Goal: Communication & Community: Answer question/provide support

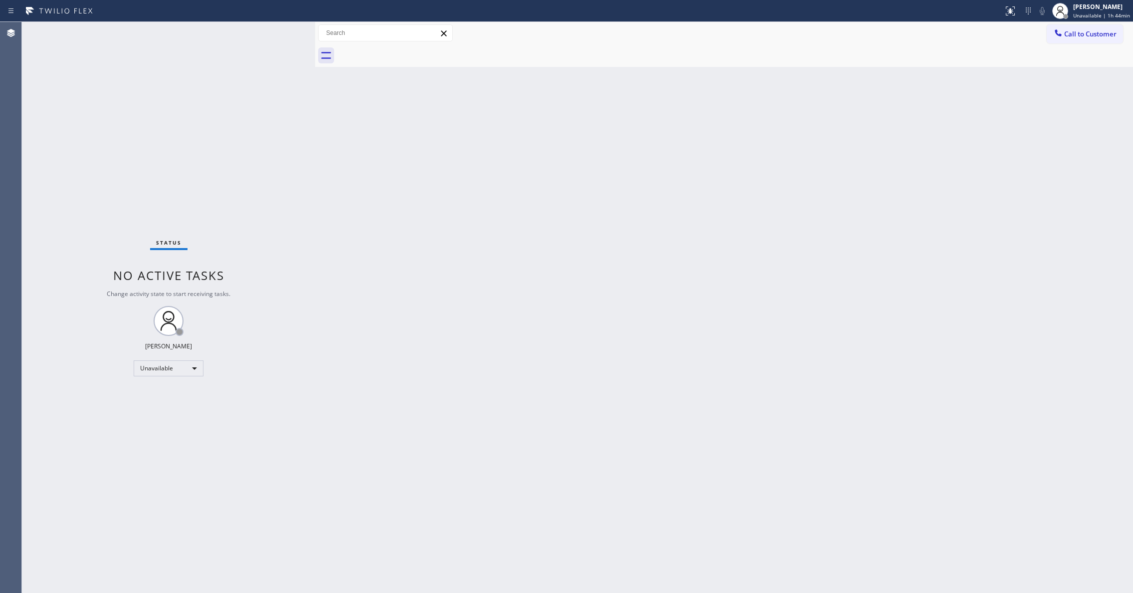
click at [1077, 32] on span "Call to Customer" at bounding box center [1090, 33] width 52 height 9
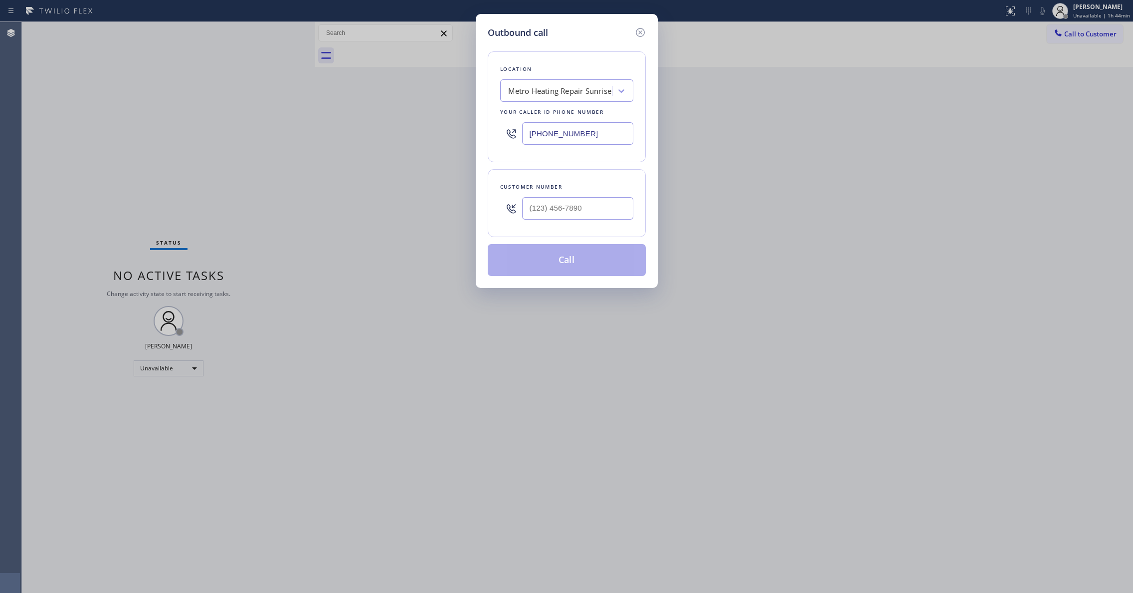
paste input "760) 201-1366"
drag, startPoint x: 609, startPoint y: 134, endPoint x: 359, endPoint y: 132, distance: 249.4
click at [360, 132] on div "Outbound call Location Metro Heating Repair Sunrise Your caller id phone number…" at bounding box center [566, 296] width 1133 height 593
type input "[PHONE_NUMBER]"
click at [570, 224] on div at bounding box center [577, 208] width 111 height 32
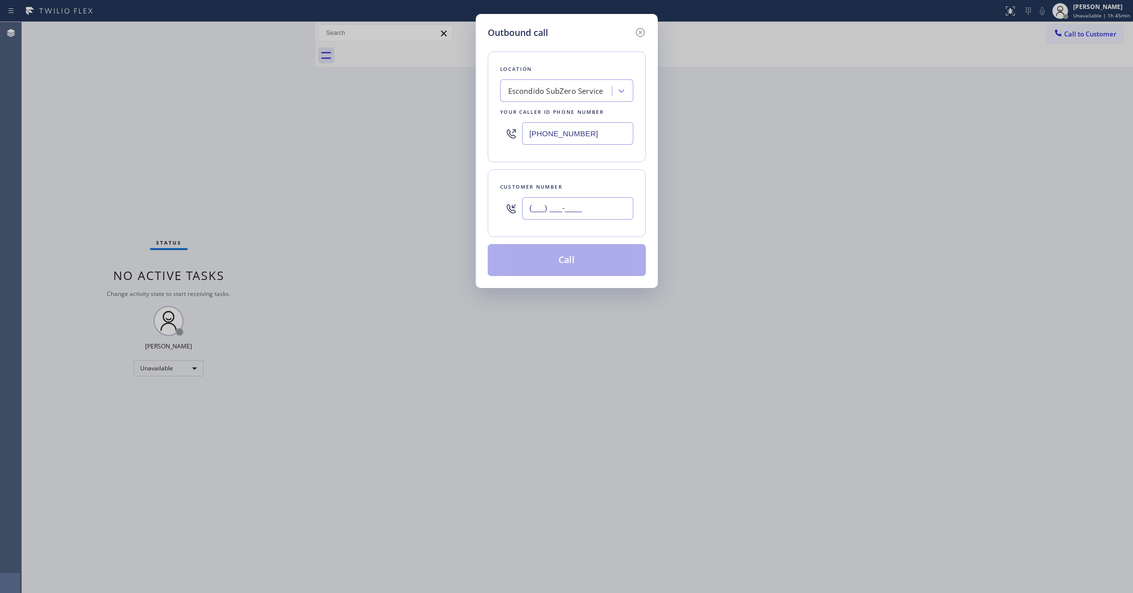
click at [562, 214] on input "(___) ___-____" at bounding box center [577, 208] width 111 height 22
paste input "331) 019-6717"
type input "(331) 019-6717"
click at [575, 264] on button "Call" at bounding box center [567, 260] width 158 height 32
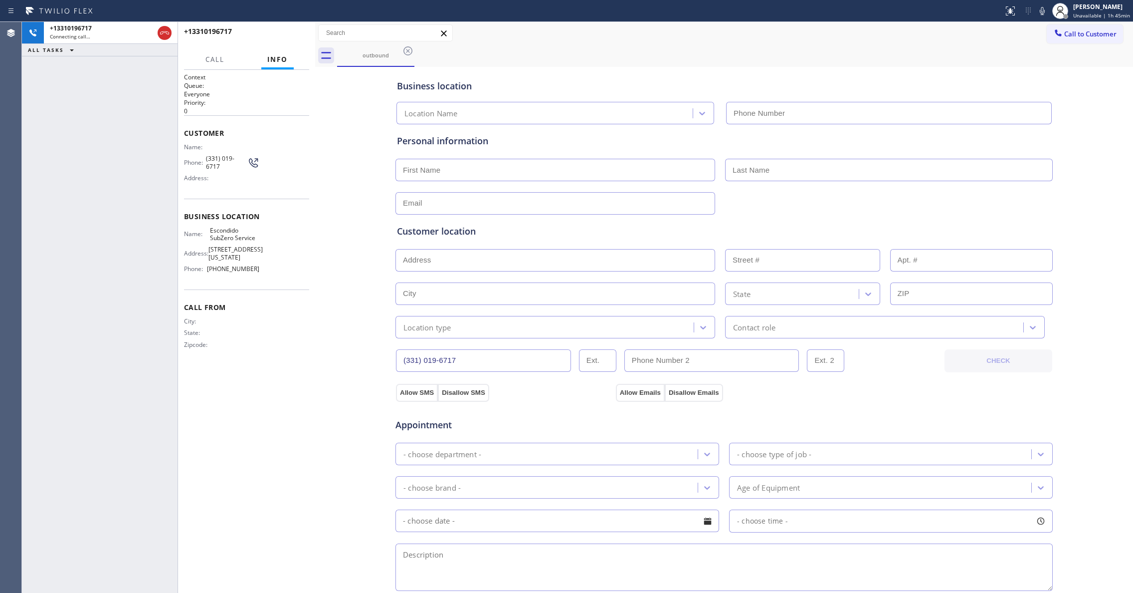
type input "[PHONE_NUMBER]"
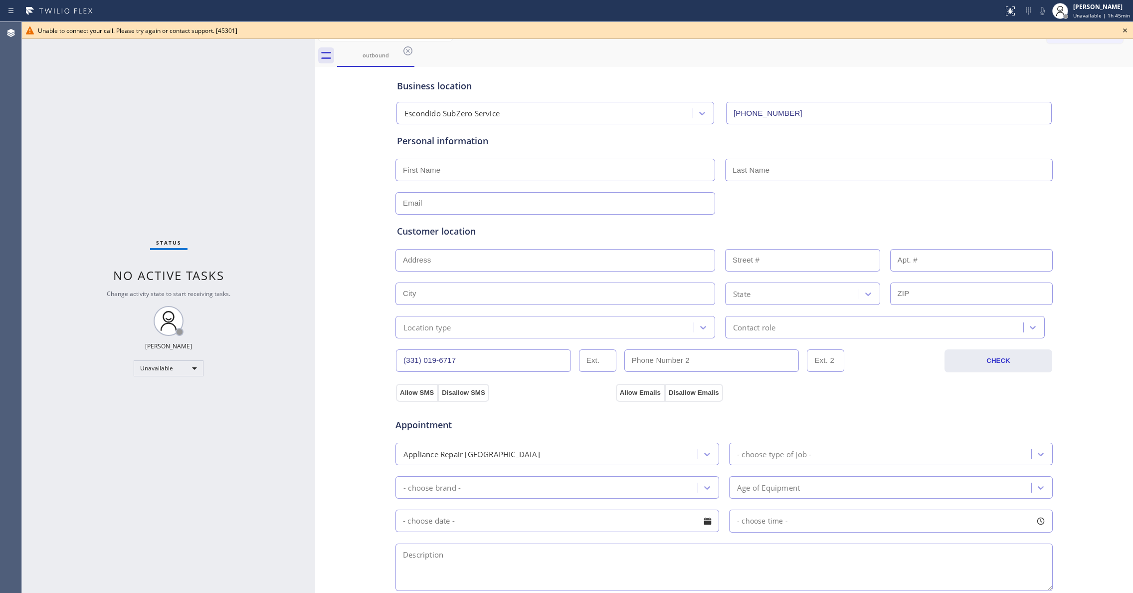
click at [1124, 30] on icon at bounding box center [1125, 30] width 12 height 12
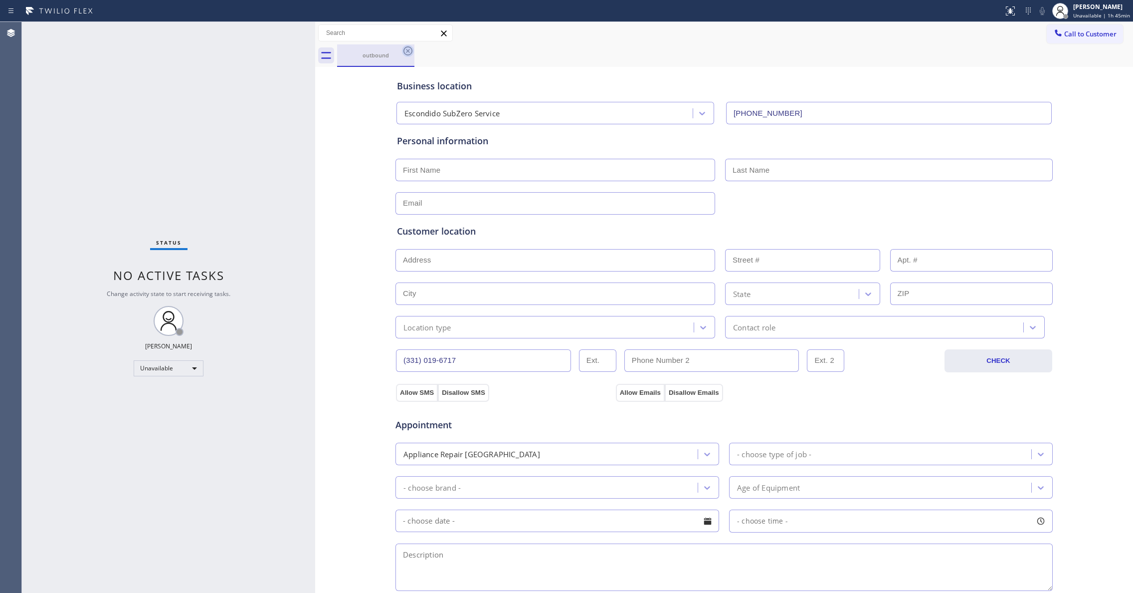
click at [407, 50] on icon at bounding box center [408, 50] width 9 height 9
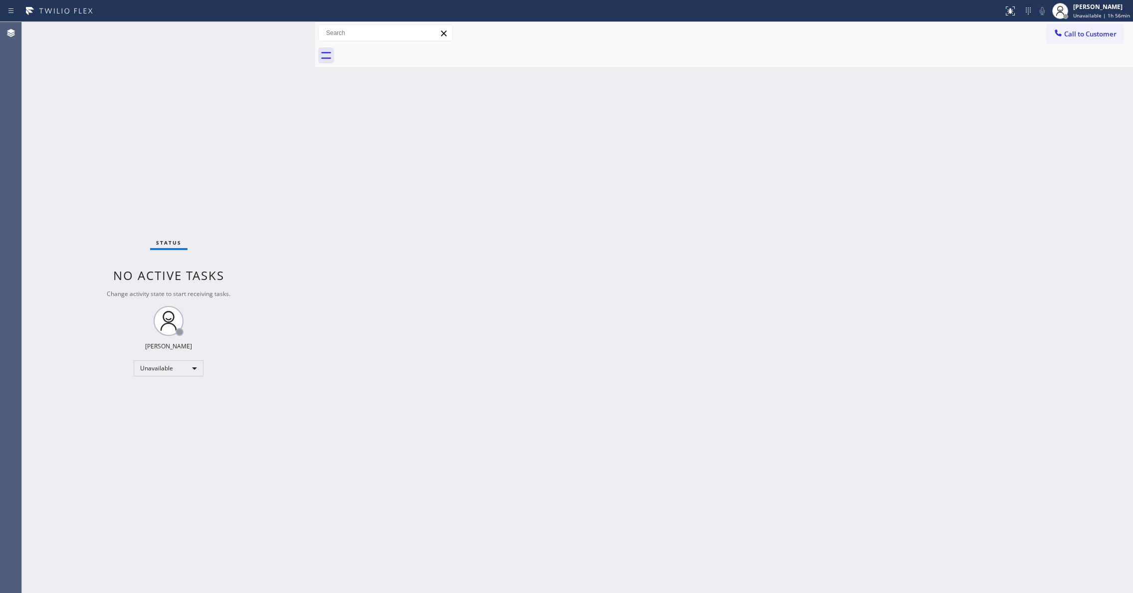
click at [106, 151] on div "Status No active tasks Change activity state to start receiving tasks. [PERSON_…" at bounding box center [168, 307] width 293 height 571
click at [1080, 30] on span "Call to Customer" at bounding box center [1090, 33] width 52 height 9
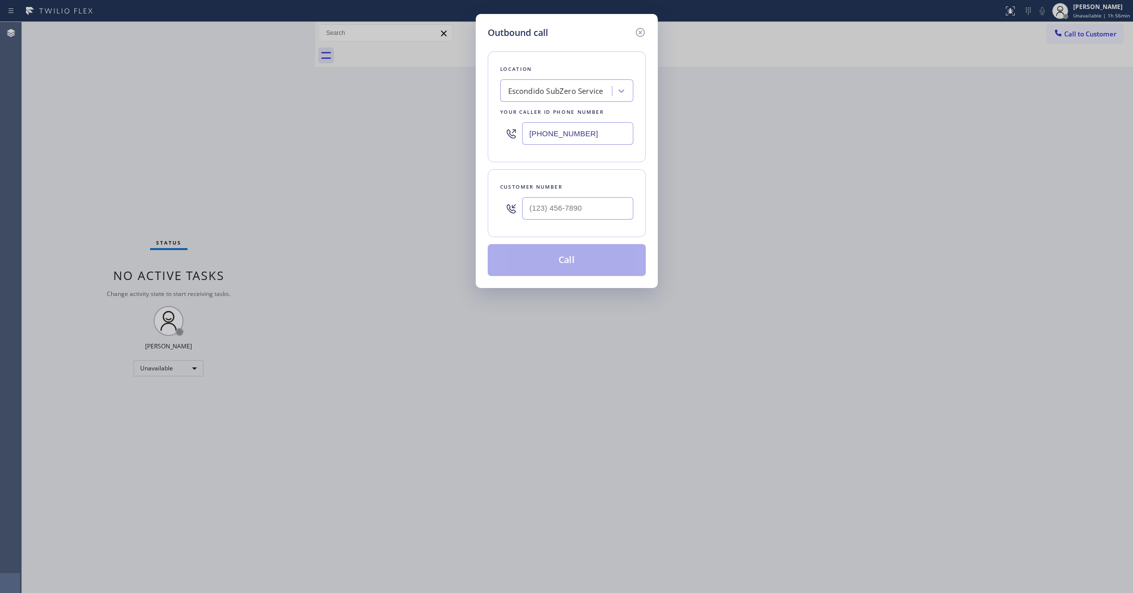
drag, startPoint x: 615, startPoint y: 128, endPoint x: 191, endPoint y: 134, distance: 425.0
click at [191, 134] on div "Outbound call Location [GEOGRAPHIC_DATA] SubZero Service Your caller id phone n…" at bounding box center [566, 296] width 1133 height 593
paste input "310) 868-0820"
type input "[PHONE_NUMBER]"
click at [564, 209] on input "(___) ___-____" at bounding box center [577, 208] width 111 height 22
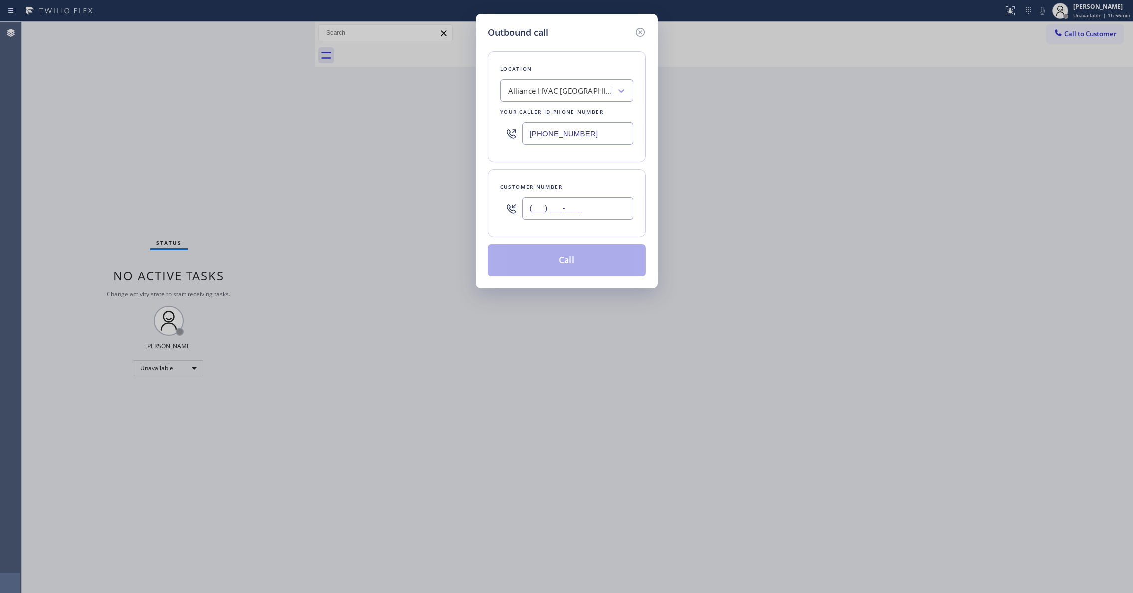
paste input "310) 921-5660"
type input "[PHONE_NUMBER]"
click at [555, 263] on button "Call" at bounding box center [567, 260] width 158 height 32
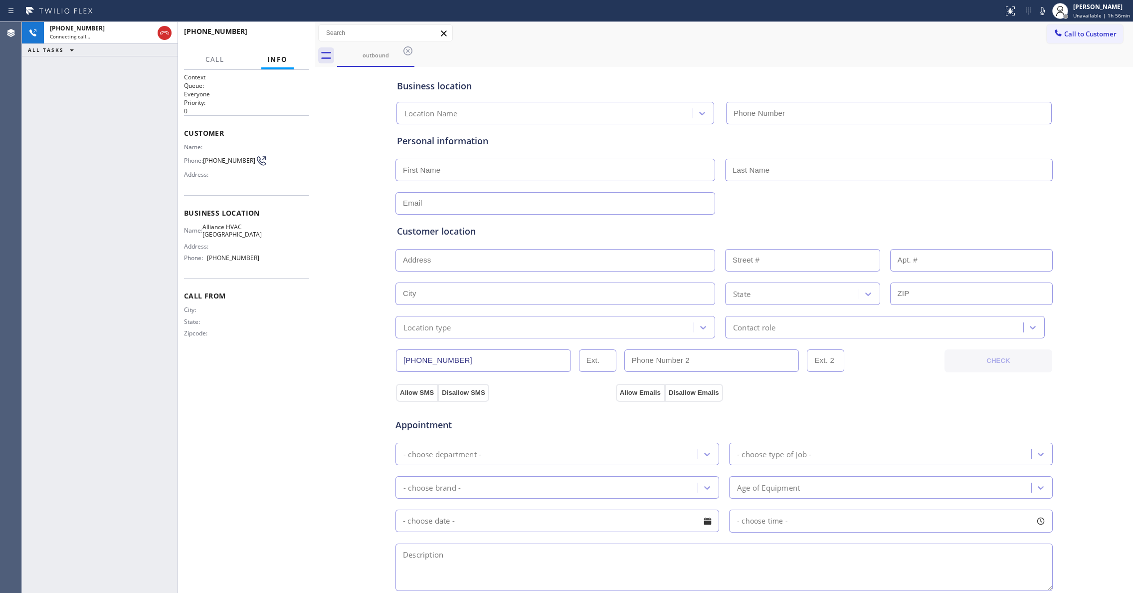
type input "[PHONE_NUMBER]"
drag, startPoint x: 164, startPoint y: 36, endPoint x: 181, endPoint y: 38, distance: 16.6
click at [164, 36] on icon at bounding box center [165, 33] width 12 height 12
click at [271, 34] on span "HANG UP" at bounding box center [286, 35] width 30 height 7
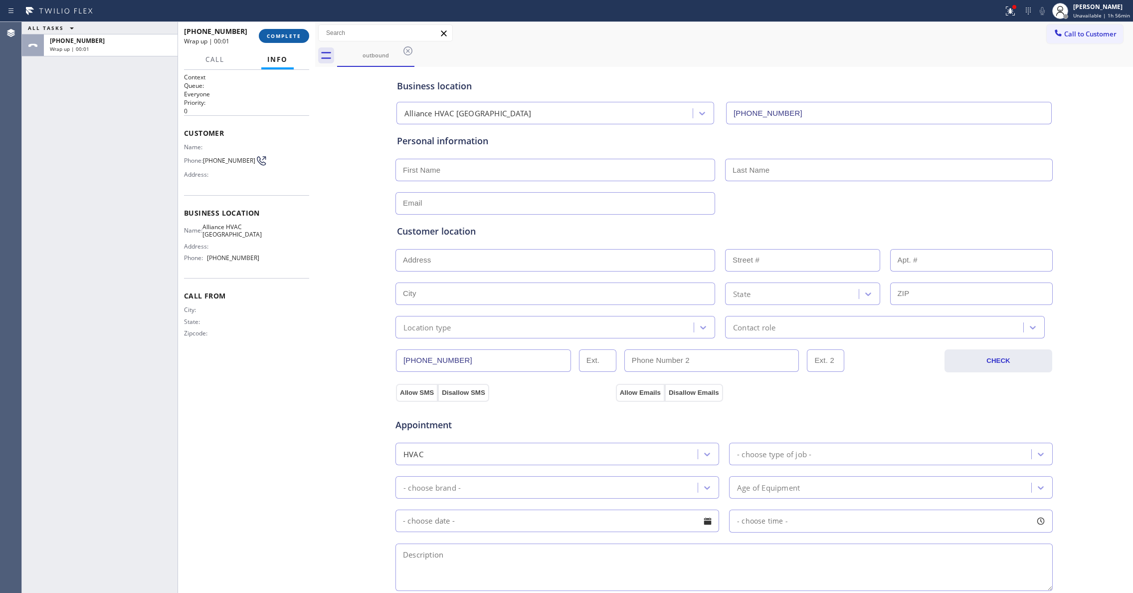
click at [283, 39] on button "COMPLETE" at bounding box center [284, 36] width 50 height 14
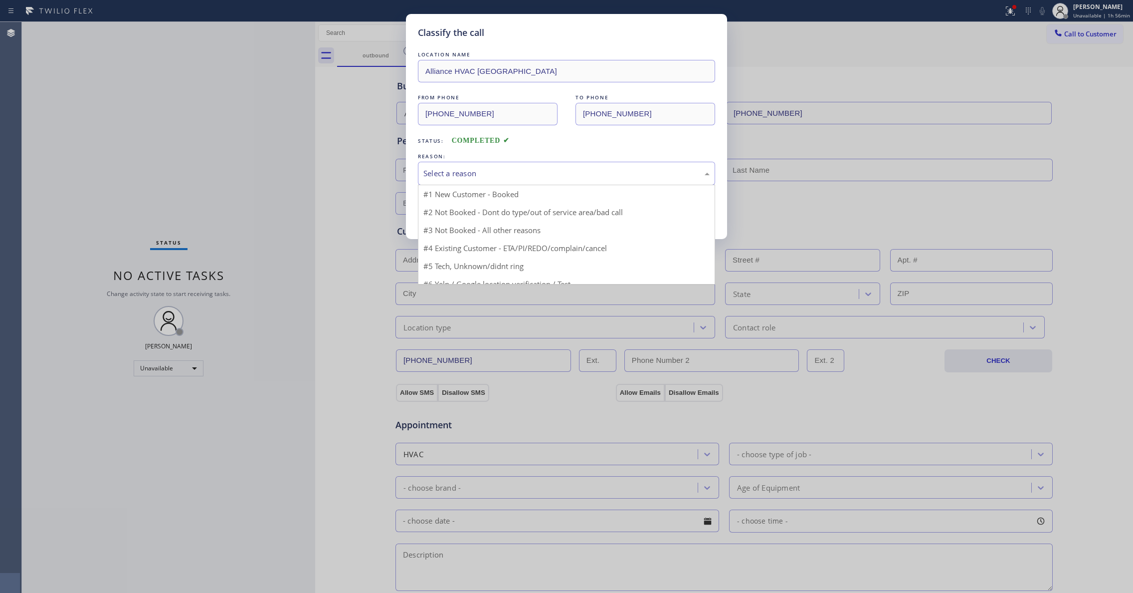
drag, startPoint x: 465, startPoint y: 181, endPoint x: 455, endPoint y: 205, distance: 26.7
click at [465, 182] on div "Select a reason" at bounding box center [566, 173] width 297 height 23
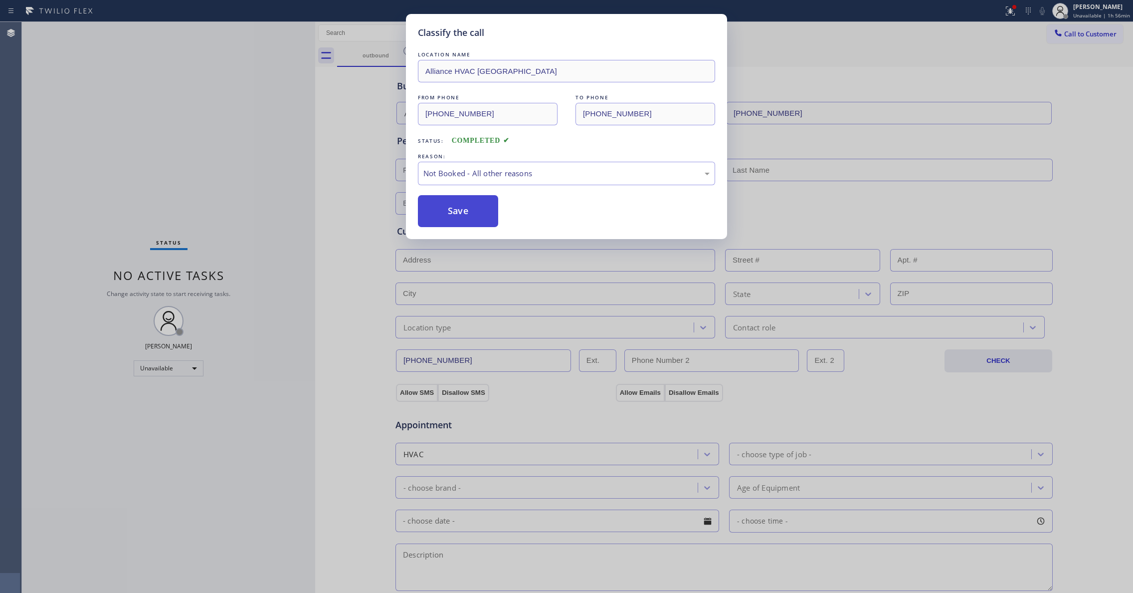
click at [453, 211] on button "Save" at bounding box center [458, 211] width 80 height 32
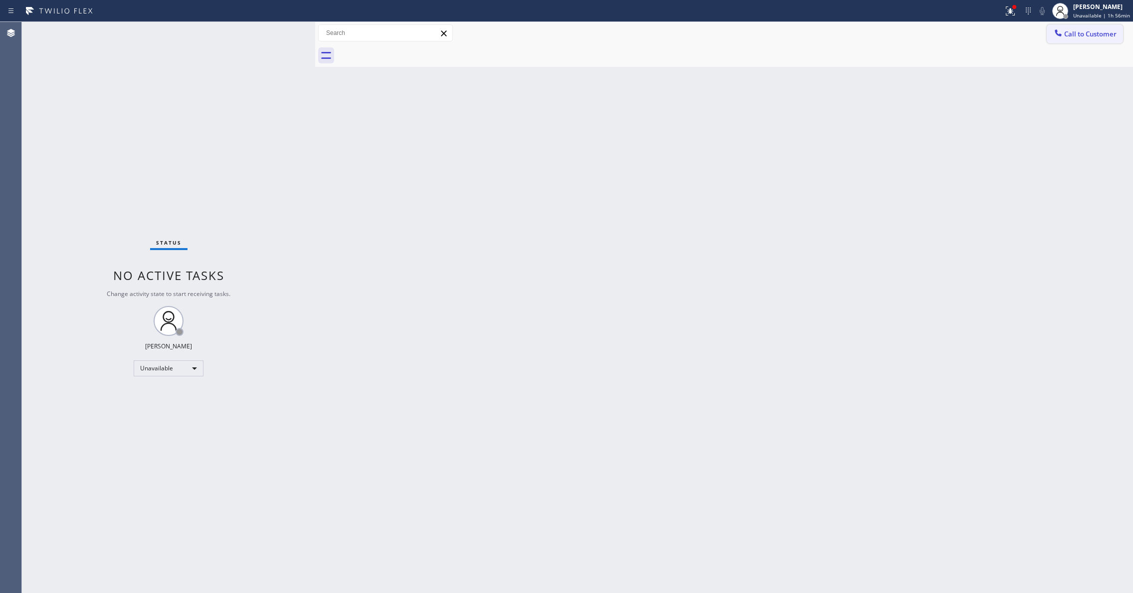
click at [1085, 34] on span "Call to Customer" at bounding box center [1090, 33] width 52 height 9
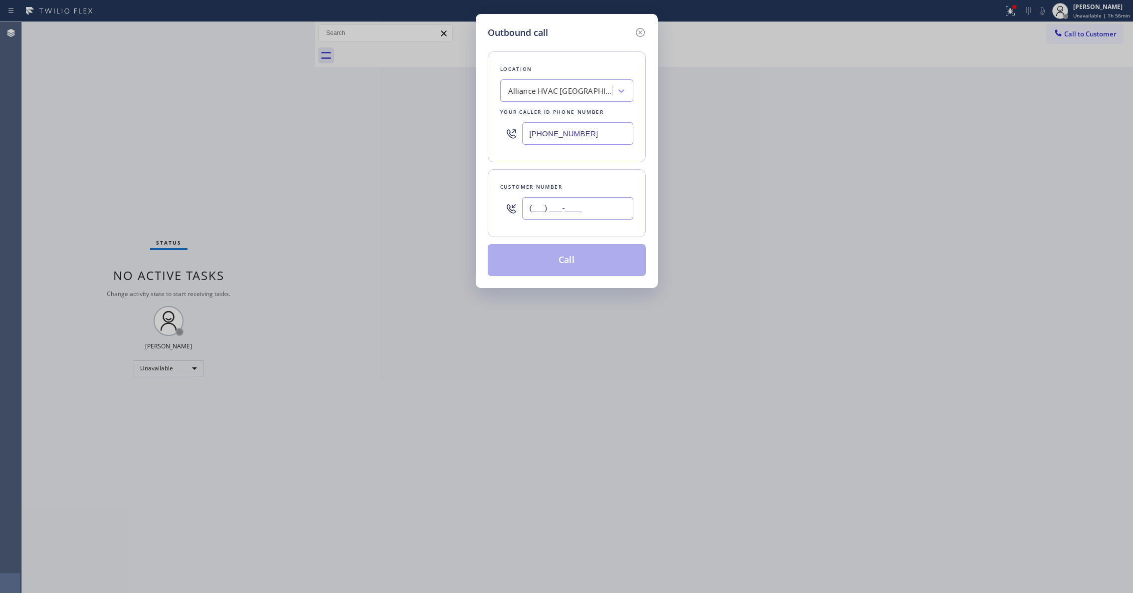
click at [599, 211] on input "(___) ___-____" at bounding box center [577, 208] width 111 height 22
paste input "310) 921-5660"
type input "[PHONE_NUMBER]"
click at [577, 263] on button "Call" at bounding box center [567, 260] width 158 height 32
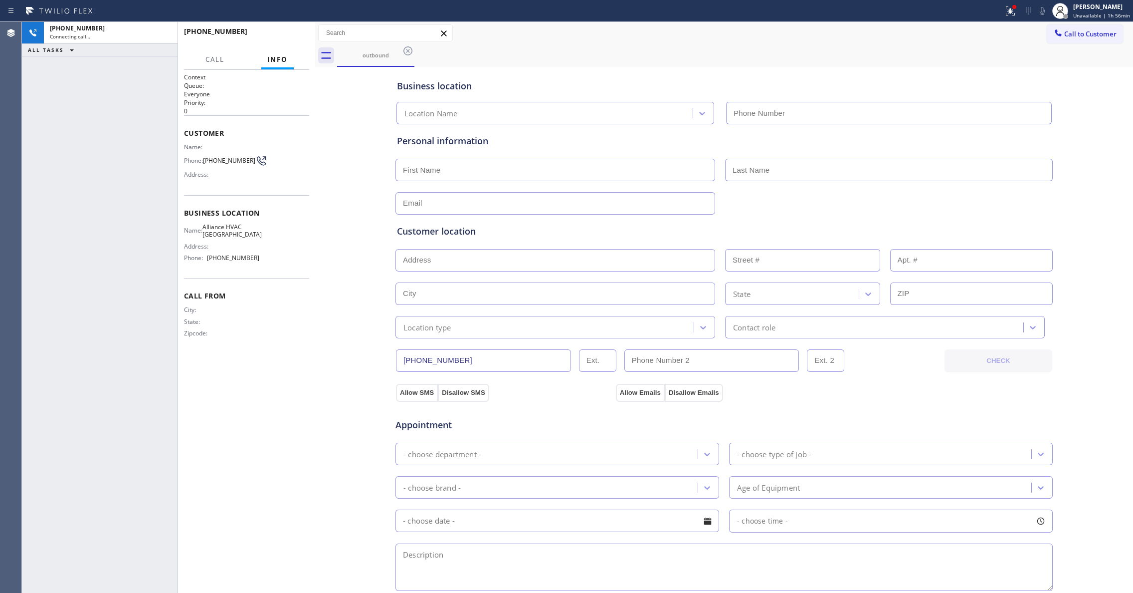
type input "[PHONE_NUMBER]"
click at [1006, 14] on icon at bounding box center [1010, 10] width 9 height 9
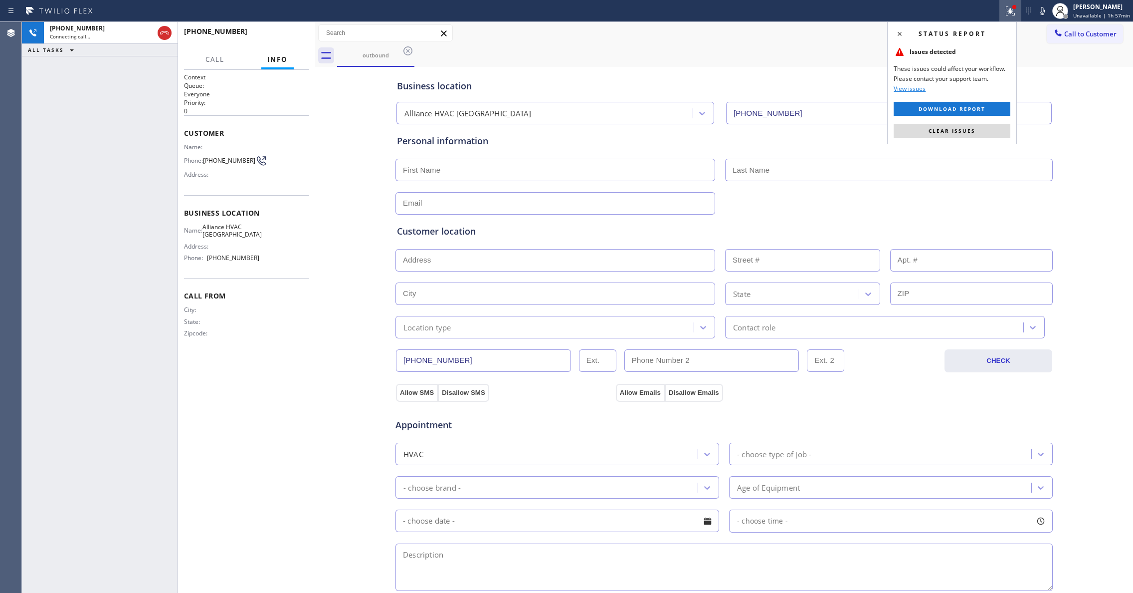
click at [973, 138] on div "Status report Issues detected These issues could affect your workflow. Please c…" at bounding box center [952, 82] width 130 height 123
click at [969, 132] on span "Clear issues" at bounding box center [952, 130] width 47 height 7
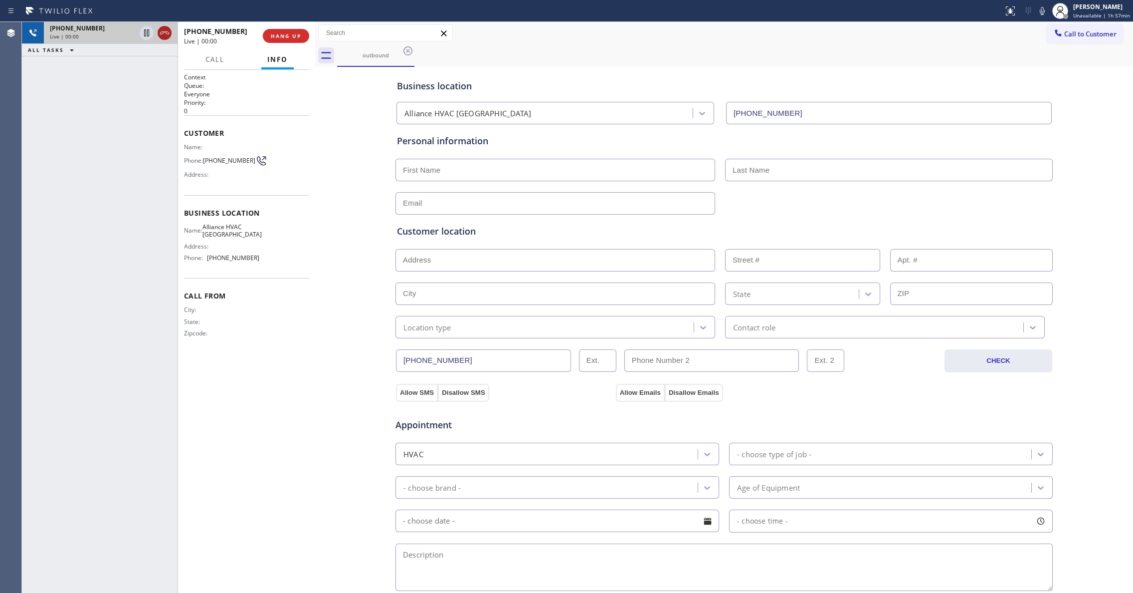
click at [164, 32] on icon at bounding box center [164, 32] width 9 height 3
click at [291, 34] on span "HANG UP" at bounding box center [286, 35] width 30 height 7
click at [296, 40] on button "COMPLETE" at bounding box center [284, 36] width 50 height 14
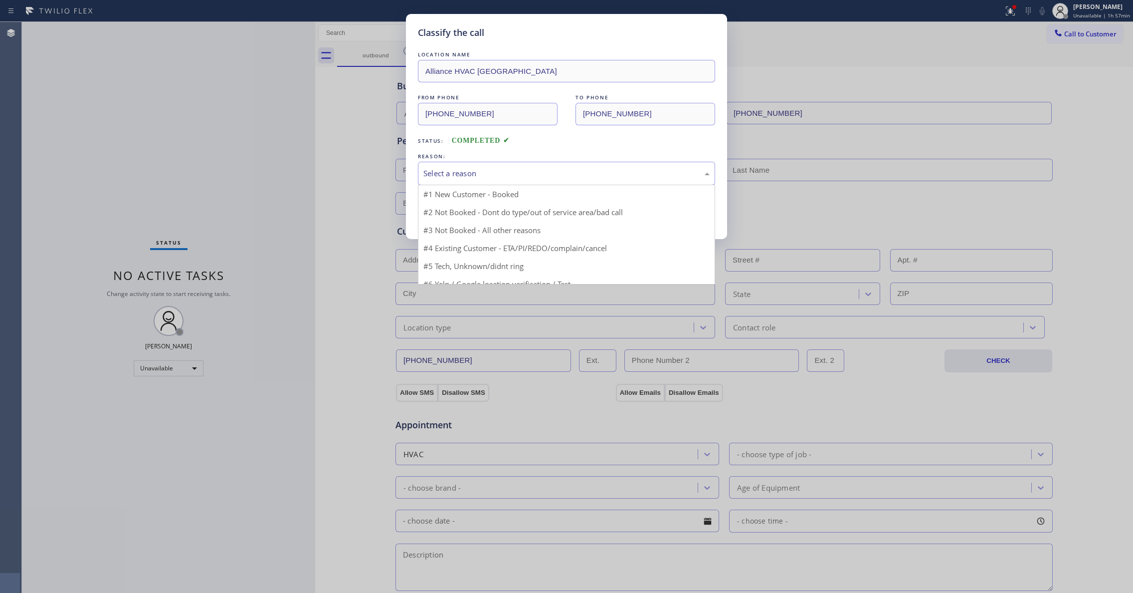
click at [437, 171] on div "Select a reason" at bounding box center [566, 173] width 286 height 11
click at [459, 212] on button "Save" at bounding box center [458, 211] width 80 height 32
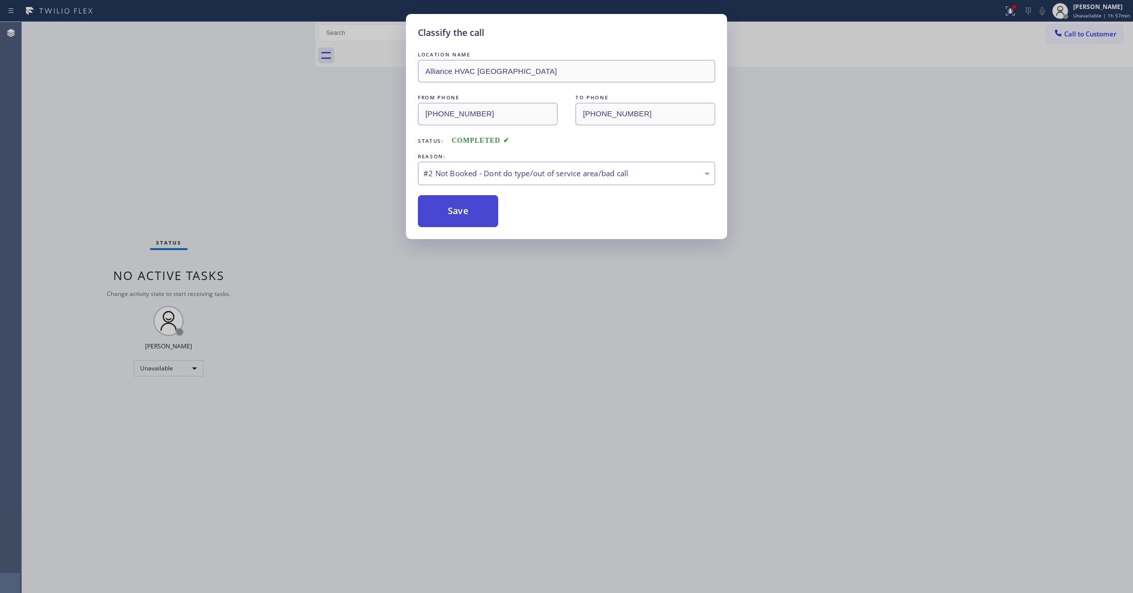
click at [489, 209] on button "Save" at bounding box center [458, 211] width 80 height 32
click at [447, 222] on button "Save" at bounding box center [458, 211] width 80 height 32
click at [447, 210] on button "Save" at bounding box center [458, 211] width 80 height 32
click at [447, 209] on button "Save" at bounding box center [458, 211] width 80 height 32
click at [469, 204] on button "Save" at bounding box center [458, 211] width 80 height 32
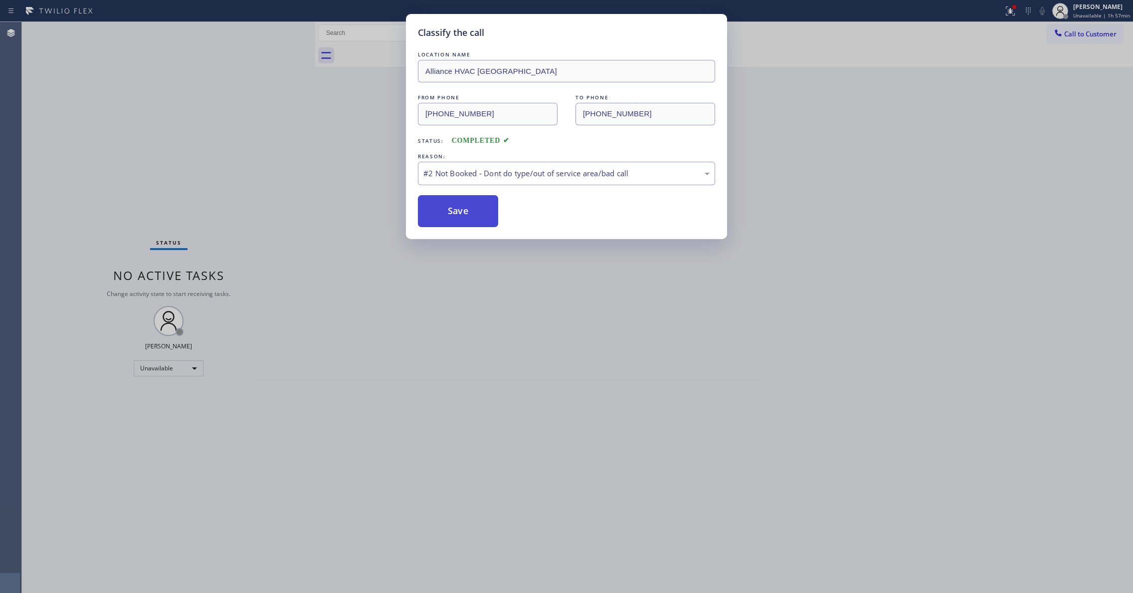
click at [473, 211] on button "Save" at bounding box center [458, 211] width 80 height 32
click at [481, 211] on button "Save" at bounding box center [458, 211] width 80 height 32
click at [453, 211] on button "Save" at bounding box center [458, 211] width 80 height 32
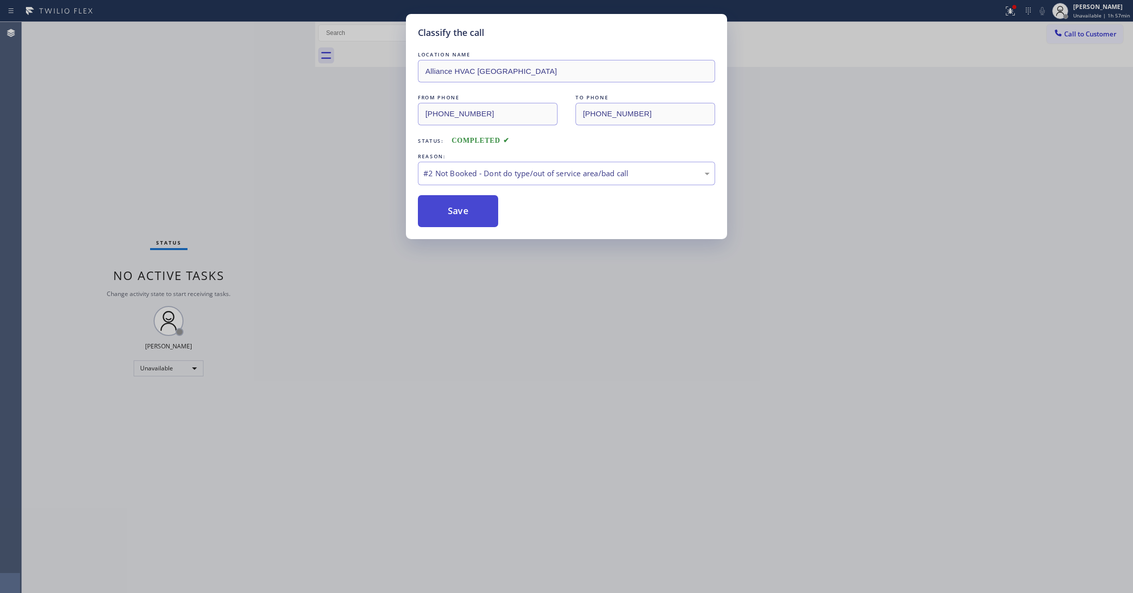
click at [453, 211] on button "Save" at bounding box center [458, 211] width 80 height 32
click at [1004, 11] on div "Classify the call LOCATION NAME Alliance HVAC [GEOGRAPHIC_DATA] FROM PHONE [PHO…" at bounding box center [566, 296] width 1133 height 593
click at [479, 186] on div "LOCATION NAME Alliance HVAC [GEOGRAPHIC_DATA] FROM PHONE [PHONE_NUMBER] TO PHON…" at bounding box center [566, 138] width 297 height 178
drag, startPoint x: 471, startPoint y: 229, endPoint x: 471, endPoint y: 190, distance: 39.9
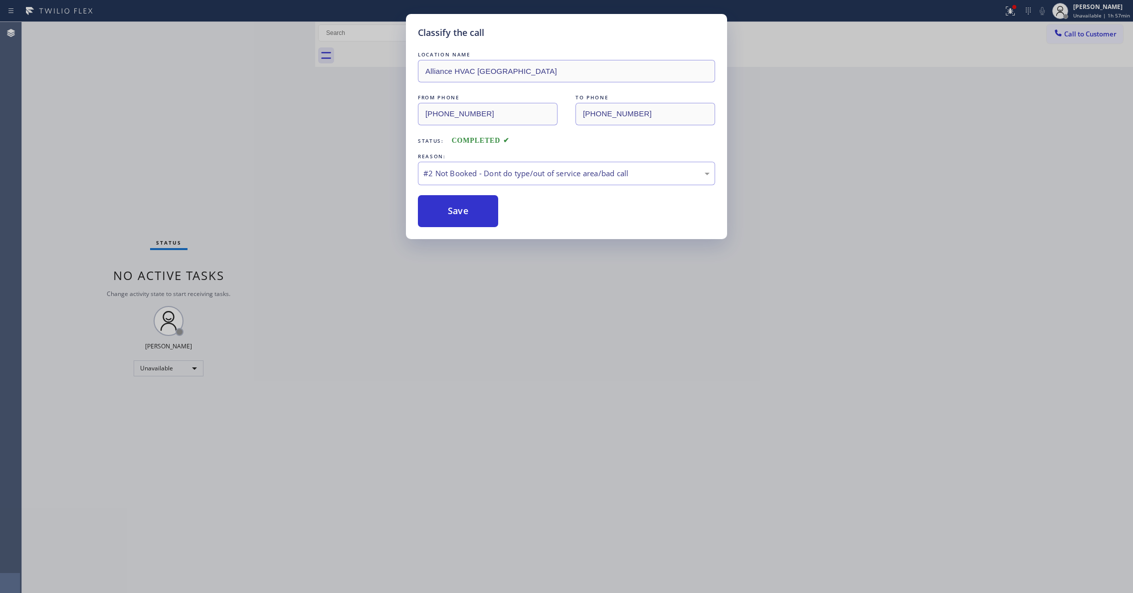
click at [471, 228] on div "Classify the call LOCATION NAME Alliance HVAC [GEOGRAPHIC_DATA] FROM PHONE [PHO…" at bounding box center [566, 126] width 321 height 225
click at [471, 190] on div "LOCATION NAME Alliance HVAC [GEOGRAPHIC_DATA] FROM PHONE [PHONE_NUMBER] TO PHON…" at bounding box center [566, 138] width 297 height 178
click at [497, 215] on button "Save" at bounding box center [458, 211] width 80 height 32
click at [493, 214] on button "Save" at bounding box center [458, 211] width 80 height 32
click at [495, 214] on button "Save" at bounding box center [458, 211] width 80 height 32
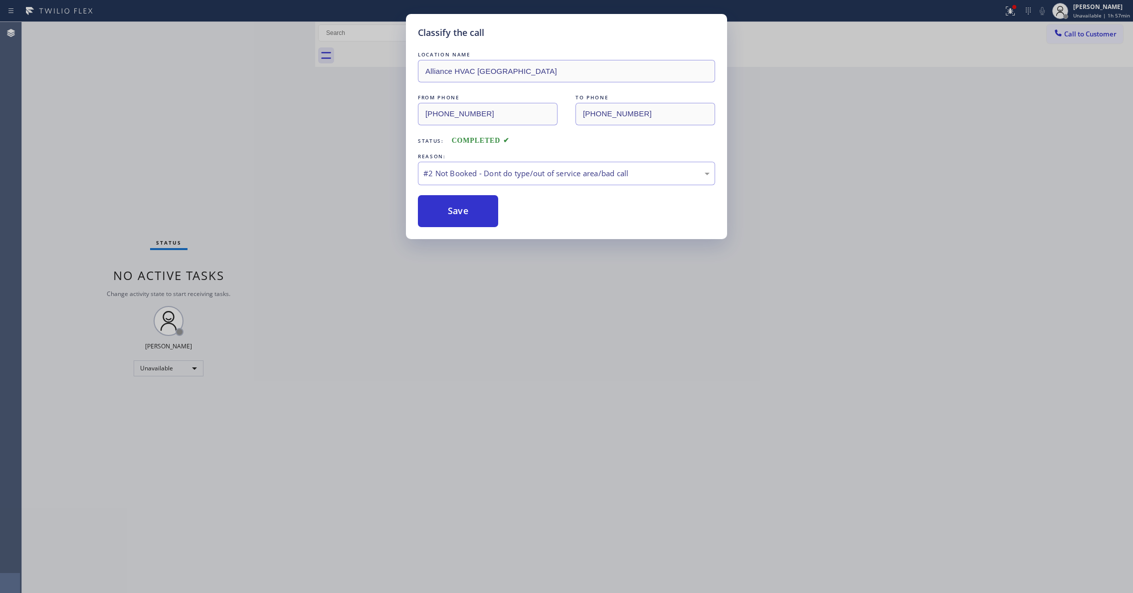
click at [1000, 12] on div "Classify the call LOCATION NAME Alliance HVAC [GEOGRAPHIC_DATA] FROM PHONE [PHO…" at bounding box center [566, 296] width 1133 height 593
click at [459, 218] on button "Save" at bounding box center [458, 211] width 80 height 32
drag, startPoint x: 459, startPoint y: 218, endPoint x: 469, endPoint y: 212, distance: 12.1
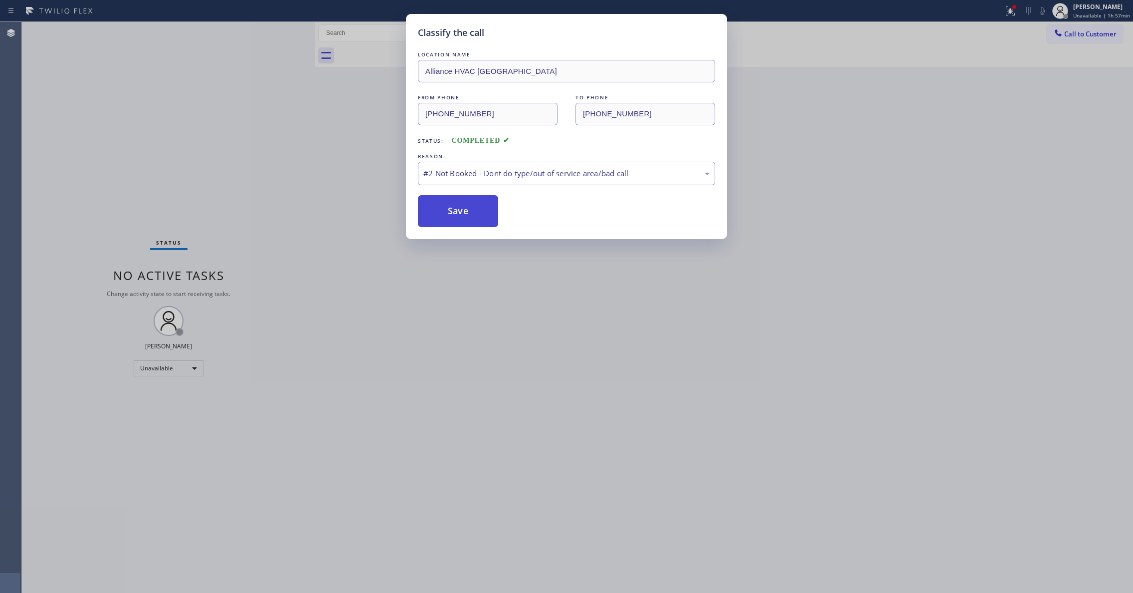
click at [460, 216] on button "Save" at bounding box center [458, 211] width 80 height 32
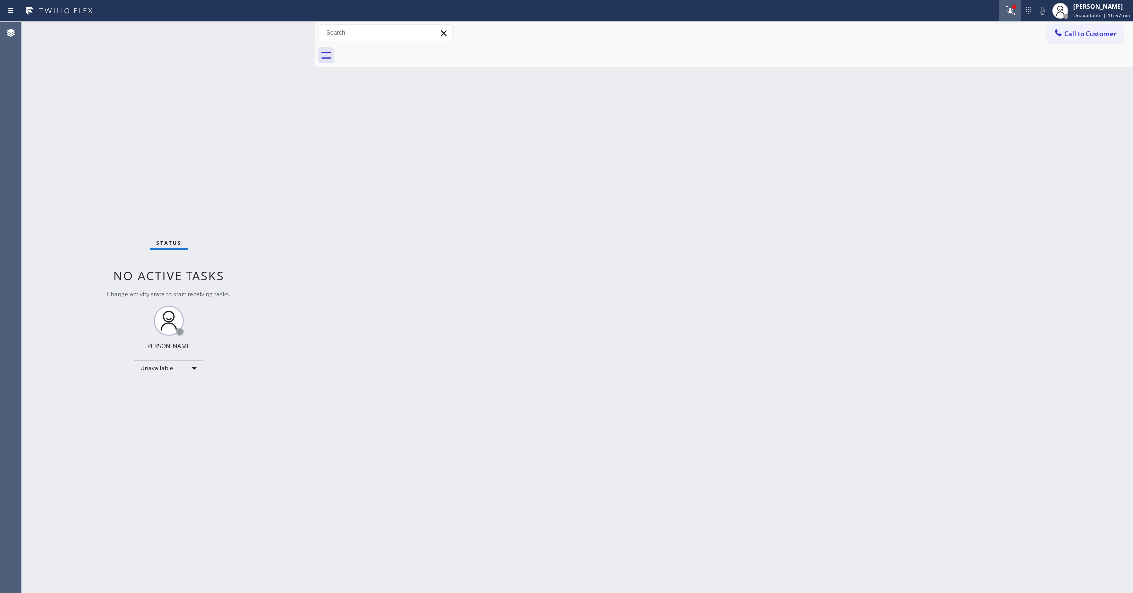
click at [1005, 12] on icon at bounding box center [1011, 11] width 12 height 12
click at [974, 129] on span "Clear issues" at bounding box center [952, 130] width 47 height 7
click at [1097, 36] on span "Call to Customer" at bounding box center [1090, 33] width 52 height 9
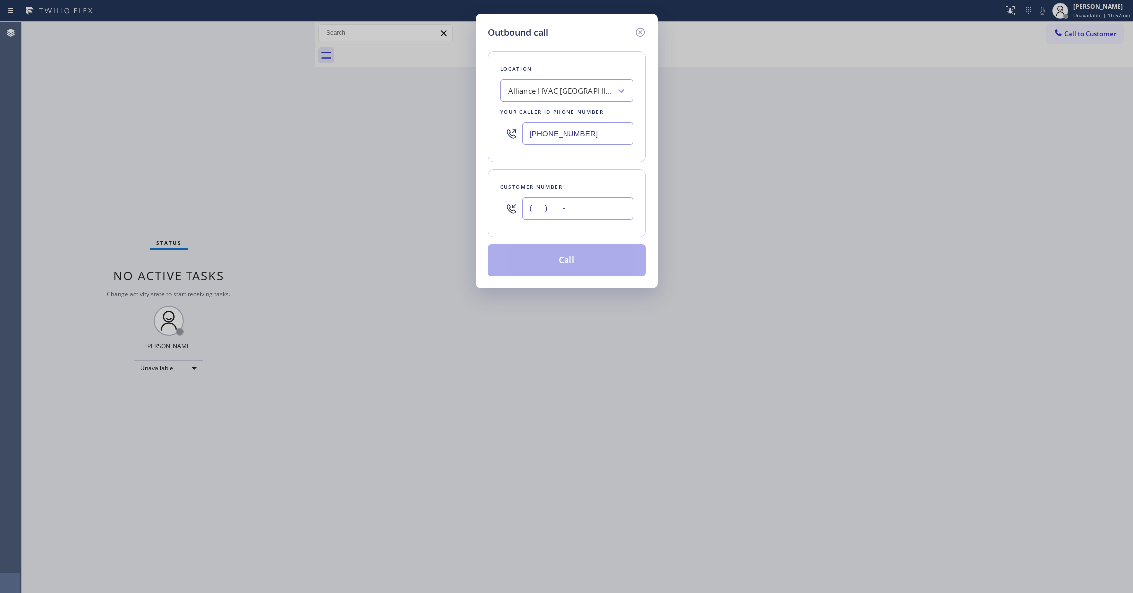
click at [547, 208] on input "(___) ___-____" at bounding box center [577, 208] width 111 height 22
paste input "310) 921-5660"
type input "[PHONE_NUMBER]"
click at [557, 264] on button "Call" at bounding box center [567, 260] width 158 height 32
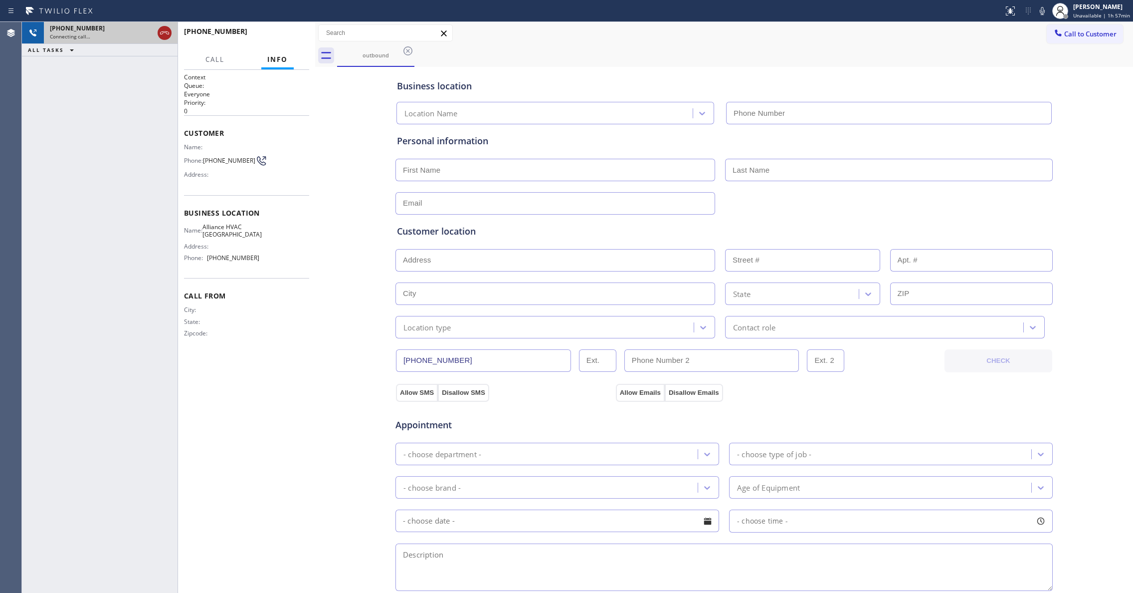
type input "[PHONE_NUMBER]"
click at [164, 35] on icon at bounding box center [165, 33] width 12 height 12
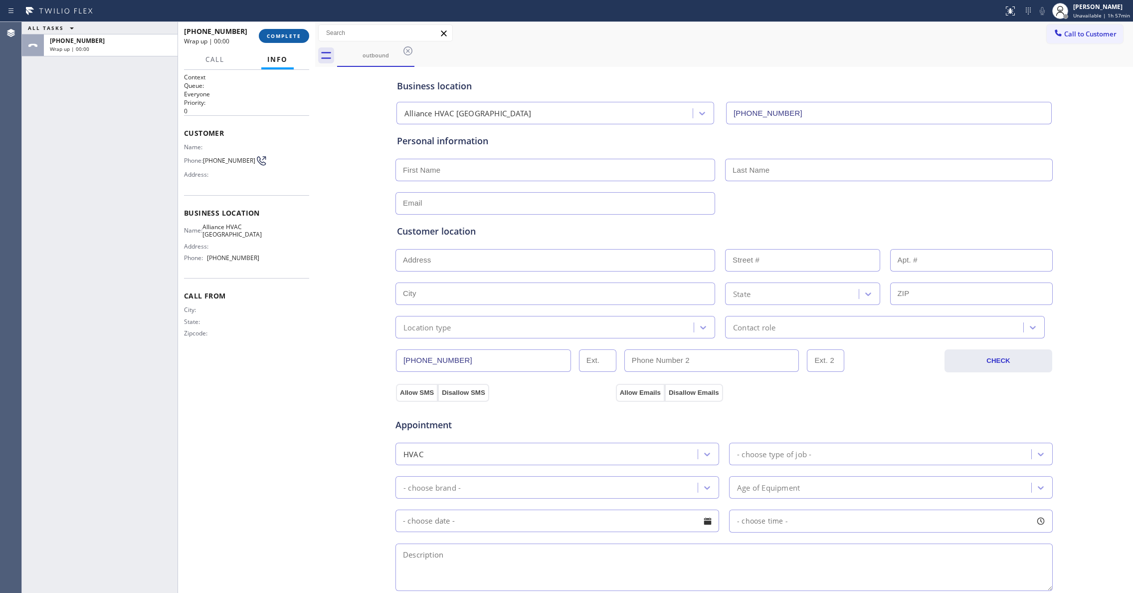
click at [272, 32] on span "COMPLETE" at bounding box center [284, 35] width 34 height 7
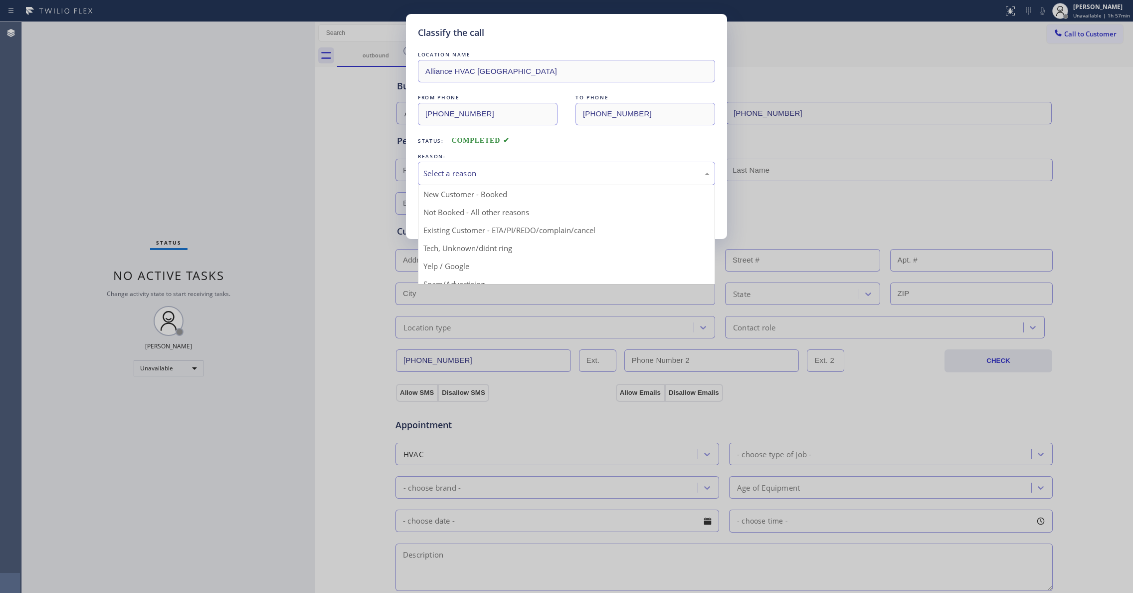
click at [494, 182] on div "Select a reason" at bounding box center [566, 173] width 297 height 23
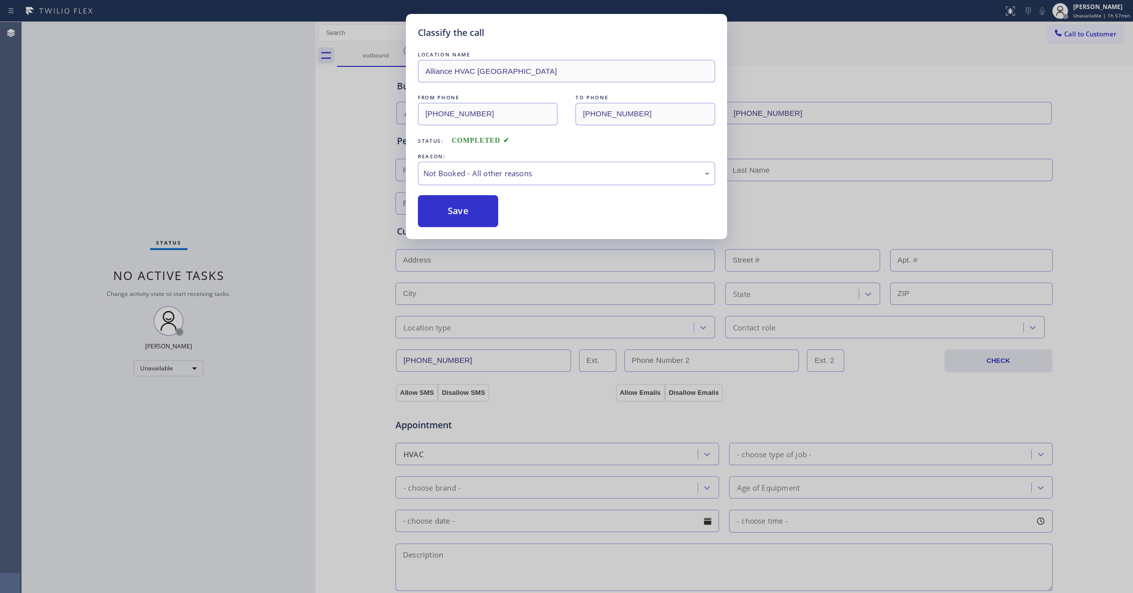
click at [472, 207] on button "Save" at bounding box center [458, 211] width 80 height 32
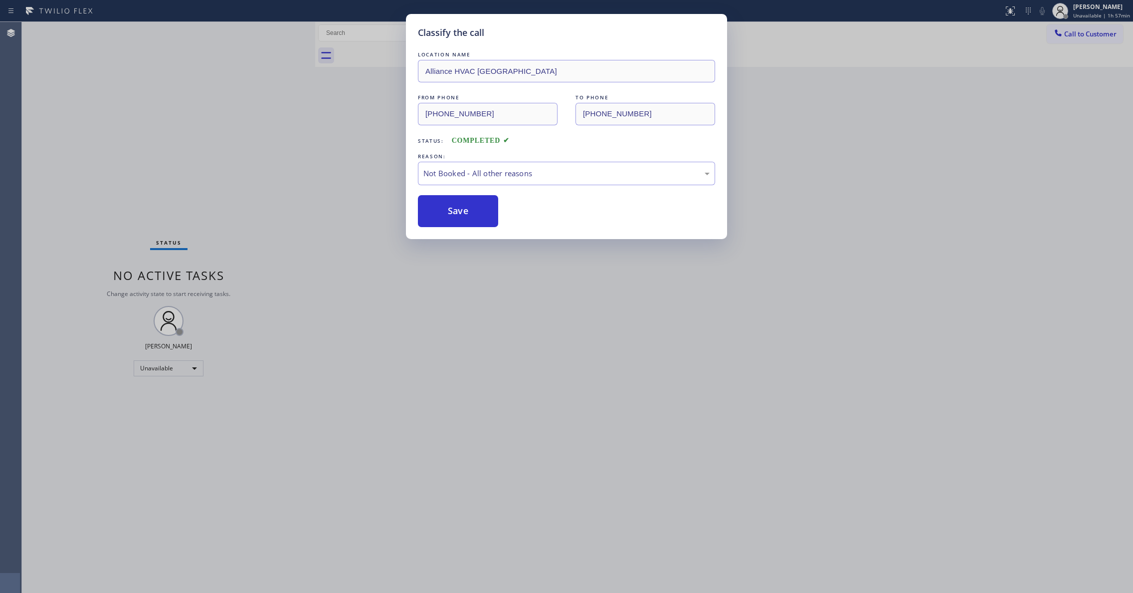
click at [472, 207] on button "Save" at bounding box center [458, 211] width 80 height 32
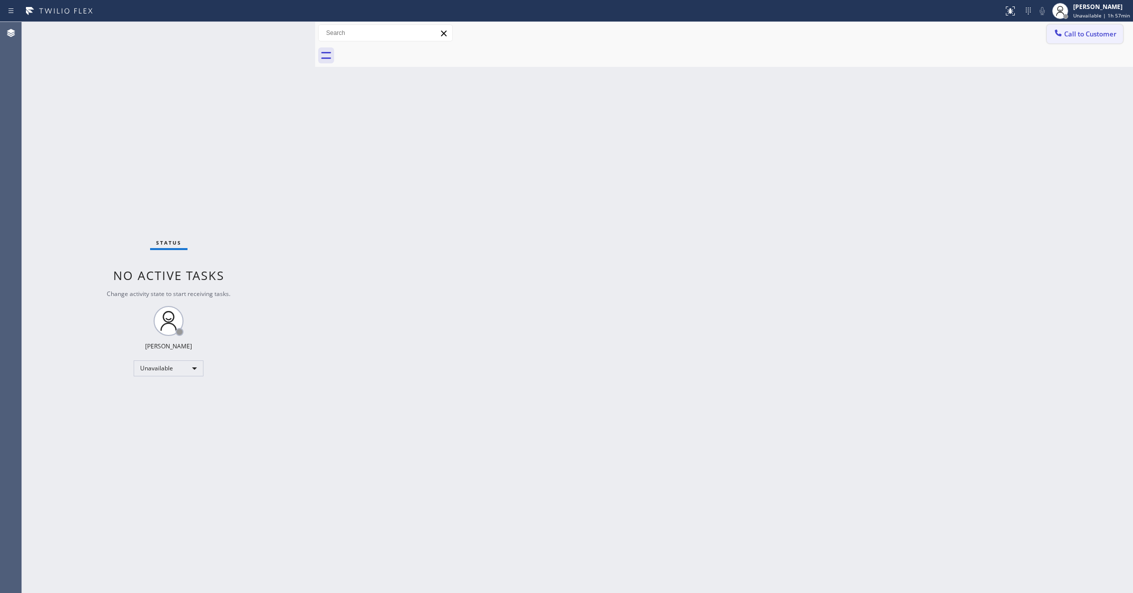
click at [1077, 36] on span "Call to Customer" at bounding box center [1090, 33] width 52 height 9
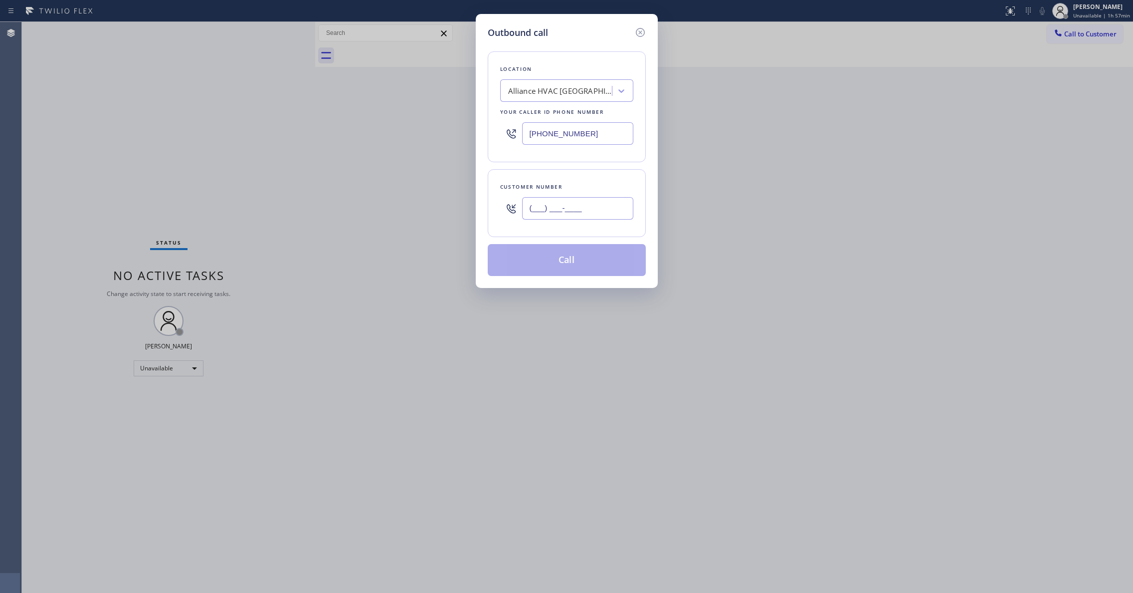
click at [584, 208] on input "(___) ___-____" at bounding box center [577, 208] width 111 height 22
paste input "310) 921-5660"
type input "[PHONE_NUMBER]"
click at [568, 260] on button "Call" at bounding box center [567, 260] width 158 height 32
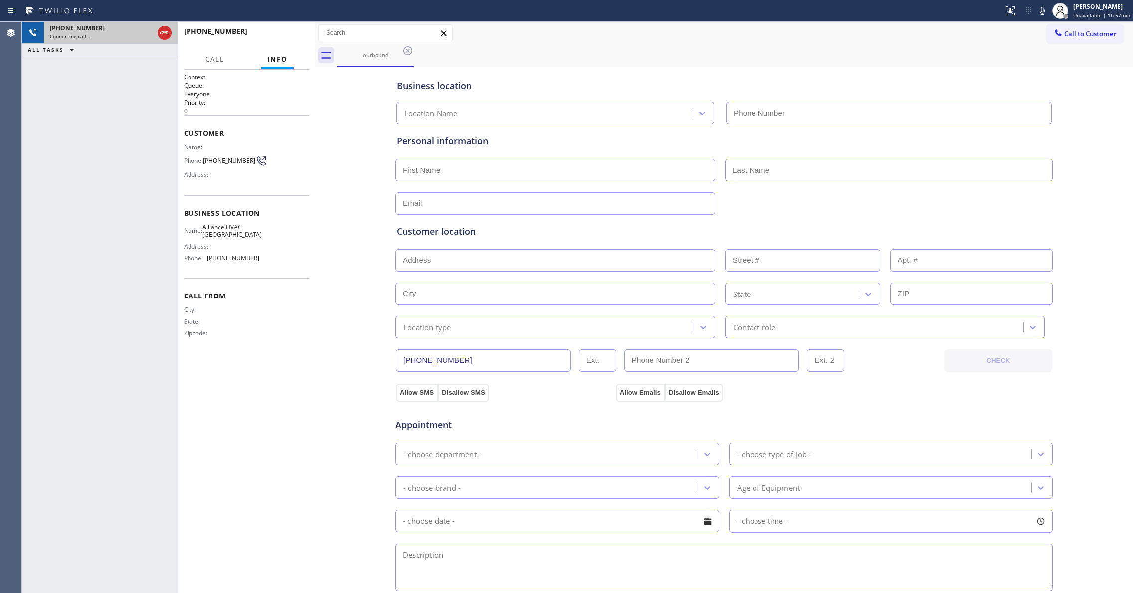
type input "[PHONE_NUMBER]"
click at [166, 34] on icon at bounding box center [165, 33] width 12 height 12
click at [282, 40] on button "HANG UP" at bounding box center [286, 36] width 46 height 14
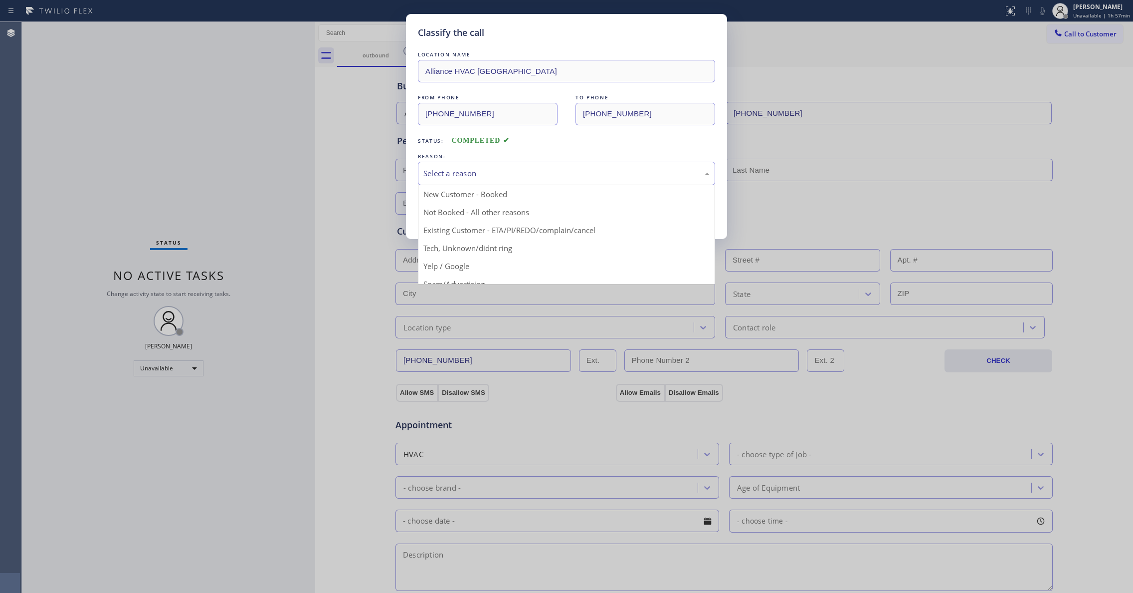
click at [443, 172] on div "Select a reason" at bounding box center [566, 173] width 286 height 11
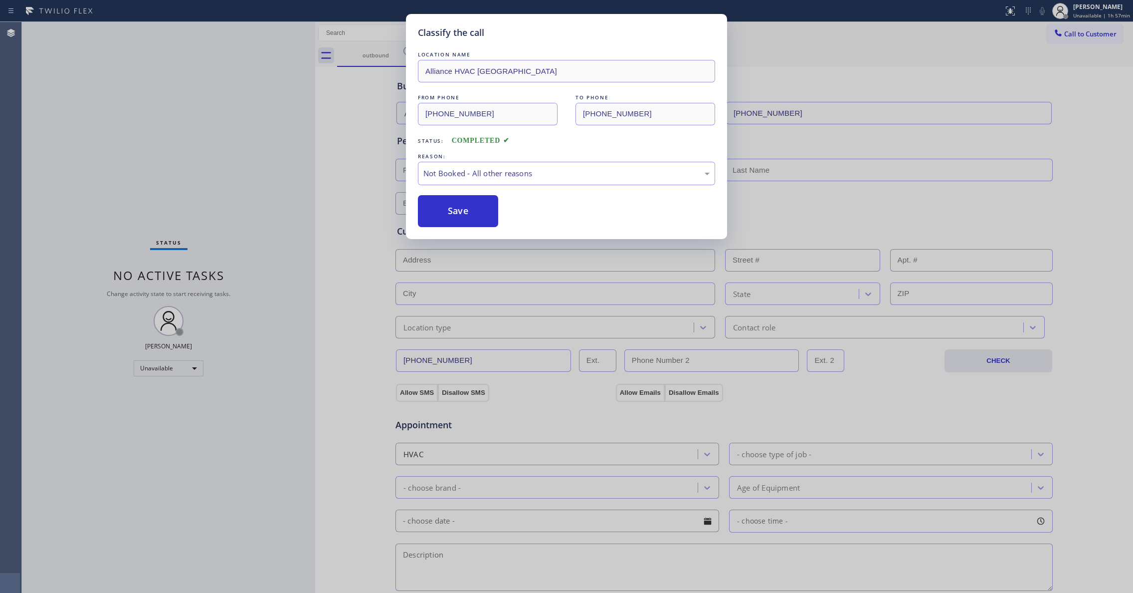
click at [452, 207] on button "Save" at bounding box center [458, 211] width 80 height 32
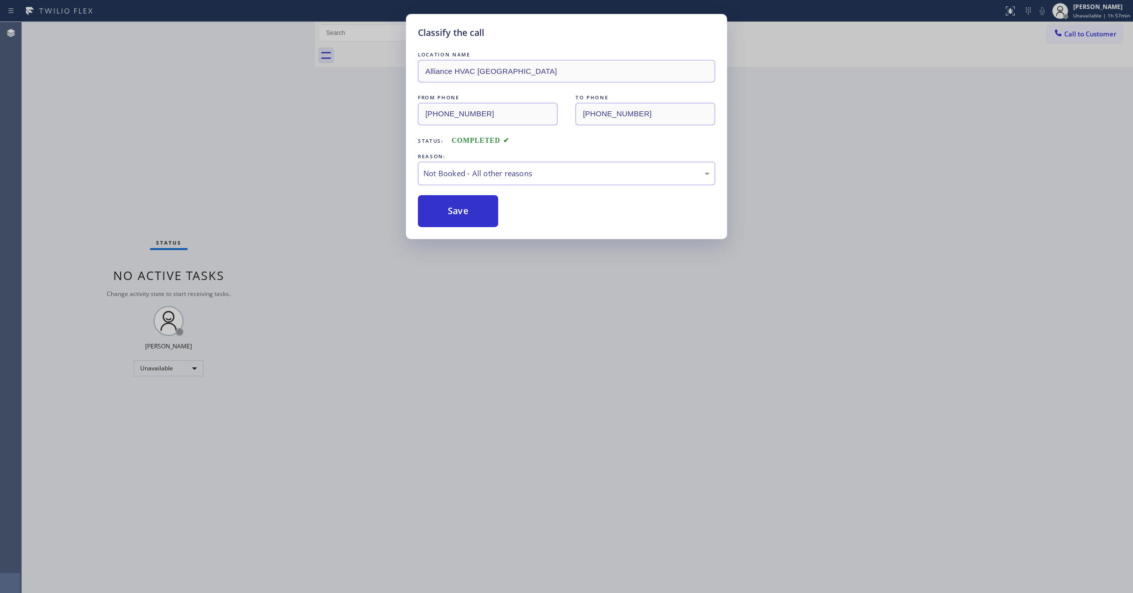
click at [452, 207] on button "Save" at bounding box center [458, 211] width 80 height 32
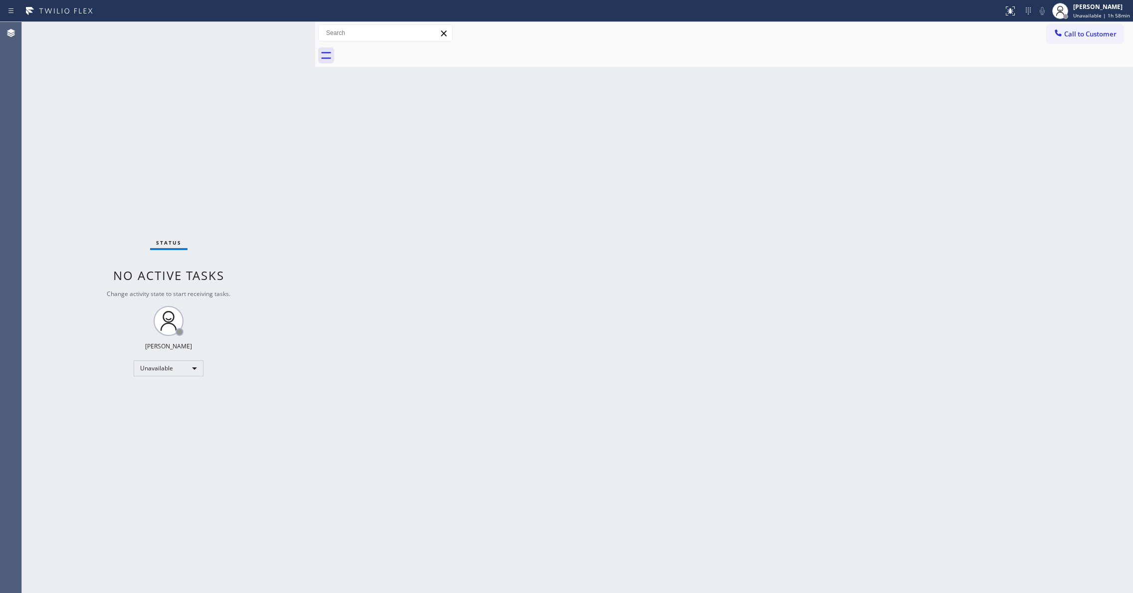
drag, startPoint x: 98, startPoint y: 159, endPoint x: 230, endPoint y: 124, distance: 136.6
click at [98, 159] on div "Status No active tasks Change activity state to start receiving tasks. [PERSON_…" at bounding box center [168, 307] width 293 height 571
drag, startPoint x: 1078, startPoint y: 32, endPoint x: 760, endPoint y: 135, distance: 333.9
click at [1078, 31] on span "Call to Customer" at bounding box center [1090, 33] width 52 height 9
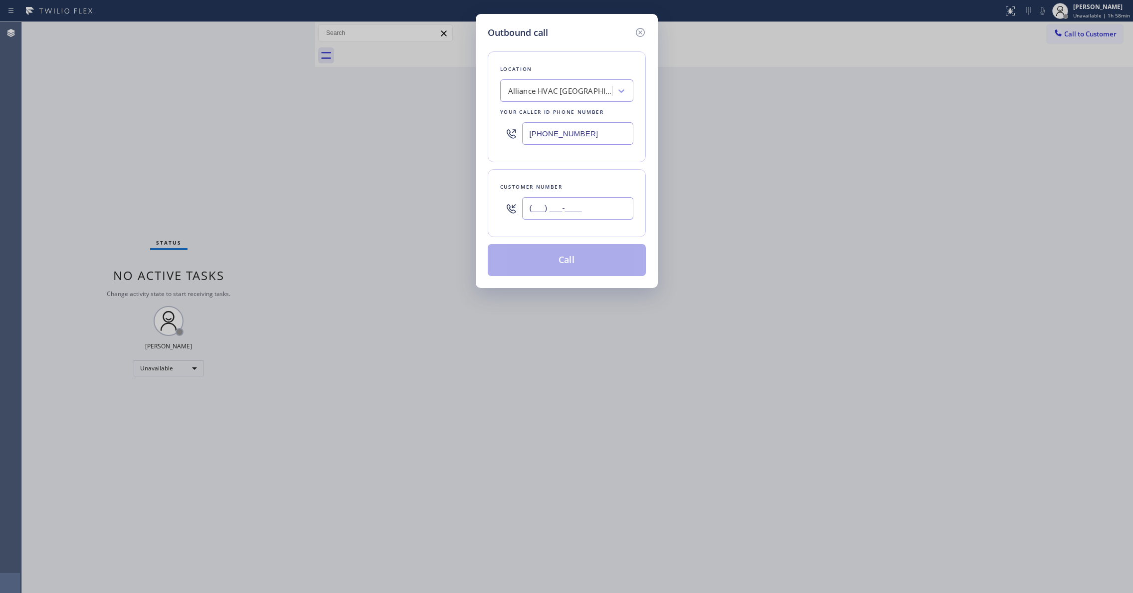
click at [597, 206] on input "(___) ___-____" at bounding box center [577, 208] width 111 height 22
paste input "310) 921-5660"
type input "[PHONE_NUMBER]"
click at [559, 266] on button "Call" at bounding box center [567, 260] width 158 height 32
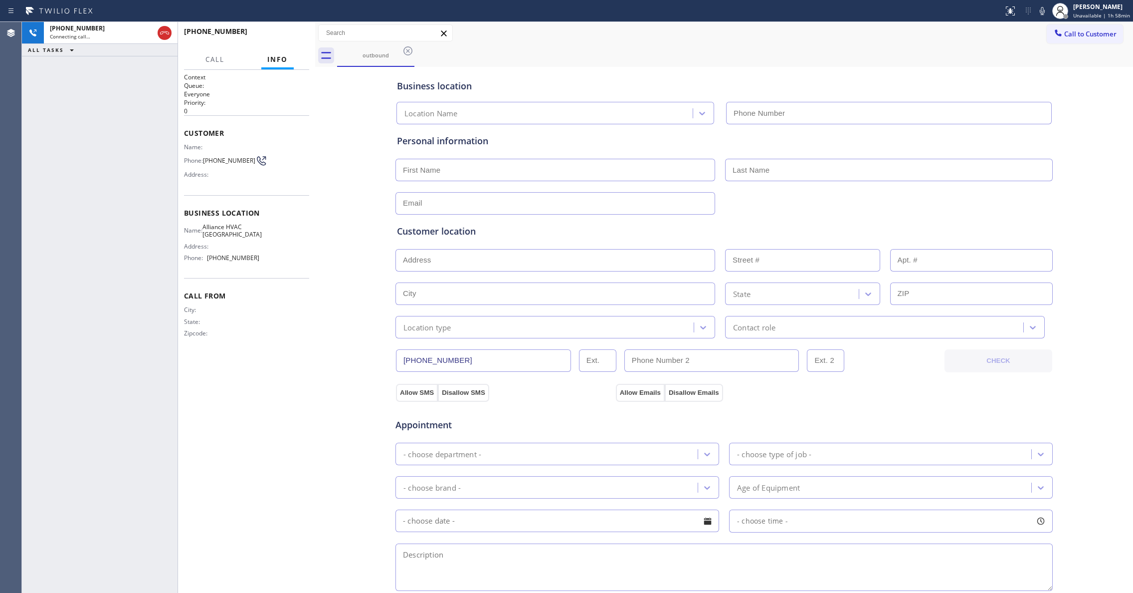
type input "[PHONE_NUMBER]"
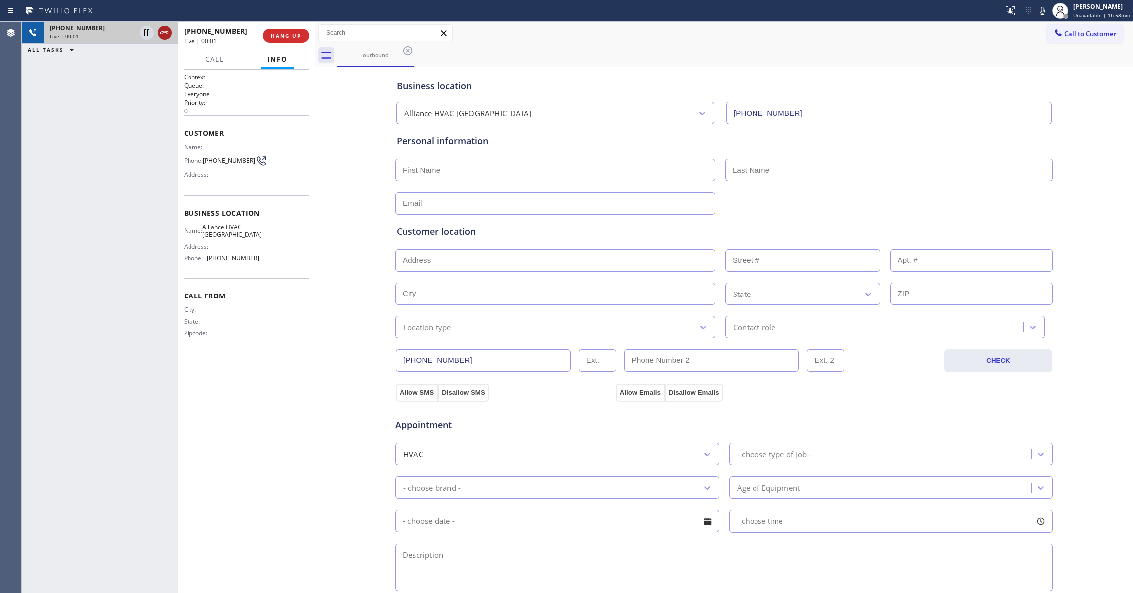
click at [163, 32] on icon at bounding box center [165, 33] width 12 height 12
click at [112, 102] on div "ALL TASKS ALL TASKS ACTIVE TASKS TASKS IN WRAP UP [PHONE_NUMBER] Wrap up | 00:43" at bounding box center [100, 307] width 156 height 571
drag, startPoint x: 220, startPoint y: 168, endPoint x: 207, endPoint y: 160, distance: 14.5
click at [207, 160] on span "[PHONE_NUMBER]" at bounding box center [229, 160] width 52 height 7
copy span "310) 921-5660"
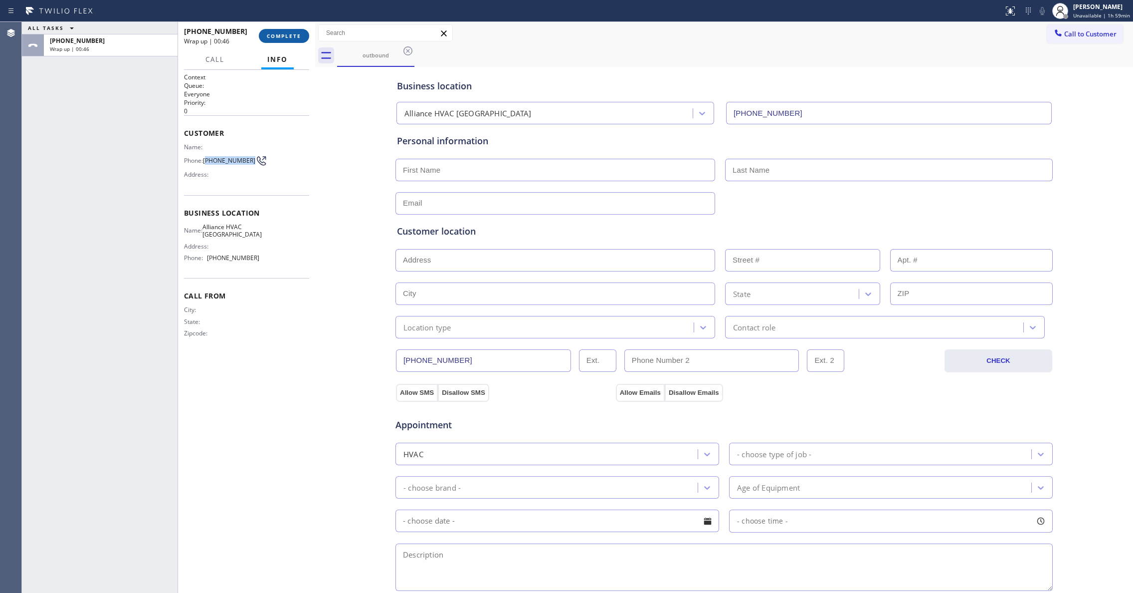
click at [275, 40] on button "COMPLETE" at bounding box center [284, 36] width 50 height 14
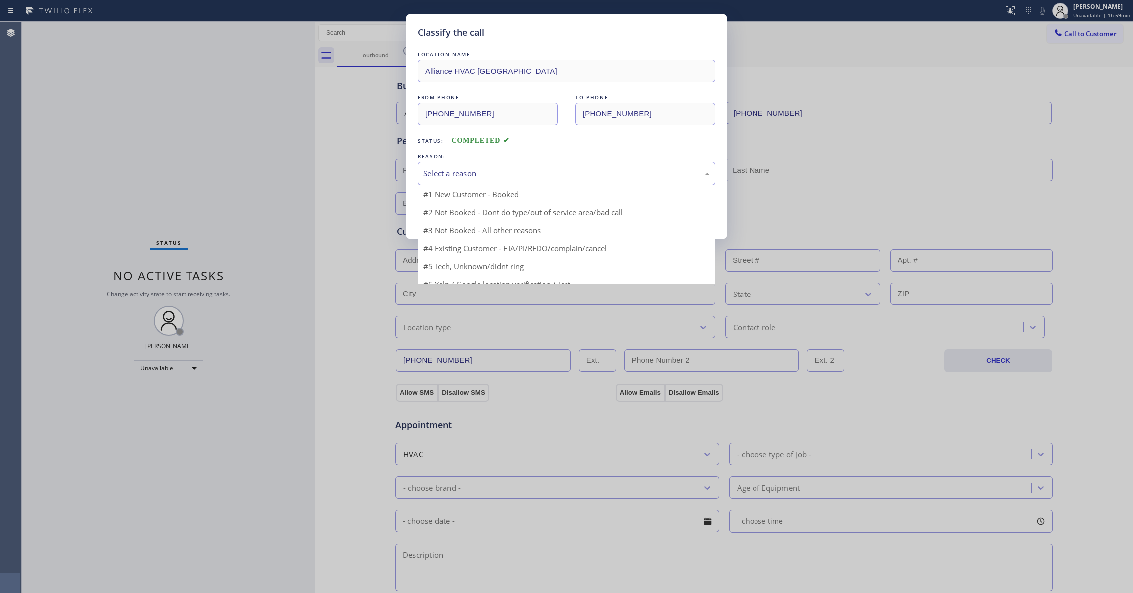
click at [447, 171] on div "Select a reason" at bounding box center [566, 173] width 286 height 11
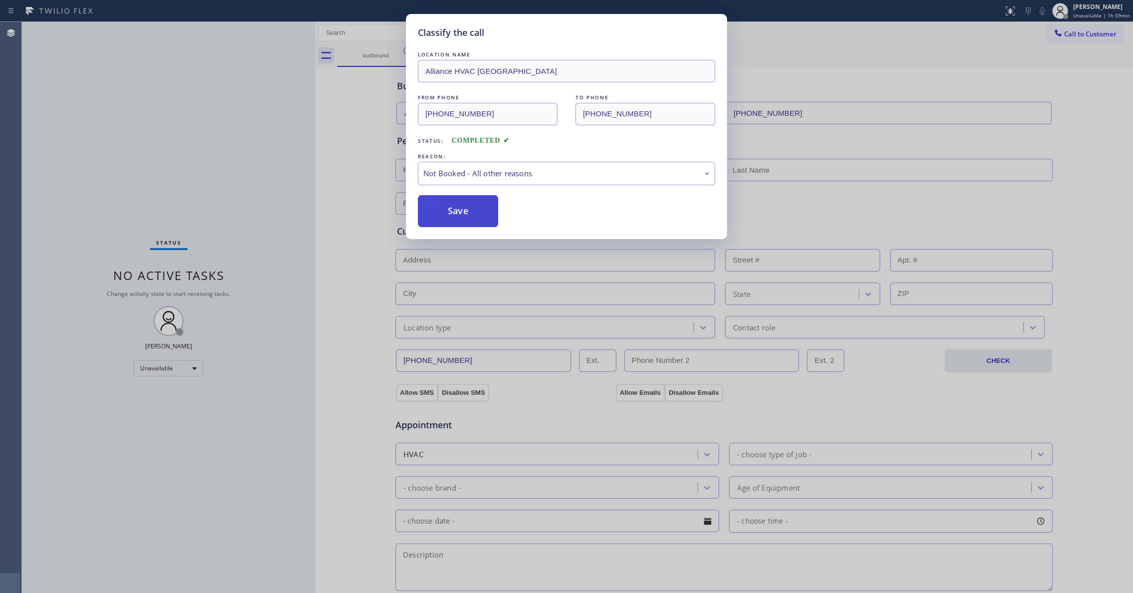
click at [454, 216] on button "Save" at bounding box center [458, 211] width 80 height 32
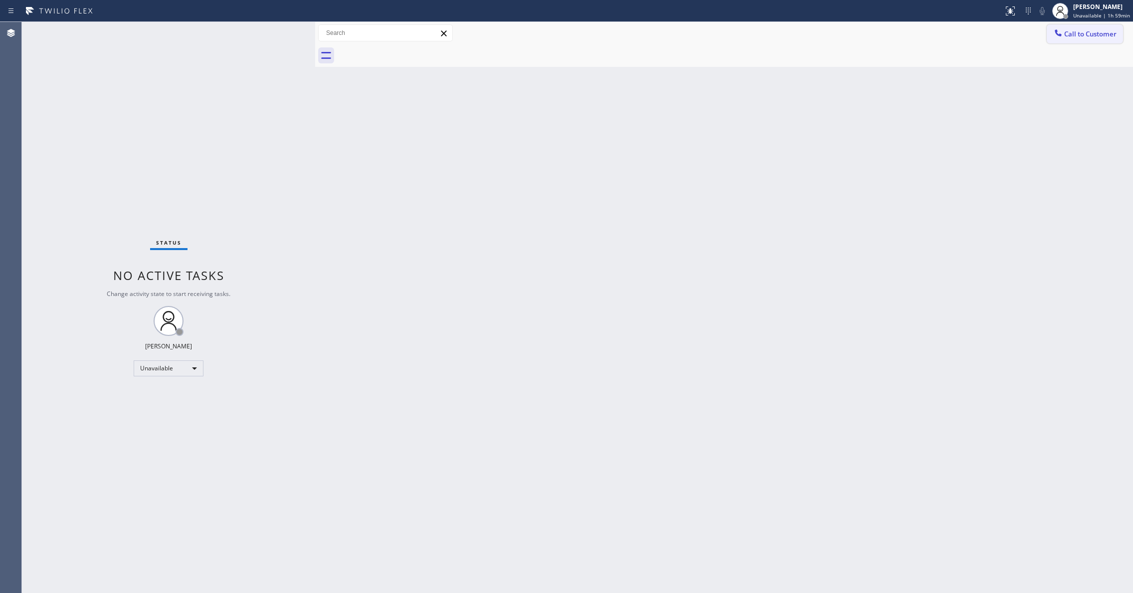
click at [1077, 34] on span "Call to Customer" at bounding box center [1090, 33] width 52 height 9
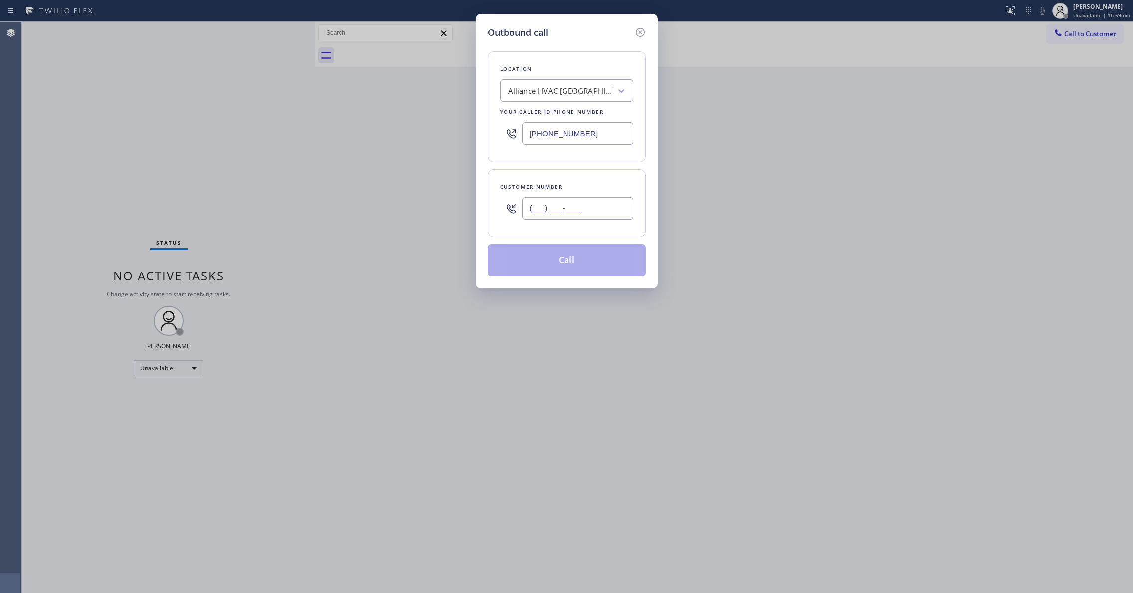
click at [593, 208] on input "(___) ___-____" at bounding box center [577, 208] width 111 height 22
paste input "310) 921-5660"
type input "[PHONE_NUMBER]"
click at [557, 261] on button "Call" at bounding box center [567, 260] width 158 height 32
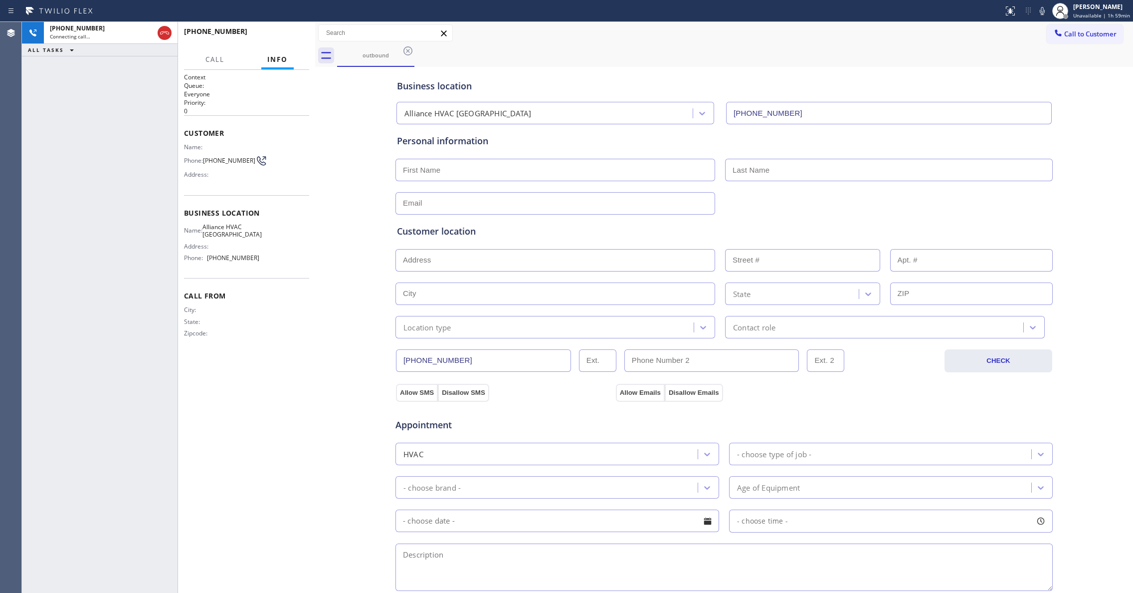
type input "[PHONE_NUMBER]"
drag, startPoint x: 107, startPoint y: 154, endPoint x: 214, endPoint y: 24, distance: 168.6
click at [107, 154] on div "[PHONE_NUMBER] Live | 00:00 ALL TASKS ALL TASKS ACTIVE TASKS TASKS IN WRAP UP" at bounding box center [100, 307] width 156 height 571
click at [281, 42] on button "HANG UP" at bounding box center [286, 36] width 46 height 14
click at [276, 36] on span "HANG UP" at bounding box center [286, 35] width 30 height 7
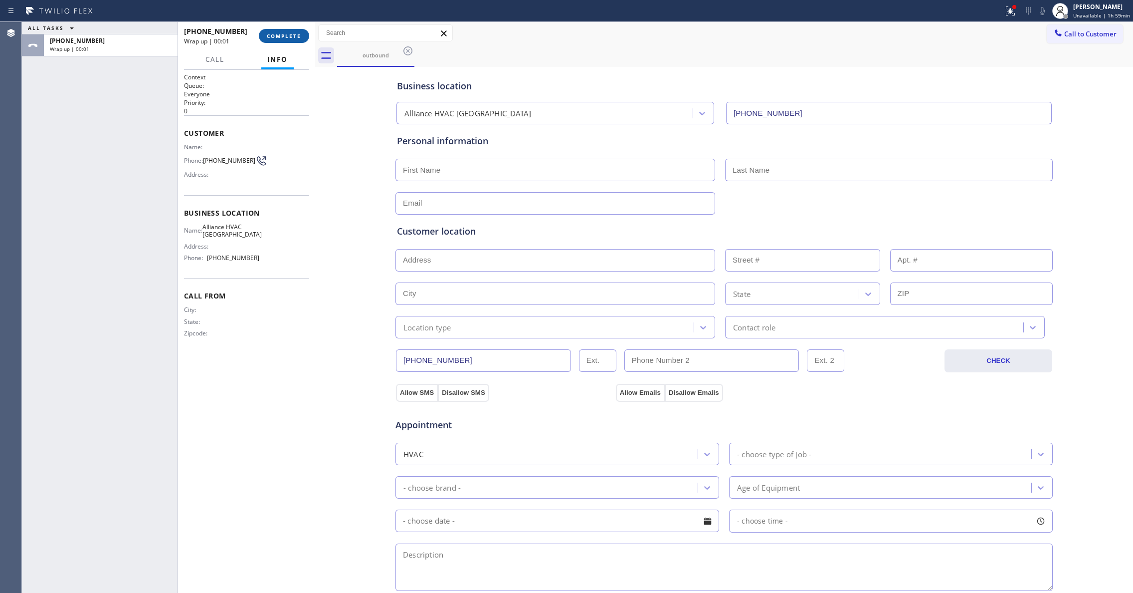
click at [290, 32] on span "COMPLETE" at bounding box center [284, 35] width 34 height 7
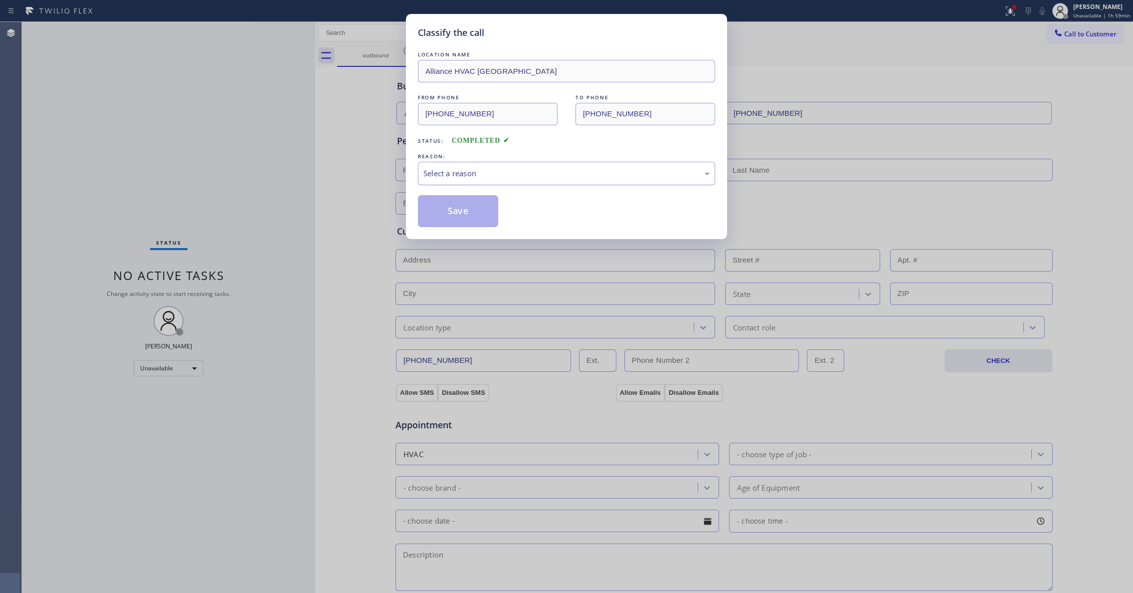
click at [487, 176] on div "Select a reason" at bounding box center [566, 173] width 286 height 11
click at [478, 215] on button "Save" at bounding box center [458, 211] width 80 height 32
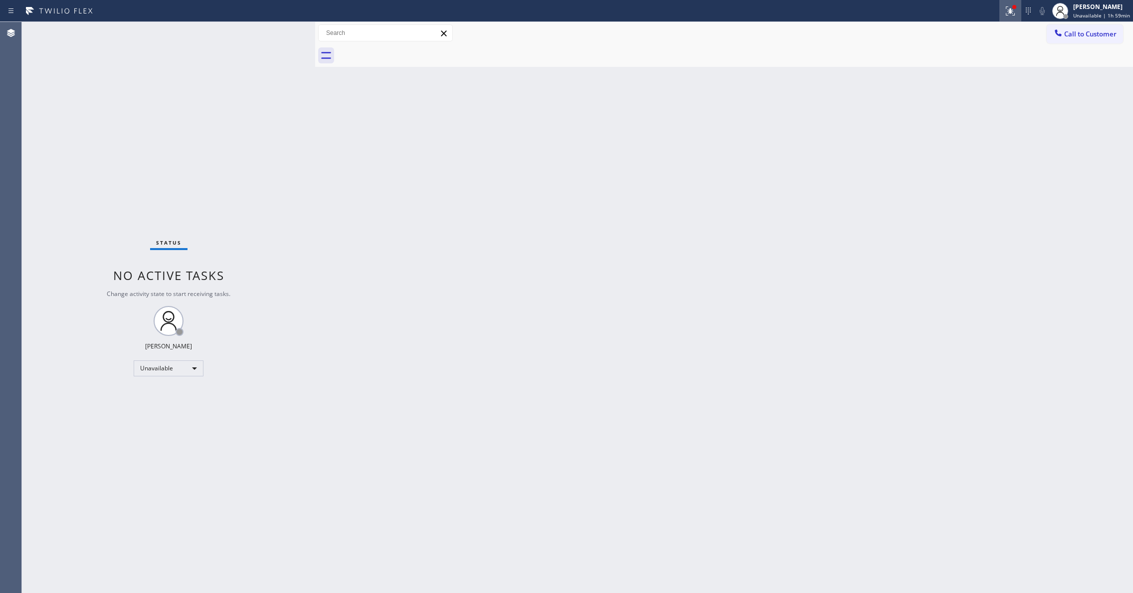
click at [1008, 12] on icon at bounding box center [1011, 11] width 12 height 12
click at [979, 130] on button "Clear issues" at bounding box center [952, 131] width 117 height 14
click at [1094, 35] on span "Call to Customer" at bounding box center [1090, 33] width 52 height 9
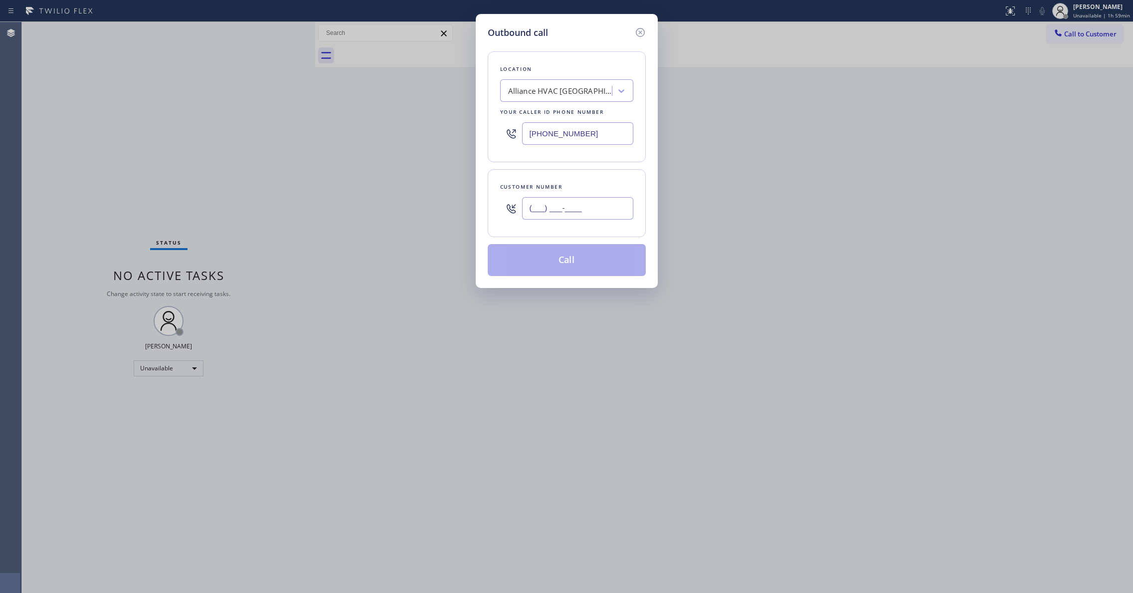
click at [584, 208] on input "(___) ___-____" at bounding box center [577, 208] width 111 height 22
paste input "310) 921-5660"
type input "[PHONE_NUMBER]"
click at [578, 258] on button "Call" at bounding box center [567, 260] width 158 height 32
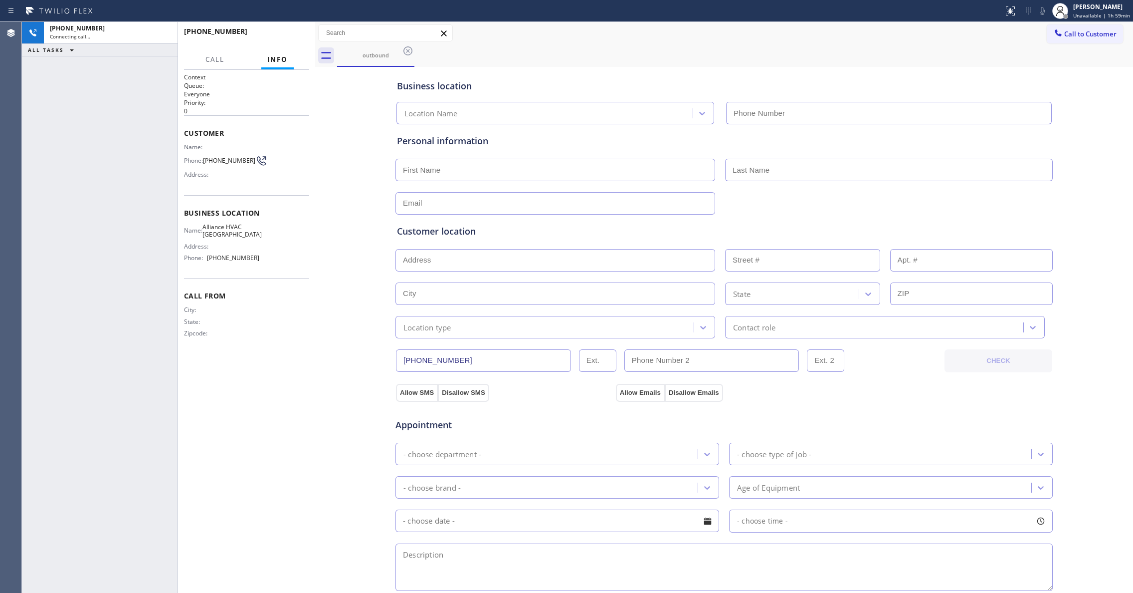
type input "[PHONE_NUMBER]"
click at [288, 32] on span "HANG UP" at bounding box center [286, 35] width 30 height 7
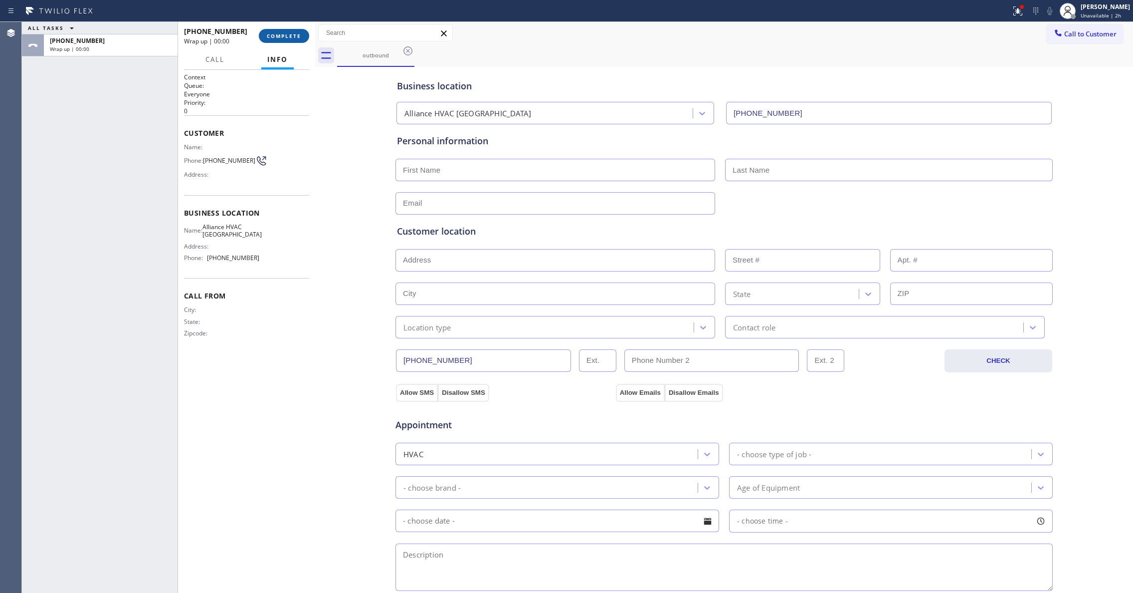
click at [292, 36] on span "COMPLETE" at bounding box center [284, 35] width 34 height 7
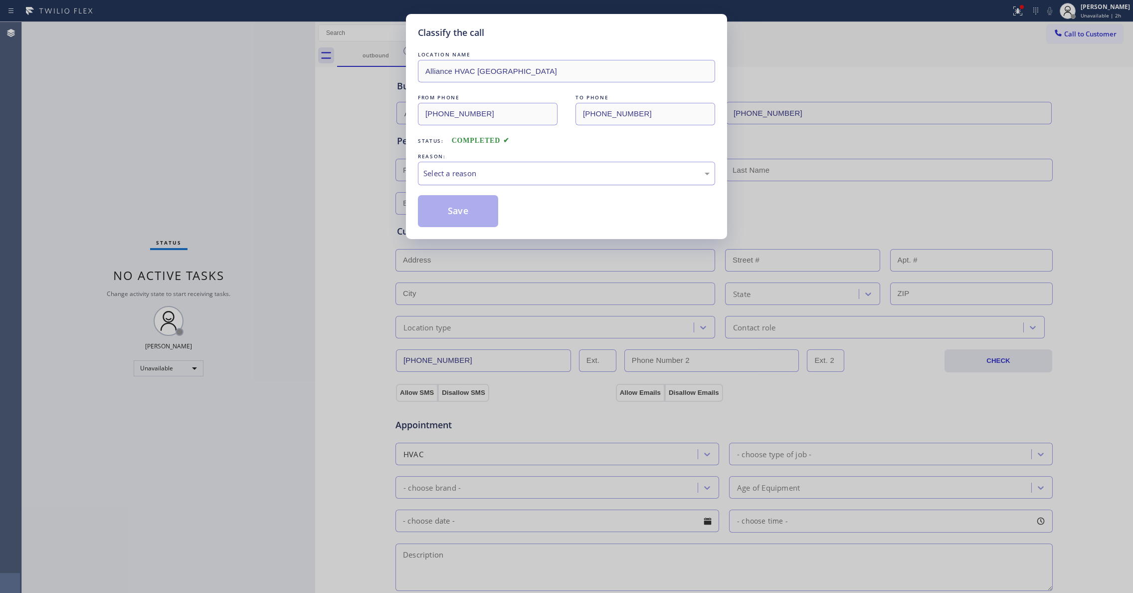
click at [455, 175] on div "Select a reason" at bounding box center [566, 173] width 286 height 11
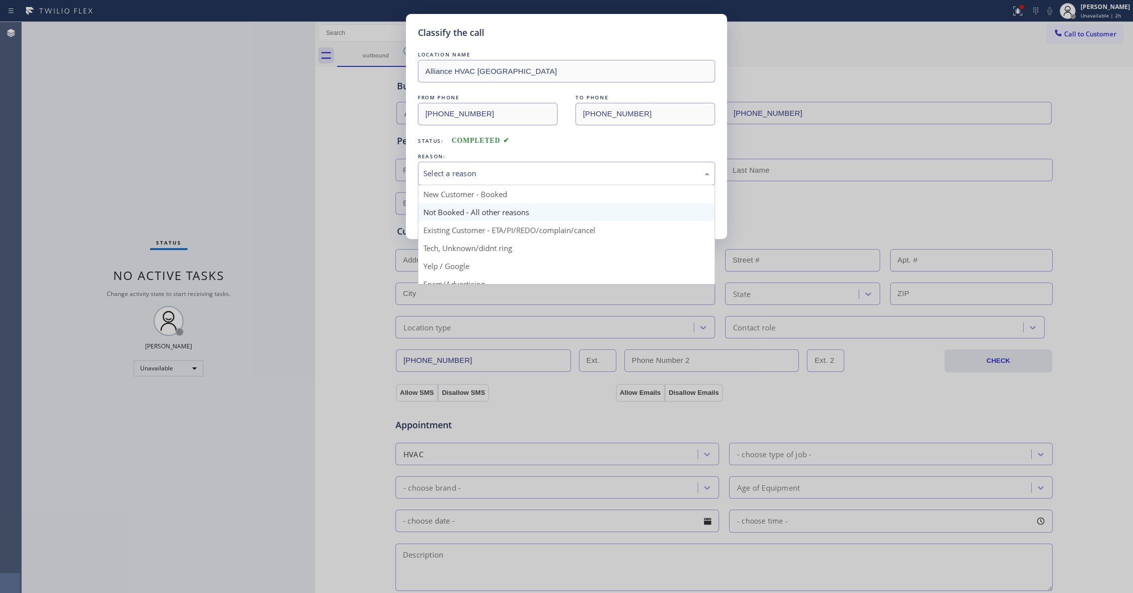
click at [460, 206] on button "Save" at bounding box center [458, 211] width 80 height 32
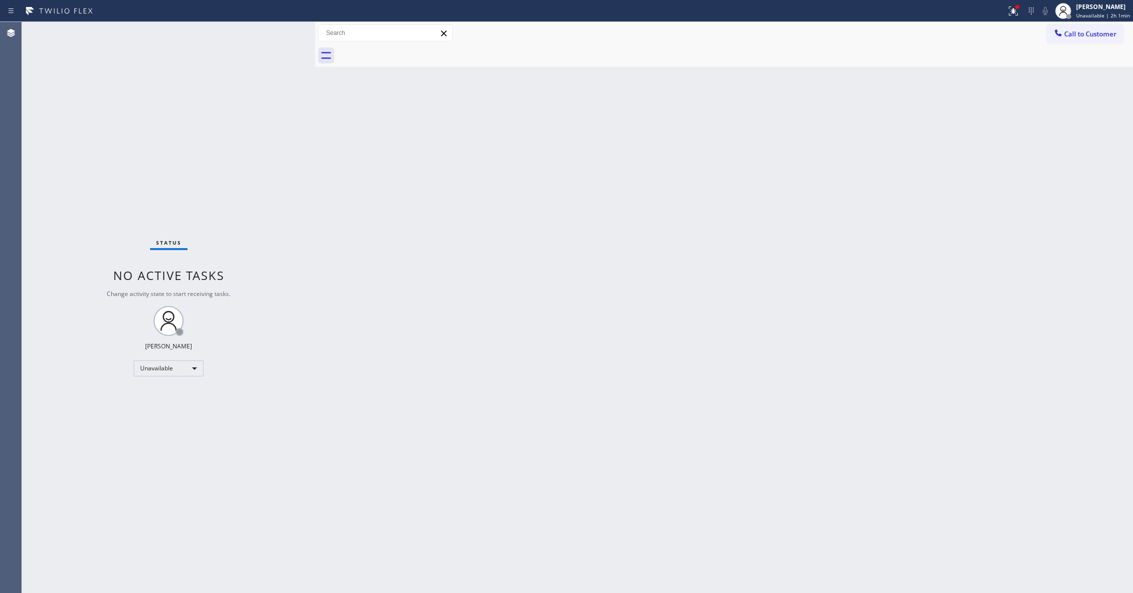
click at [19, 486] on div "Agent Desktop" at bounding box center [10, 307] width 21 height 571
click at [801, 74] on div "Back to Dashboard Change Sender ID Customers Technicians Select a contact Outbo…" at bounding box center [724, 307] width 818 height 571
click at [1081, 32] on span "Call to Customer" at bounding box center [1090, 33] width 52 height 9
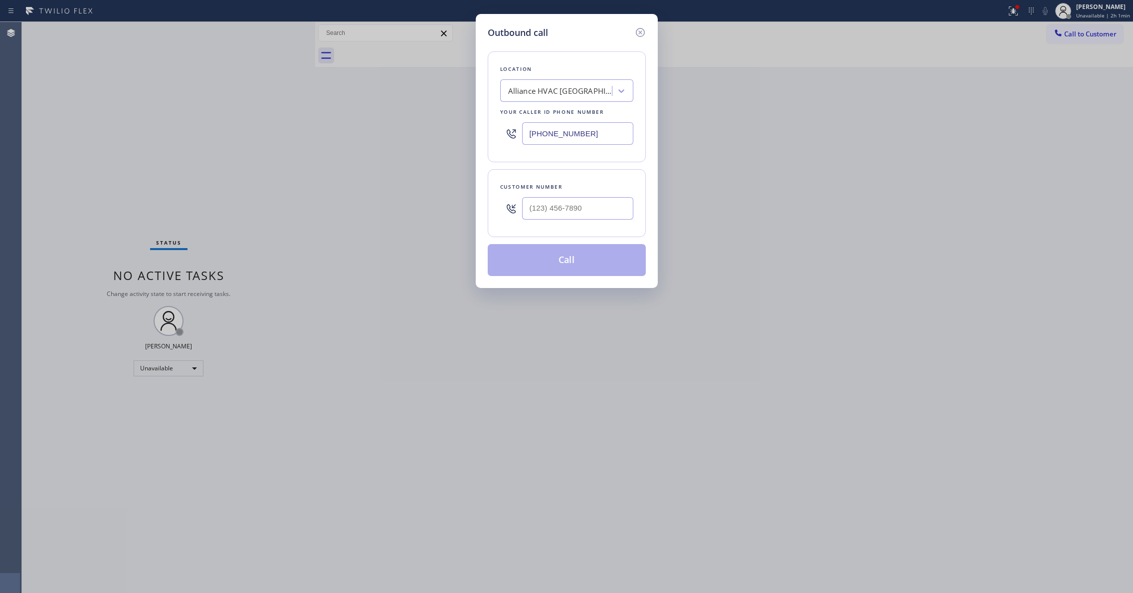
drag, startPoint x: 611, startPoint y: 130, endPoint x: 244, endPoint y: 120, distance: 366.7
click at [274, 133] on div "Outbound call Location Alliance HVAC [GEOGRAPHIC_DATA] Your caller id phone num…" at bounding box center [566, 296] width 1133 height 593
paste input "954) 799-3474"
type input "[PHONE_NUMBER]"
click at [536, 209] on input "(___) ___-____" at bounding box center [577, 208] width 111 height 22
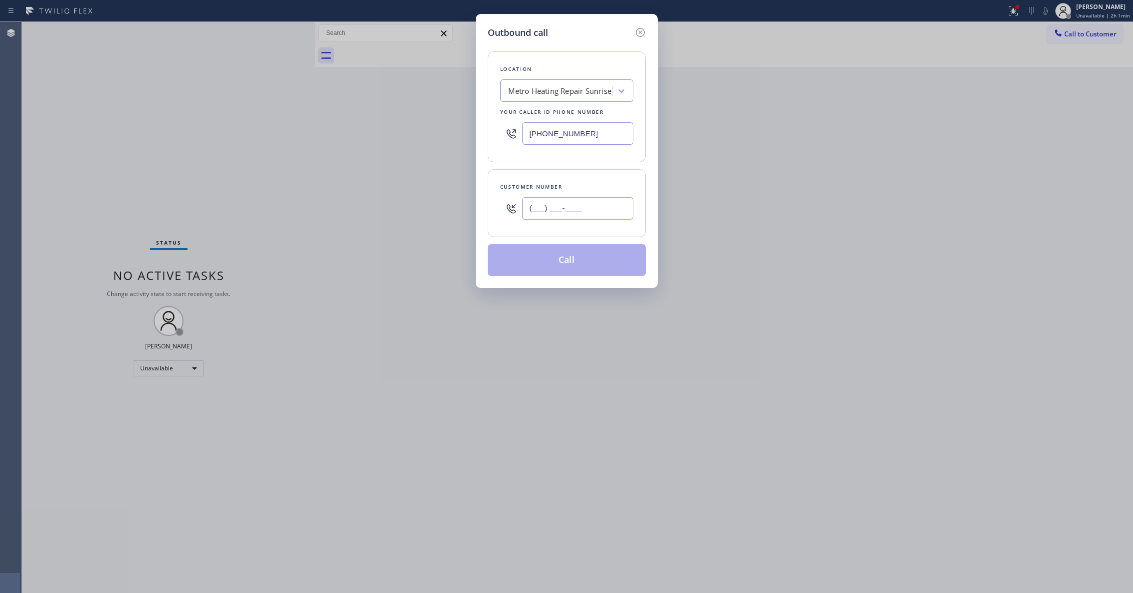
paste input "954) 676-7903"
type input "[PHONE_NUMBER]"
click at [551, 262] on button "Call" at bounding box center [567, 260] width 158 height 32
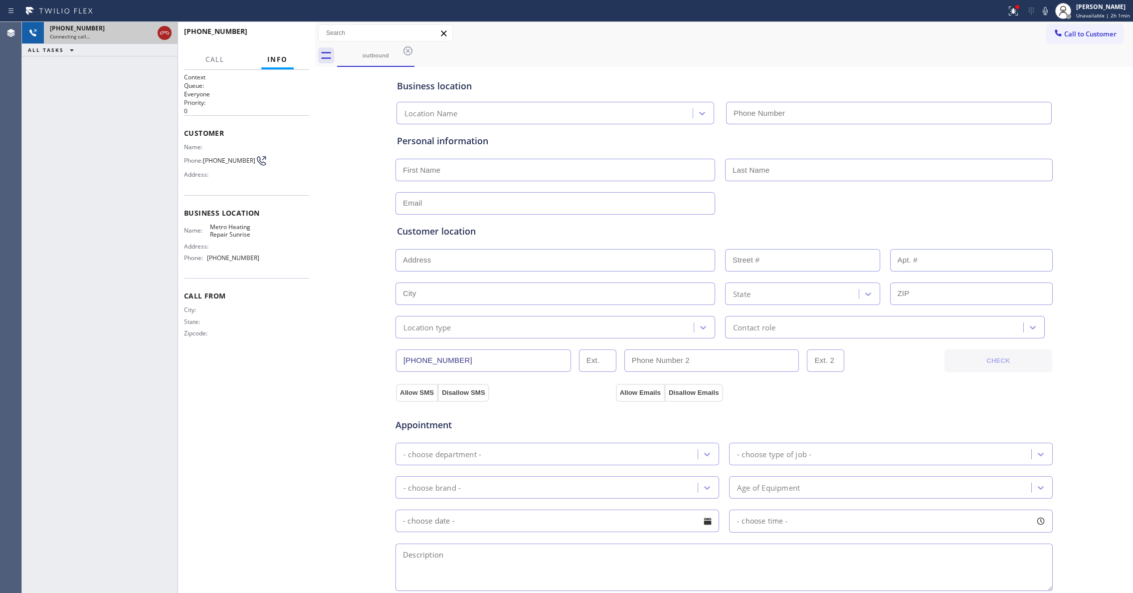
type input "[PHONE_NUMBER]"
click at [1008, 5] on icon at bounding box center [1014, 11] width 12 height 12
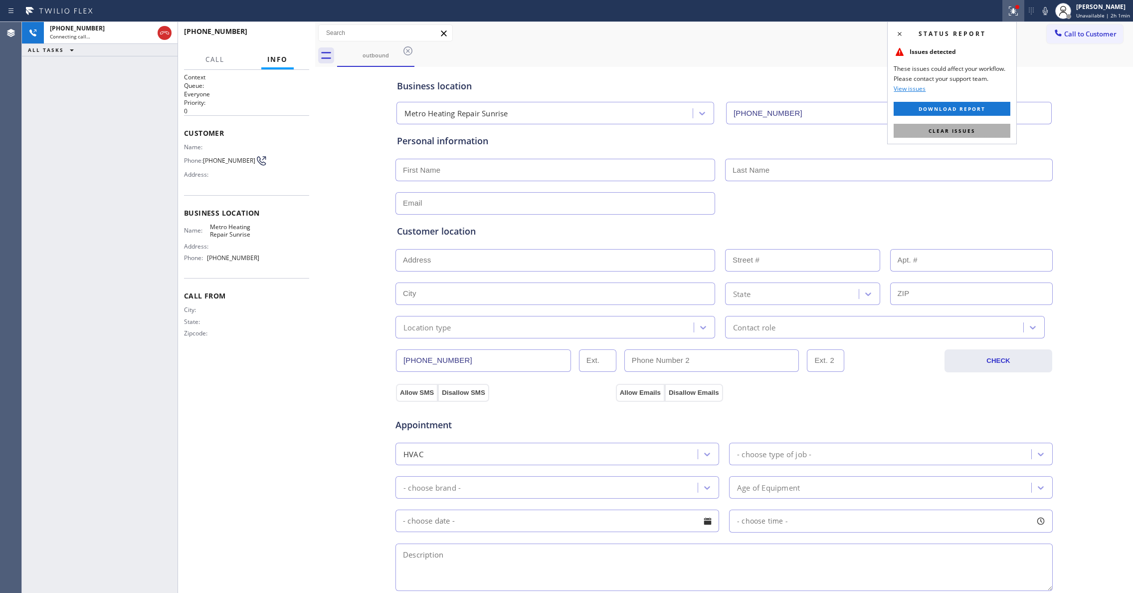
click at [988, 124] on button "Clear issues" at bounding box center [952, 131] width 117 height 14
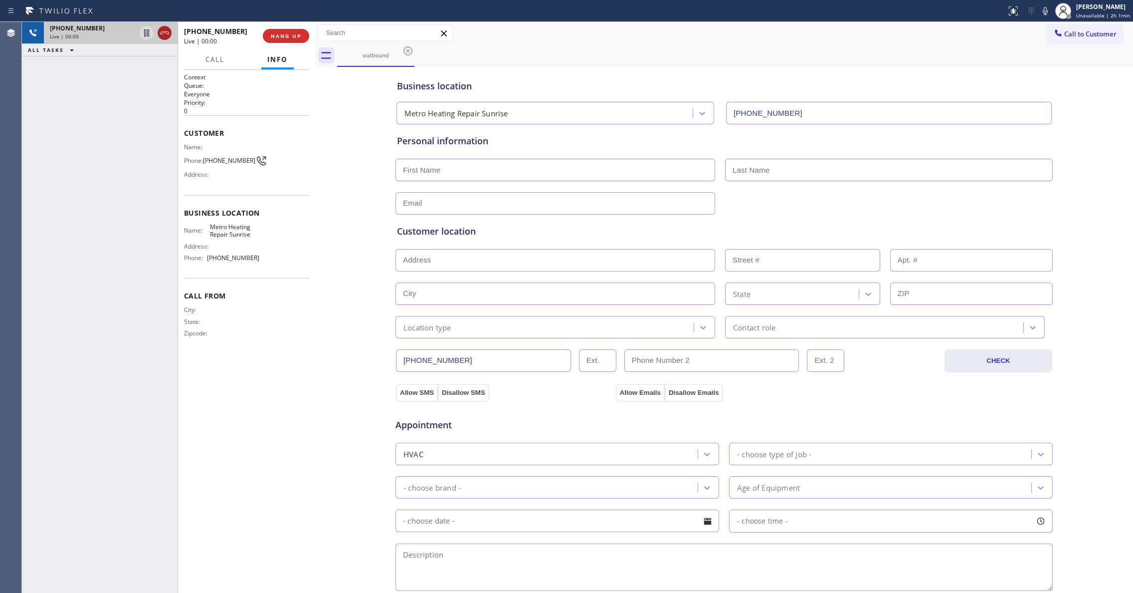
click at [165, 32] on icon at bounding box center [164, 32] width 9 height 3
click at [272, 33] on span "COMPLETE" at bounding box center [284, 35] width 34 height 7
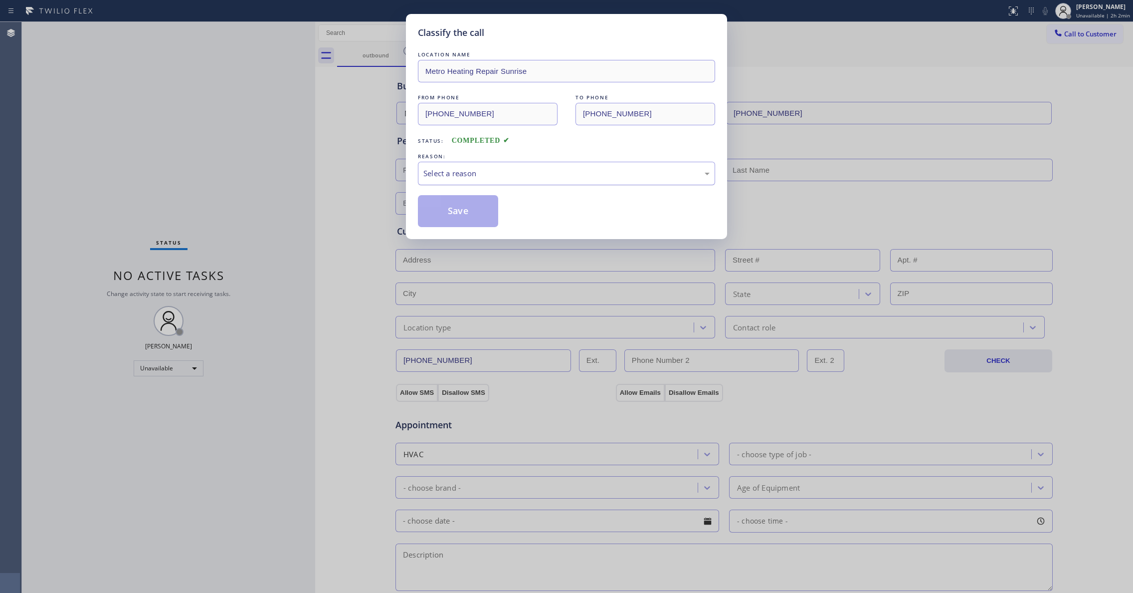
click at [473, 170] on div "Select a reason" at bounding box center [566, 173] width 286 height 11
click at [463, 206] on button "Save" at bounding box center [458, 211] width 80 height 32
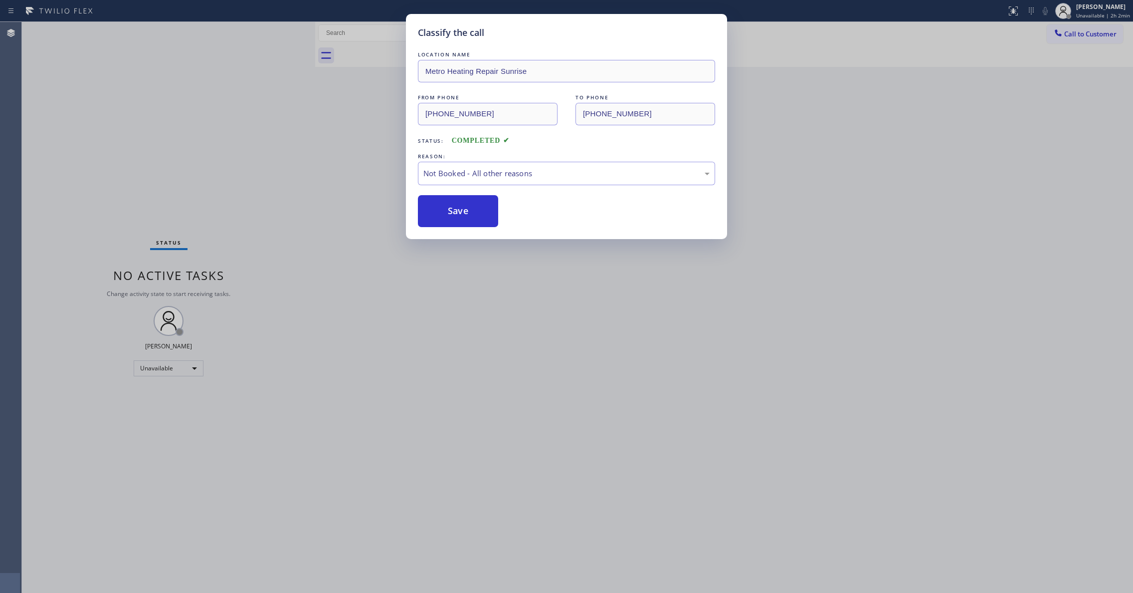
click at [463, 206] on button "Save" at bounding box center [458, 211] width 80 height 32
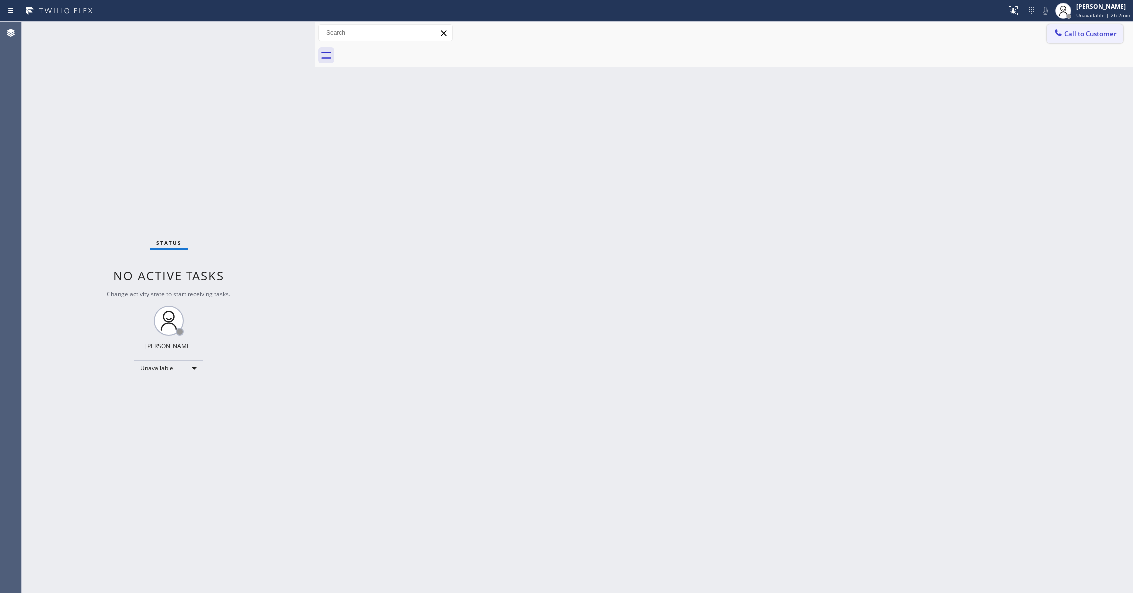
click at [1100, 39] on button "Call to Customer" at bounding box center [1085, 33] width 76 height 19
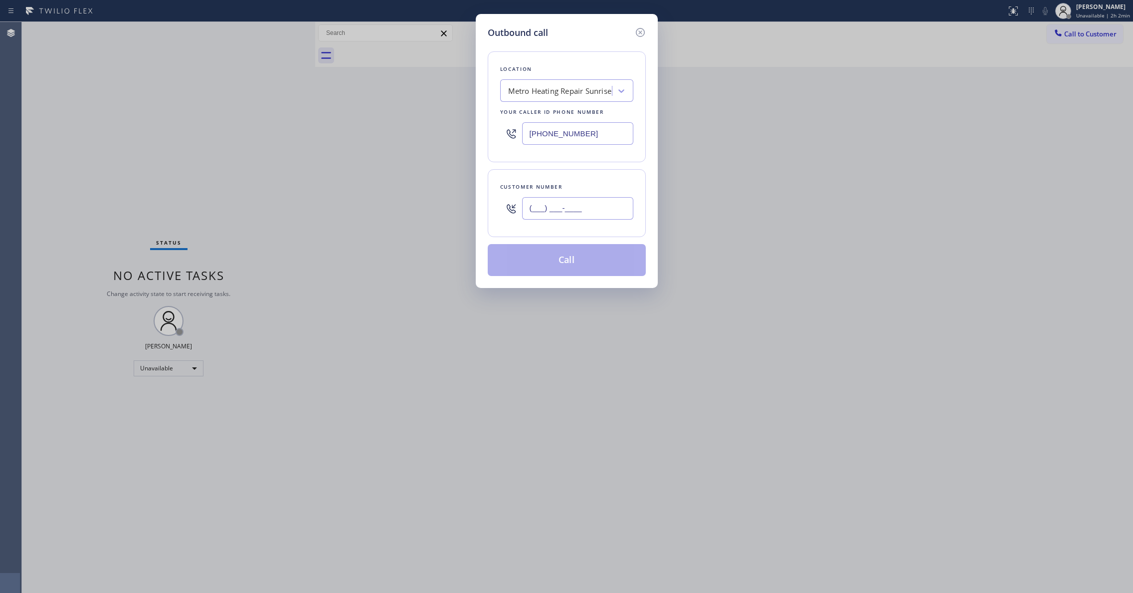
click at [582, 204] on input "(___) ___-____" at bounding box center [577, 208] width 111 height 22
paste input "954) 676-7903"
type input "[PHONE_NUMBER]"
click at [546, 262] on button "Call" at bounding box center [567, 260] width 158 height 32
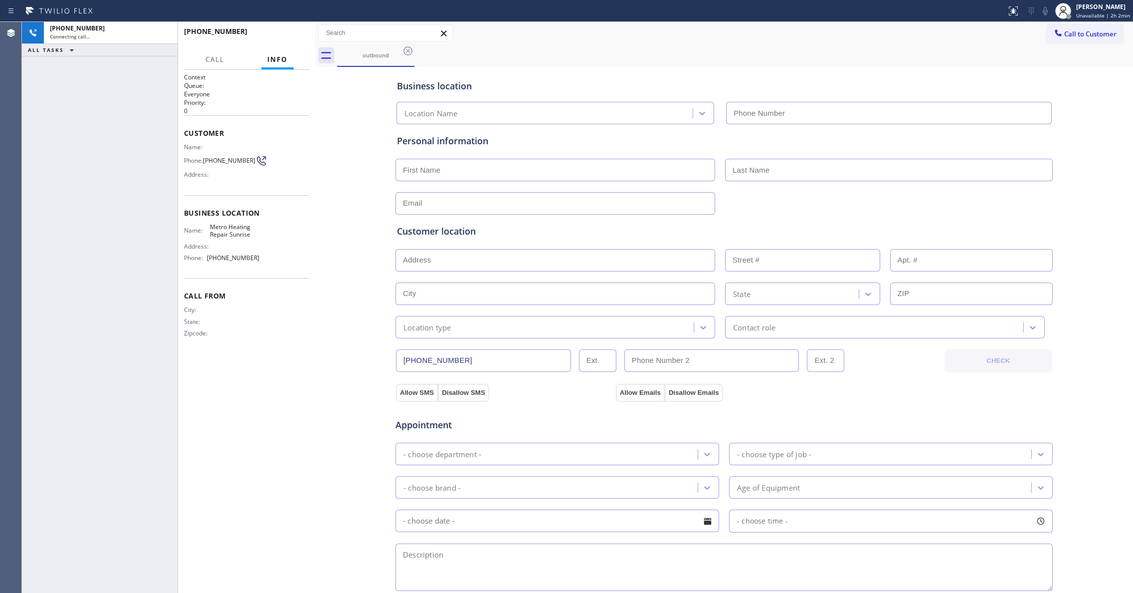
type input "[PHONE_NUMBER]"
click at [130, 140] on div "[PHONE_NUMBER] Live | 00:01 ALL TASKS ALL TASKS ACTIVE TASKS TASKS IN WRAP UP" at bounding box center [100, 307] width 156 height 571
click at [289, 36] on span "HANG UP" at bounding box center [286, 35] width 30 height 7
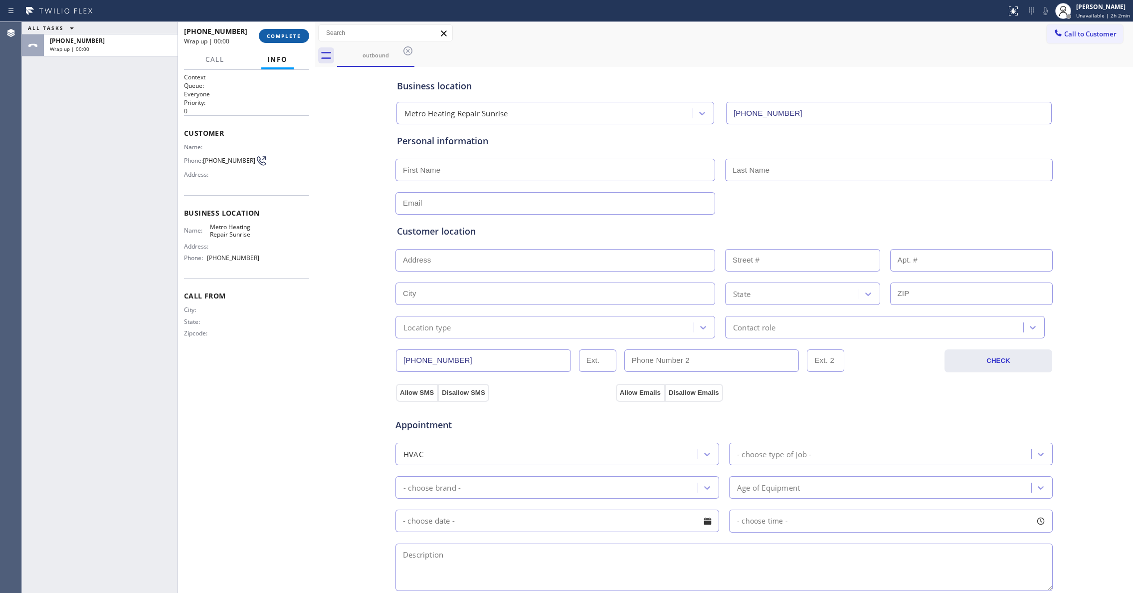
click at [289, 36] on span "COMPLETE" at bounding box center [284, 35] width 34 height 7
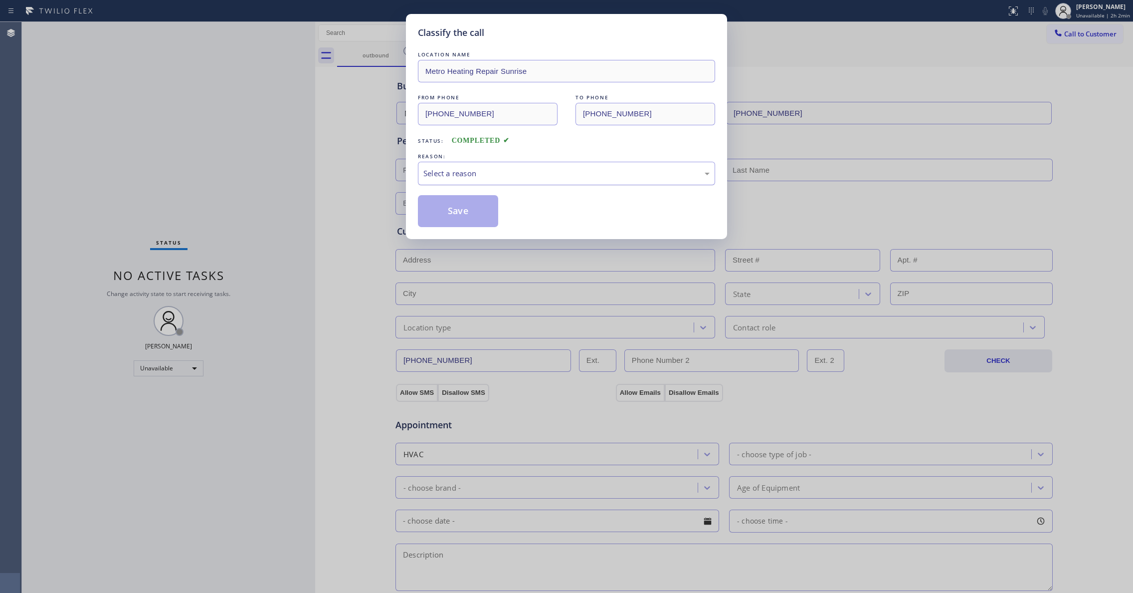
click at [438, 174] on div "Select a reason" at bounding box center [566, 173] width 286 height 11
click at [451, 210] on button "Save" at bounding box center [458, 211] width 80 height 32
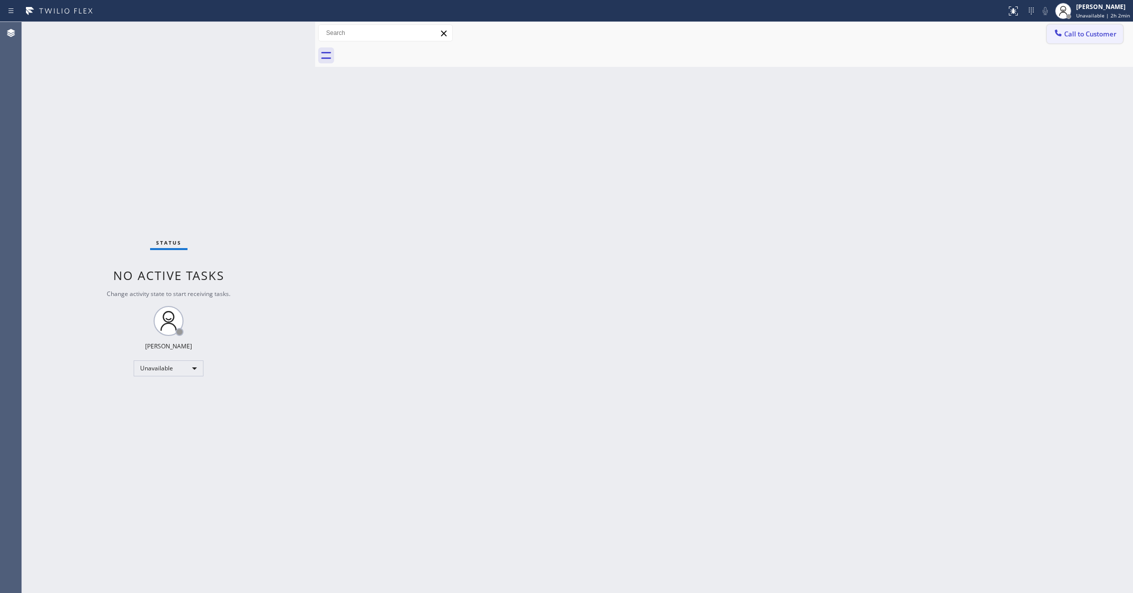
click at [1086, 35] on span "Call to Customer" at bounding box center [1090, 33] width 52 height 9
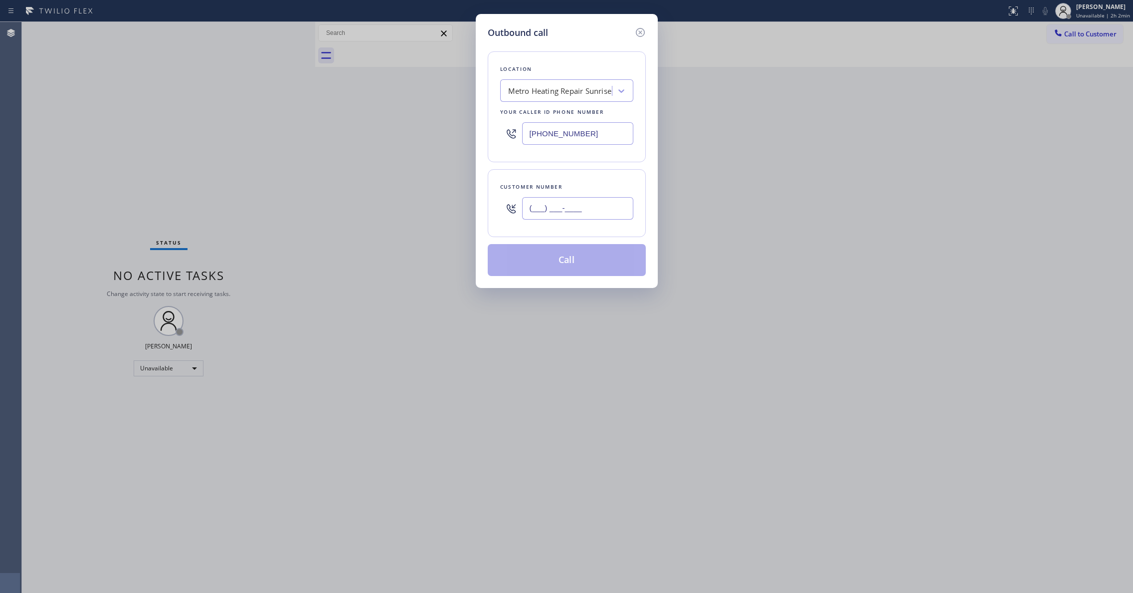
click at [535, 213] on input "(___) ___-____" at bounding box center [577, 208] width 111 height 22
paste input "954) 676-7903"
type input "[PHONE_NUMBER]"
click at [552, 271] on button "Call" at bounding box center [567, 260] width 158 height 32
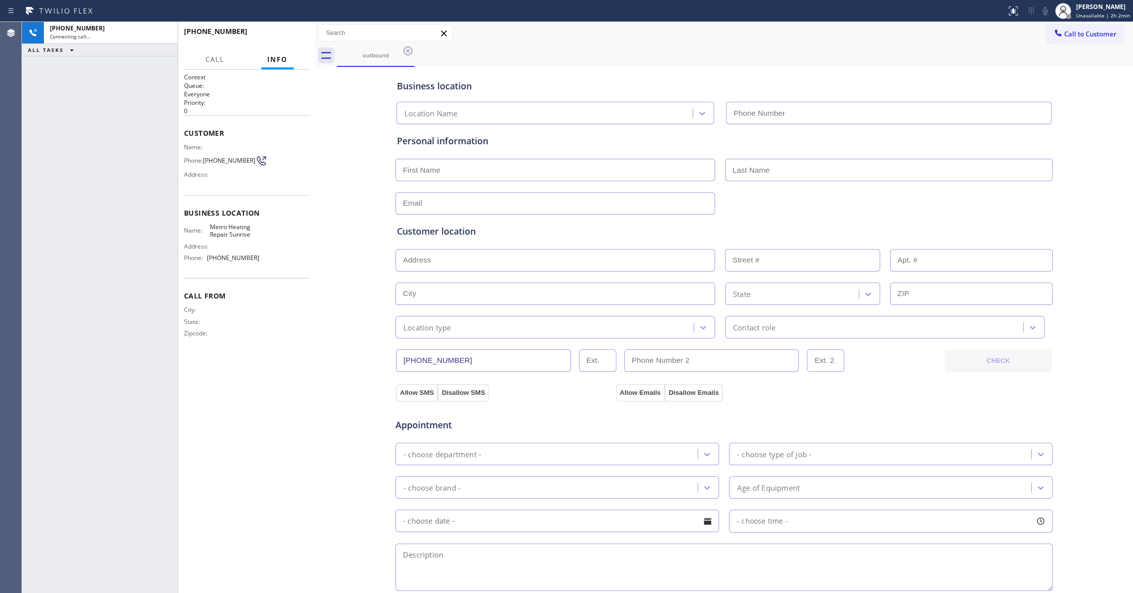
type input "[PHONE_NUMBER]"
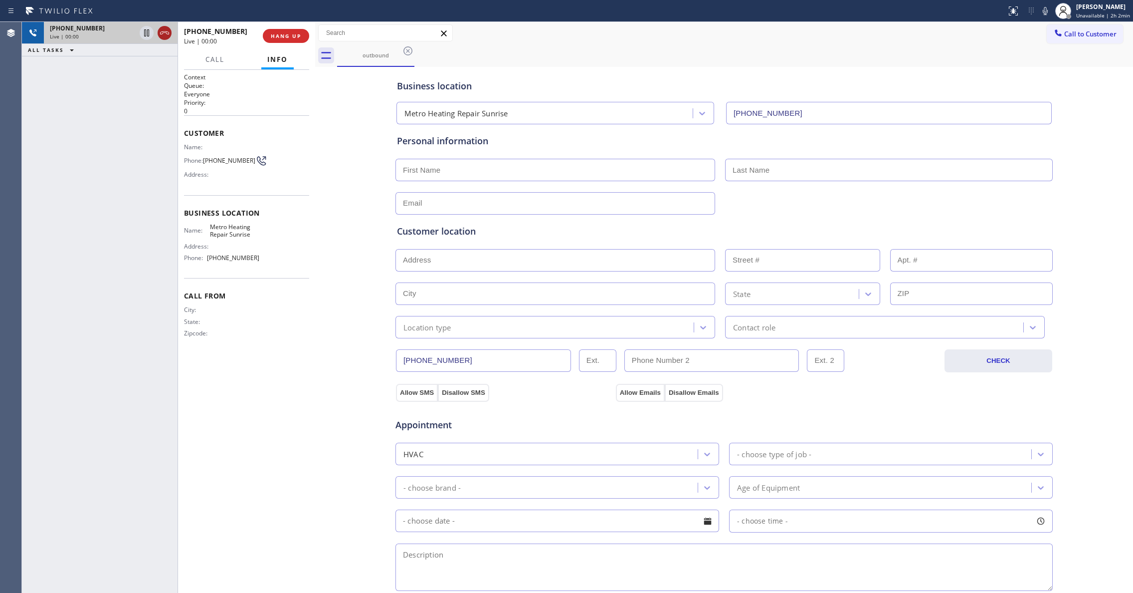
click at [166, 32] on icon at bounding box center [165, 33] width 12 height 12
click at [295, 36] on span "HANG UP" at bounding box center [286, 35] width 30 height 7
click at [287, 30] on button "COMPLETE" at bounding box center [284, 36] width 50 height 14
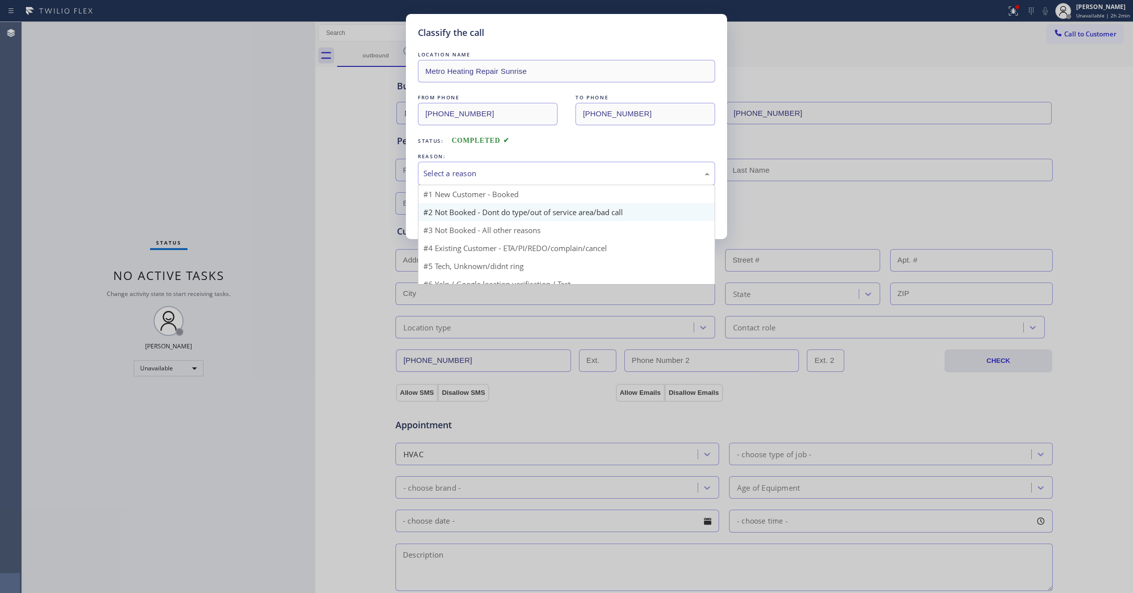
drag, startPoint x: 459, startPoint y: 177, endPoint x: 459, endPoint y: 213, distance: 36.9
click at [459, 178] on div "Select a reason" at bounding box center [566, 173] width 286 height 11
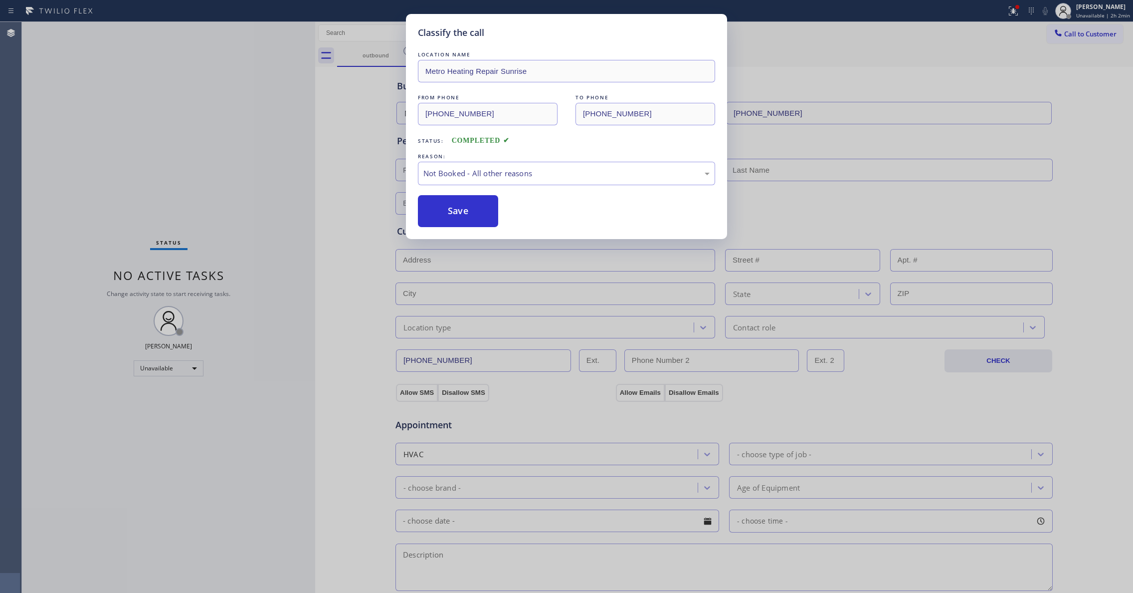
click at [459, 214] on button "Save" at bounding box center [458, 211] width 80 height 32
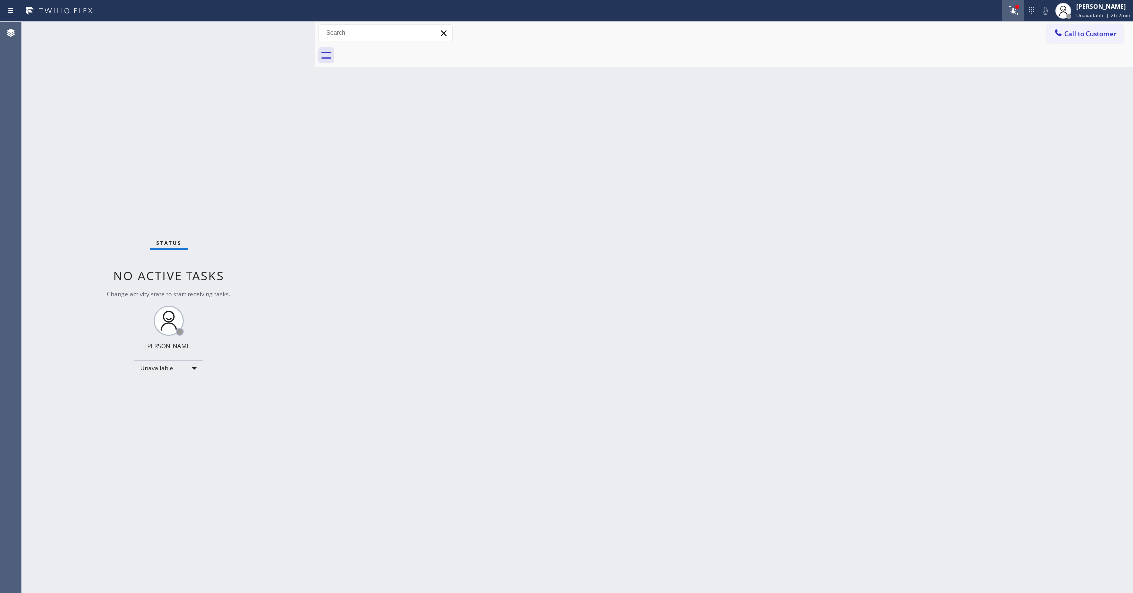
click at [1008, 8] on icon at bounding box center [1014, 11] width 12 height 12
click at [968, 131] on span "Clear issues" at bounding box center [952, 130] width 47 height 7
click at [1094, 36] on span "Call to Customer" at bounding box center [1090, 33] width 52 height 9
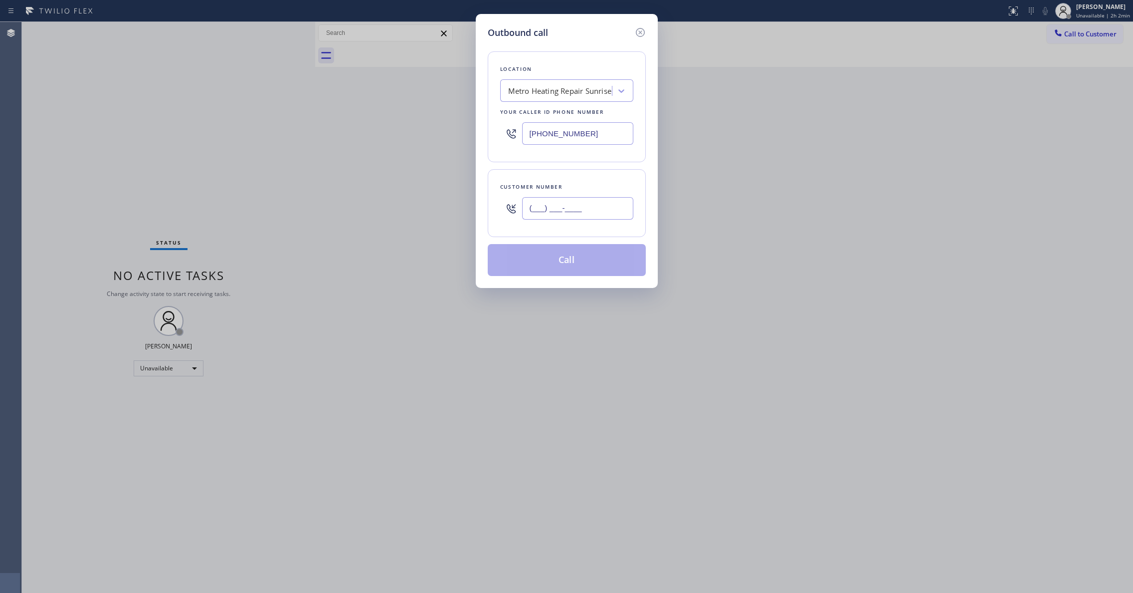
click at [577, 218] on input "(___) ___-____" at bounding box center [577, 208] width 111 height 22
paste input "954) 676-7903"
type input "[PHONE_NUMBER]"
click at [574, 265] on button "Call" at bounding box center [567, 260] width 158 height 32
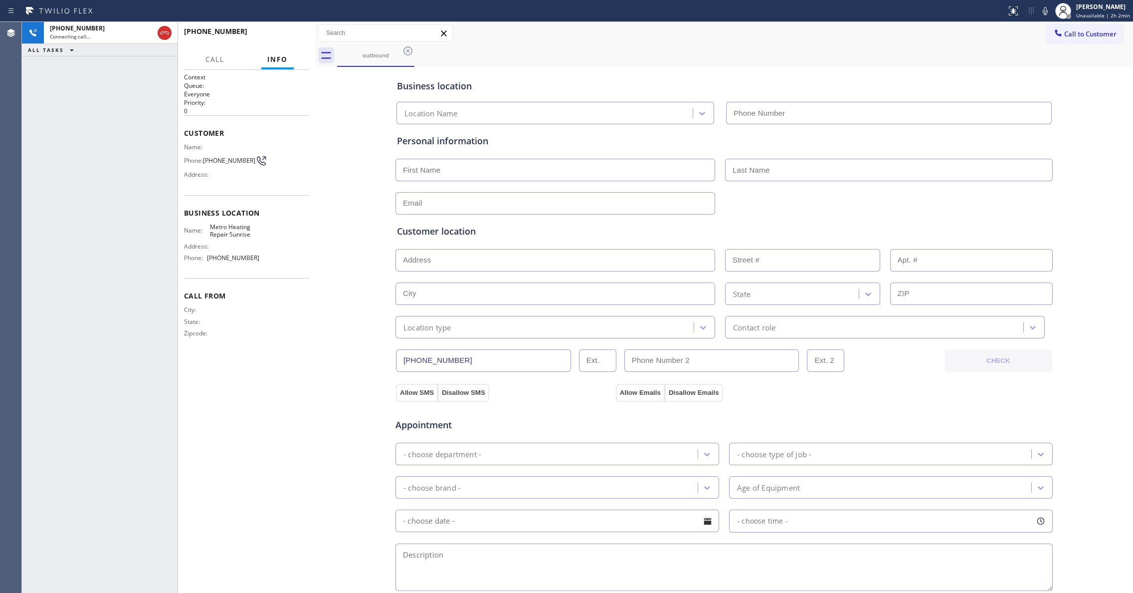
type input "[PHONE_NUMBER]"
click at [345, 157] on div "Business location Metro Heating Repair Sunrise [PHONE_NUMBER] Personal informat…" at bounding box center [724, 409] width 813 height 681
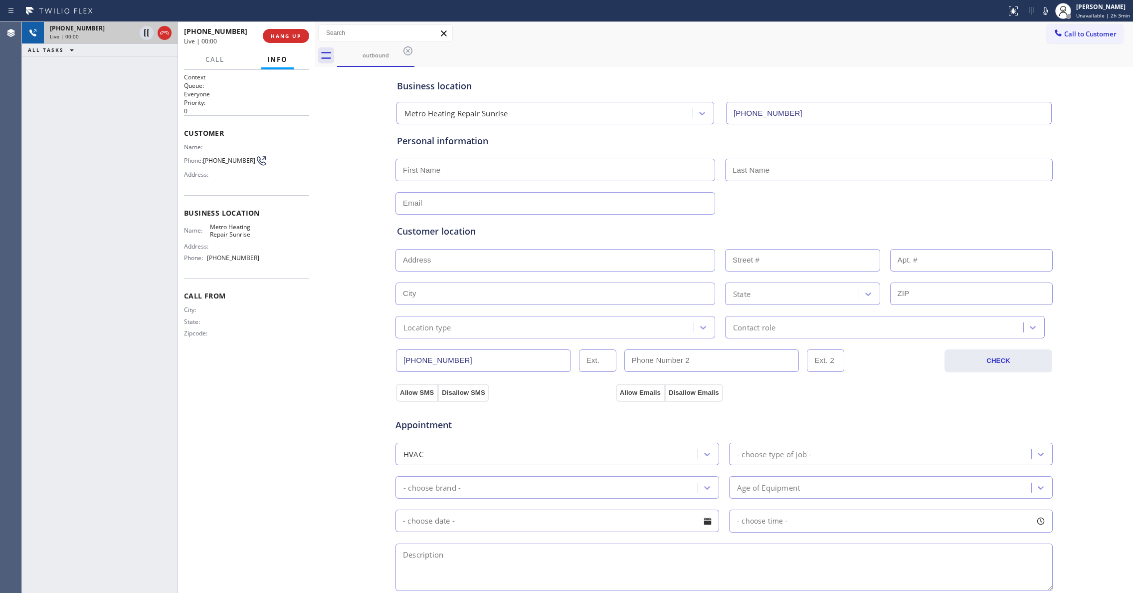
click at [165, 29] on icon at bounding box center [165, 33] width 12 height 12
click at [288, 39] on button "HANG UP" at bounding box center [286, 36] width 46 height 14
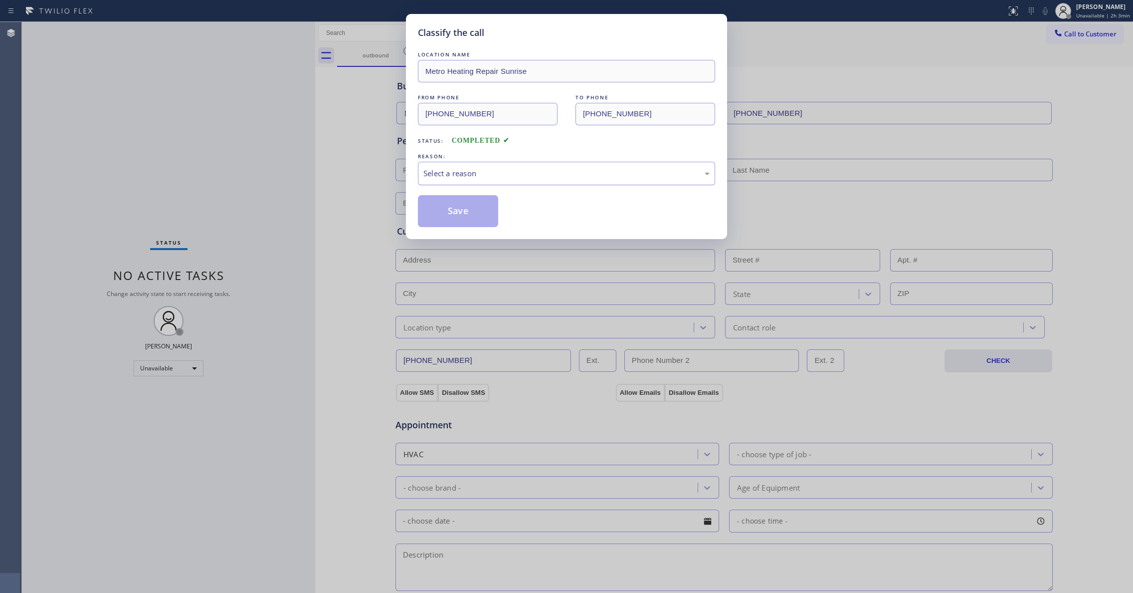
click at [455, 169] on div "Select a reason" at bounding box center [566, 173] width 286 height 11
click at [455, 208] on button "Save" at bounding box center [458, 211] width 80 height 32
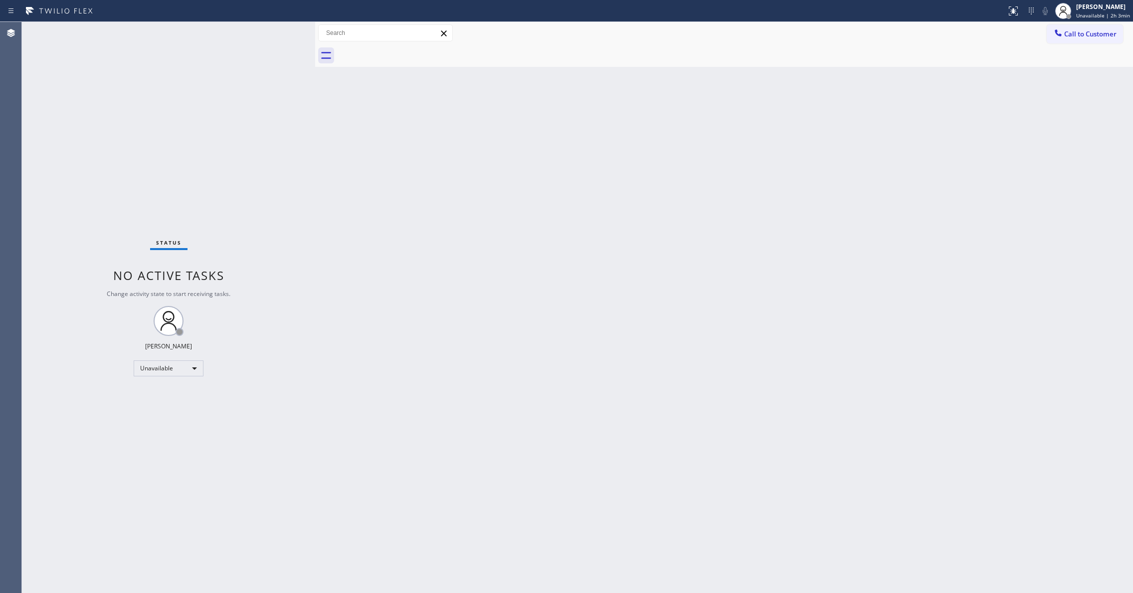
drag, startPoint x: 13, startPoint y: 486, endPoint x: 18, endPoint y: 449, distance: 36.8
click at [13, 486] on div "Agent Desktop" at bounding box center [10, 307] width 21 height 571
click at [1078, 36] on span "Call to Customer" at bounding box center [1090, 33] width 52 height 9
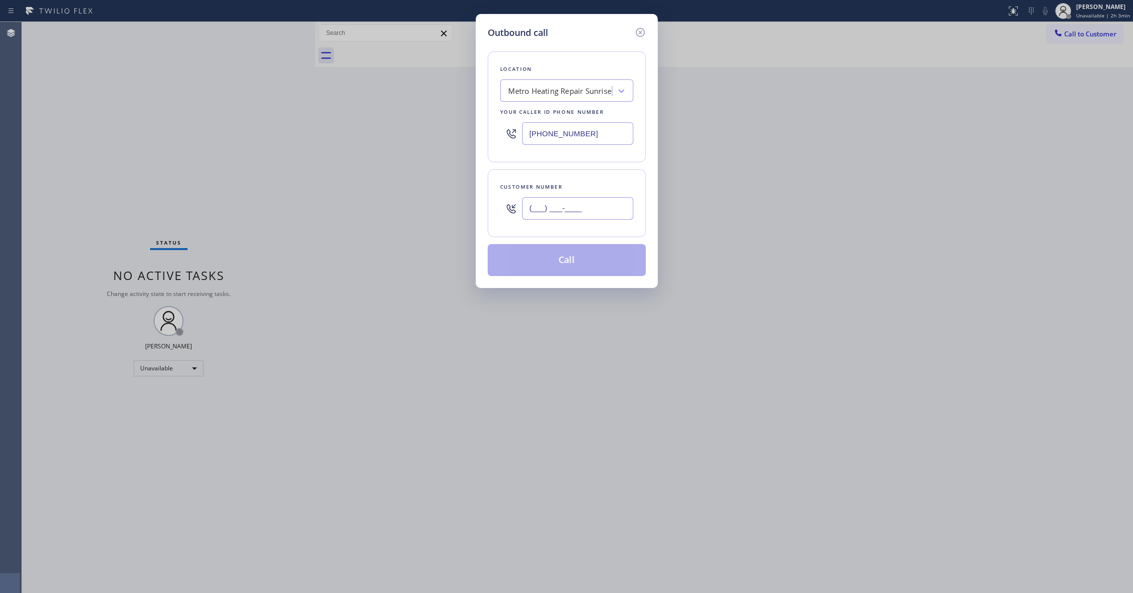
click at [547, 215] on input "(___) ___-____" at bounding box center [577, 208] width 111 height 22
paste input "954) 676-7903"
type input "[PHONE_NUMBER]"
click at [581, 262] on button "Call" at bounding box center [567, 260] width 158 height 32
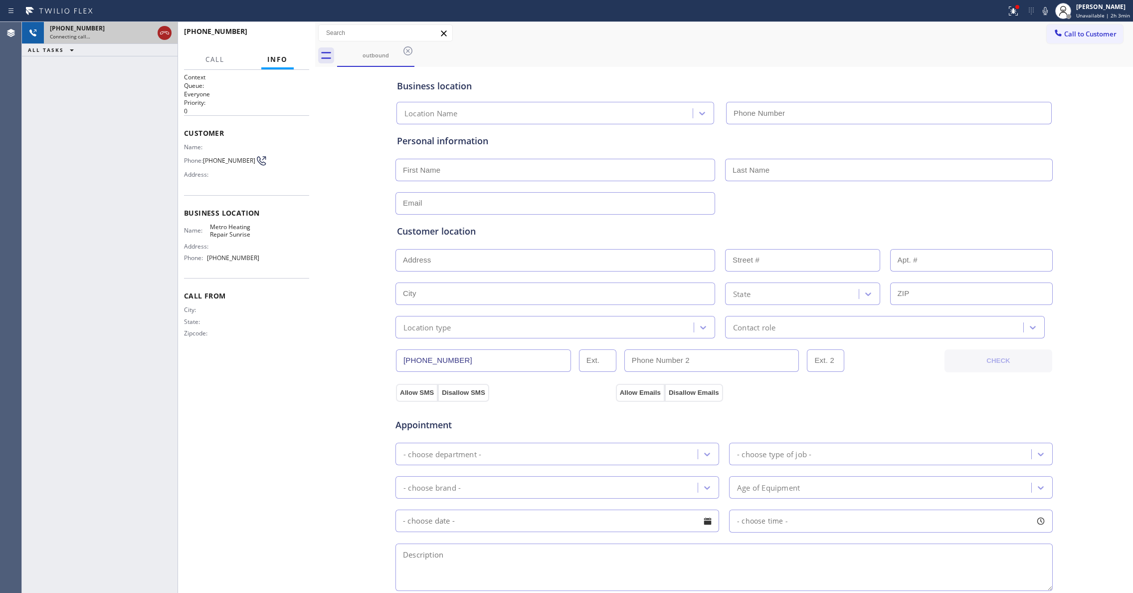
type input "[PHONE_NUMBER]"
click at [164, 30] on icon at bounding box center [165, 33] width 12 height 12
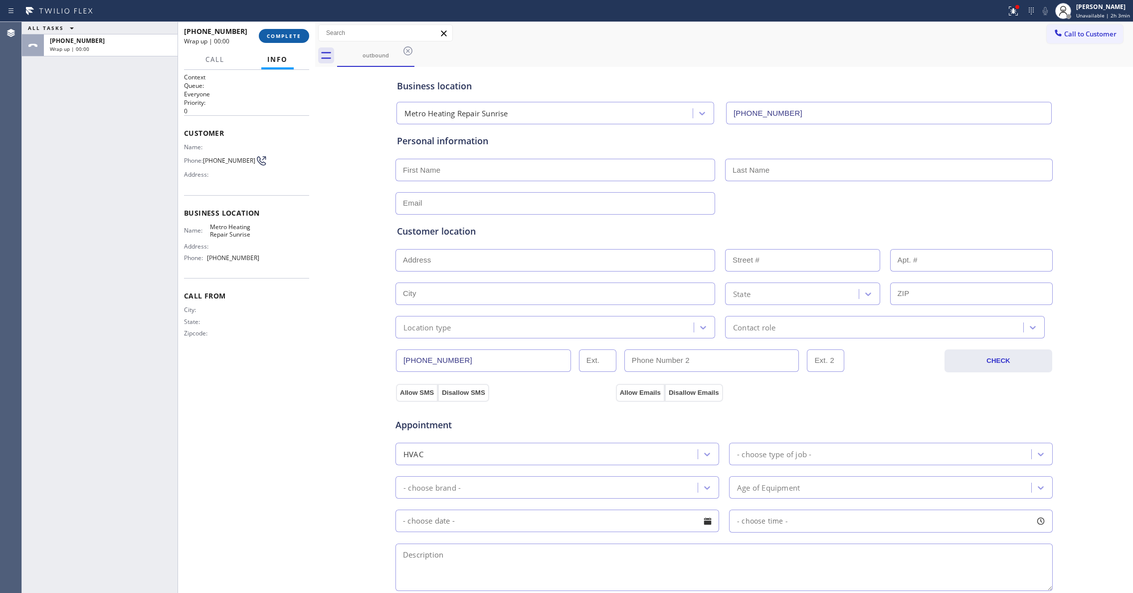
click at [298, 34] on span "COMPLETE" at bounding box center [284, 35] width 34 height 7
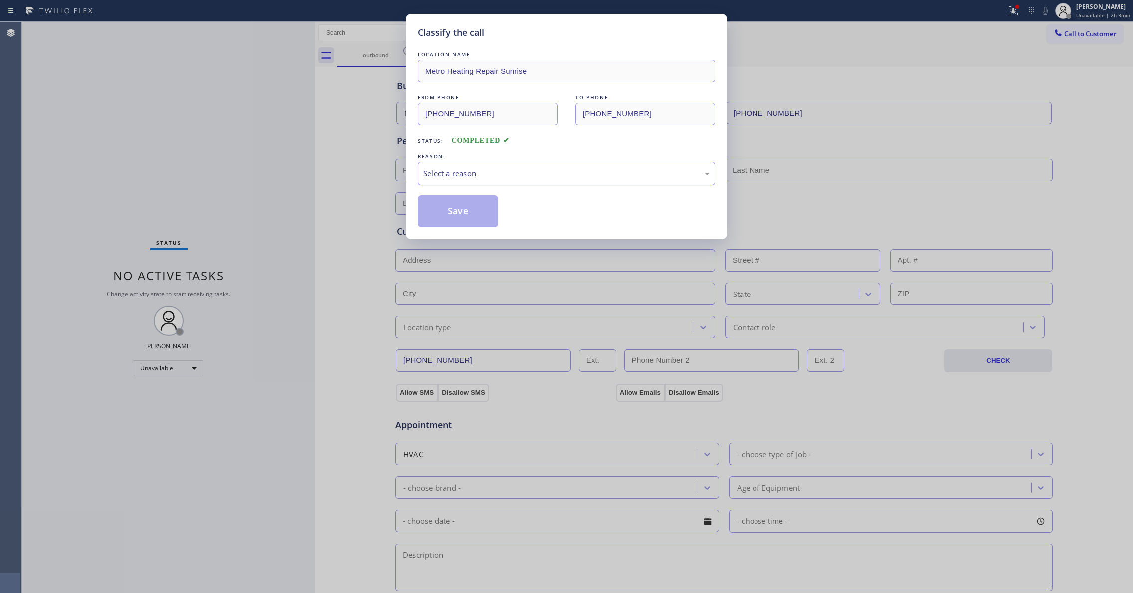
click at [448, 182] on div "Select a reason" at bounding box center [566, 173] width 297 height 23
click at [440, 214] on button "Save" at bounding box center [458, 211] width 80 height 32
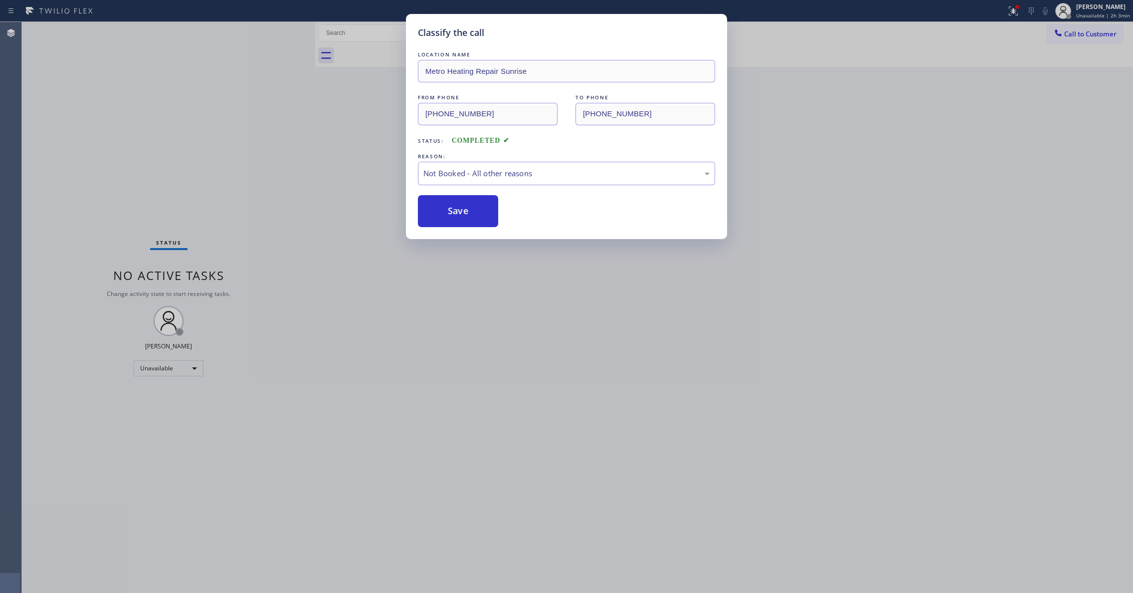
click at [440, 214] on button "Save" at bounding box center [458, 211] width 80 height 32
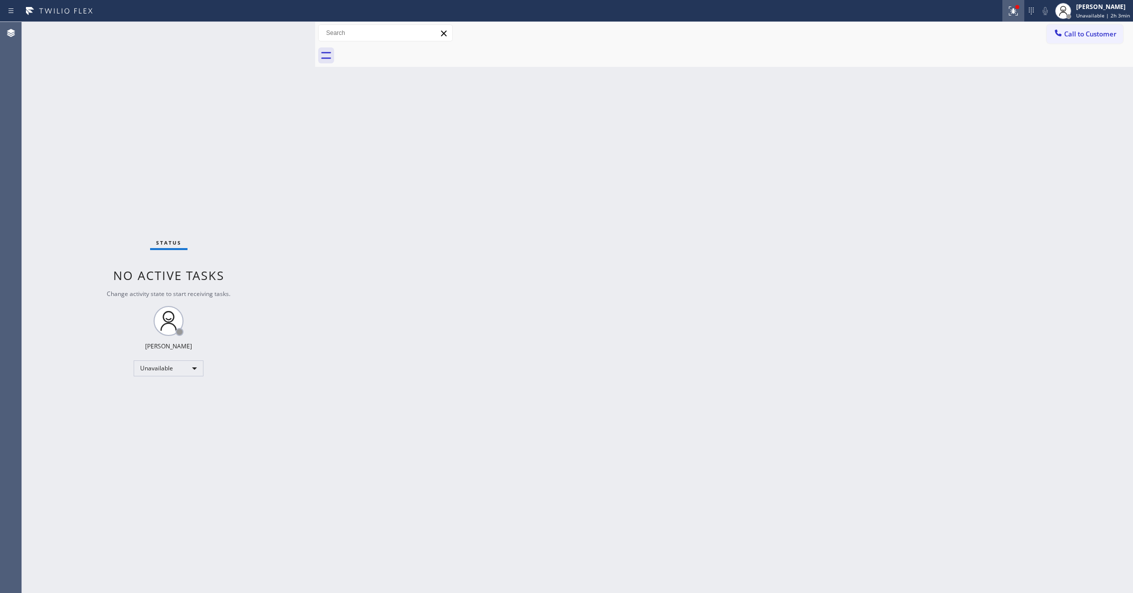
click at [1009, 10] on icon at bounding box center [1012, 9] width 6 height 7
click at [986, 130] on button "Clear issue" at bounding box center [952, 131] width 117 height 14
click at [1083, 30] on span "Call to Customer" at bounding box center [1090, 33] width 52 height 9
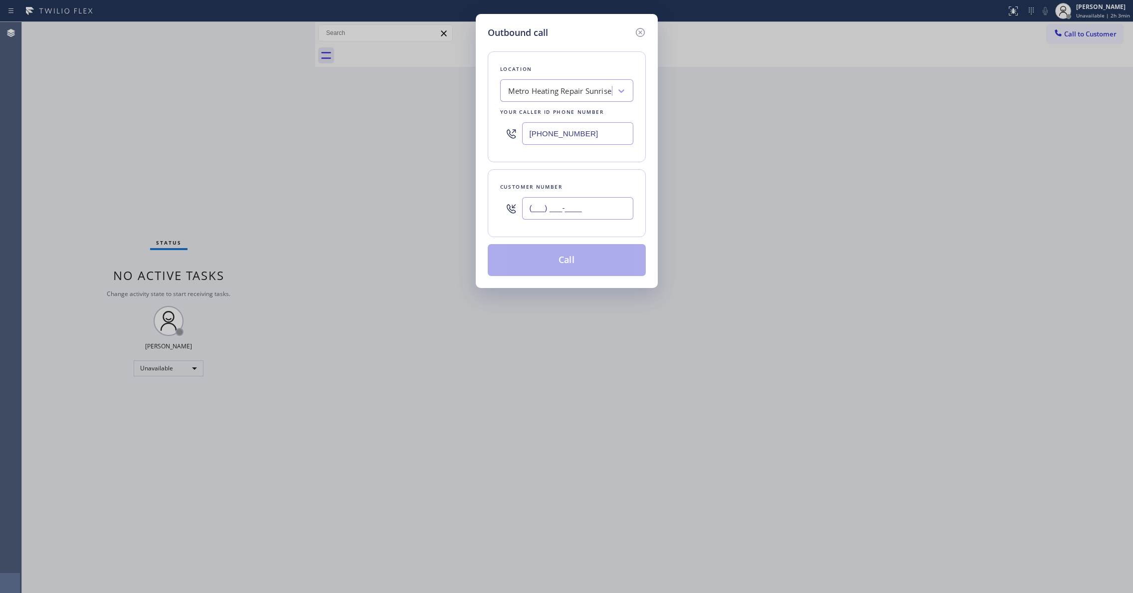
click at [611, 208] on input "(___) ___-____" at bounding box center [577, 208] width 111 height 22
paste input "954) 676-7903"
type input "[PHONE_NUMBER]"
click at [565, 264] on button "Call" at bounding box center [567, 260] width 158 height 32
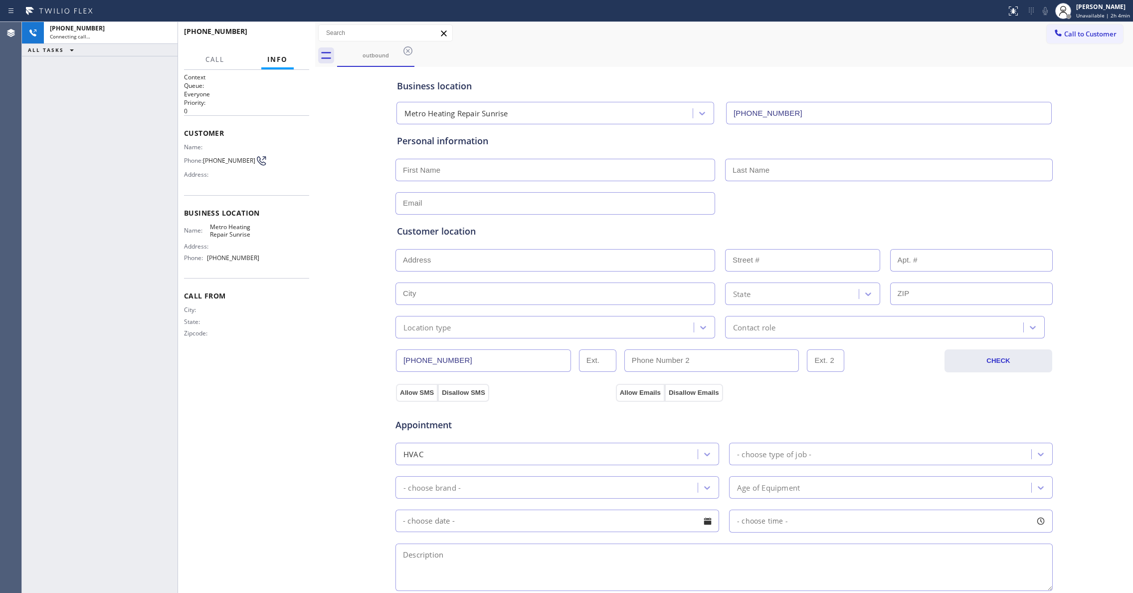
type input "[PHONE_NUMBER]"
click at [167, 33] on icon at bounding box center [165, 33] width 12 height 12
click at [295, 36] on span "HANG UP" at bounding box center [286, 35] width 30 height 7
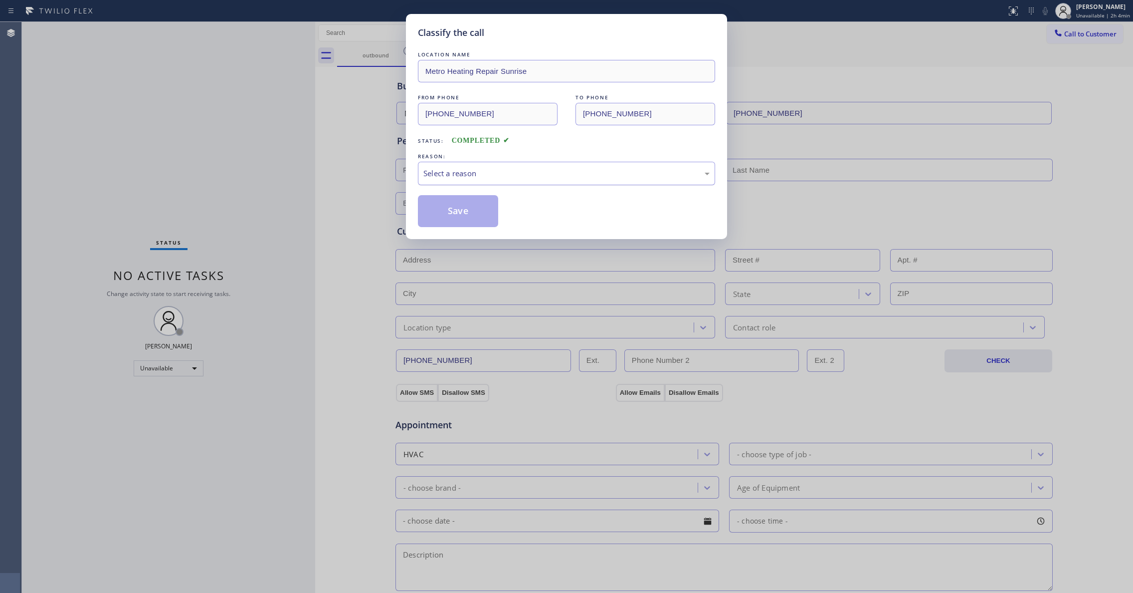
click at [509, 177] on div "Select a reason" at bounding box center [566, 173] width 286 height 11
click at [484, 212] on button "Save" at bounding box center [458, 211] width 80 height 32
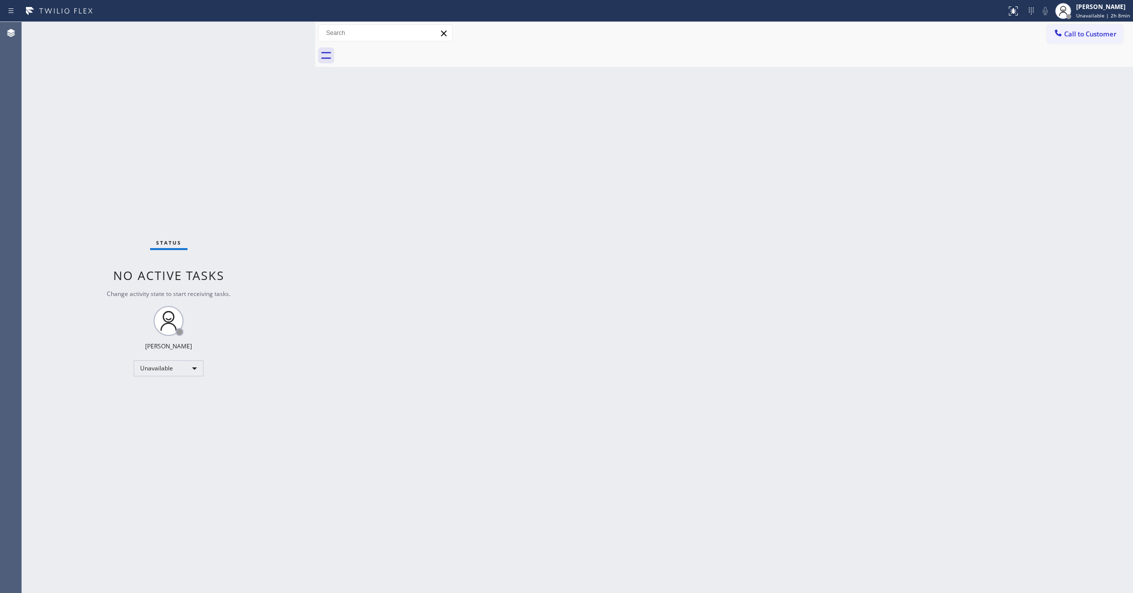
click at [160, 553] on div "Status No active tasks Change activity state to start receiving tasks. [PERSON_…" at bounding box center [168, 307] width 293 height 571
drag, startPoint x: 647, startPoint y: 120, endPoint x: 1001, endPoint y: 48, distance: 360.5
click at [658, 113] on div "Back to Dashboard Change Sender ID Customers Technicians Select a contact Outbo…" at bounding box center [724, 307] width 818 height 571
click at [1103, 34] on span "Call to Customer" at bounding box center [1090, 33] width 52 height 9
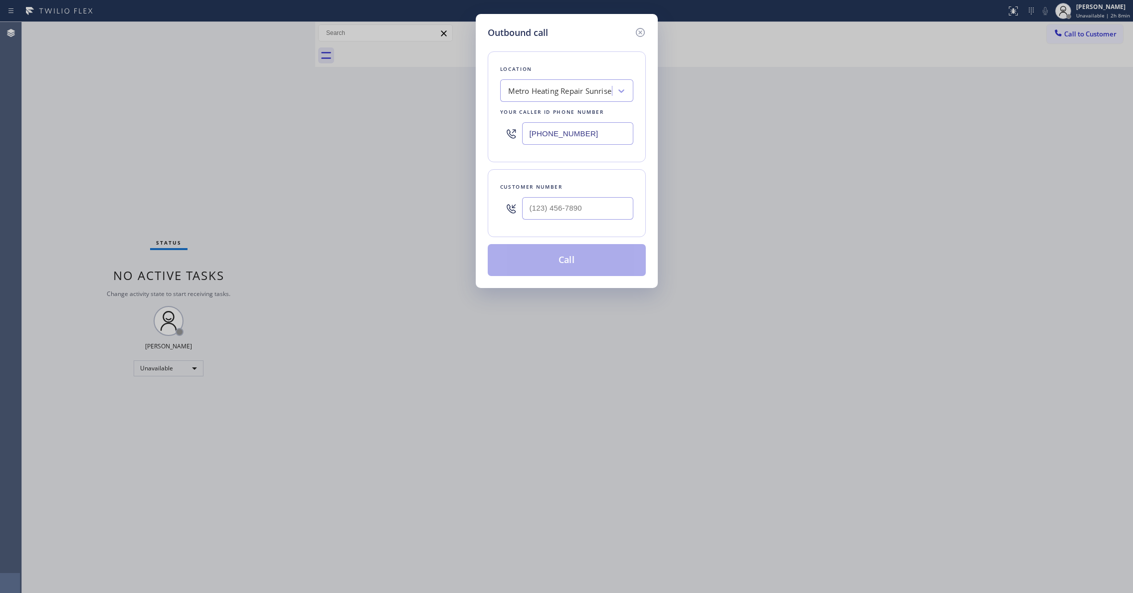
drag, startPoint x: 607, startPoint y: 131, endPoint x: 272, endPoint y: 144, distance: 334.4
click at [258, 136] on div "Outbound call Location Metro Heating Repair Sunrise Your caller id phone number…" at bounding box center [566, 296] width 1133 height 593
paste input "760) 388-9800"
type input "[PHONE_NUMBER]"
click at [587, 204] on input "(___) ___-____" at bounding box center [577, 208] width 111 height 22
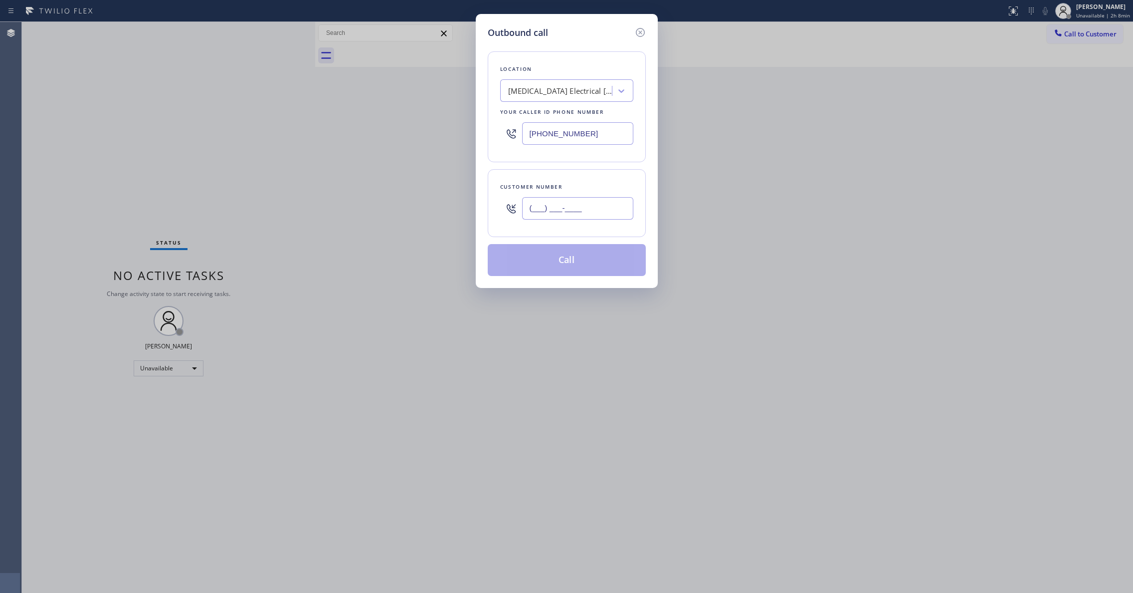
paste input "442) 241-9300"
type input "[PHONE_NUMBER]"
click at [583, 262] on button "Call" at bounding box center [567, 260] width 158 height 32
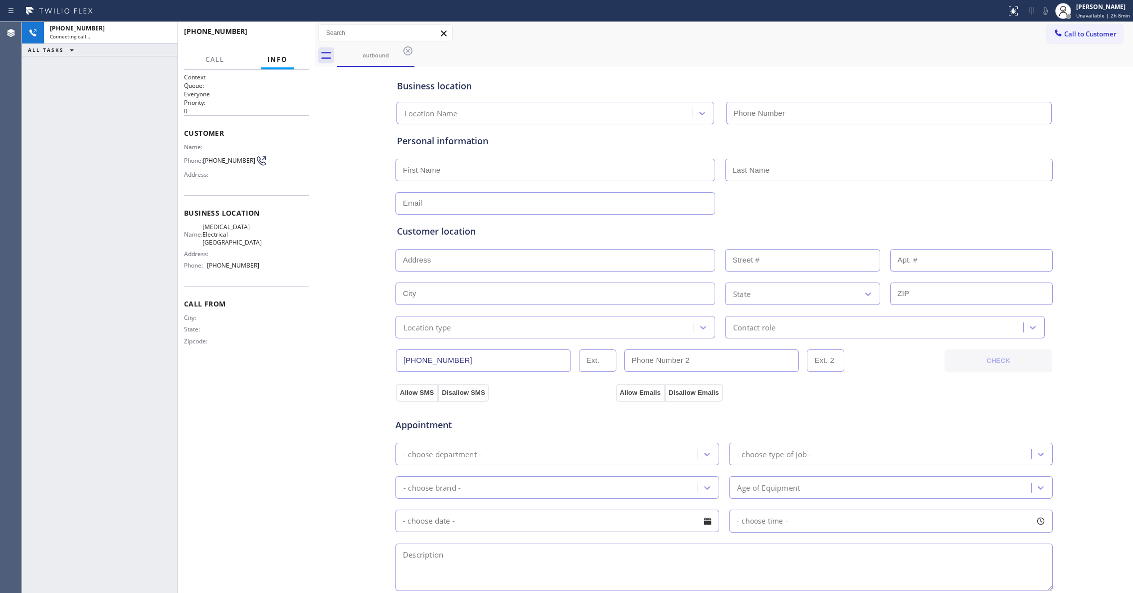
type input "[PHONE_NUMBER]"
drag, startPoint x: 232, startPoint y: 166, endPoint x: 205, endPoint y: 160, distance: 27.1
click at [205, 160] on span "[PHONE_NUMBER]" at bounding box center [229, 160] width 52 height 7
copy span "[PHONE_NUMBER]"
click at [277, 41] on button "HANG UP" at bounding box center [286, 36] width 46 height 14
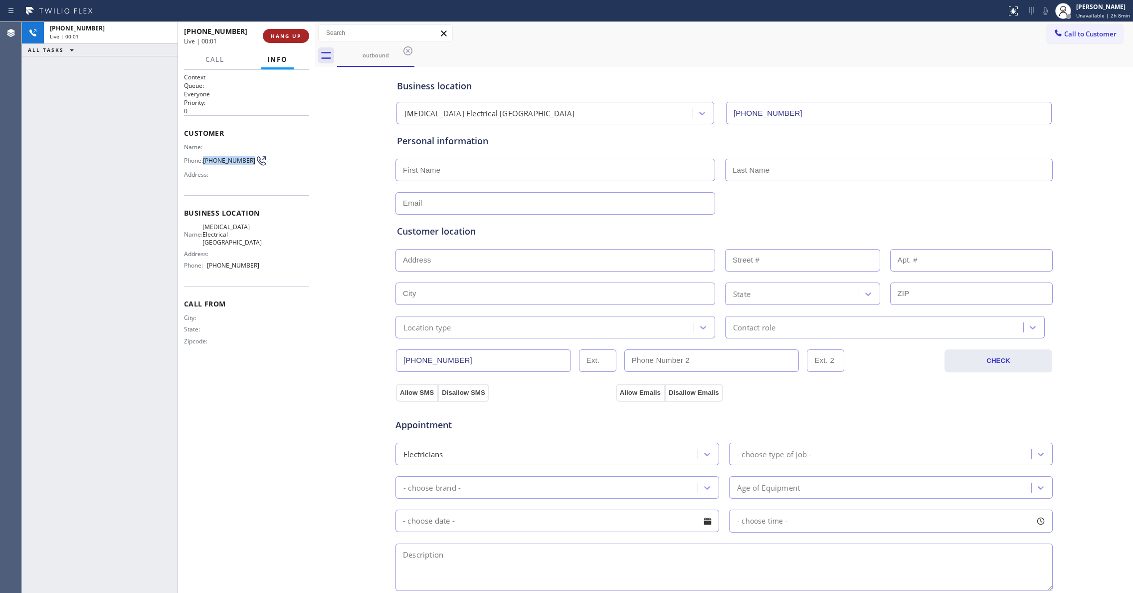
click at [277, 40] on button "HANG UP" at bounding box center [286, 36] width 46 height 14
click at [282, 37] on span "COMPLETE" at bounding box center [284, 35] width 34 height 7
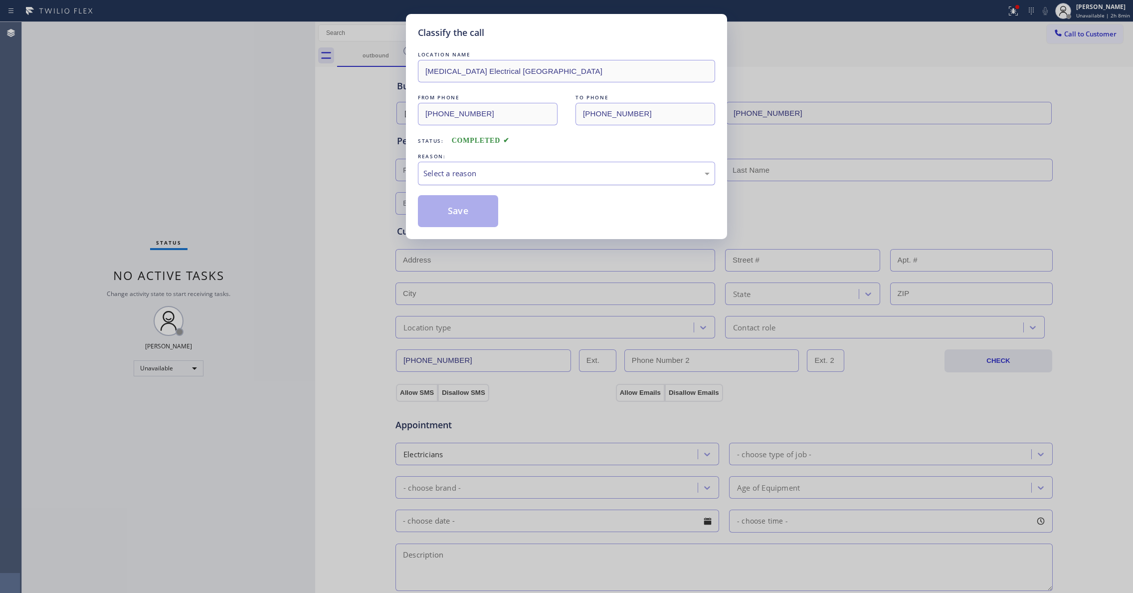
click at [497, 174] on div "Select a reason" at bounding box center [566, 173] width 286 height 11
click at [480, 210] on button "Save" at bounding box center [458, 211] width 80 height 32
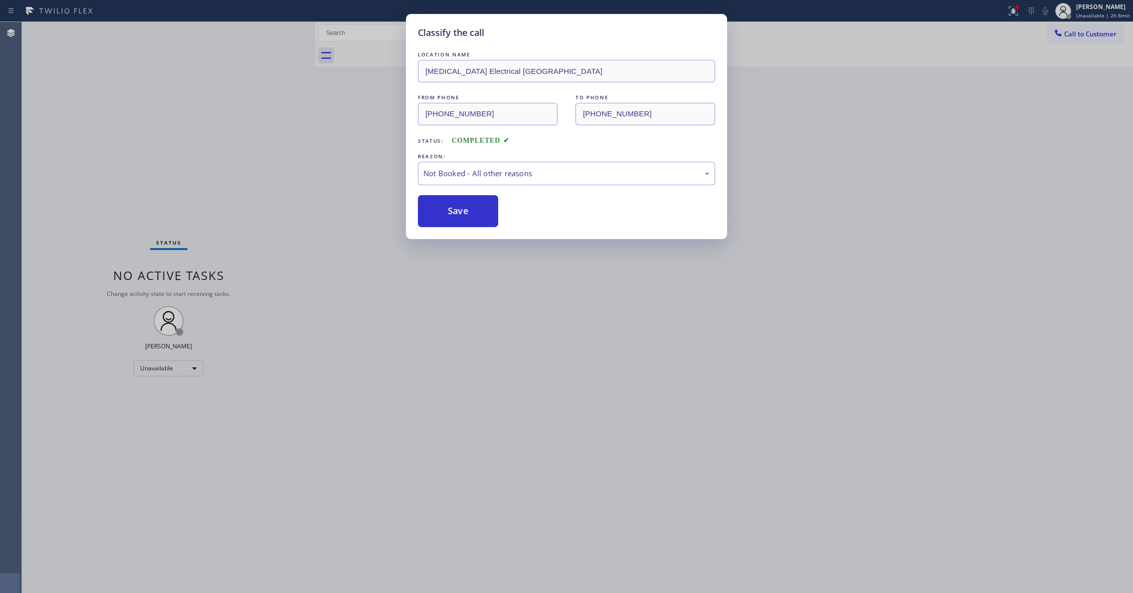
click at [480, 210] on button "Save" at bounding box center [458, 211] width 80 height 32
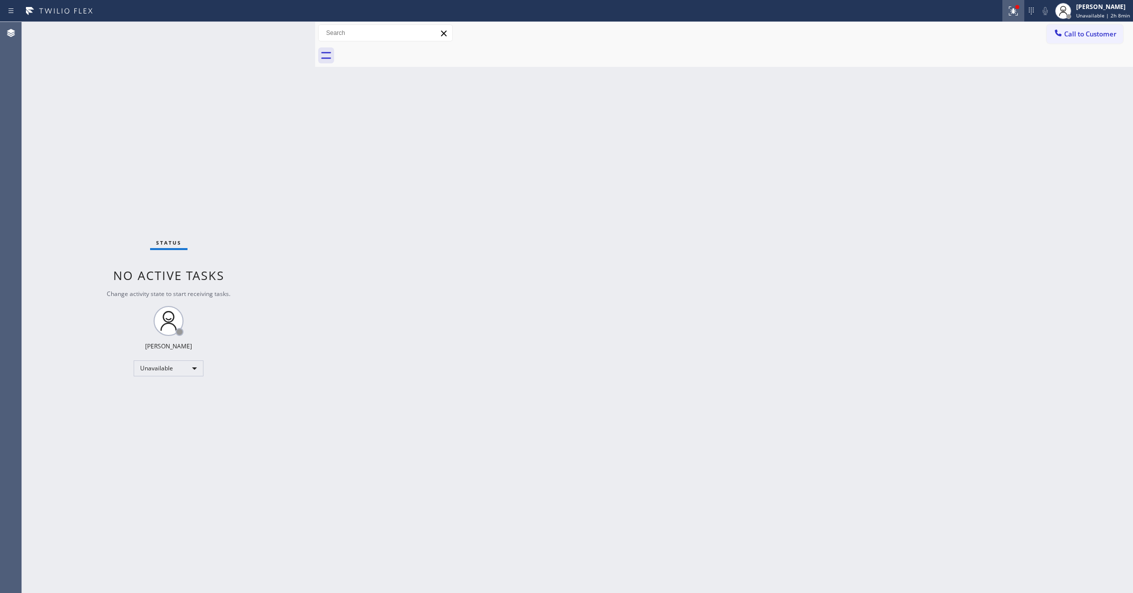
click at [1009, 12] on icon at bounding box center [1012, 9] width 6 height 7
click at [962, 126] on button "Clear issues" at bounding box center [952, 131] width 117 height 14
click at [1099, 33] on span "Call to Customer" at bounding box center [1090, 33] width 52 height 9
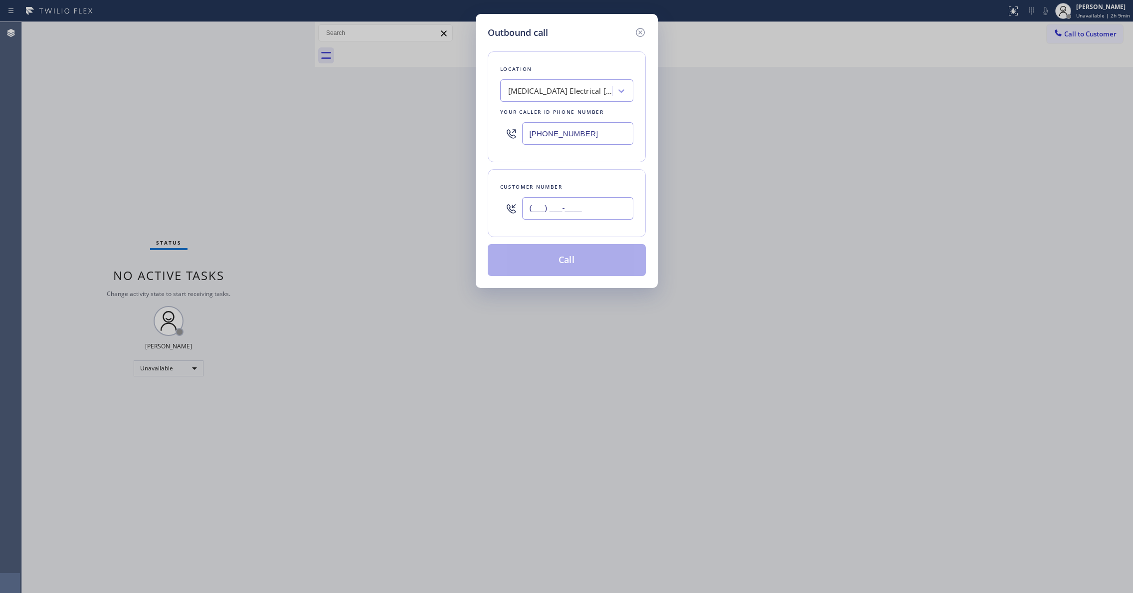
click at [591, 209] on input "(___) ___-____" at bounding box center [577, 208] width 111 height 22
paste input "442) 241-9300"
type input "[PHONE_NUMBER]"
click at [604, 261] on button "Call" at bounding box center [567, 260] width 158 height 32
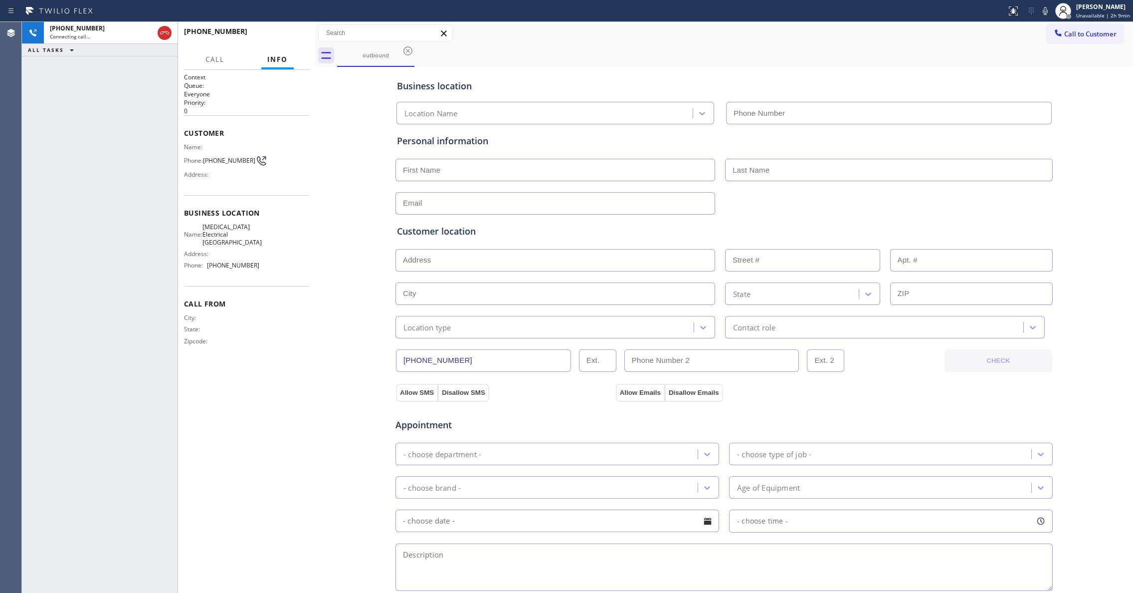
type input "[PHONE_NUMBER]"
click at [60, 160] on div "[PHONE_NUMBER] Live | 00:00 ALL TASKS ALL TASKS ACTIVE TASKS TASKS IN WRAP UP" at bounding box center [100, 307] width 156 height 571
click at [279, 35] on span "HANG UP" at bounding box center [286, 35] width 30 height 7
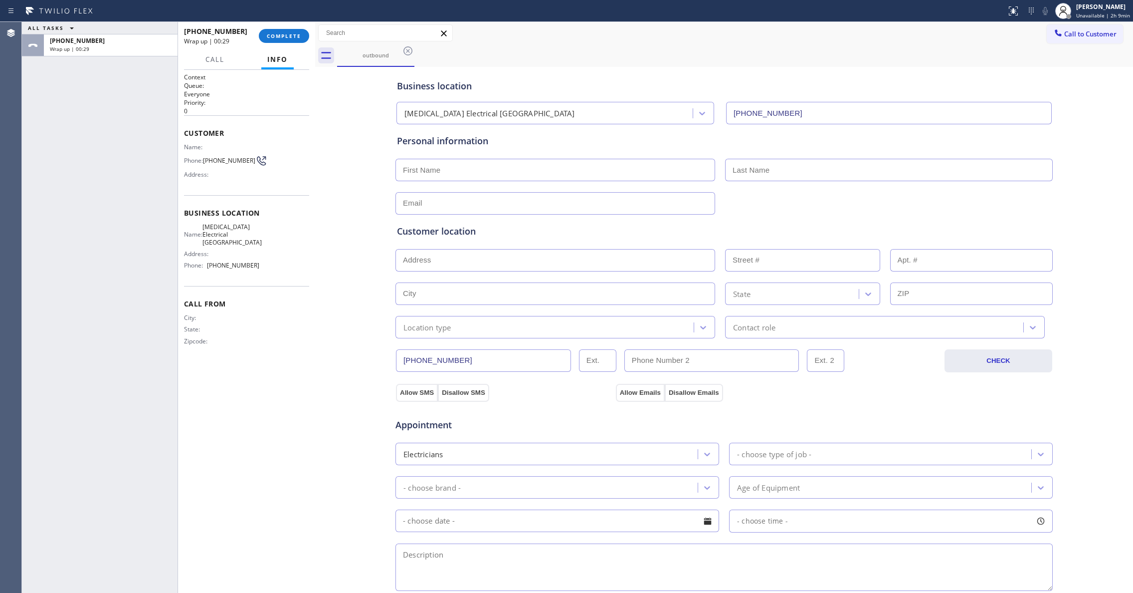
drag, startPoint x: 93, startPoint y: 195, endPoint x: 96, endPoint y: 180, distance: 15.3
click at [93, 190] on div "ALL TASKS ALL TASKS ACTIVE TASKS TASKS IN WRAP UP [PHONE_NUMBER] Wrap up | 00:29" at bounding box center [100, 307] width 156 height 571
click at [284, 34] on span "COMPLETE" at bounding box center [284, 35] width 34 height 7
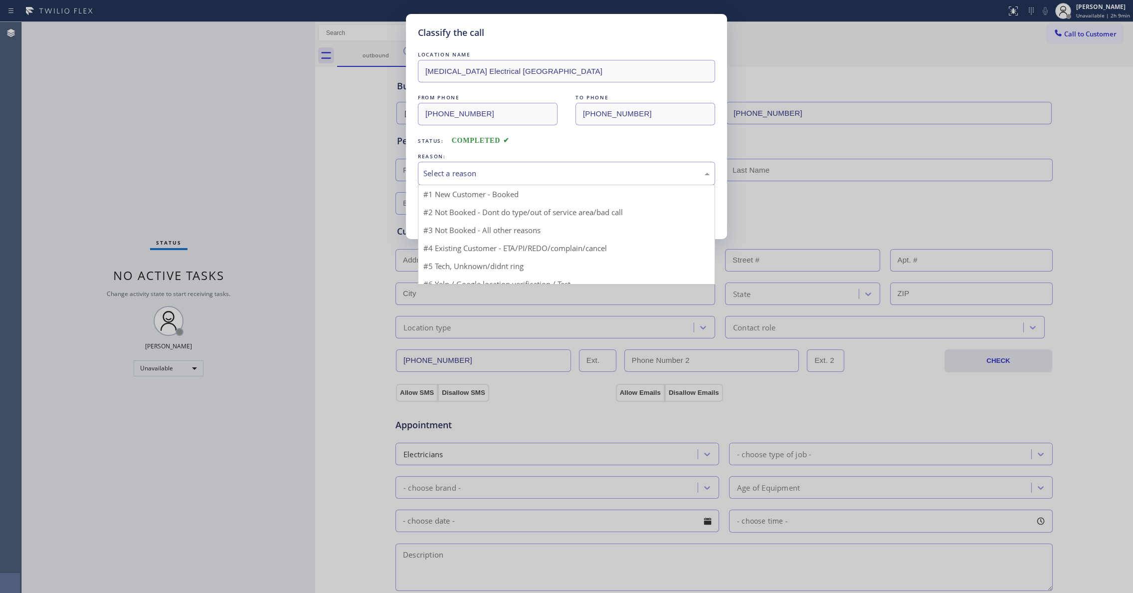
click at [478, 173] on div "Select a reason" at bounding box center [566, 173] width 286 height 11
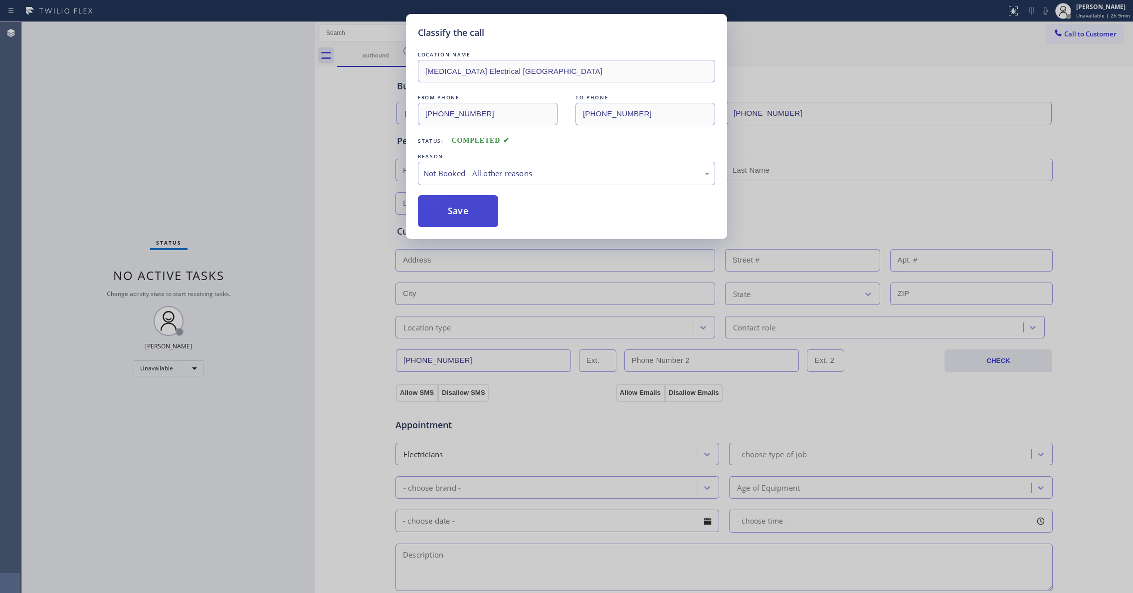
click at [460, 218] on button "Save" at bounding box center [458, 211] width 80 height 32
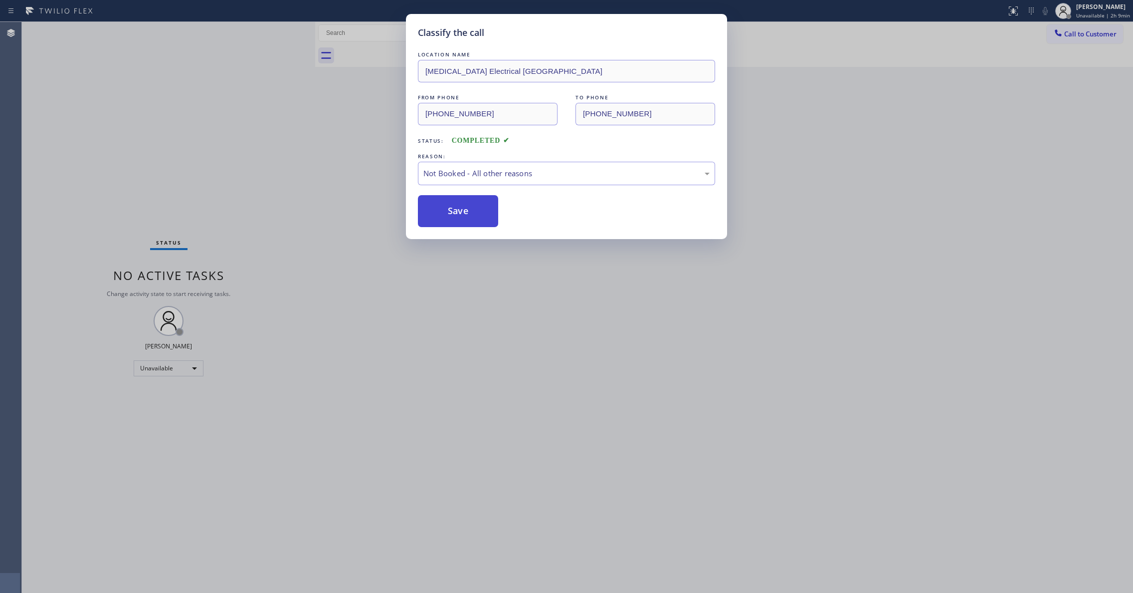
click at [460, 218] on button "Save" at bounding box center [458, 211] width 80 height 32
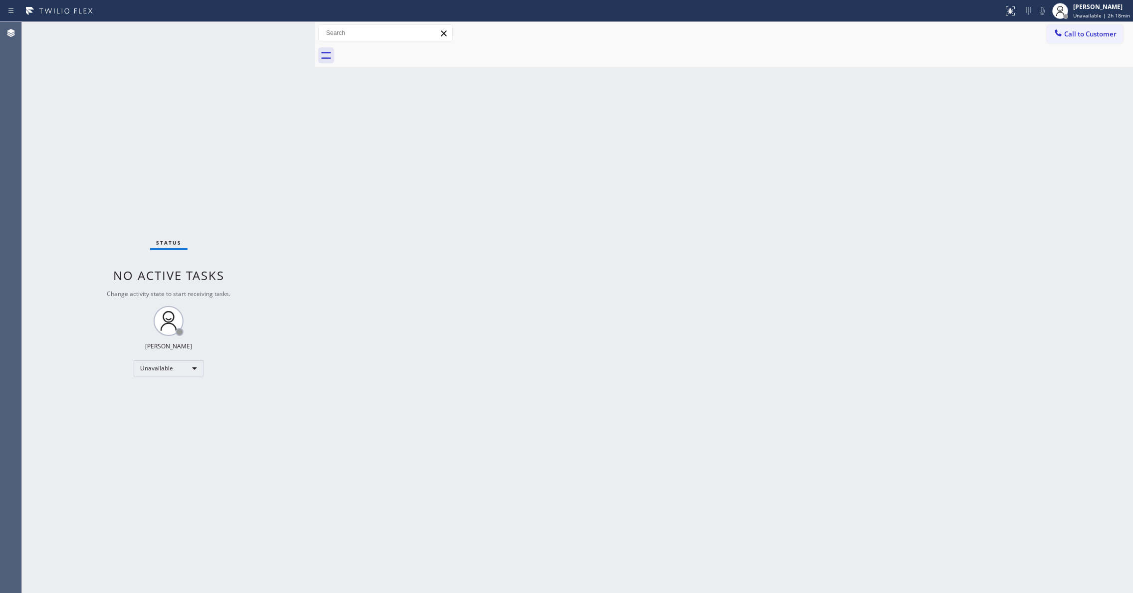
click at [147, 184] on div "Status No active tasks Change activity state to start receiving tasks. [PERSON_…" at bounding box center [168, 307] width 293 height 571
click at [173, 116] on div "Status No active tasks Change activity state to start receiving tasks. [PERSON_…" at bounding box center [168, 307] width 293 height 571
click at [173, 156] on div "Status No active tasks Change activity state to start receiving tasks. [PERSON_…" at bounding box center [168, 307] width 293 height 571
click at [143, 160] on div "Status No active tasks Change activity state to start receiving tasks. [PERSON_…" at bounding box center [168, 307] width 293 height 571
click at [122, 171] on div "Status No active tasks Change activity state to start receiving tasks. [PERSON_…" at bounding box center [168, 307] width 293 height 571
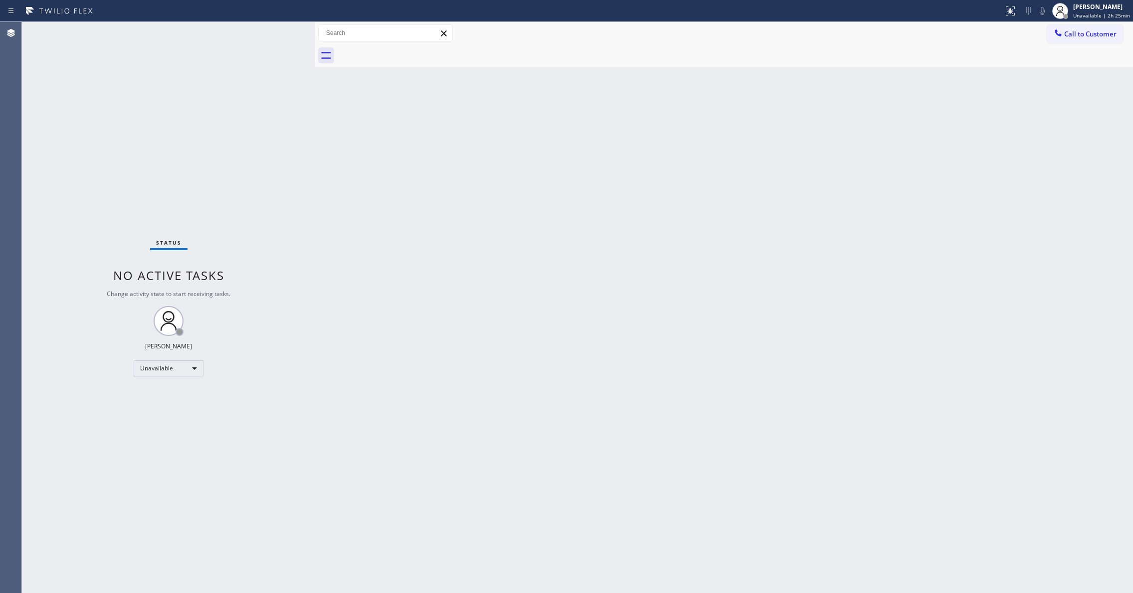
click at [155, 121] on div "Status No active tasks Change activity state to start receiving tasks. [PERSON_…" at bounding box center [168, 307] width 293 height 571
click at [1095, 38] on span "Call to Customer" at bounding box center [1090, 33] width 52 height 9
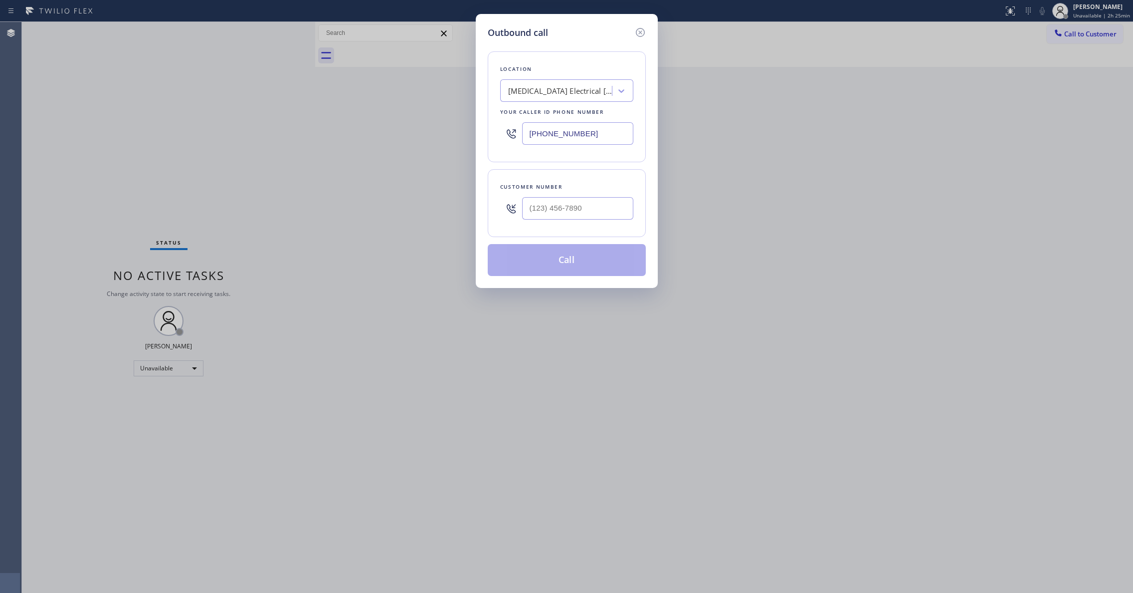
drag, startPoint x: 398, startPoint y: 123, endPoint x: 94, endPoint y: 133, distance: 303.9
click at [97, 130] on div "Outbound call Location [MEDICAL_DATA] Electrical [GEOGRAPHIC_DATA] Your caller …" at bounding box center [566, 296] width 1133 height 593
paste input "470) 782-9857"
type input "[PHONE_NUMBER]"
click at [575, 212] on input "(___) ___-____" at bounding box center [577, 208] width 111 height 22
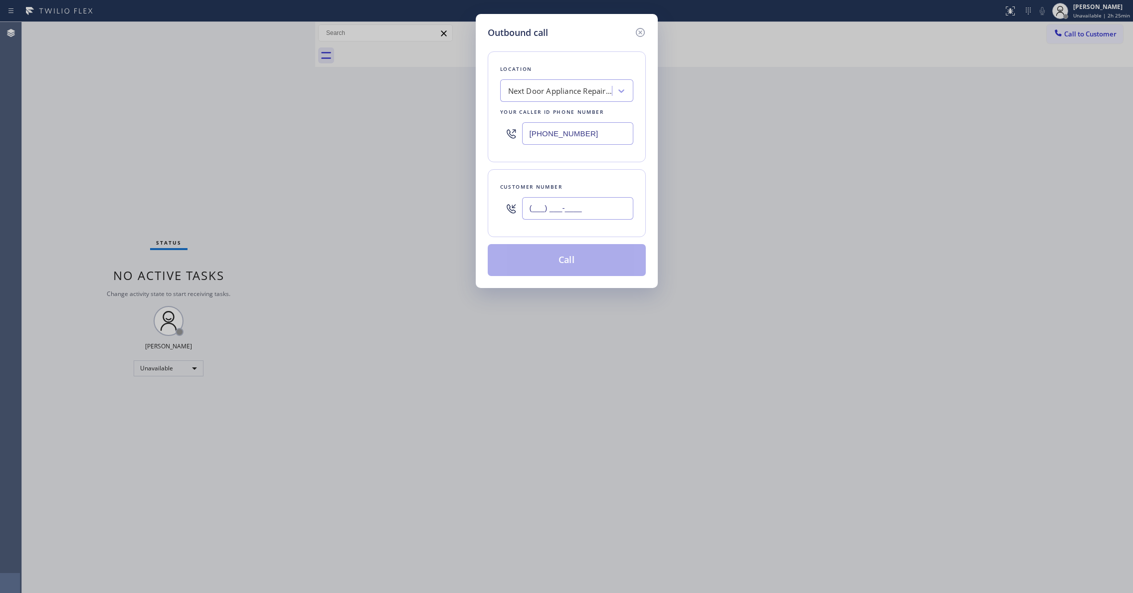
paste input "986) 286-1401"
type input "[PHONE_NUMBER]"
click at [583, 264] on button "Call" at bounding box center [567, 260] width 158 height 32
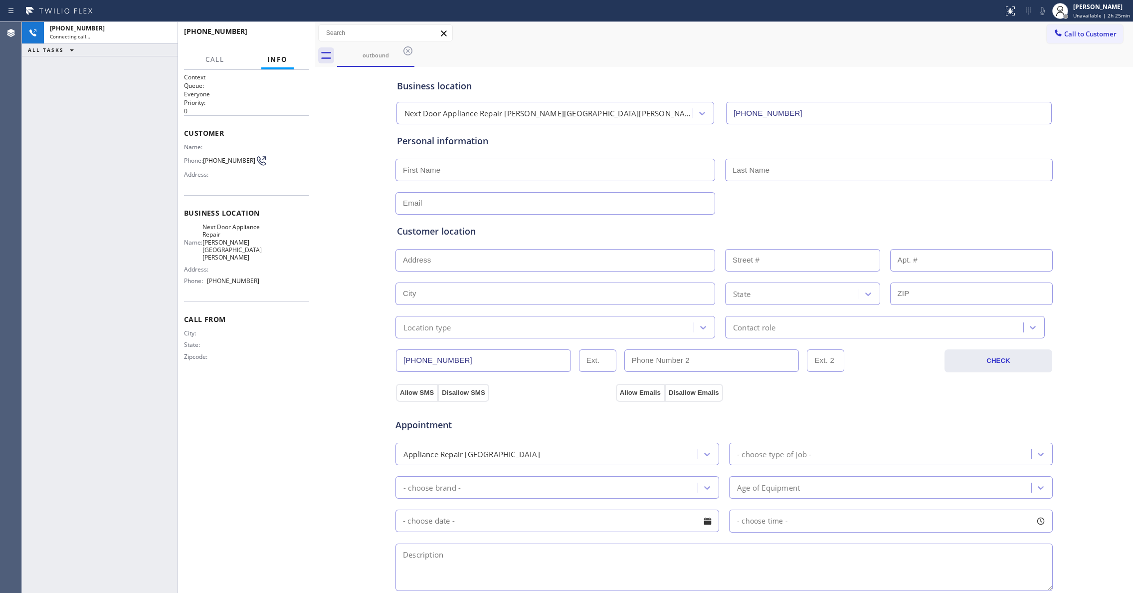
type input "[PHONE_NUMBER]"
click at [214, 163] on span "[PHONE_NUMBER]" at bounding box center [229, 160] width 52 height 7
copy div "[PHONE_NUMBER]"
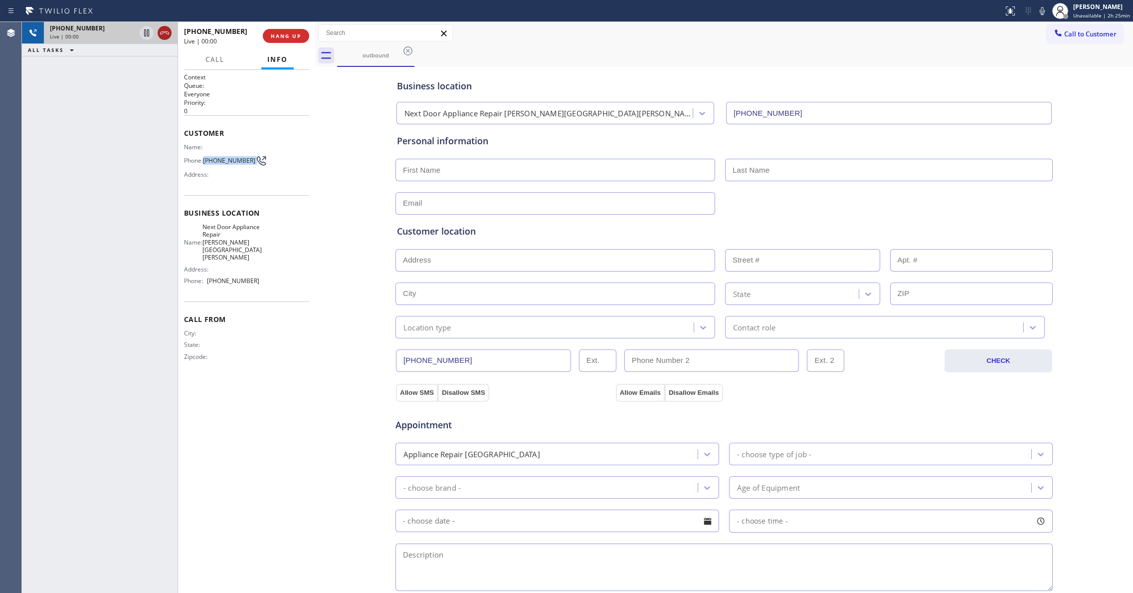
drag, startPoint x: 168, startPoint y: 34, endPoint x: 212, endPoint y: 34, distance: 44.4
click at [168, 34] on icon at bounding box center [165, 33] width 12 height 12
click at [268, 38] on button "HANG UP" at bounding box center [286, 36] width 46 height 14
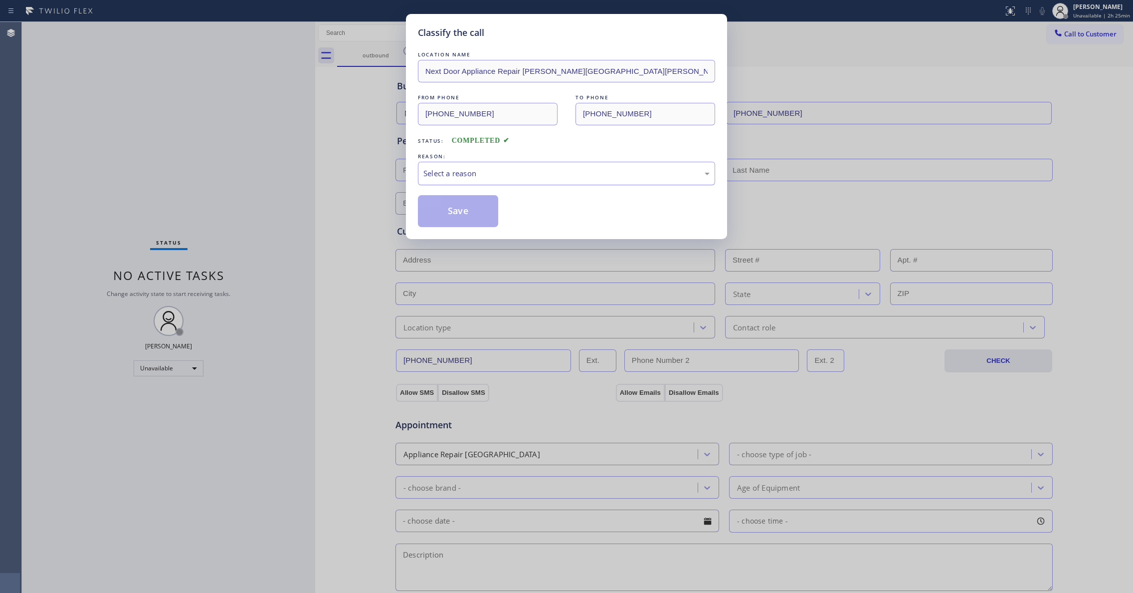
click at [427, 176] on div "Select a reason" at bounding box center [566, 173] width 286 height 11
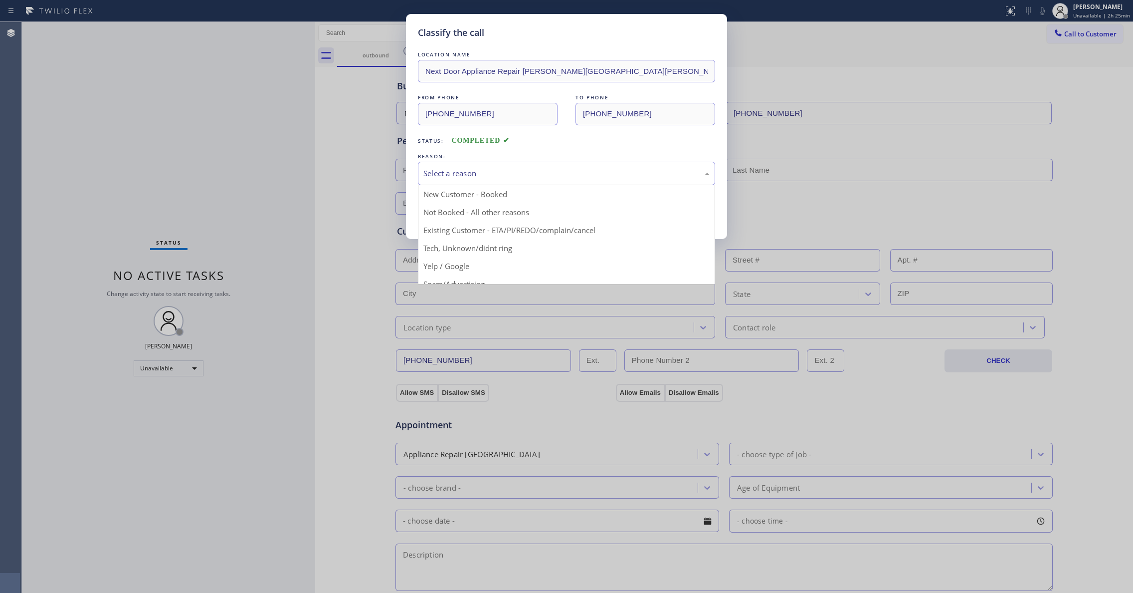
click at [449, 219] on button "Save" at bounding box center [458, 211] width 80 height 32
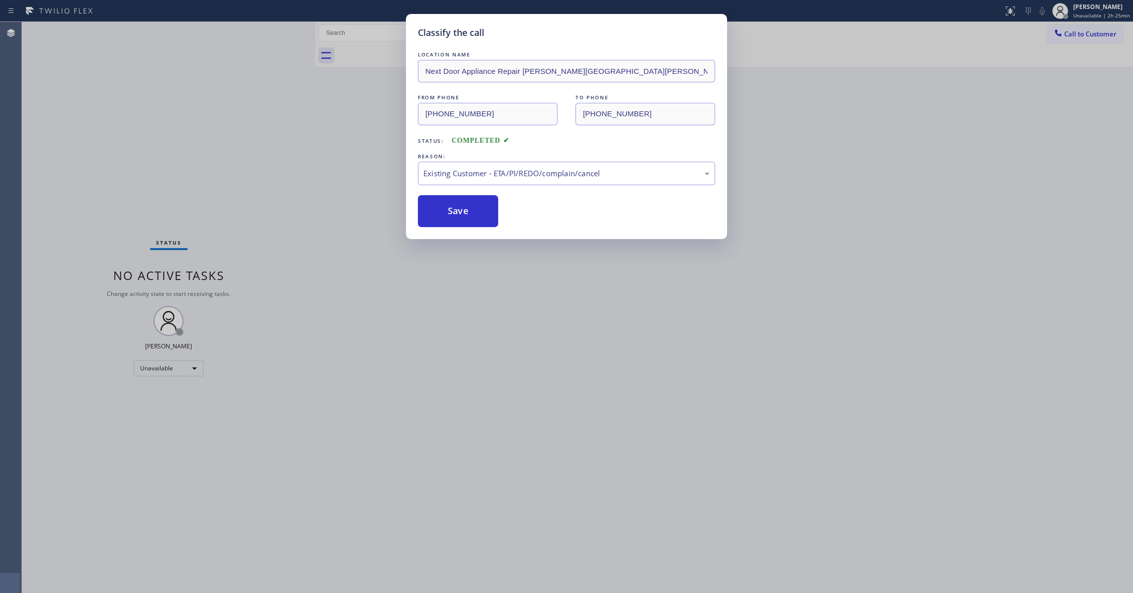
click at [1080, 36] on div "Classify the call LOCATION NAME Next Door Appliance Repair [PERSON_NAME][GEOGRA…" at bounding box center [566, 296] width 1133 height 593
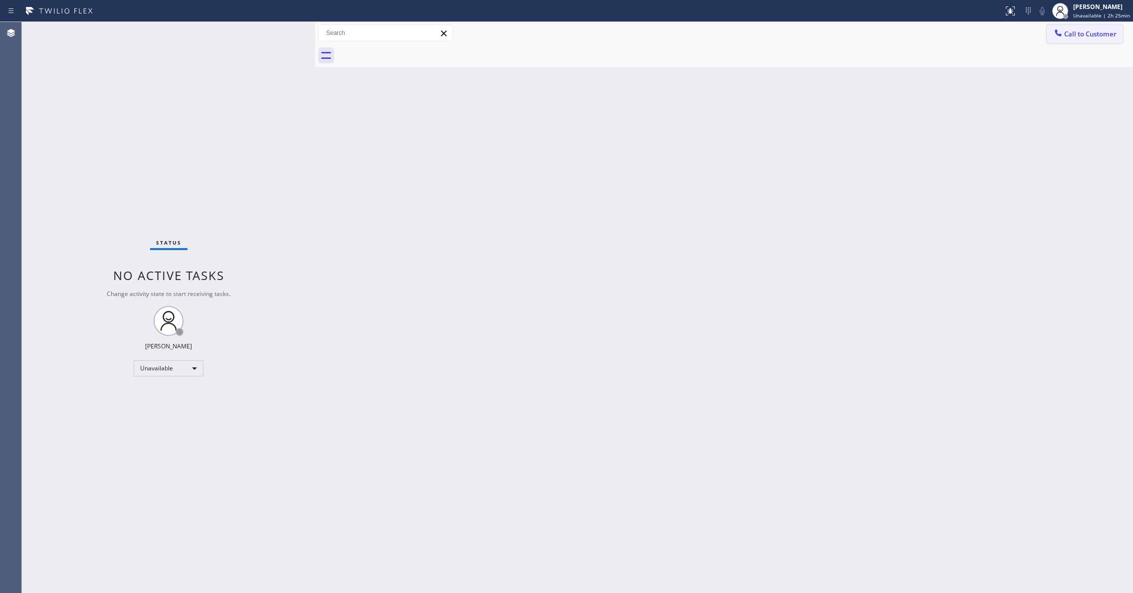
drag, startPoint x: 1084, startPoint y: 38, endPoint x: 1033, endPoint y: 55, distance: 53.6
click at [1084, 37] on span "Call to Customer" at bounding box center [1090, 33] width 52 height 9
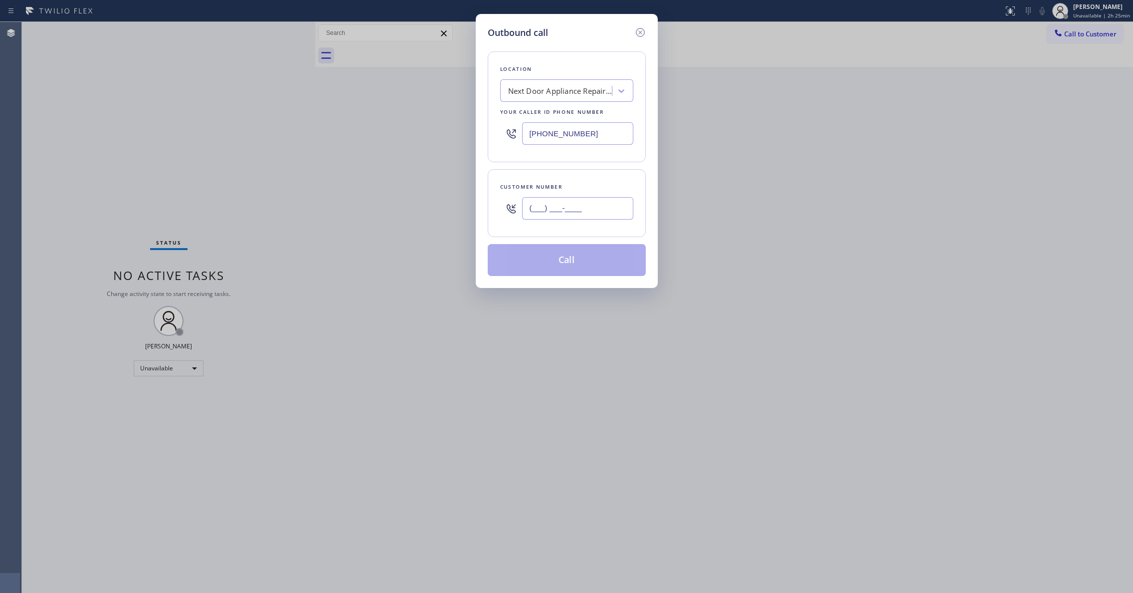
click at [601, 211] on input "(___) ___-____" at bounding box center [577, 208] width 111 height 22
paste input "986) 286-1401"
type input "[PHONE_NUMBER]"
click at [581, 269] on button "Call" at bounding box center [567, 260] width 158 height 32
click at [579, 267] on button "Call" at bounding box center [567, 260] width 158 height 32
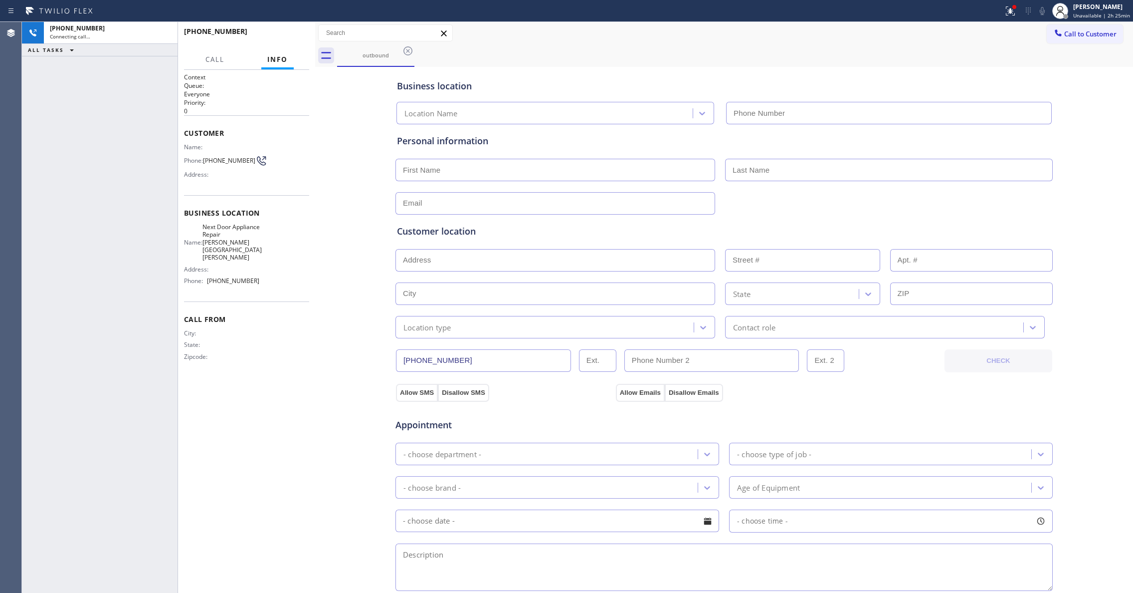
type input "[PHONE_NUMBER]"
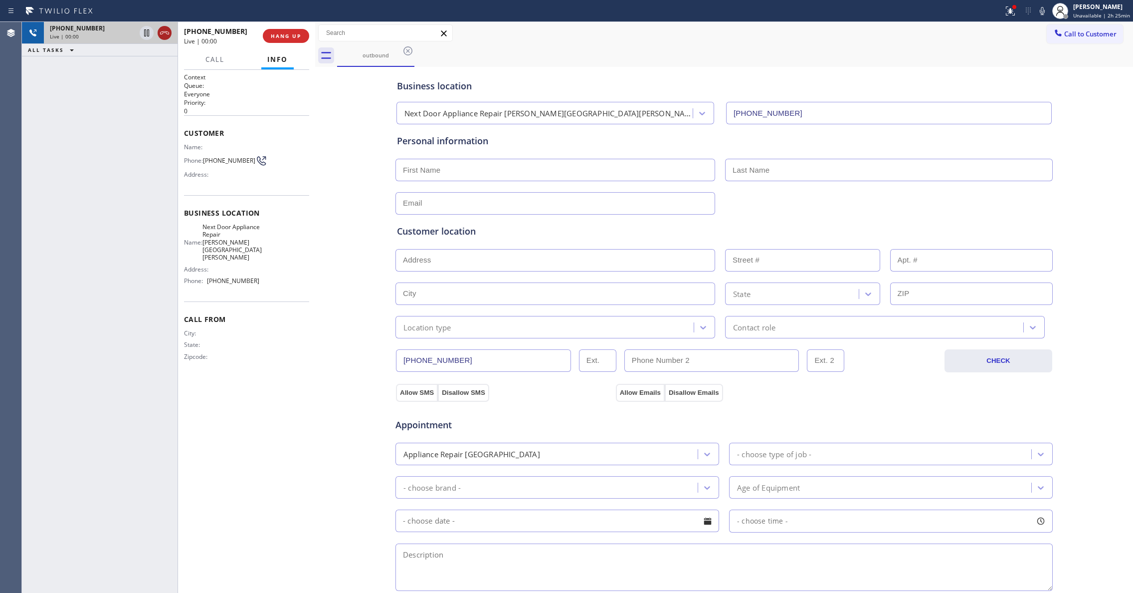
click at [168, 32] on icon at bounding box center [164, 32] width 9 height 3
drag, startPoint x: 284, startPoint y: 46, endPoint x: 277, endPoint y: 39, distance: 9.5
click at [284, 45] on div "[PHONE_NUMBER] Live | 00:00 HANG UP" at bounding box center [246, 36] width 125 height 26
click at [277, 39] on button "COMPLETE" at bounding box center [284, 36] width 50 height 14
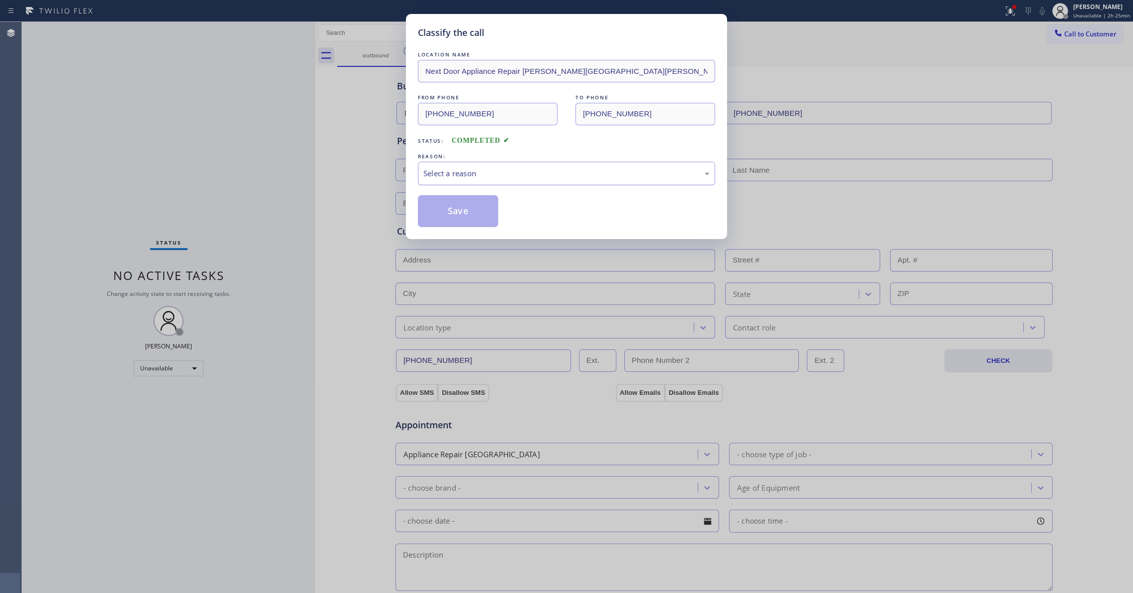
click at [441, 168] on div "Select a reason" at bounding box center [566, 173] width 286 height 11
click at [449, 206] on button "Save" at bounding box center [458, 211] width 80 height 32
drag, startPoint x: 449, startPoint y: 206, endPoint x: 474, endPoint y: 194, distance: 27.7
click at [452, 206] on button "Save" at bounding box center [458, 211] width 80 height 32
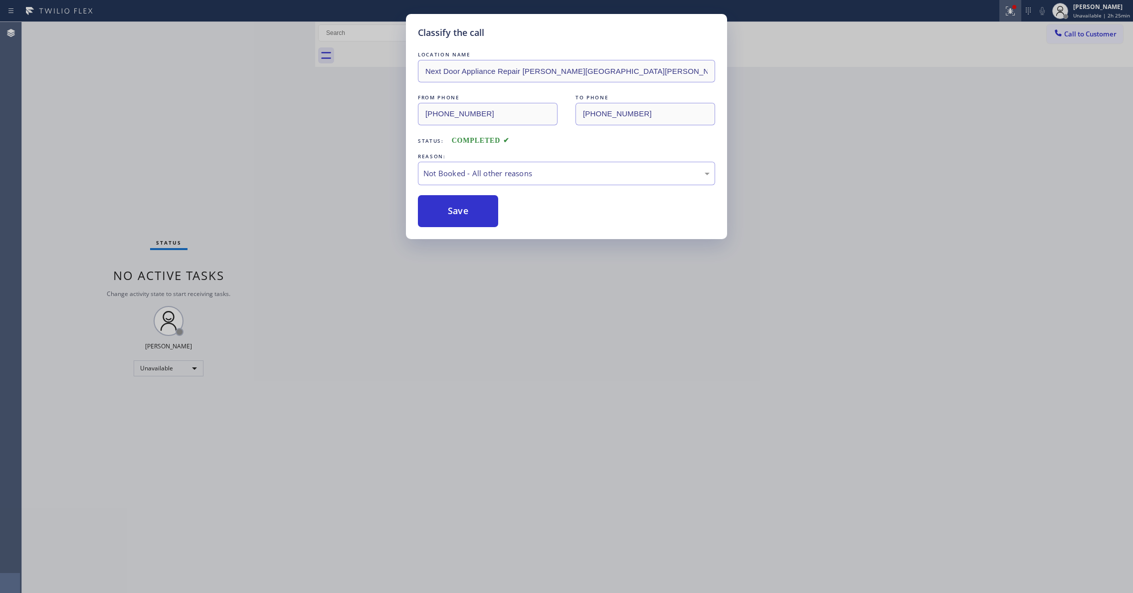
click at [1005, 10] on icon at bounding box center [1011, 11] width 12 height 12
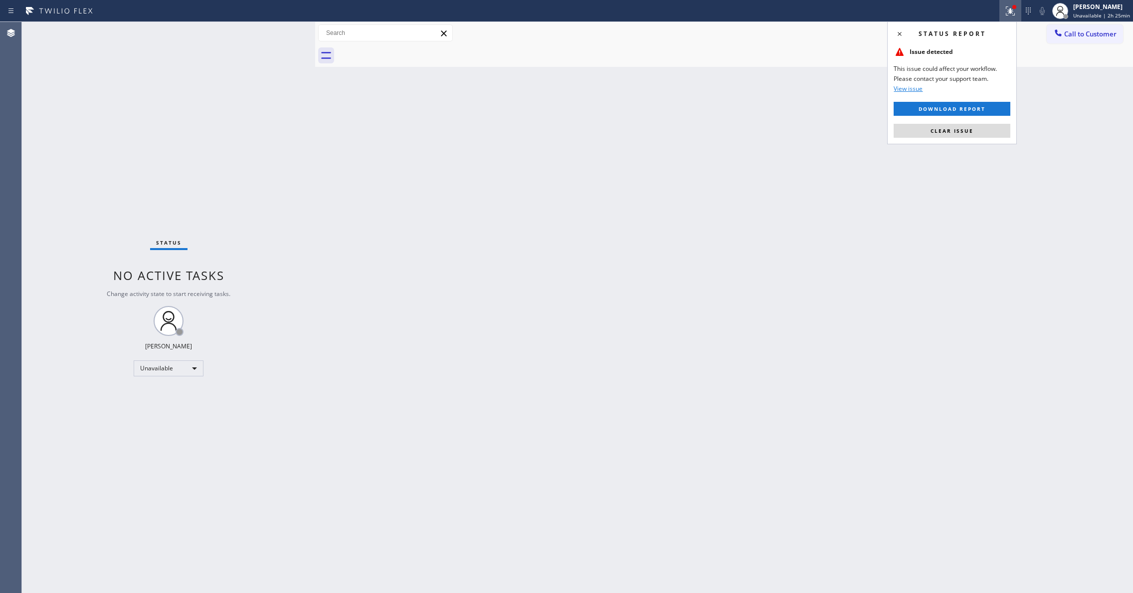
click at [975, 122] on div "Status report Issue detected This issue could affect your workflow. Please cont…" at bounding box center [952, 82] width 130 height 123
click at [989, 135] on button "Clear issue" at bounding box center [952, 131] width 117 height 14
click at [1103, 34] on span "Call to Customer" at bounding box center [1090, 33] width 52 height 9
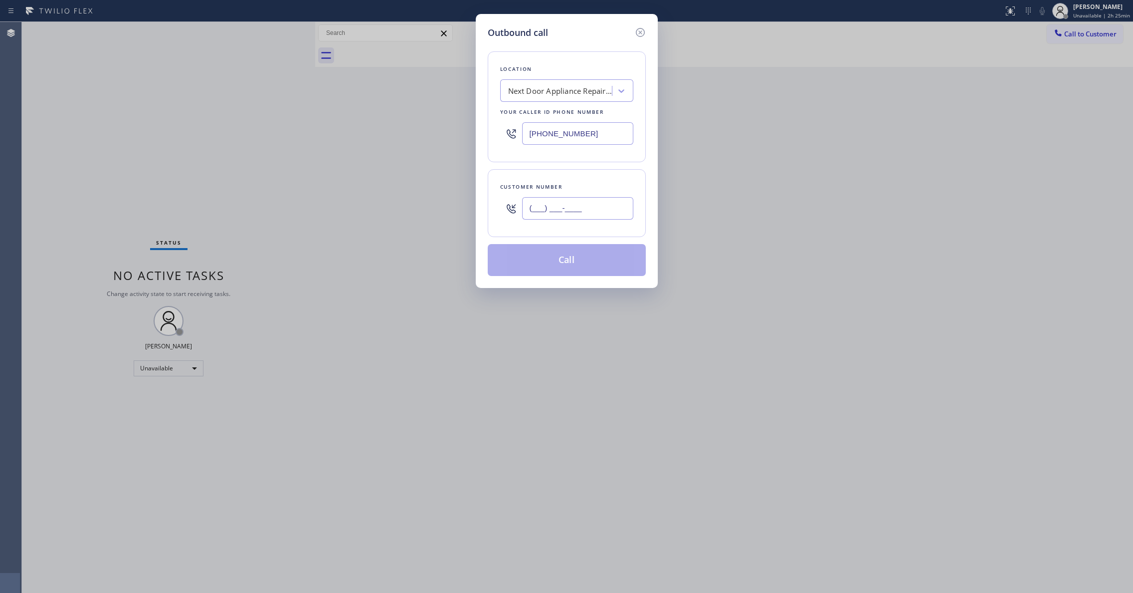
click at [561, 218] on input "(___) ___-____" at bounding box center [577, 208] width 111 height 22
paste input "986) 286-1401"
type input "[PHONE_NUMBER]"
click at [577, 262] on button "Call" at bounding box center [567, 260] width 158 height 32
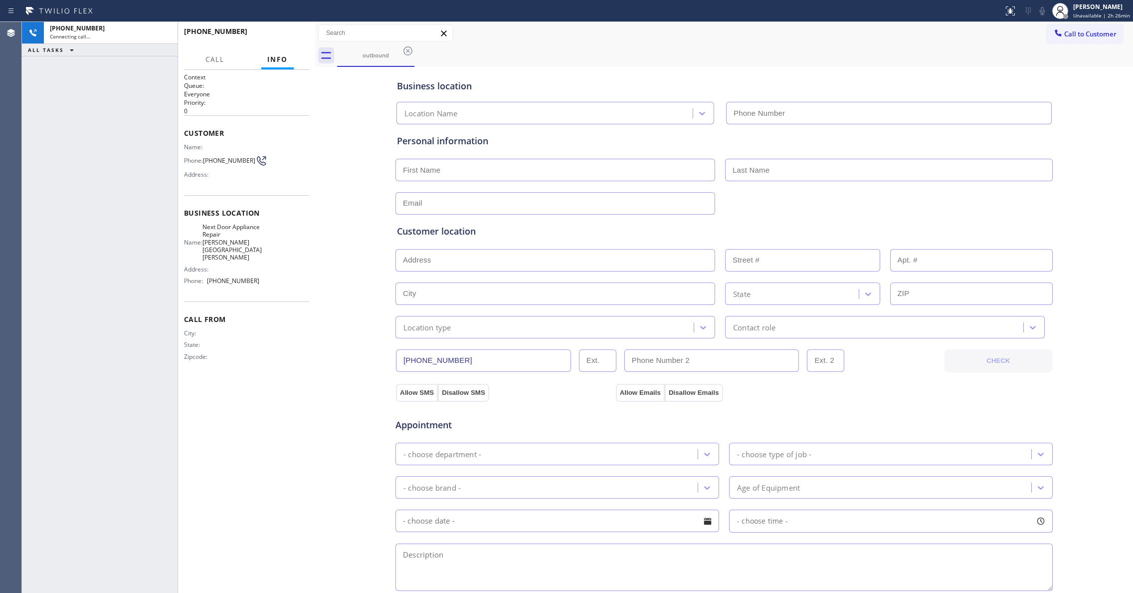
type input "[PHONE_NUMBER]"
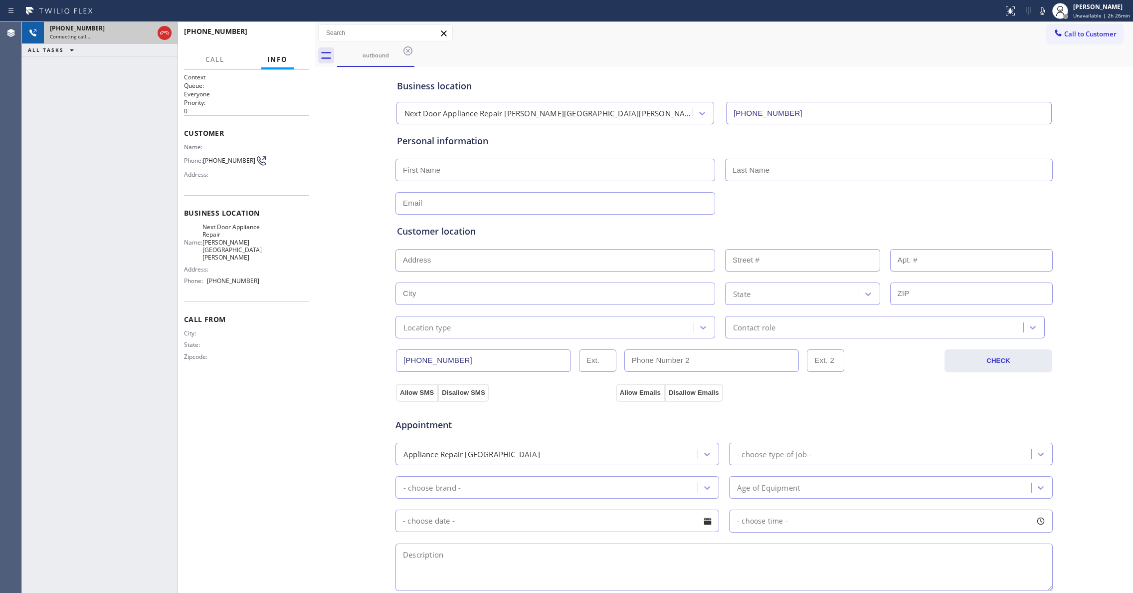
click at [126, 38] on div "Connecting call…" at bounding box center [102, 36] width 104 height 7
click at [302, 32] on button "HANG UP" at bounding box center [286, 36] width 46 height 14
click at [301, 32] on button "HANG UP" at bounding box center [286, 36] width 46 height 14
click at [301, 34] on button "COMPLETE" at bounding box center [284, 36] width 50 height 14
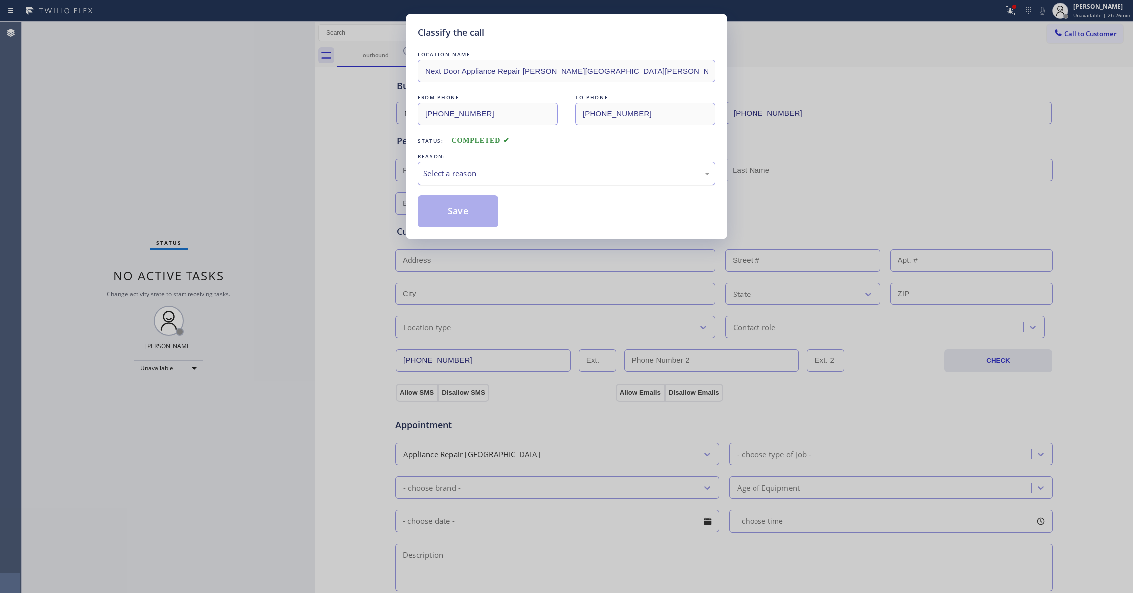
click at [440, 172] on div "Select a reason" at bounding box center [566, 173] width 286 height 11
click at [455, 213] on button "Save" at bounding box center [458, 211] width 80 height 32
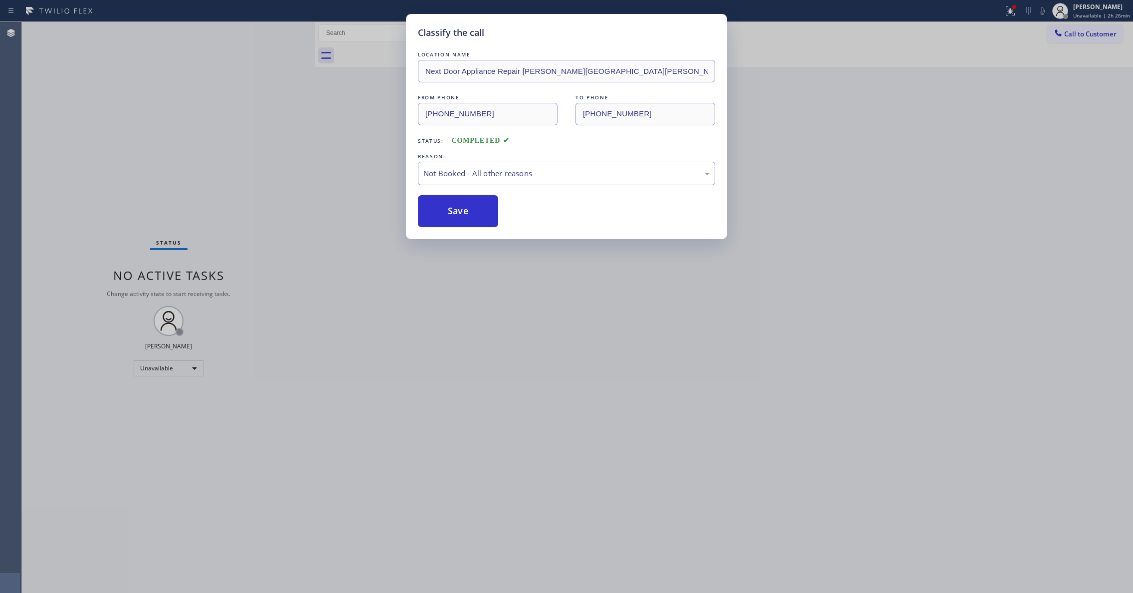
click at [1006, 12] on div "Classify the call LOCATION NAME Next Door Appliance Repair [PERSON_NAME][GEOGRA…" at bounding box center [566, 296] width 1133 height 593
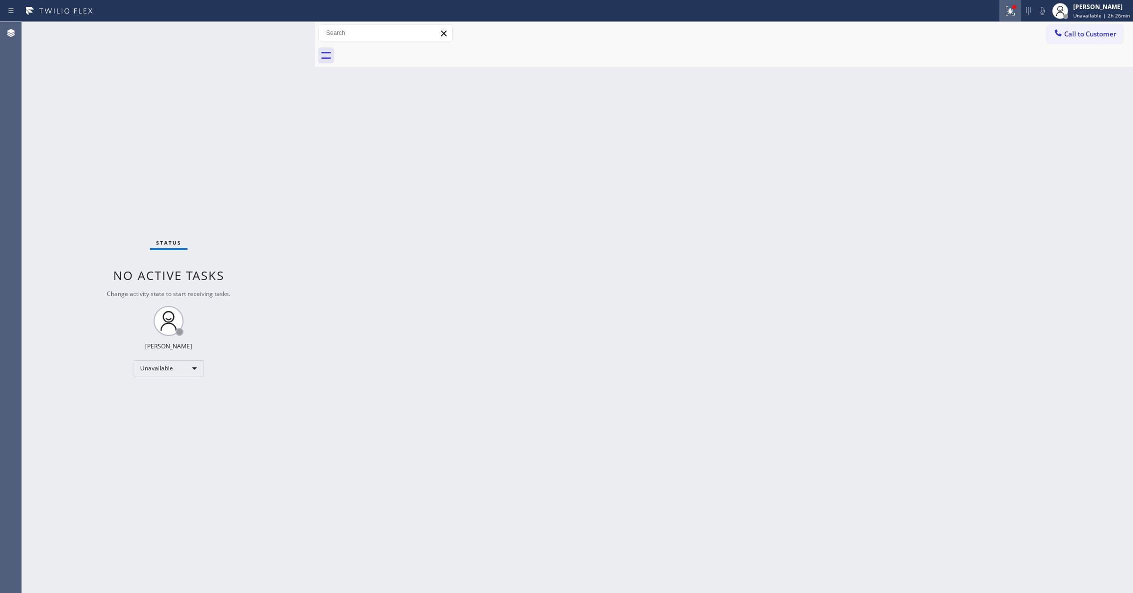
click at [1007, 8] on icon at bounding box center [1011, 11] width 12 height 12
click at [995, 127] on button "Clear issues" at bounding box center [952, 131] width 117 height 14
drag, startPoint x: 1108, startPoint y: 30, endPoint x: 1102, endPoint y: 38, distance: 10.1
click at [1106, 33] on span "Call to Customer" at bounding box center [1090, 33] width 52 height 9
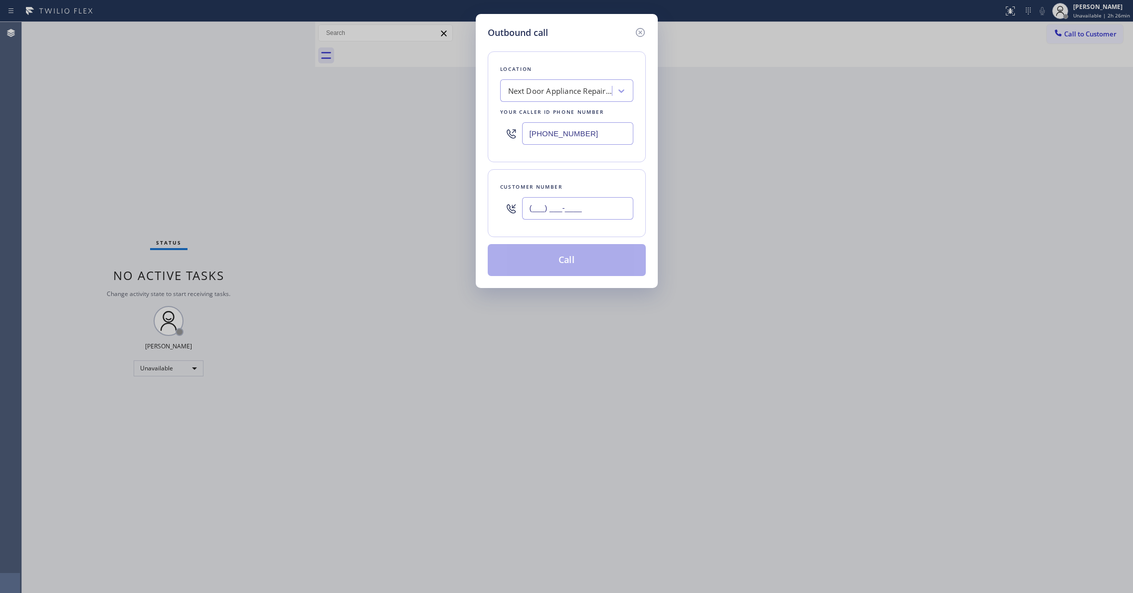
click at [603, 200] on input "(___) ___-____" at bounding box center [577, 208] width 111 height 22
paste input "986) 286-1401"
type input "[PHONE_NUMBER]"
click at [549, 264] on button "Call" at bounding box center [567, 260] width 158 height 32
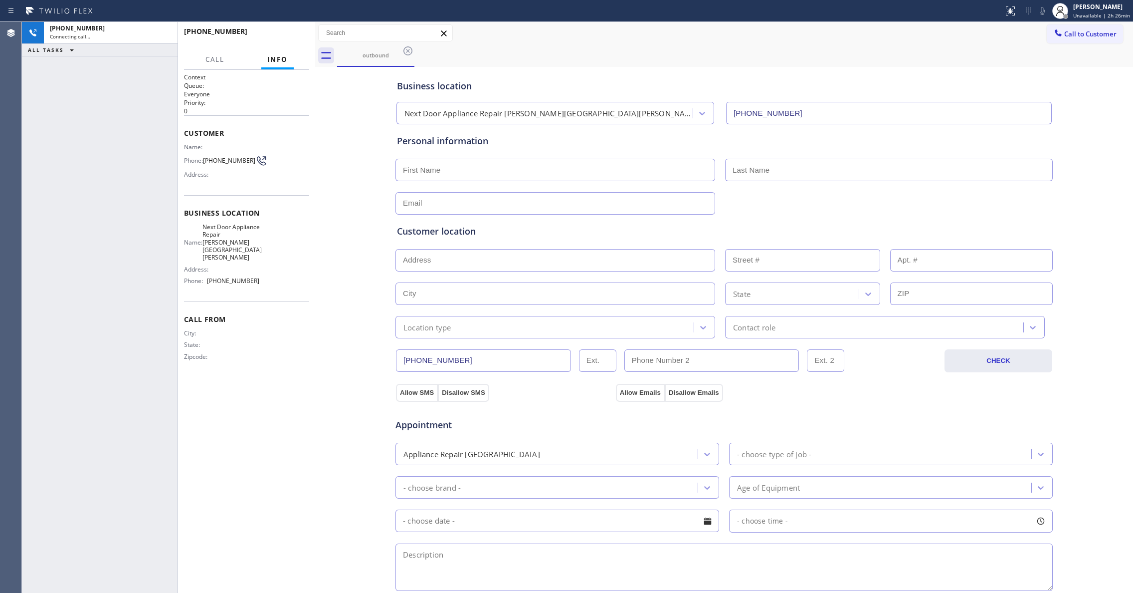
type input "[PHONE_NUMBER]"
click at [132, 36] on div "Connecting call…" at bounding box center [102, 36] width 104 height 7
drag, startPoint x: 162, startPoint y: 32, endPoint x: 240, endPoint y: 39, distance: 78.6
click at [162, 32] on icon at bounding box center [165, 33] width 12 height 12
click at [289, 38] on span "COMPLETE" at bounding box center [284, 35] width 34 height 7
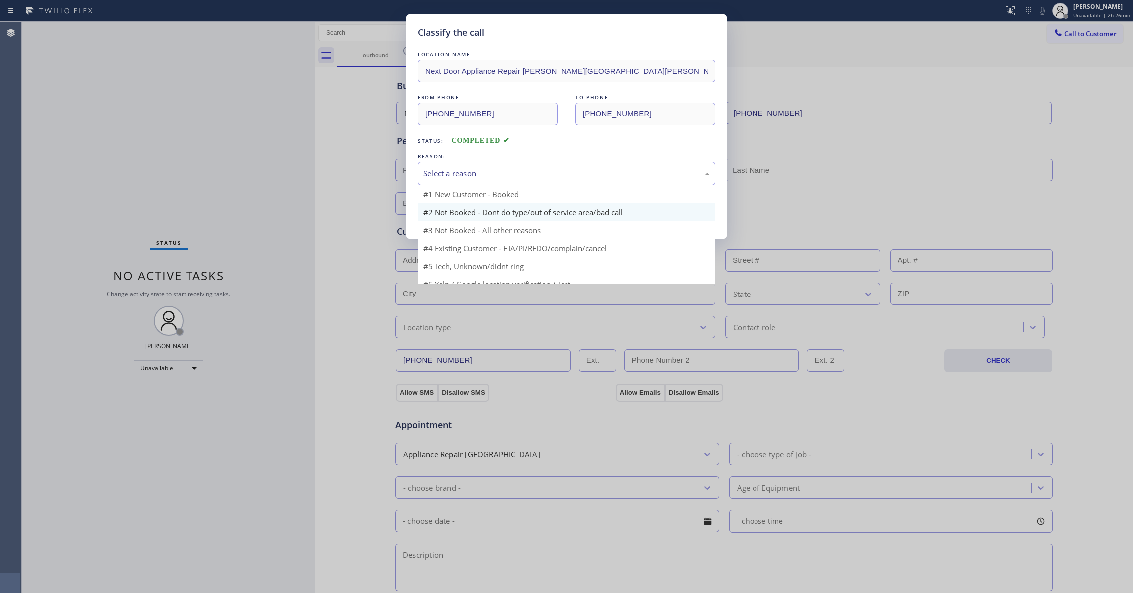
drag, startPoint x: 446, startPoint y: 170, endPoint x: 481, endPoint y: 218, distance: 60.0
click at [448, 172] on div "Select a reason" at bounding box center [566, 173] width 286 height 11
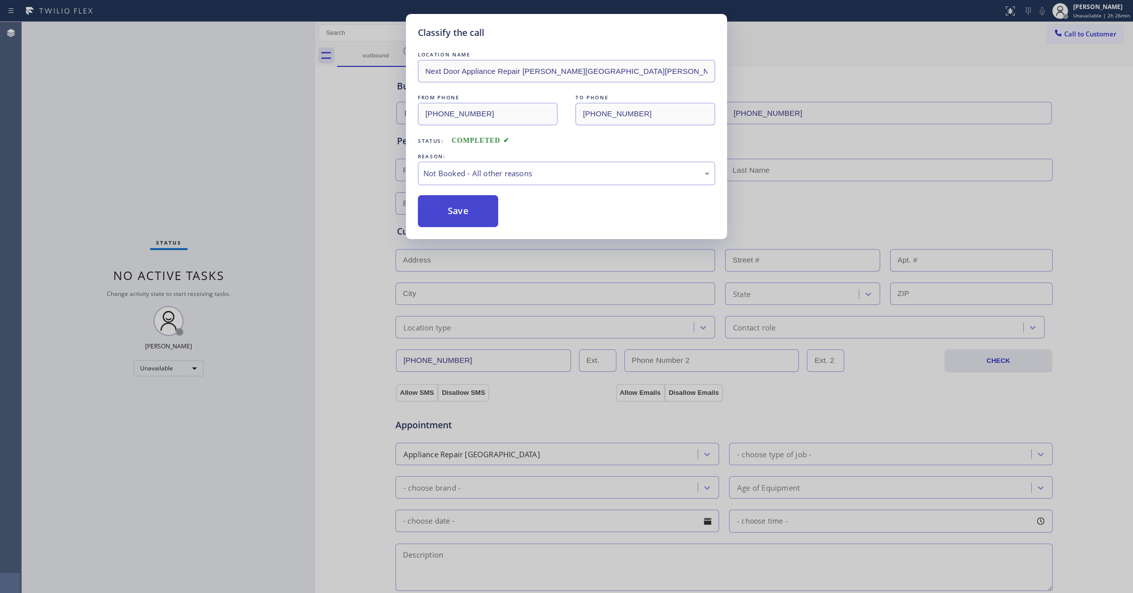
click at [462, 212] on button "Save" at bounding box center [458, 211] width 80 height 32
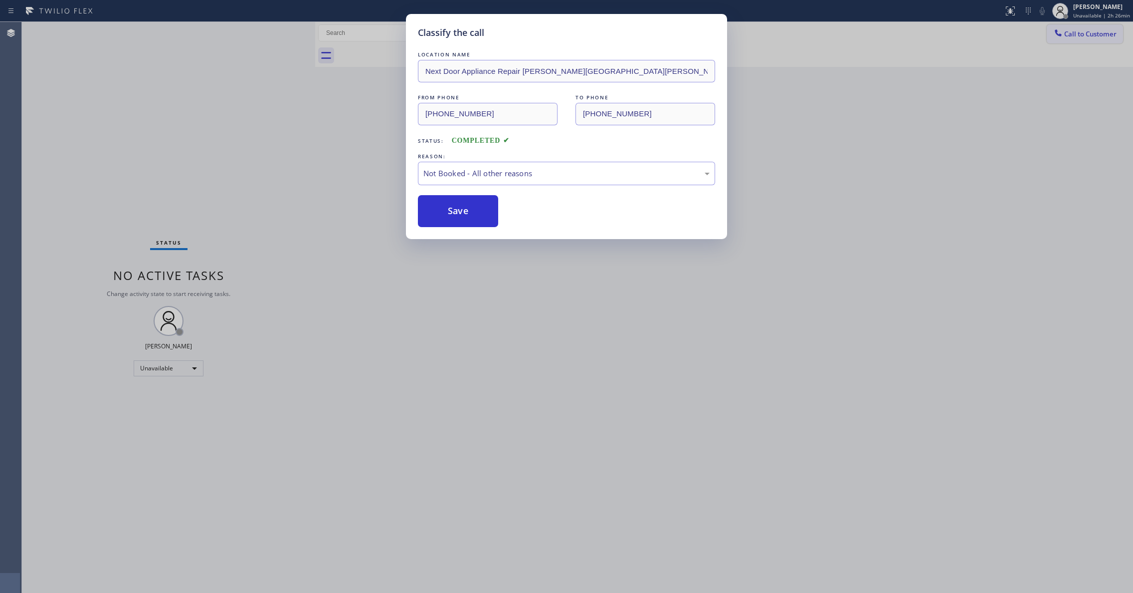
drag, startPoint x: 1076, startPoint y: 35, endPoint x: 1036, endPoint y: 49, distance: 42.7
click at [1076, 34] on span "Call to Customer" at bounding box center [1090, 33] width 52 height 9
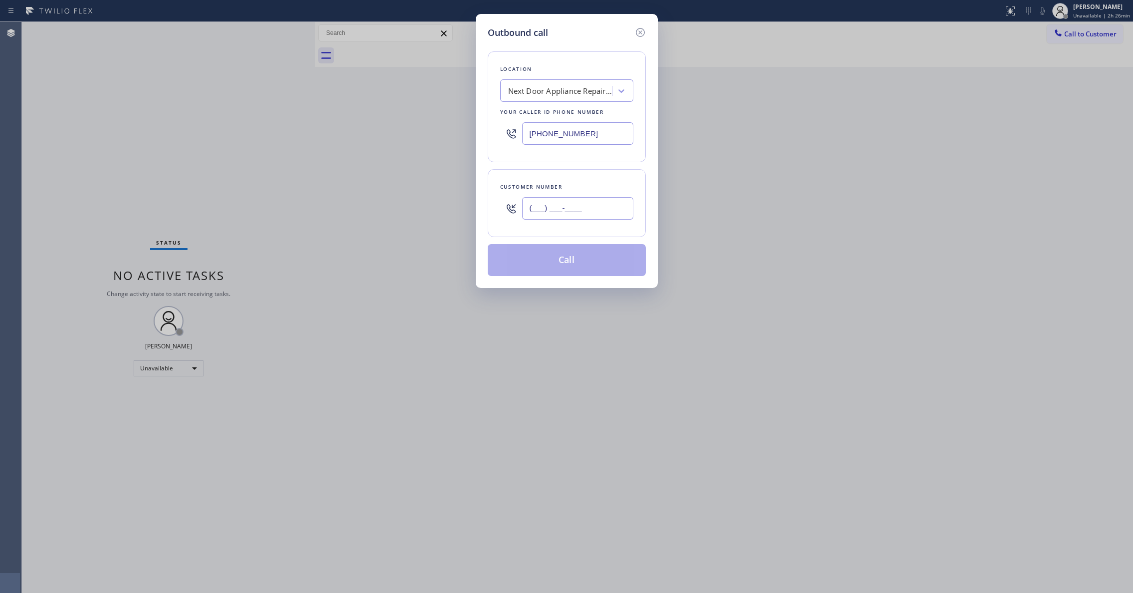
click at [612, 206] on input "(___) ___-____" at bounding box center [577, 208] width 111 height 22
paste input "986) 286-1401"
type input "[PHONE_NUMBER]"
click at [575, 263] on button "Call" at bounding box center [567, 260] width 158 height 32
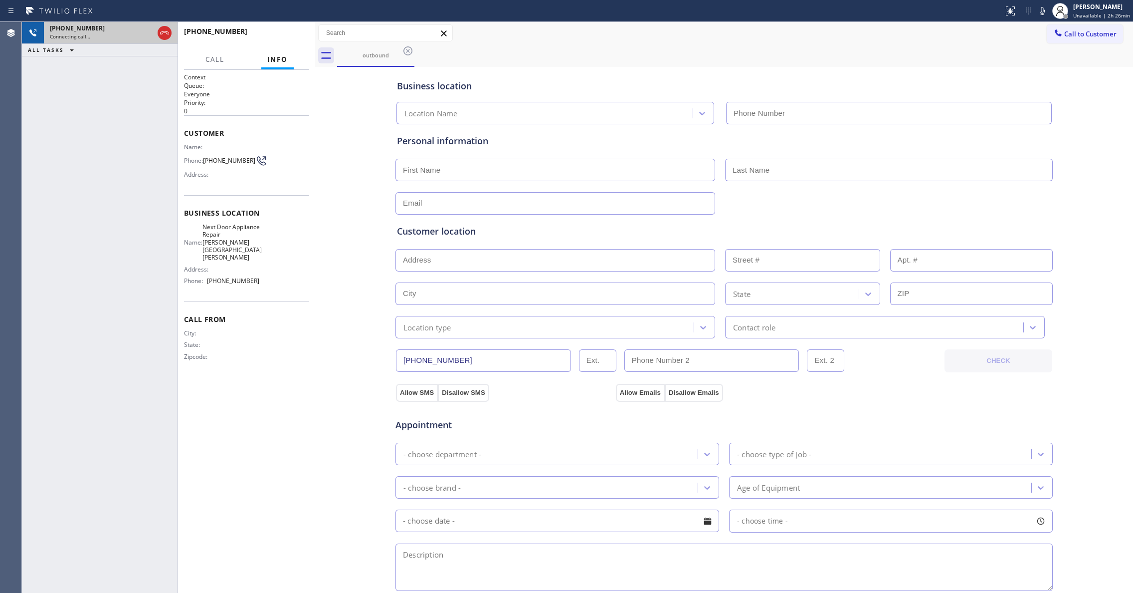
type input "[PHONE_NUMBER]"
click at [164, 32] on icon at bounding box center [164, 32] width 9 height 3
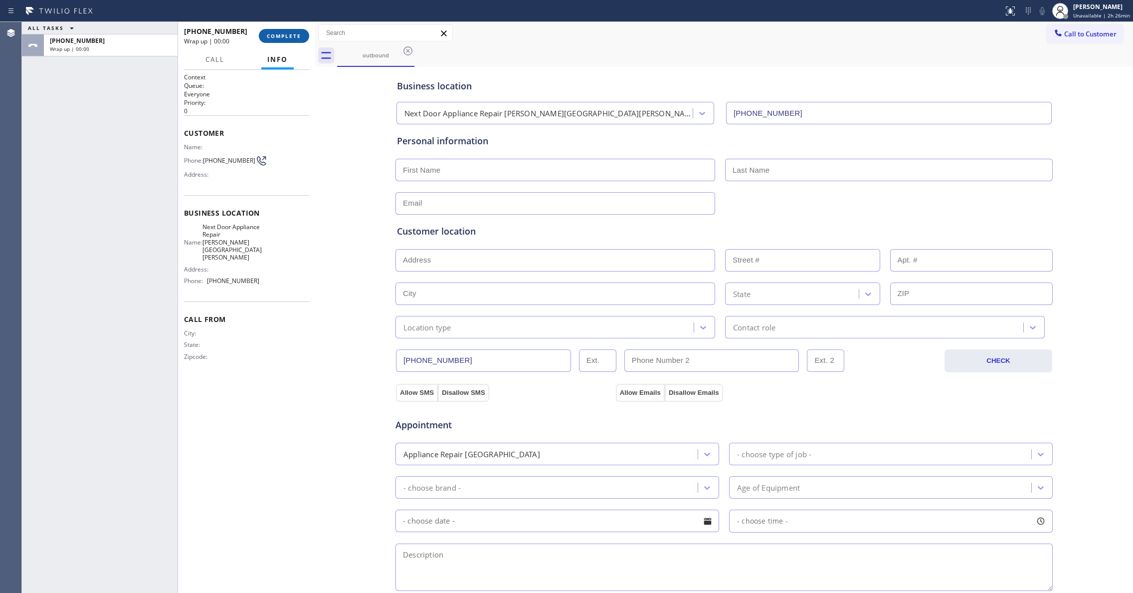
click at [262, 32] on button "COMPLETE" at bounding box center [284, 36] width 50 height 14
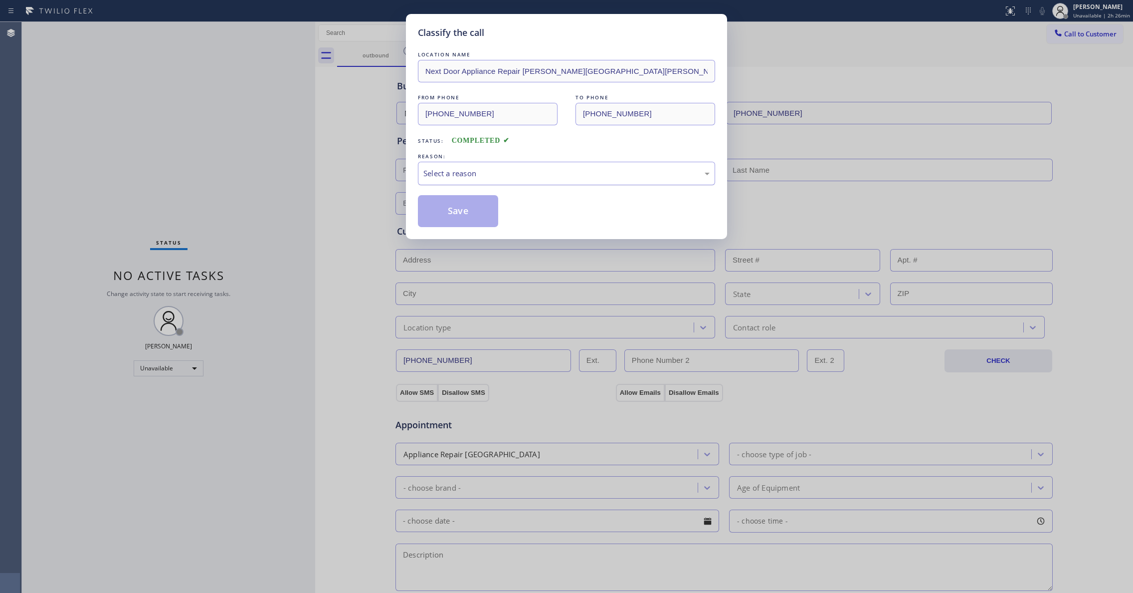
drag, startPoint x: 449, startPoint y: 194, endPoint x: 440, endPoint y: 181, distance: 15.8
click at [446, 190] on div "LOCATION NAME Next Door Appliance Repair [PERSON_NAME][GEOGRAPHIC_DATA][PERSON_…" at bounding box center [566, 138] width 297 height 178
click at [439, 179] on div "Select a reason" at bounding box center [566, 173] width 286 height 11
click at [451, 211] on button "Save" at bounding box center [458, 211] width 80 height 32
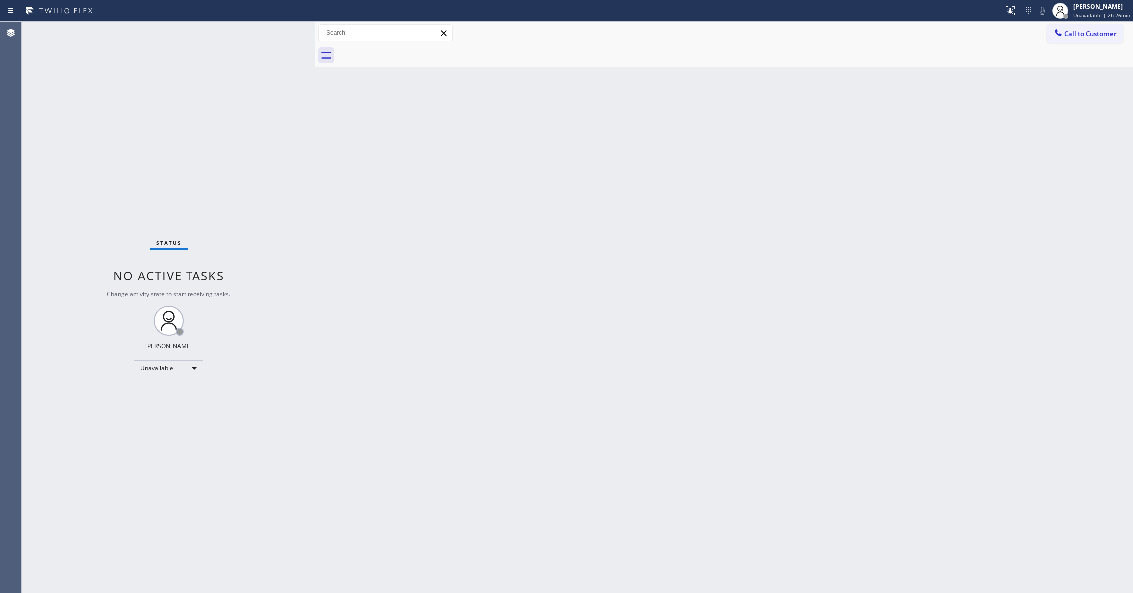
click at [1096, 36] on span "Call to Customer" at bounding box center [1090, 33] width 52 height 9
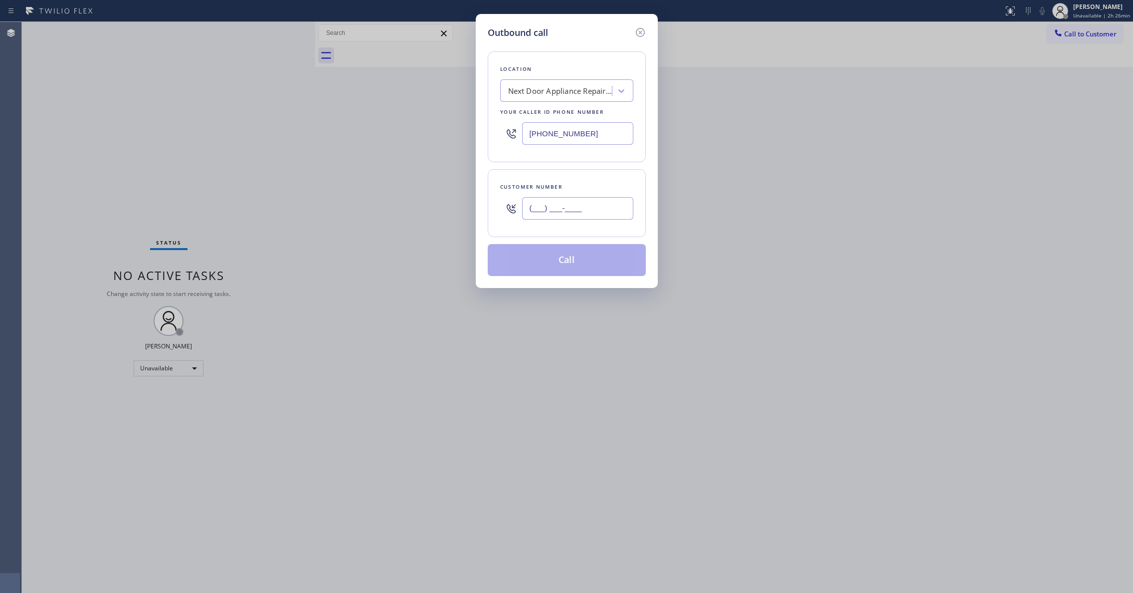
drag, startPoint x: 616, startPoint y: 198, endPoint x: 614, endPoint y: 207, distance: 10.2
click at [615, 198] on input "(___) ___-____" at bounding box center [577, 208] width 111 height 22
click at [614, 207] on input "(___) ___-____" at bounding box center [577, 208] width 111 height 22
paste input "text"
drag, startPoint x: 613, startPoint y: 207, endPoint x: 216, endPoint y: 208, distance: 397.5
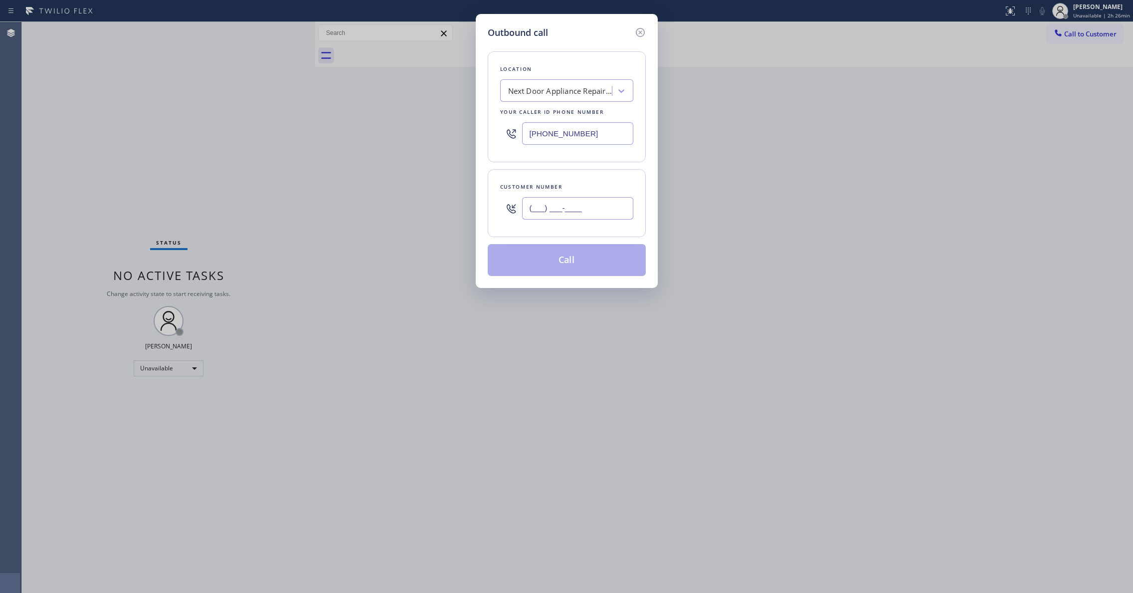
click at [216, 208] on div "Outbound call Location Next Door Appliance Repair [PERSON_NAME][GEOGRAPHIC_DATA…" at bounding box center [566, 296] width 1133 height 593
paste input "986) 286-1401"
type input "[PHONE_NUMBER]"
click at [557, 260] on button "Call" at bounding box center [567, 260] width 158 height 32
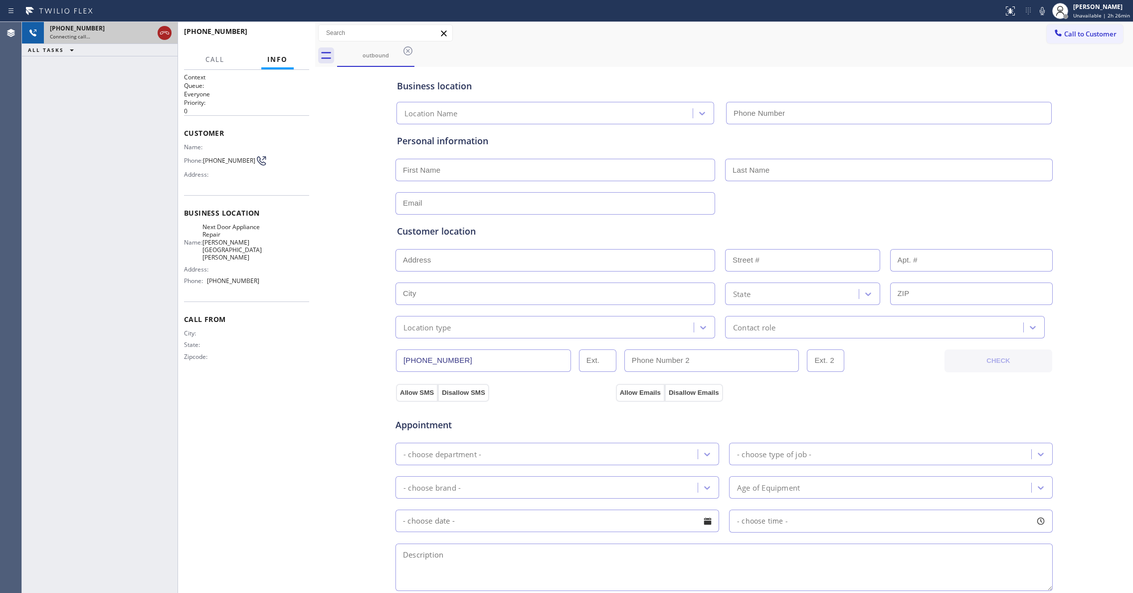
type input "[PHONE_NUMBER]"
click at [162, 33] on icon at bounding box center [165, 33] width 12 height 12
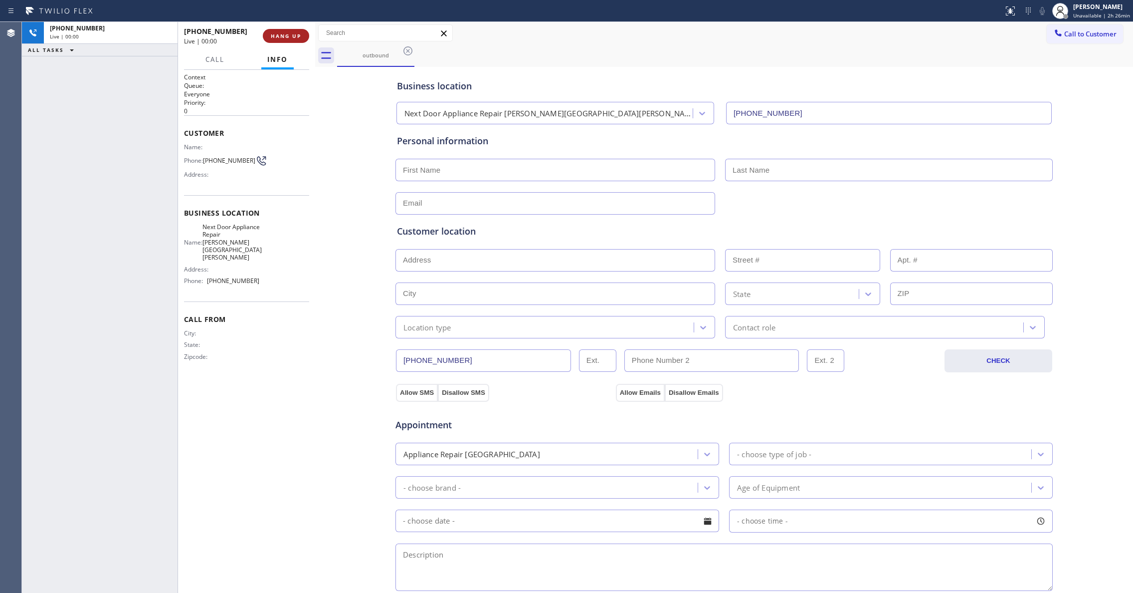
click at [292, 41] on button "HANG UP" at bounding box center [286, 36] width 46 height 14
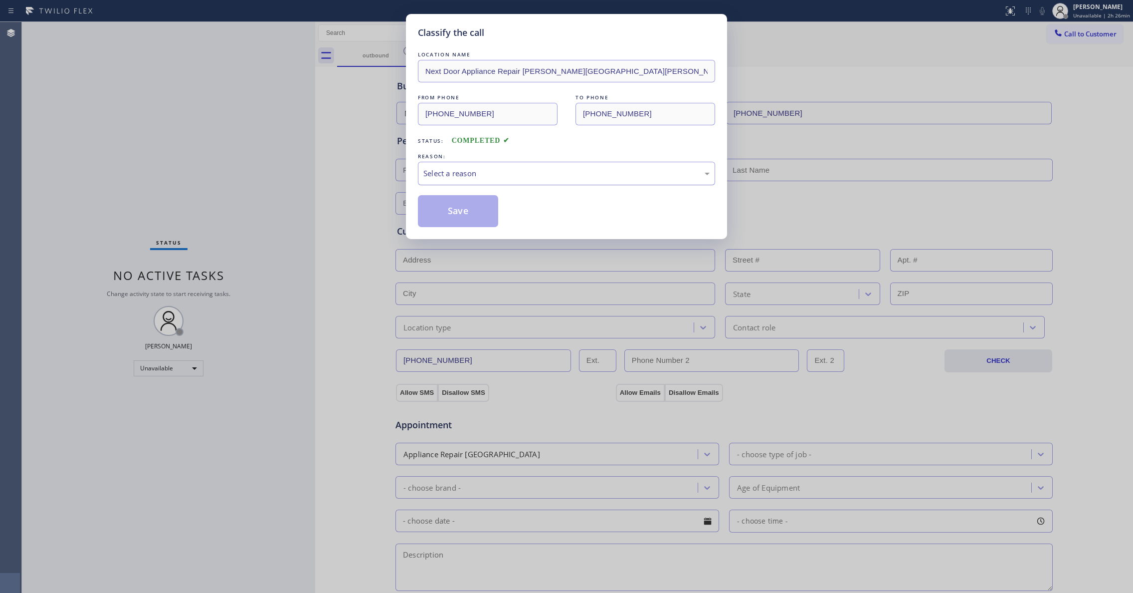
click at [501, 176] on div "Select a reason" at bounding box center [566, 173] width 286 height 11
click at [479, 214] on button "Save" at bounding box center [458, 211] width 80 height 32
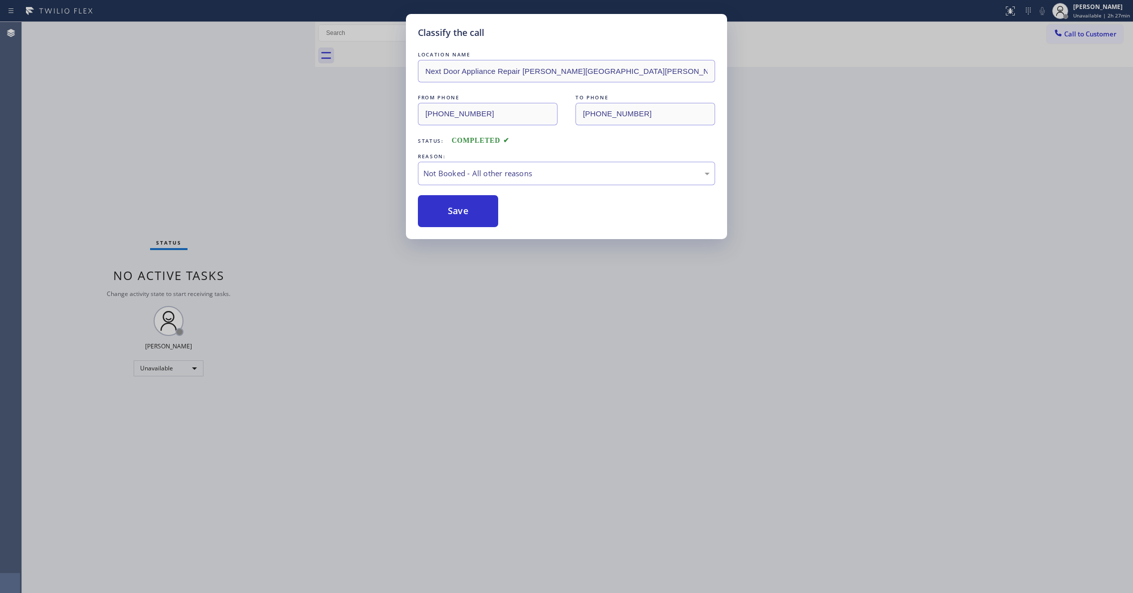
click at [479, 214] on button "Save" at bounding box center [458, 211] width 80 height 32
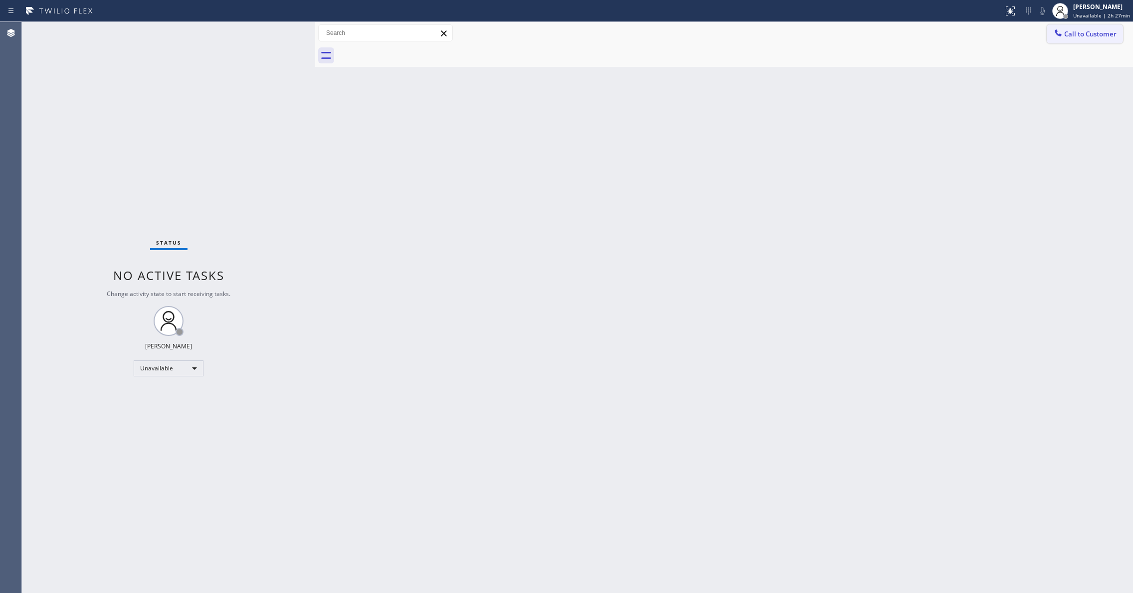
click at [1111, 31] on span "Call to Customer" at bounding box center [1090, 33] width 52 height 9
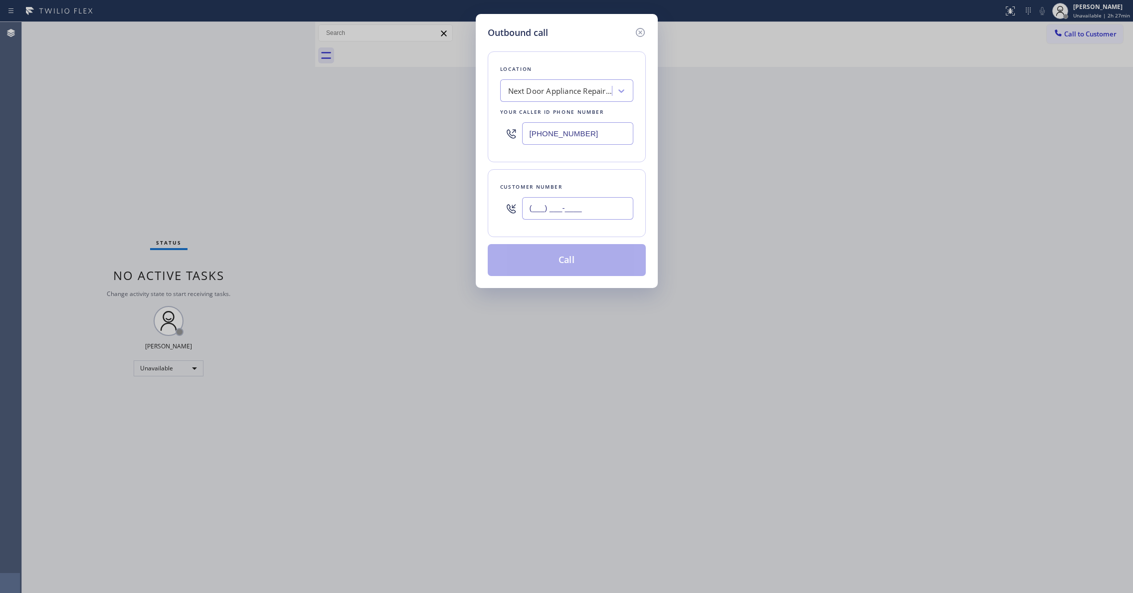
click at [556, 210] on input "(___) ___-____" at bounding box center [577, 208] width 111 height 22
paste input "407) 758-8355"
type input "[PHONE_NUMBER]"
drag, startPoint x: 615, startPoint y: 138, endPoint x: 269, endPoint y: 194, distance: 350.6
click at [193, 159] on div "Outbound call Location Next Door Appliance Repair [PERSON_NAME][GEOGRAPHIC_DATA…" at bounding box center [566, 296] width 1133 height 593
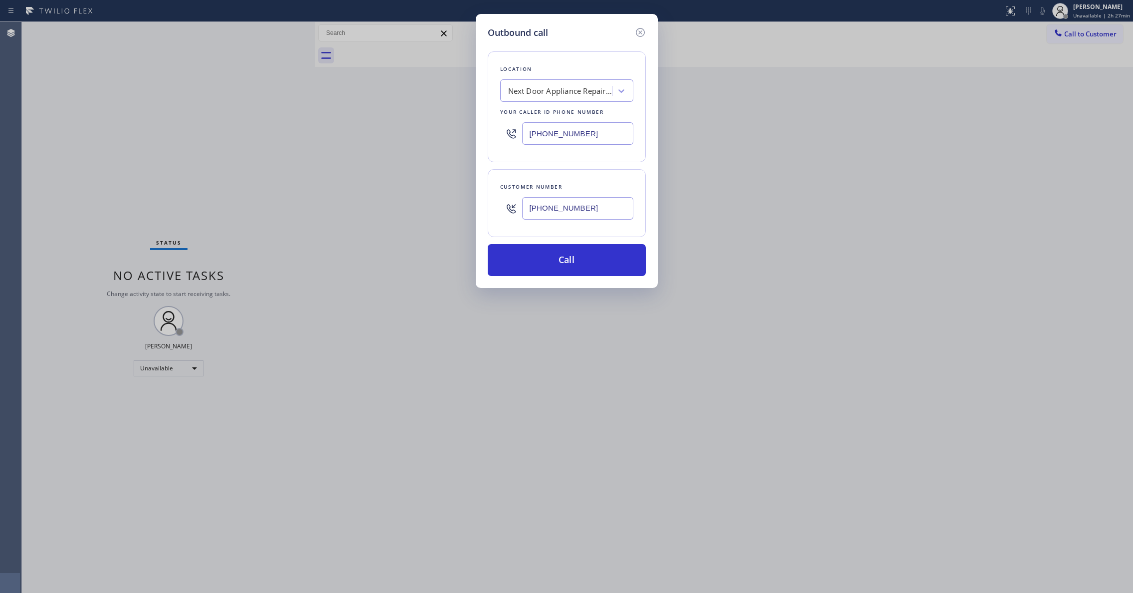
paste input "855) 731-4952"
type input "[PHONE_NUMBER]"
drag, startPoint x: 562, startPoint y: 264, endPoint x: 551, endPoint y: 264, distance: 11.0
click at [561, 264] on button "Call" at bounding box center [567, 260] width 158 height 32
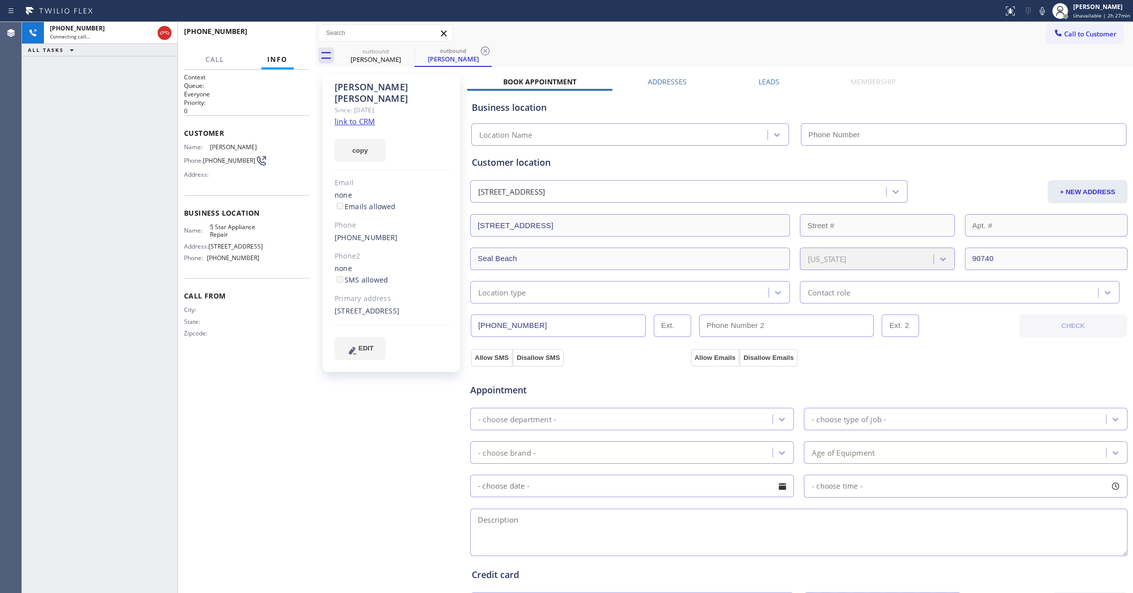
click at [366, 402] on div "[PERSON_NAME] Since: [DATE] link to CRM copy Email none Emails allowed Phone [P…" at bounding box center [393, 402] width 150 height 666
type input "[PHONE_NUMBER]"
click at [481, 54] on icon at bounding box center [485, 51] width 12 height 12
click at [130, 272] on div "[PHONE_NUMBER] Connecting call… ALL TASKS ALL TASKS ACTIVE TASKS TASKS IN WRAP …" at bounding box center [100, 307] width 156 height 571
click at [343, 483] on div "[PERSON_NAME] Since: [DATE] link to CRM copy Email none Emails allowed Phone [P…" at bounding box center [393, 402] width 150 height 666
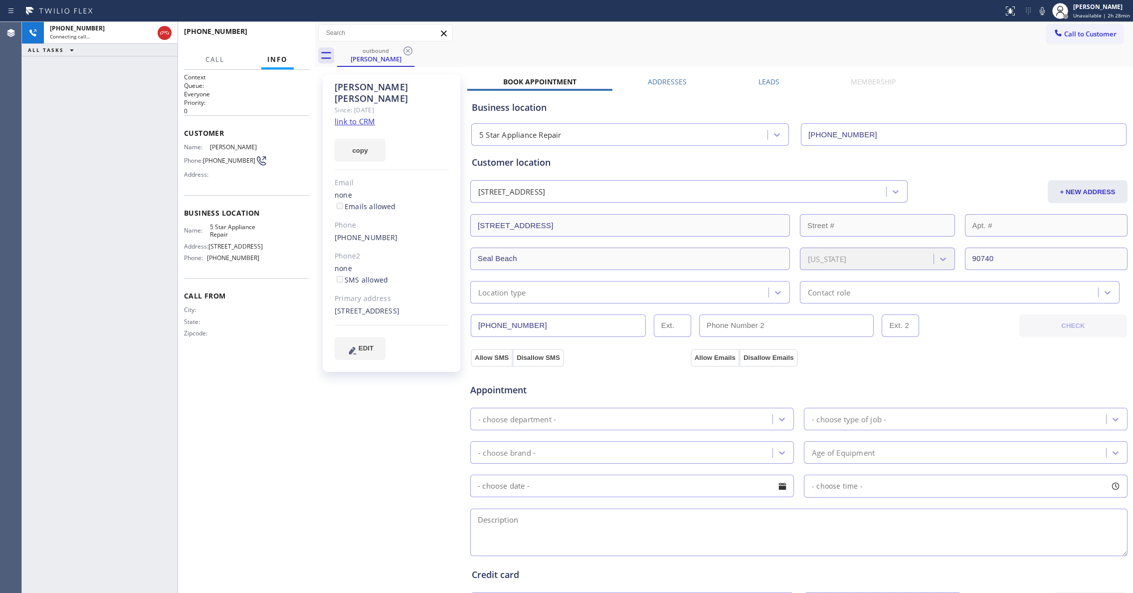
scroll to position [148, 0]
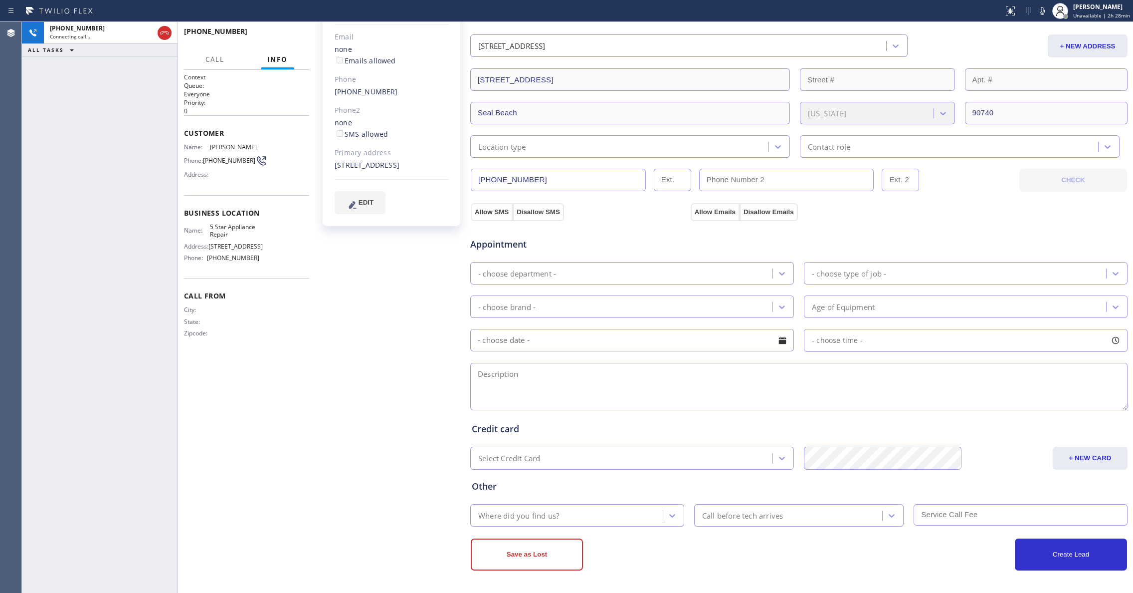
click at [315, 374] on div at bounding box center [315, 307] width 0 height 571
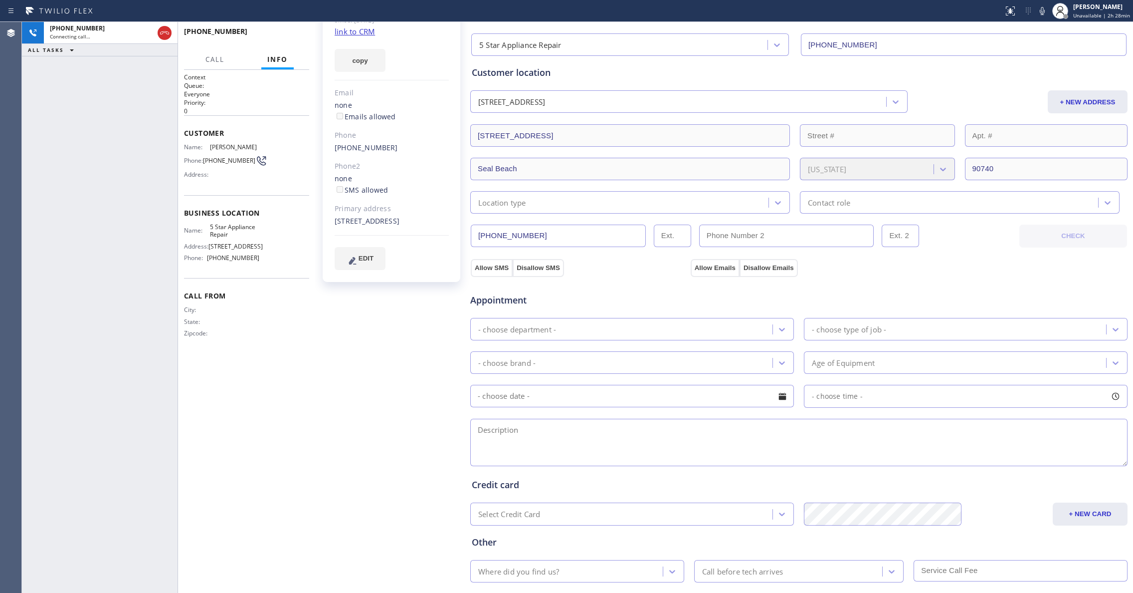
scroll to position [0, 0]
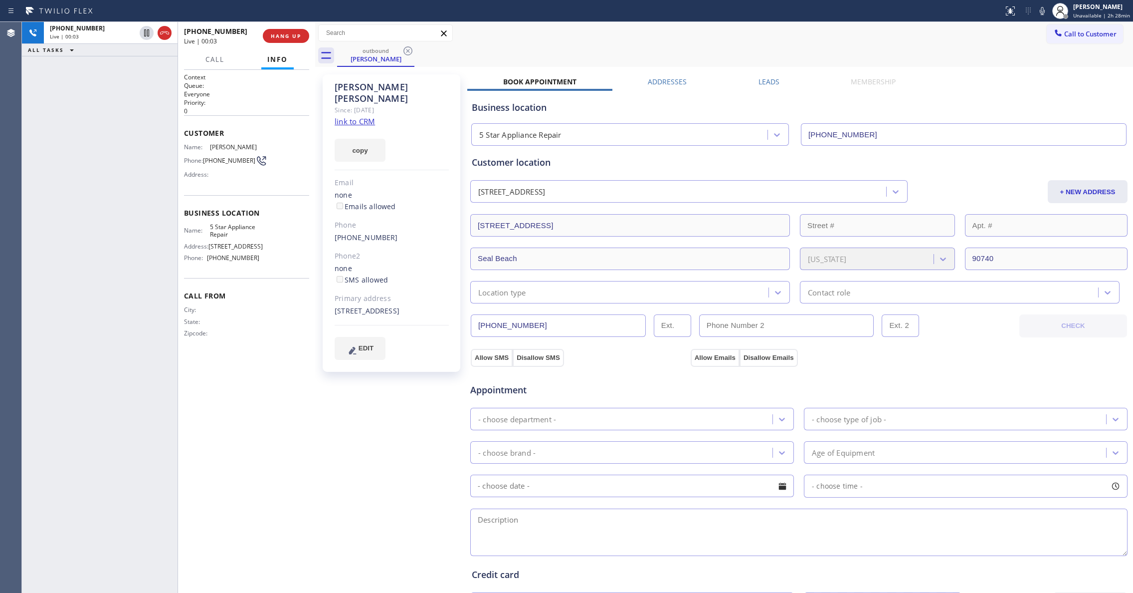
drag, startPoint x: 374, startPoint y: 425, endPoint x: 386, endPoint y: 16, distance: 409.2
click at [374, 418] on div "[PERSON_NAME] Since: [DATE] link to CRM copy Email none Emails allowed Phone [P…" at bounding box center [393, 402] width 150 height 666
click at [353, 116] on link "link to CRM" at bounding box center [355, 121] width 40 height 10
click at [288, 35] on span "HANG UP" at bounding box center [286, 35] width 30 height 7
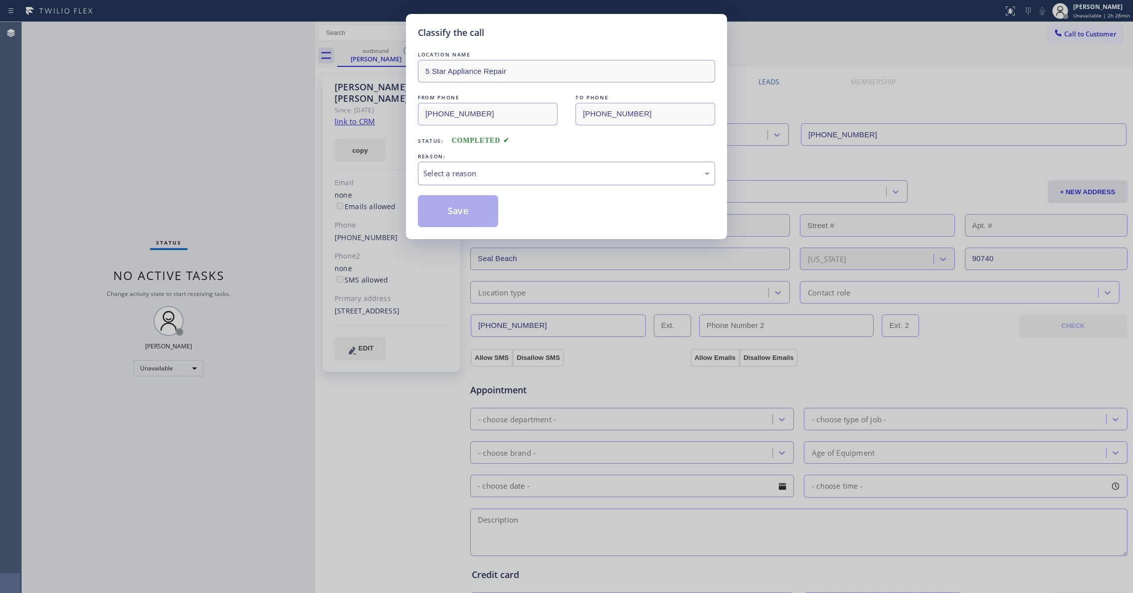
click at [444, 177] on div "Select a reason" at bounding box center [566, 173] width 286 height 11
click at [449, 204] on button "Save" at bounding box center [458, 211] width 80 height 32
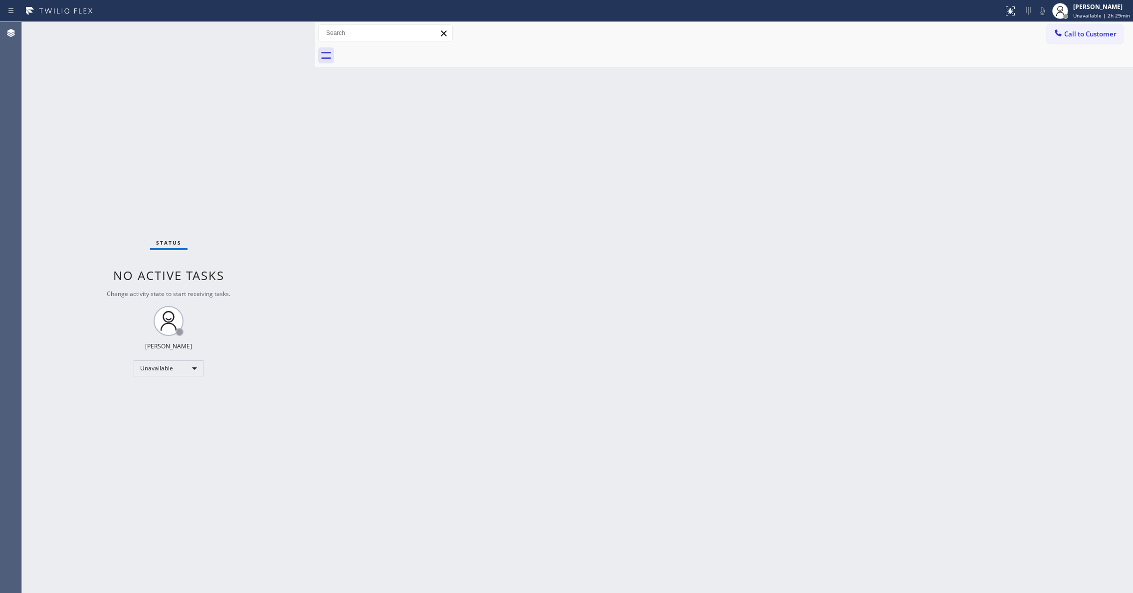
click at [10, 347] on div "Agent Desktop" at bounding box center [10, 307] width 21 height 571
click at [6, 565] on div "Agent Desktop" at bounding box center [10, 307] width 21 height 571
drag, startPoint x: 644, startPoint y: 402, endPoint x: 639, endPoint y: 394, distance: 9.8
click at [642, 396] on div "Back to Dashboard Change Sender ID Customers Technicians Select a contact Outbo…" at bounding box center [724, 307] width 818 height 571
click at [122, 120] on div "Status No active tasks Change activity state to start receiving tasks. [PERSON_…" at bounding box center [168, 307] width 293 height 571
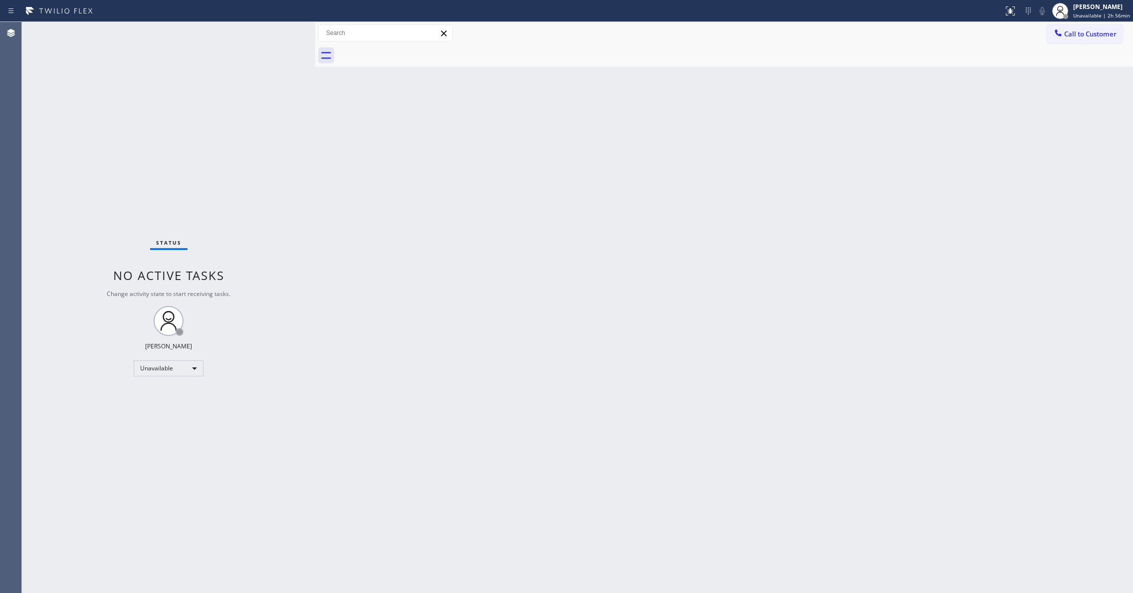
click at [1101, 32] on span "Call to Customer" at bounding box center [1090, 33] width 52 height 9
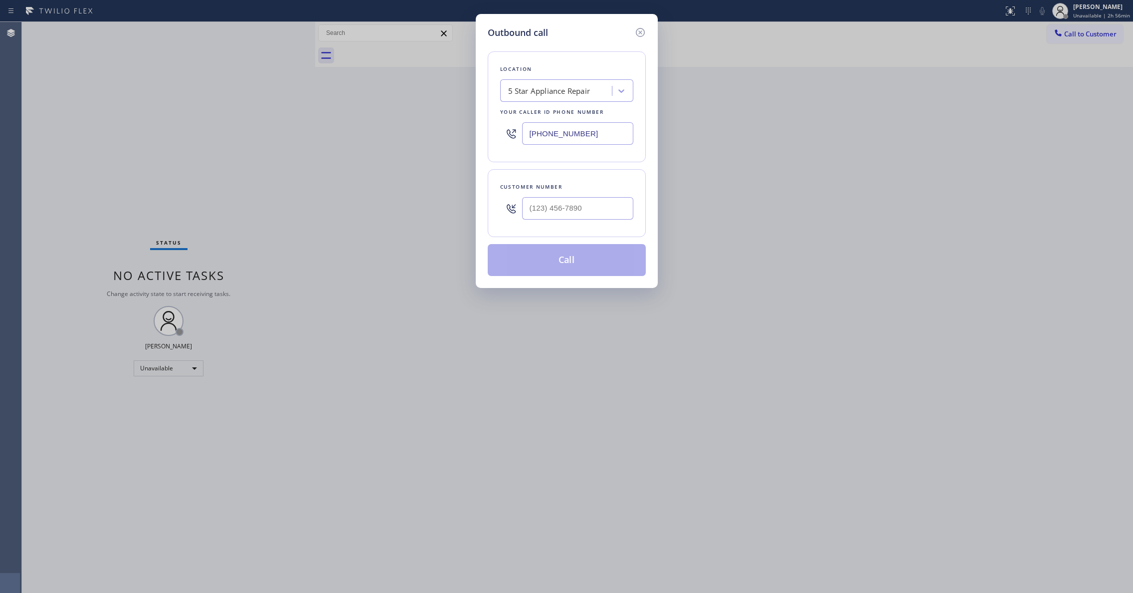
paste input "551) 239-9945"
drag, startPoint x: 595, startPoint y: 130, endPoint x: 387, endPoint y: 122, distance: 207.6
click at [387, 122] on div "Outbound call Location 5 Star Appliance Repair Your caller id phone number [PHO…" at bounding box center [566, 296] width 1133 height 593
type input "[PHONE_NUMBER]"
click at [543, 204] on input "(___) ___-____" at bounding box center [577, 208] width 111 height 22
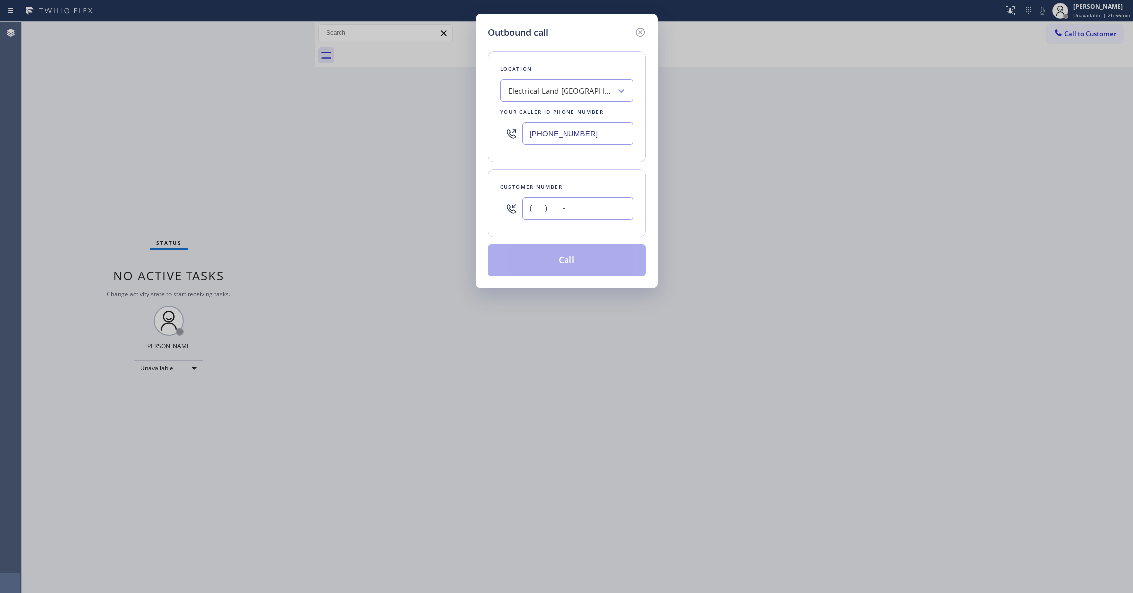
paste input "609) 862-7430"
type input "[PHONE_NUMBER]"
click at [575, 267] on button "Call" at bounding box center [567, 260] width 158 height 32
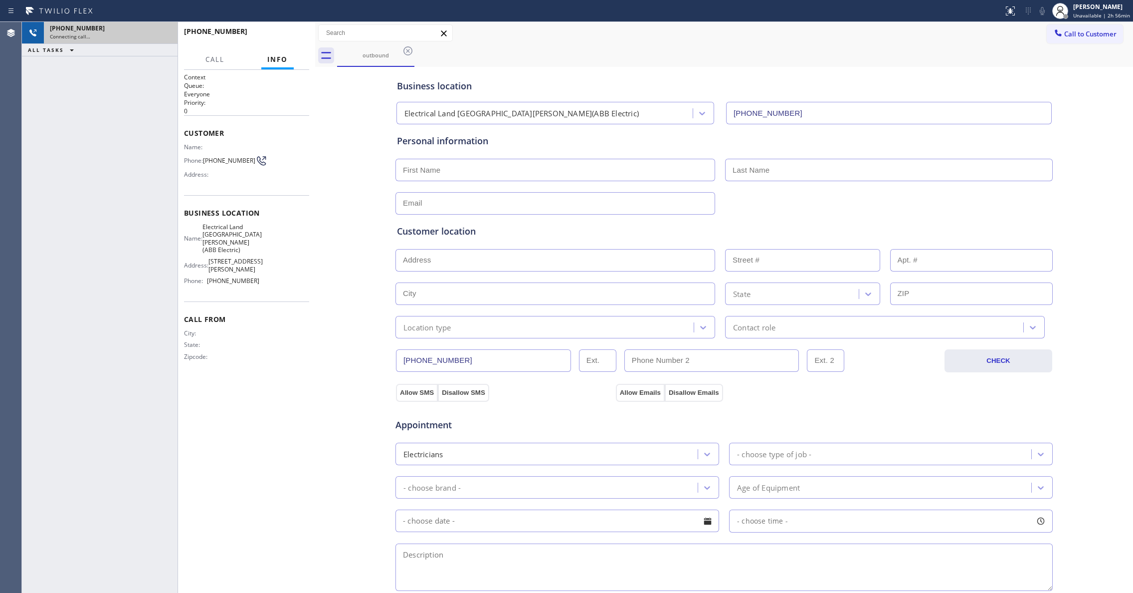
type input "[PHONE_NUMBER]"
click at [277, 32] on span "HANG UP" at bounding box center [286, 35] width 30 height 7
click at [216, 164] on span "[PHONE_NUMBER]" at bounding box center [229, 160] width 52 height 7
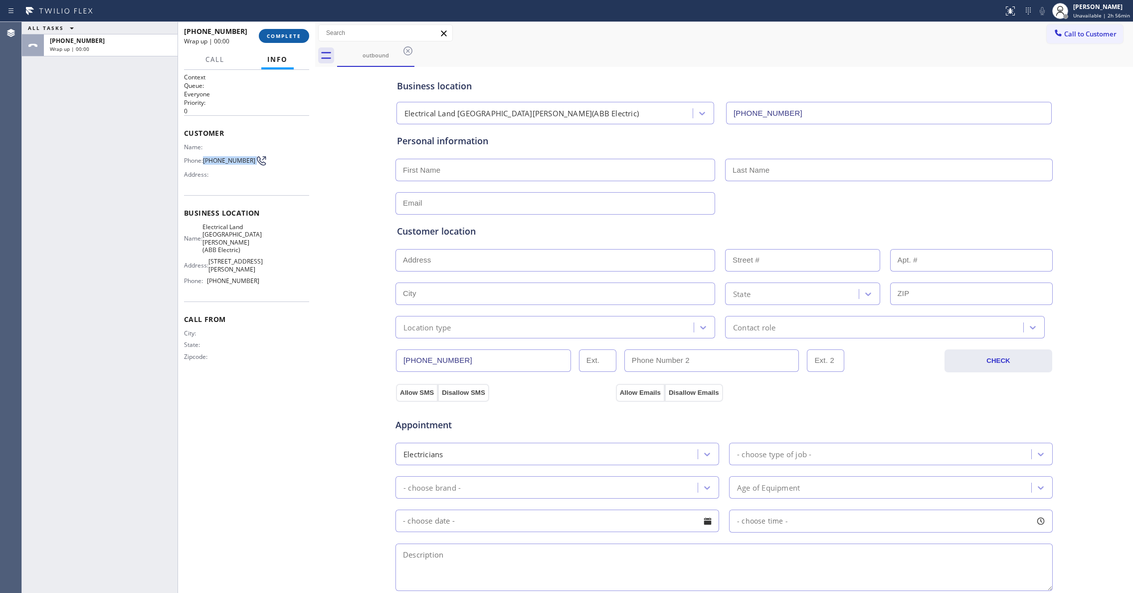
copy div "[PHONE_NUMBER]"
click at [296, 35] on span "COMPLETE" at bounding box center [284, 35] width 34 height 7
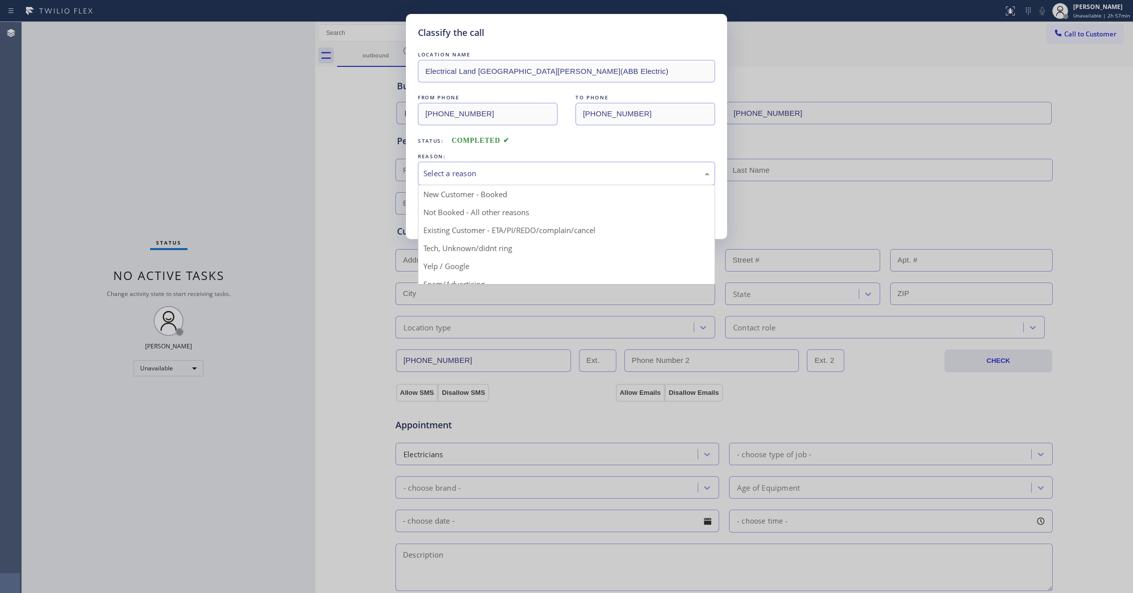
click at [499, 174] on div "Select a reason" at bounding box center [566, 173] width 286 height 11
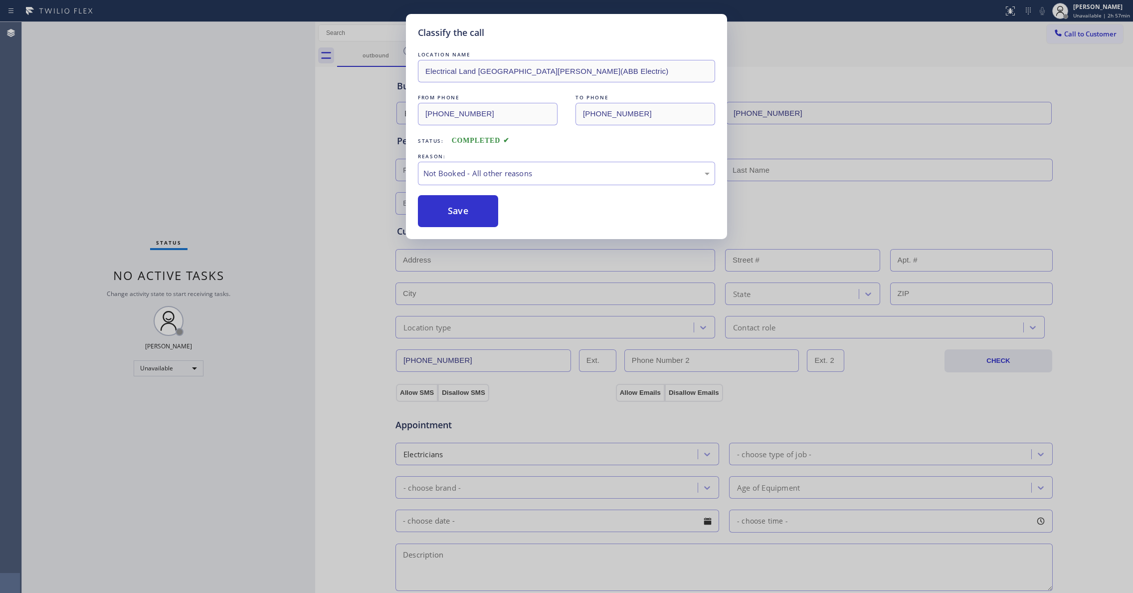
click at [445, 218] on button "Save" at bounding box center [458, 211] width 80 height 32
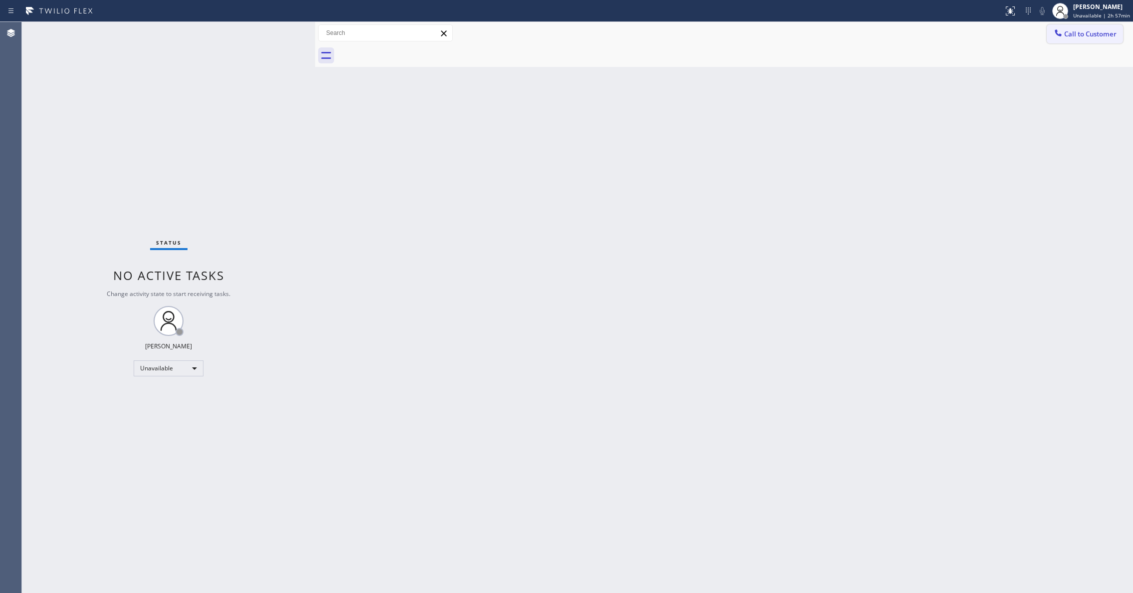
click at [1085, 38] on button "Call to Customer" at bounding box center [1085, 33] width 76 height 19
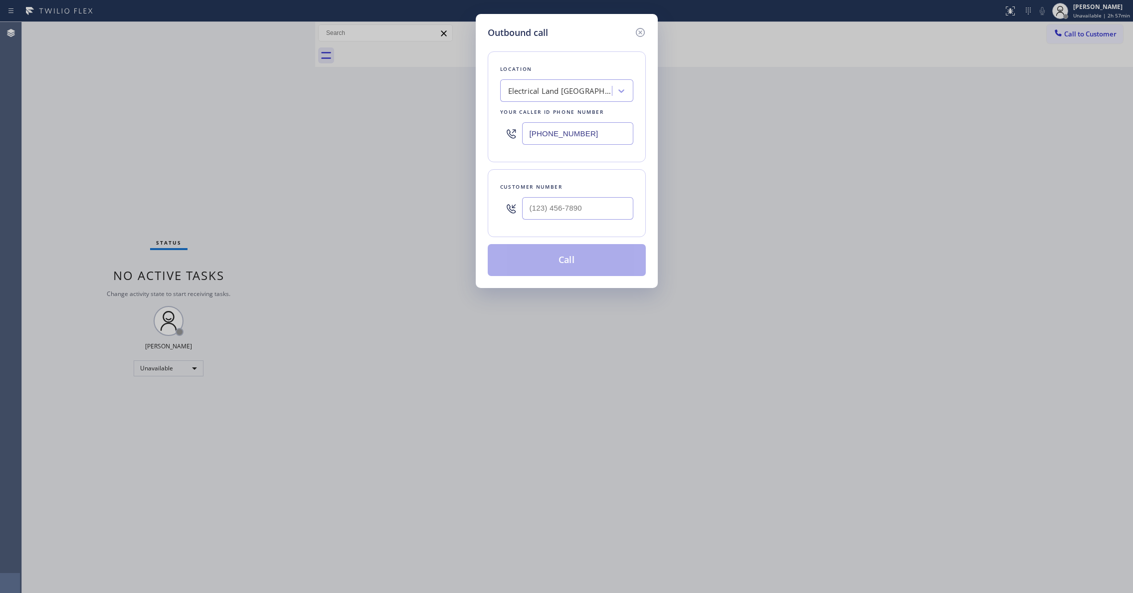
click at [571, 222] on div at bounding box center [577, 208] width 111 height 32
click at [569, 212] on input "(___) ___-____" at bounding box center [577, 208] width 111 height 22
paste input "609) 862-7430"
type input "[PHONE_NUMBER]"
click at [567, 259] on button "Call" at bounding box center [567, 260] width 158 height 32
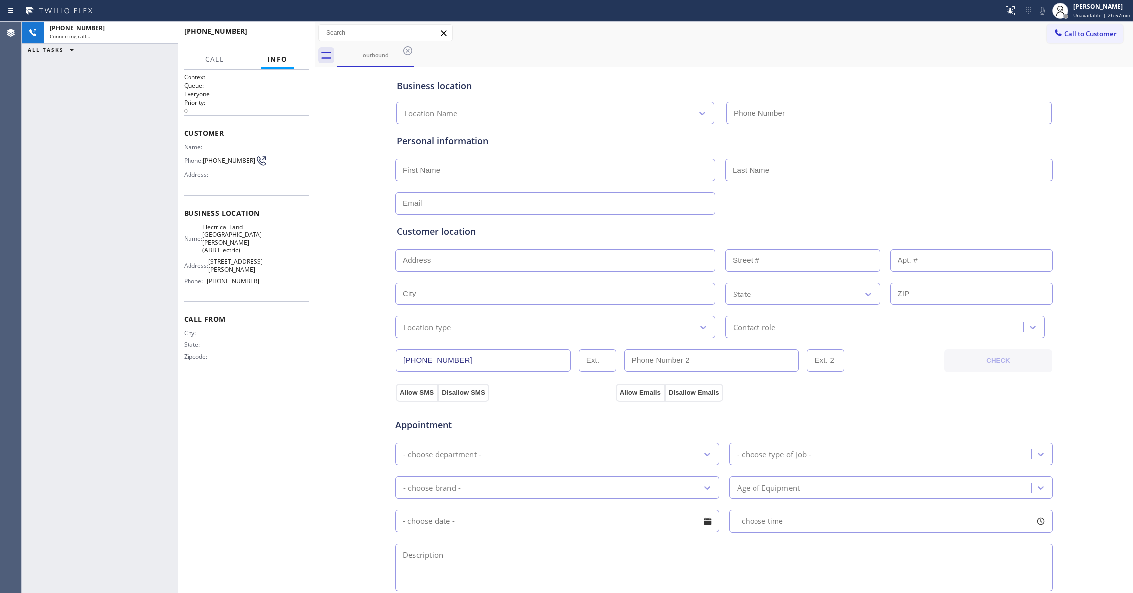
type input "[PHONE_NUMBER]"
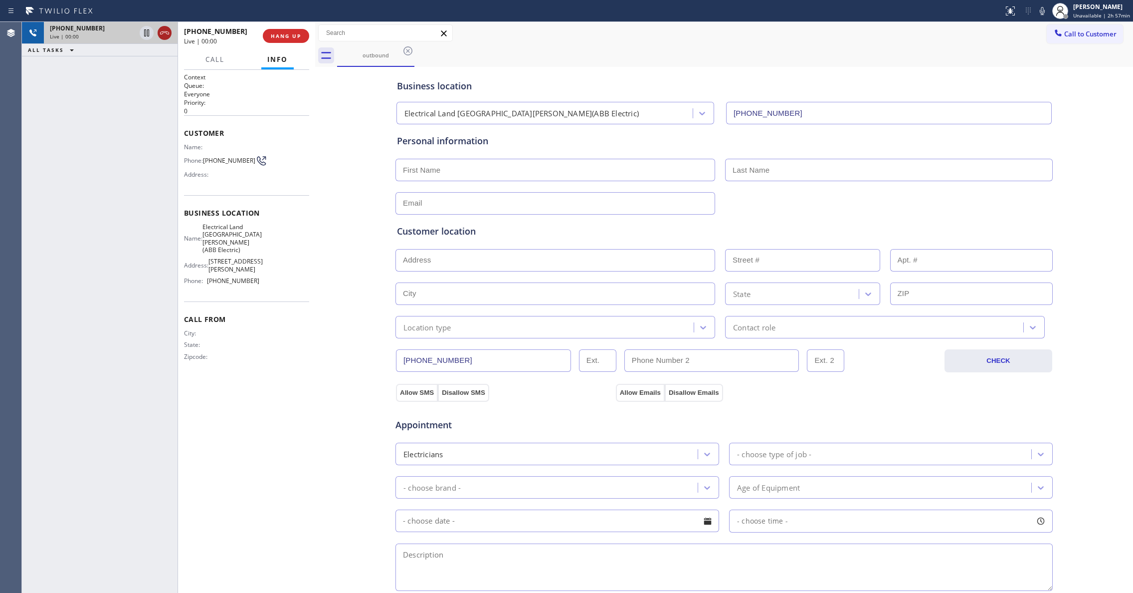
click at [164, 34] on icon at bounding box center [165, 33] width 12 height 12
click at [1093, 239] on div "Business location Electrical Land [GEOGRAPHIC_DATA][PERSON_NAME](ABB Electric) …" at bounding box center [724, 409] width 813 height 681
click at [281, 38] on span "COMPLETE" at bounding box center [284, 35] width 34 height 7
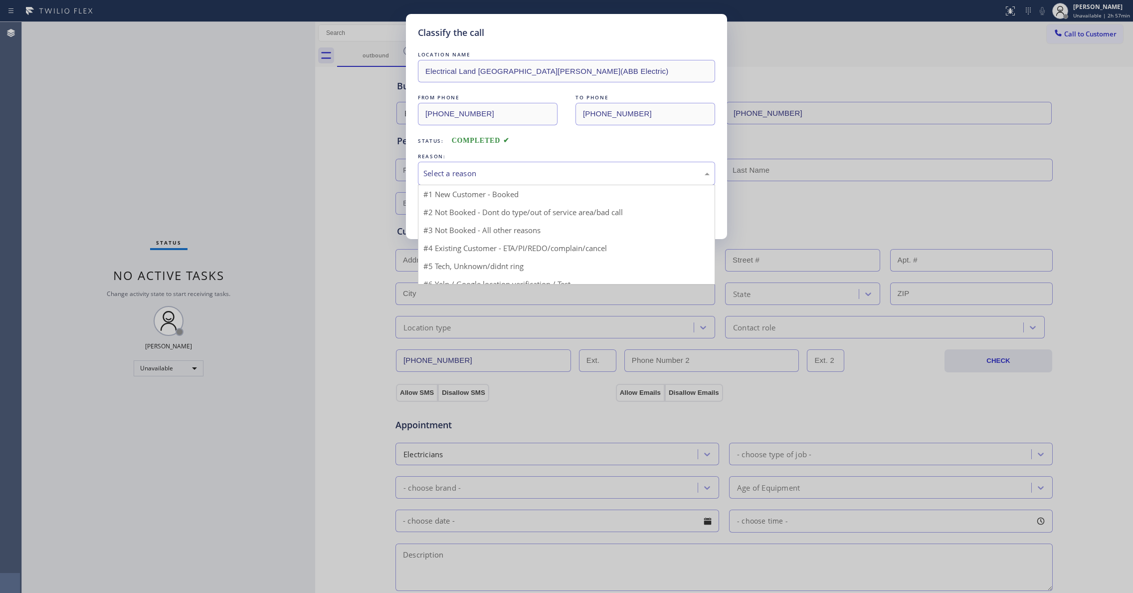
drag, startPoint x: 489, startPoint y: 172, endPoint x: 449, endPoint y: 206, distance: 52.0
click at [487, 173] on div "Select a reason" at bounding box center [566, 173] width 286 height 11
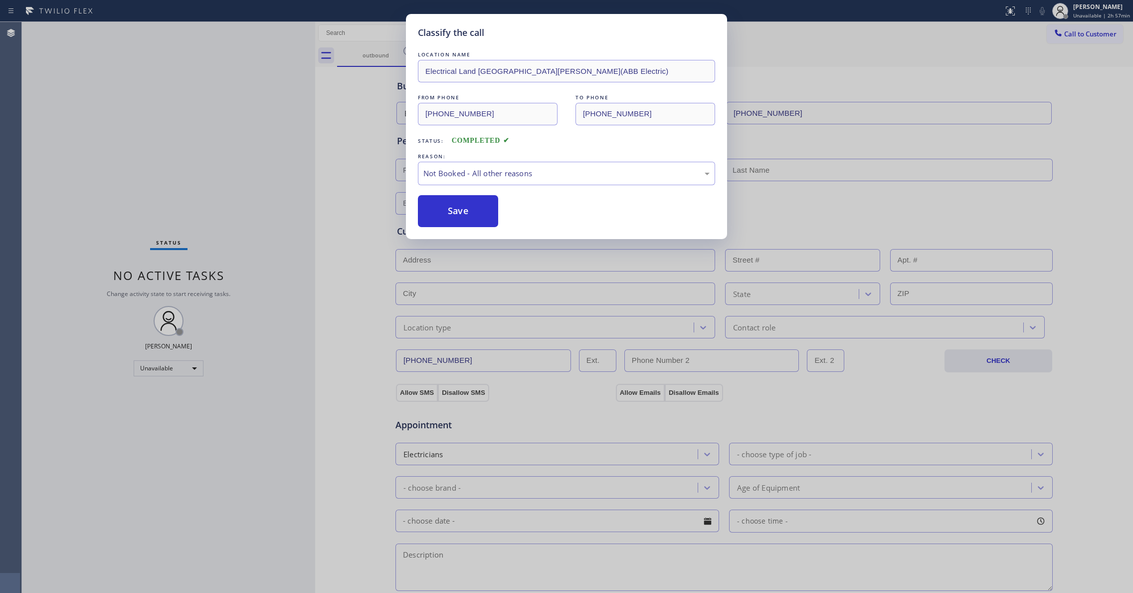
click at [449, 208] on button "Save" at bounding box center [458, 211] width 80 height 32
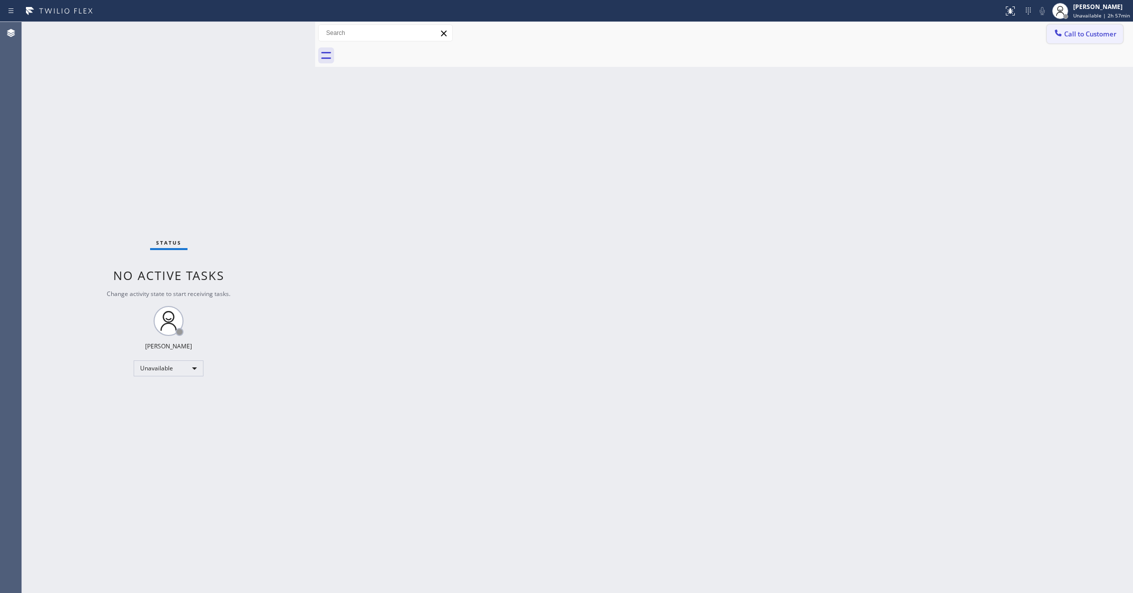
click at [1076, 37] on span "Call to Customer" at bounding box center [1090, 33] width 52 height 9
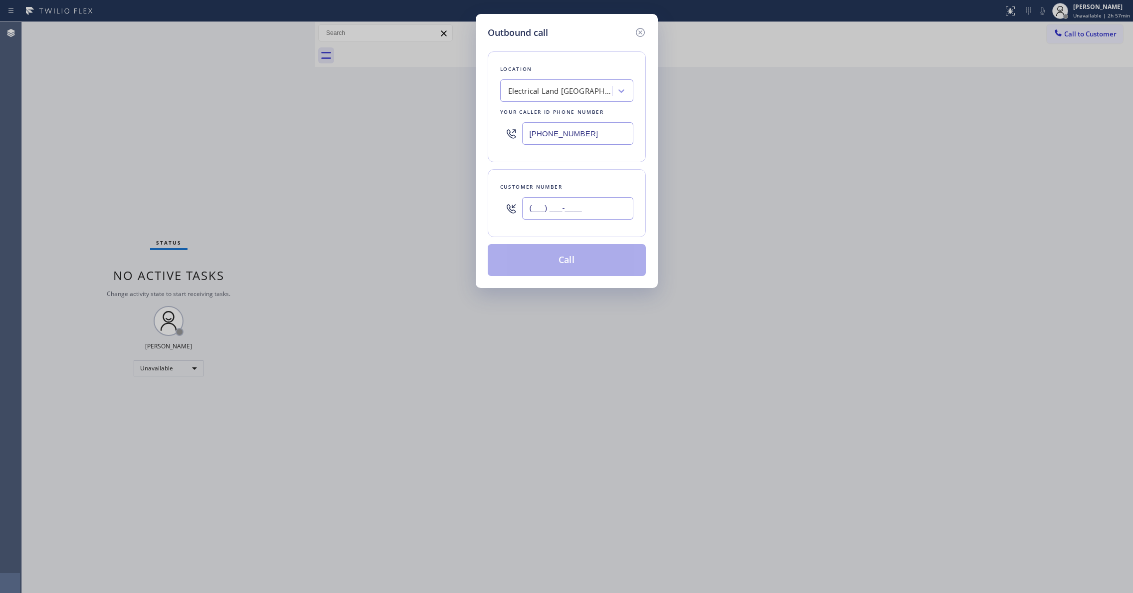
click at [569, 202] on input "(___) ___-____" at bounding box center [577, 208] width 111 height 22
paste input "609) 862-7430"
type input "[PHONE_NUMBER]"
click at [560, 257] on button "Call" at bounding box center [567, 260] width 158 height 32
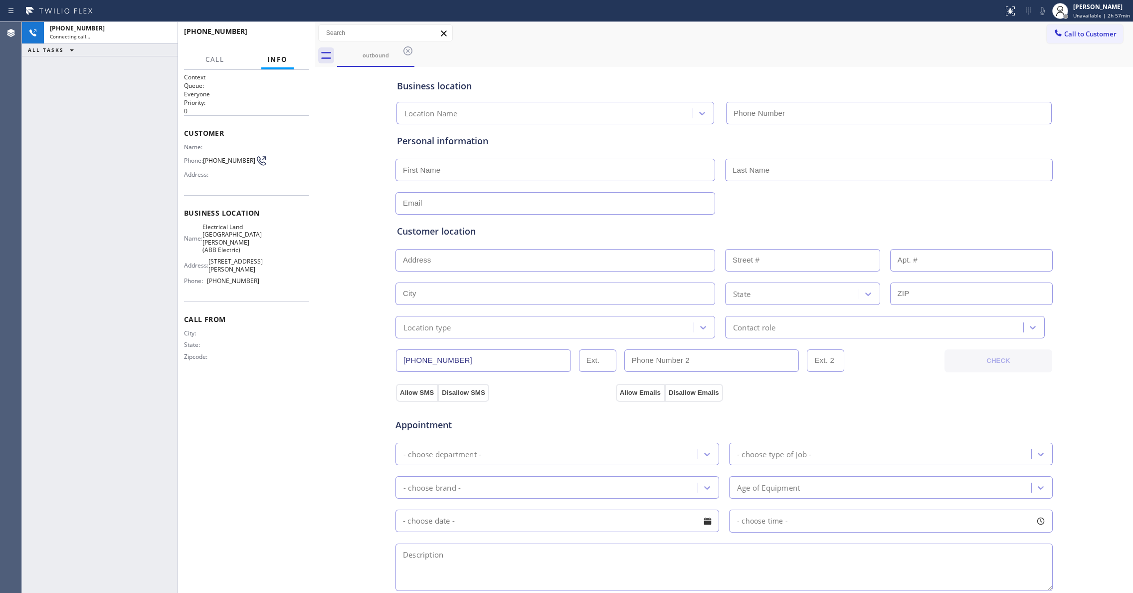
type input "[PHONE_NUMBER]"
click at [61, 203] on div "[PHONE_NUMBER] Live | 00:00 ALL TASKS ALL TASKS ACTIVE TASKS TASKS IN WRAP UP" at bounding box center [100, 307] width 156 height 571
click at [276, 36] on span "HANG UP" at bounding box center [286, 35] width 30 height 7
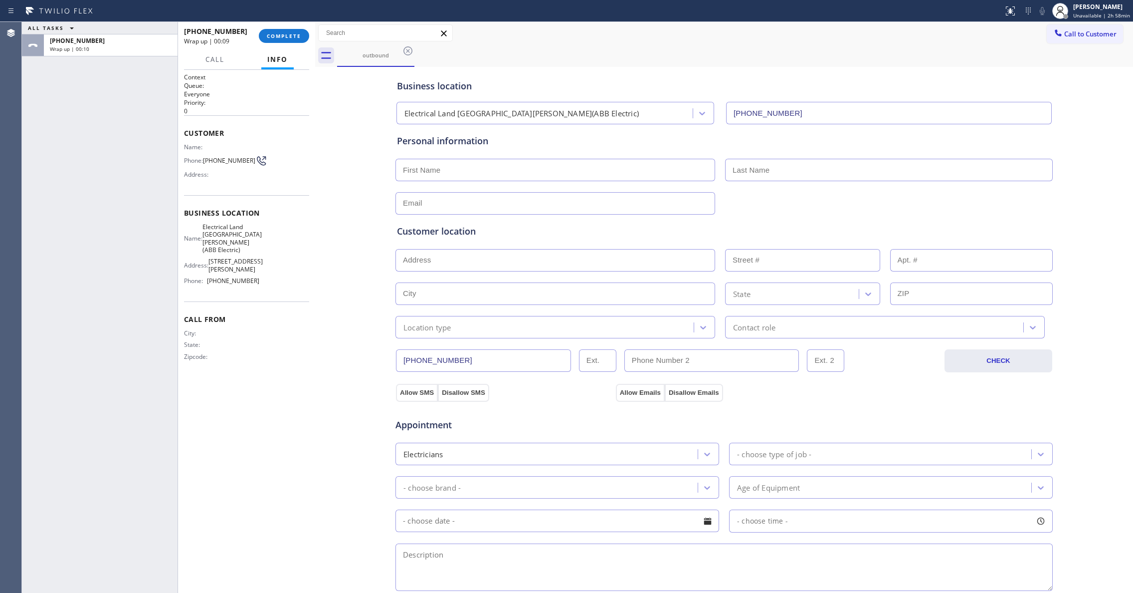
click at [75, 194] on div "ALL TASKS ALL TASKS ACTIVE TASKS TASKS IN WRAP UP [PHONE_NUMBER] Wrap up | 00:10" at bounding box center [100, 307] width 156 height 571
click at [294, 34] on span "COMPLETE" at bounding box center [284, 35] width 34 height 7
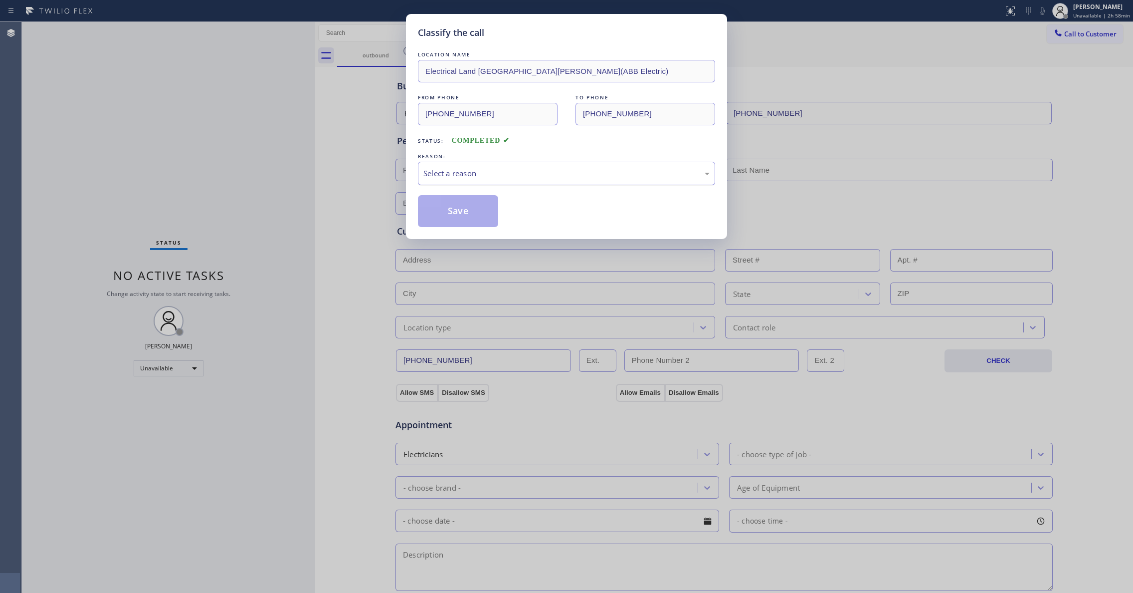
click at [522, 173] on div "Select a reason" at bounding box center [566, 173] width 286 height 11
click at [484, 212] on button "Save" at bounding box center [458, 211] width 80 height 32
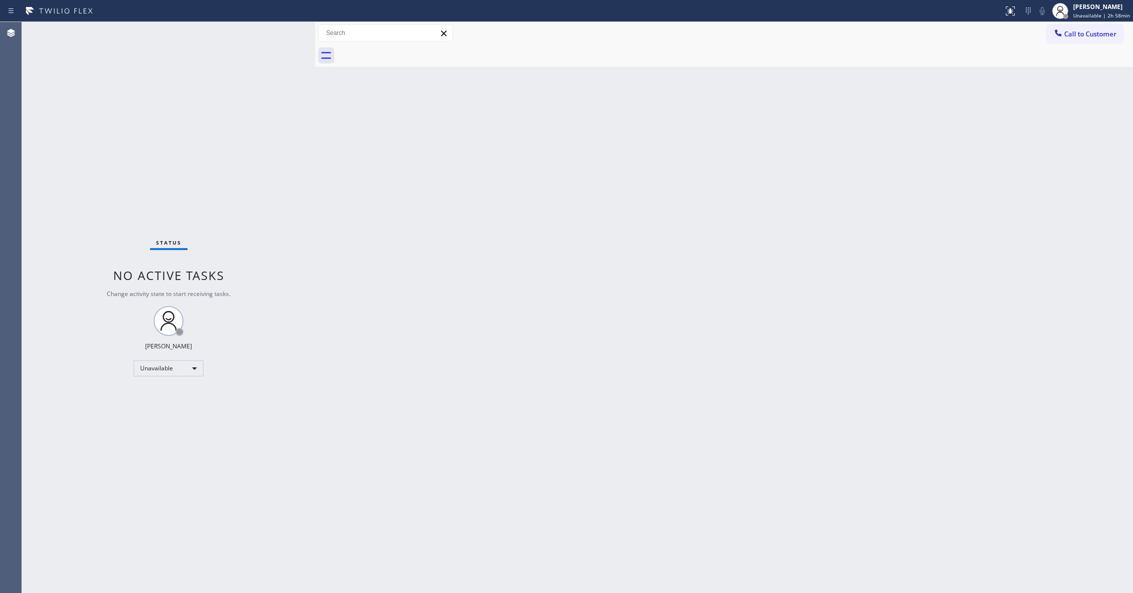
click at [1094, 48] on div at bounding box center [735, 55] width 796 height 22
click at [1090, 34] on span "Call to Customer" at bounding box center [1090, 33] width 52 height 9
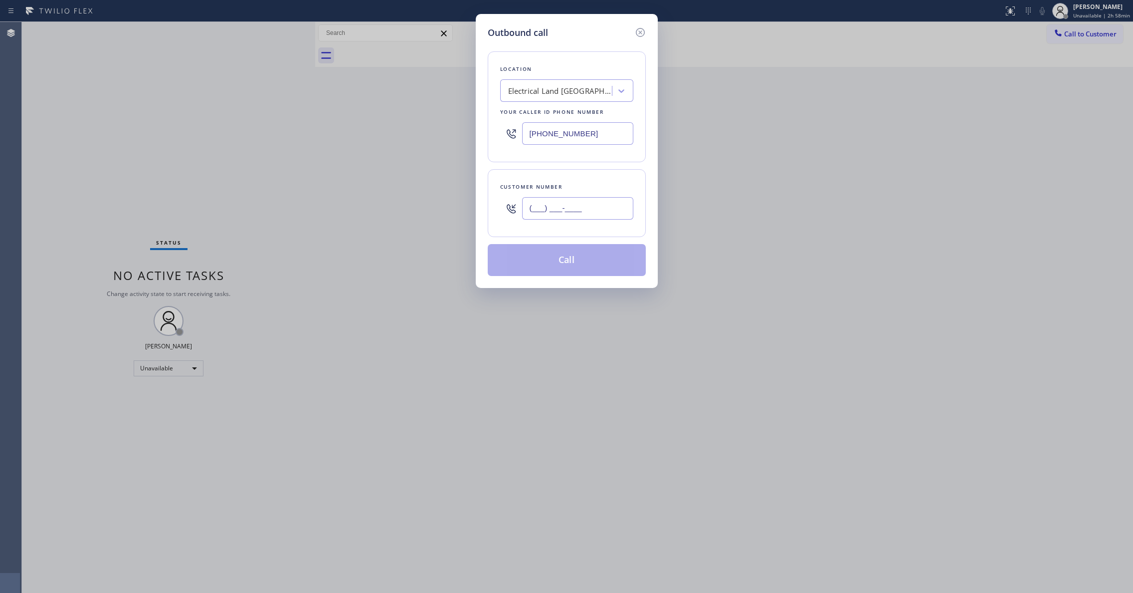
click at [551, 214] on input "(___) ___-____" at bounding box center [577, 208] width 111 height 22
paste input "609) 862-7430"
type input "[PHONE_NUMBER]"
click at [577, 259] on button "Call" at bounding box center [567, 260] width 158 height 32
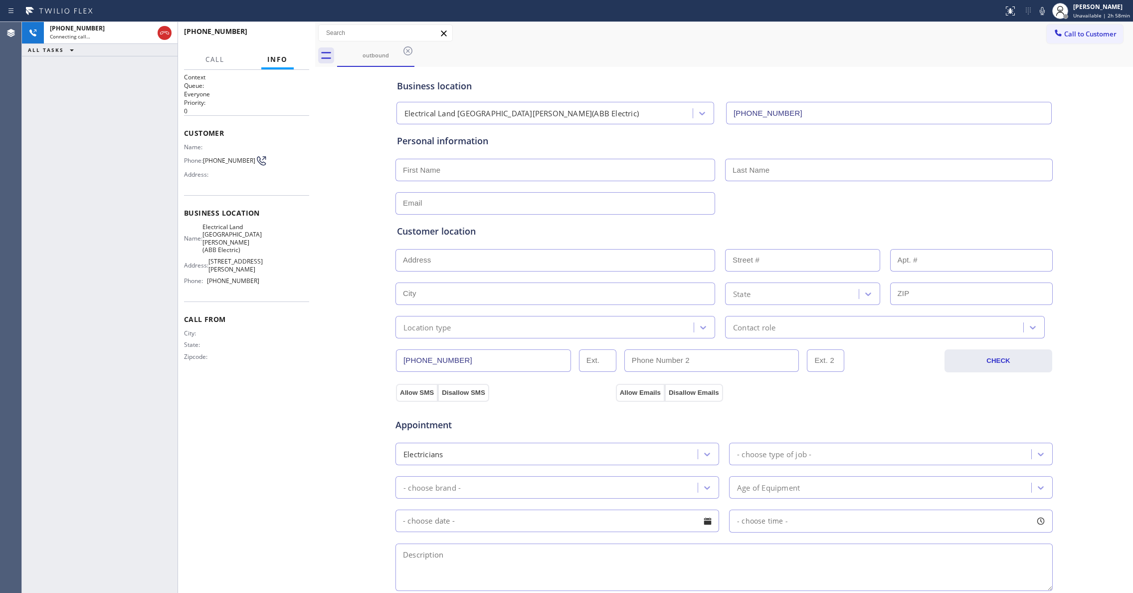
type input "[PHONE_NUMBER]"
drag, startPoint x: 4, startPoint y: 360, endPoint x: 69, endPoint y: 188, distance: 183.2
click at [4, 360] on div "Agent Desktop" at bounding box center [10, 307] width 21 height 571
click at [71, 314] on div "[PHONE_NUMBER] Connecting call… ALL TASKS ALL TASKS ACTIVE TASKS TASKS IN WRAP …" at bounding box center [100, 307] width 156 height 571
click at [166, 34] on icon at bounding box center [165, 33] width 12 height 12
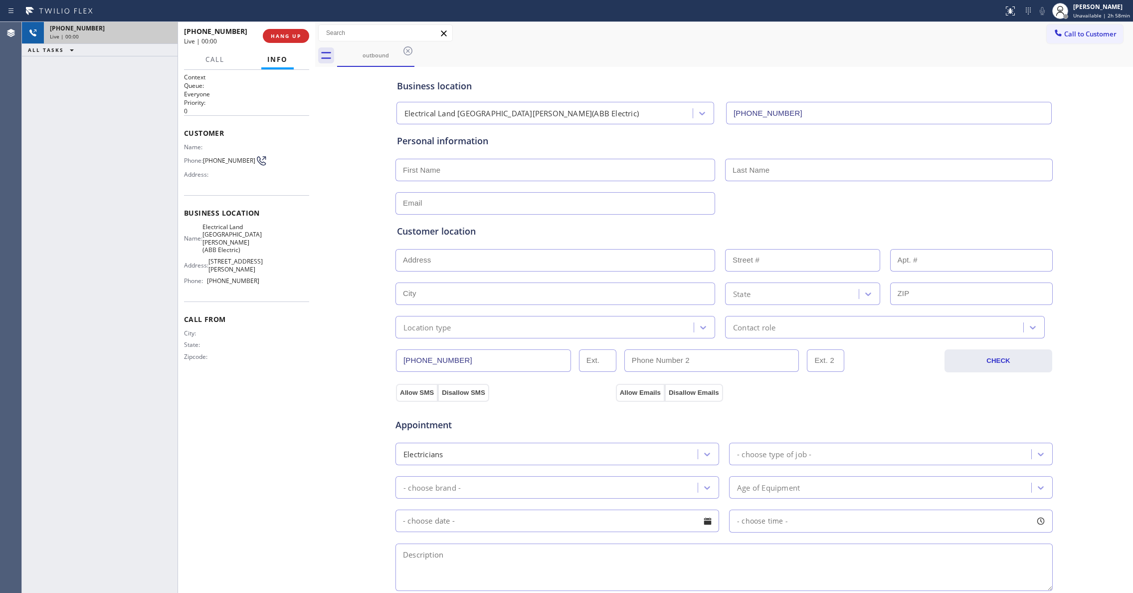
drag, startPoint x: 316, startPoint y: 36, endPoint x: 297, endPoint y: 43, distance: 20.0
click at [315, 37] on div at bounding box center [315, 307] width 0 height 571
click at [294, 37] on span "COMPLETE" at bounding box center [285, 35] width 34 height 7
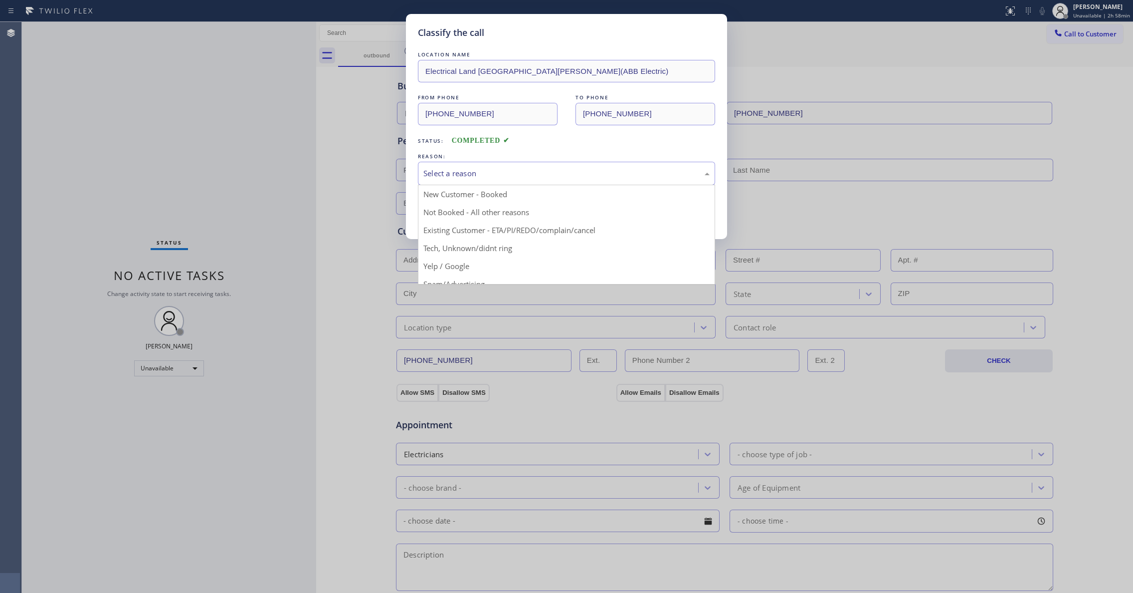
drag, startPoint x: 479, startPoint y: 172, endPoint x: 472, endPoint y: 180, distance: 10.2
click at [477, 173] on div "Select a reason" at bounding box center [566, 173] width 286 height 11
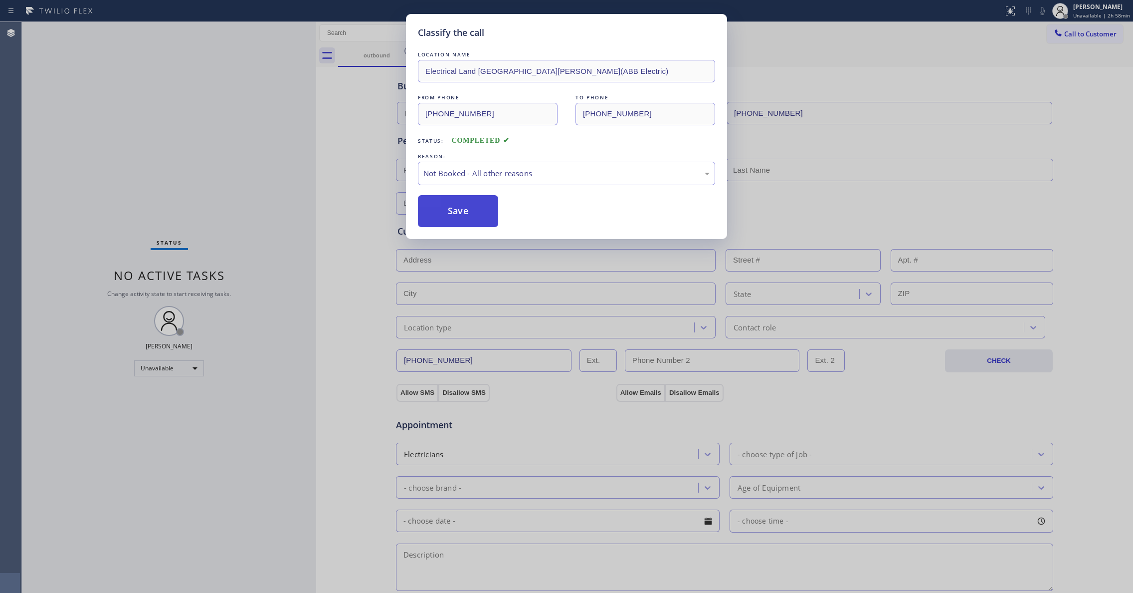
click at [449, 211] on button "Save" at bounding box center [458, 211] width 80 height 32
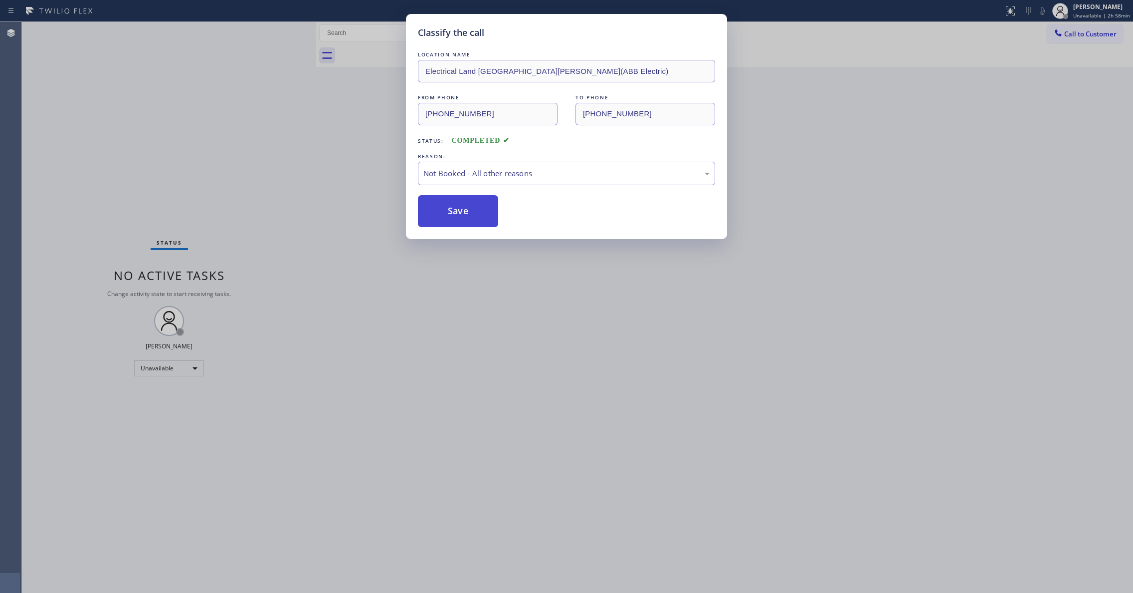
click at [449, 210] on button "Save" at bounding box center [458, 211] width 80 height 32
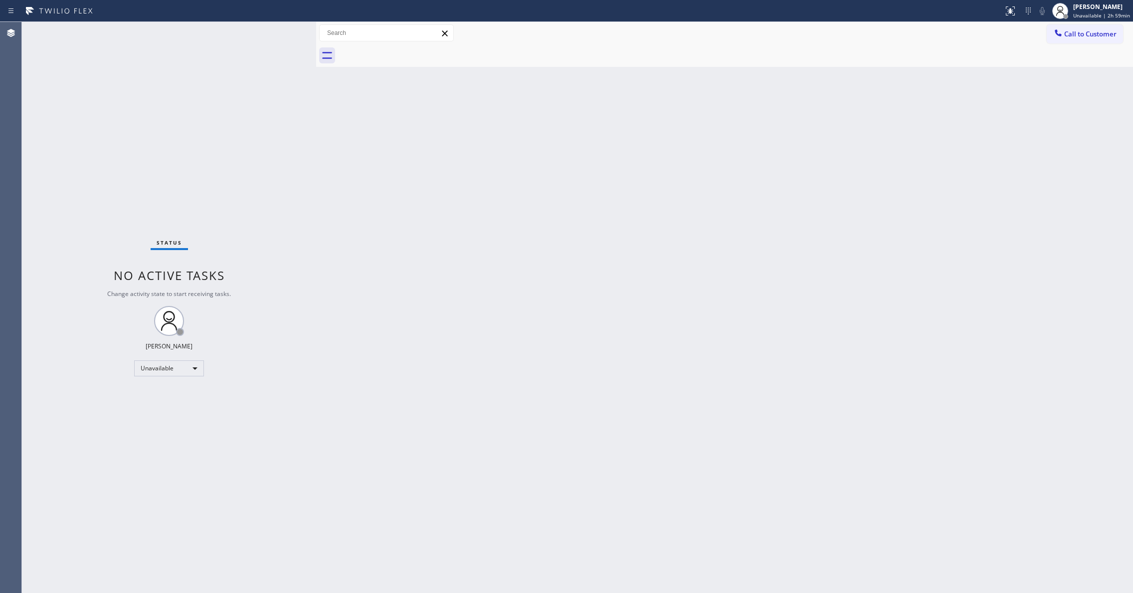
click at [54, 270] on div "Status No active tasks Change activity state to start receiving tasks. [PERSON_…" at bounding box center [169, 307] width 294 height 571
drag, startPoint x: 587, startPoint y: 250, endPoint x: 637, endPoint y: 256, distance: 51.2
click at [587, 250] on div "Back to Dashboard Change Sender ID Customers Technicians Select a contact Outbo…" at bounding box center [724, 307] width 817 height 571
click at [9, 554] on div "Agent Desktop" at bounding box center [10, 307] width 21 height 571
click at [1084, 33] on span "Call to Customer" at bounding box center [1090, 33] width 52 height 9
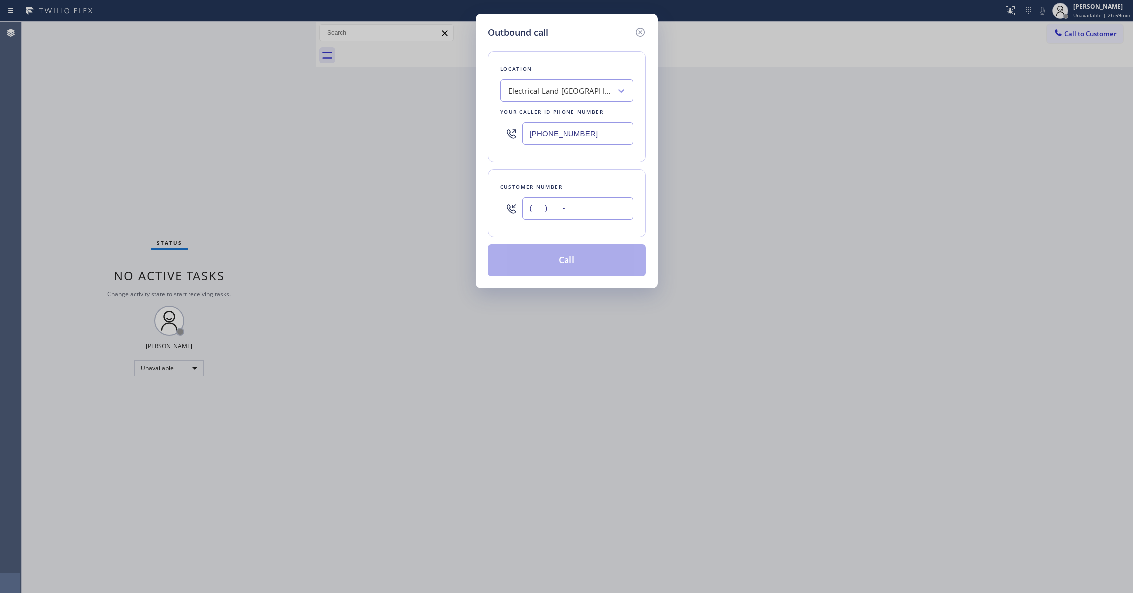
click at [575, 212] on input "(___) ___-____" at bounding box center [577, 208] width 111 height 22
paste input "609) 862-7430"
type input "[PHONE_NUMBER]"
click at [577, 262] on button "Call" at bounding box center [567, 260] width 158 height 32
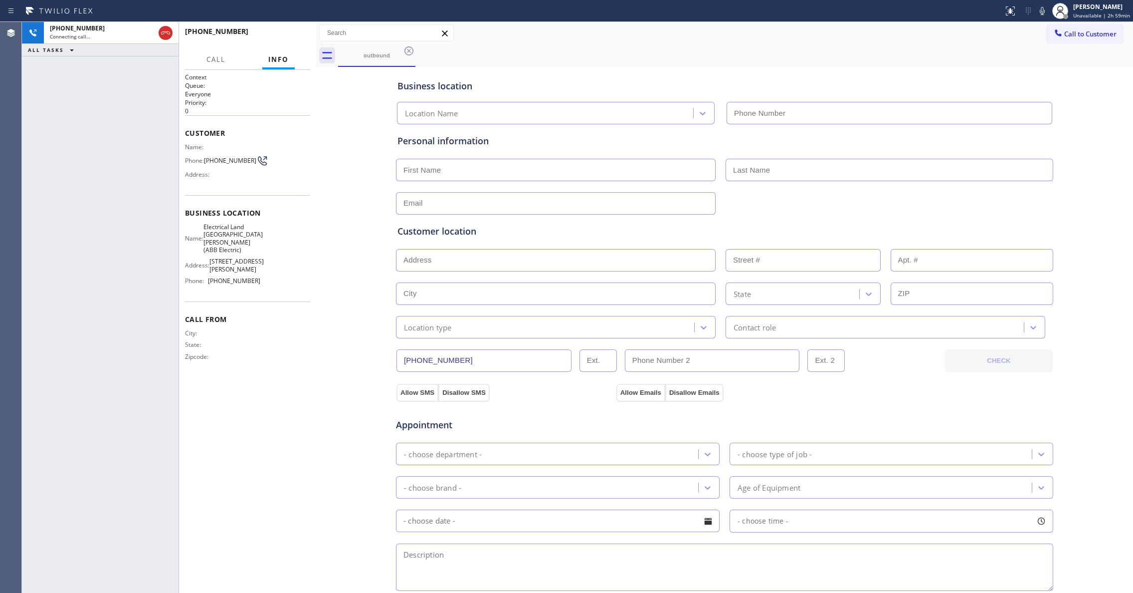
type input "[PHONE_NUMBER]"
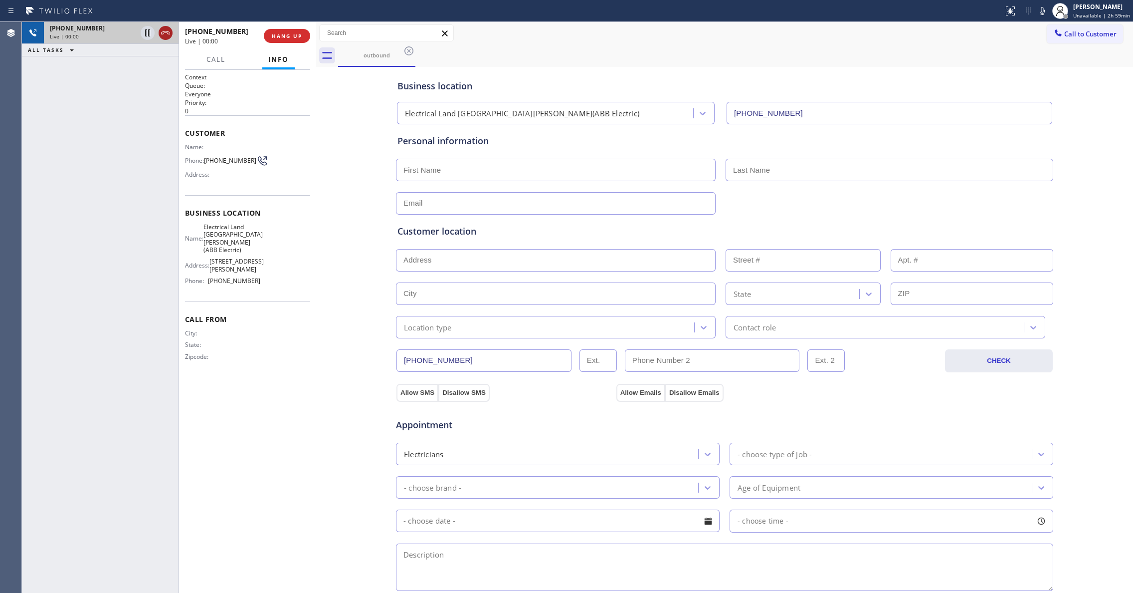
click at [165, 35] on icon at bounding box center [166, 33] width 12 height 12
click at [280, 34] on span "COMPLETE" at bounding box center [285, 35] width 34 height 7
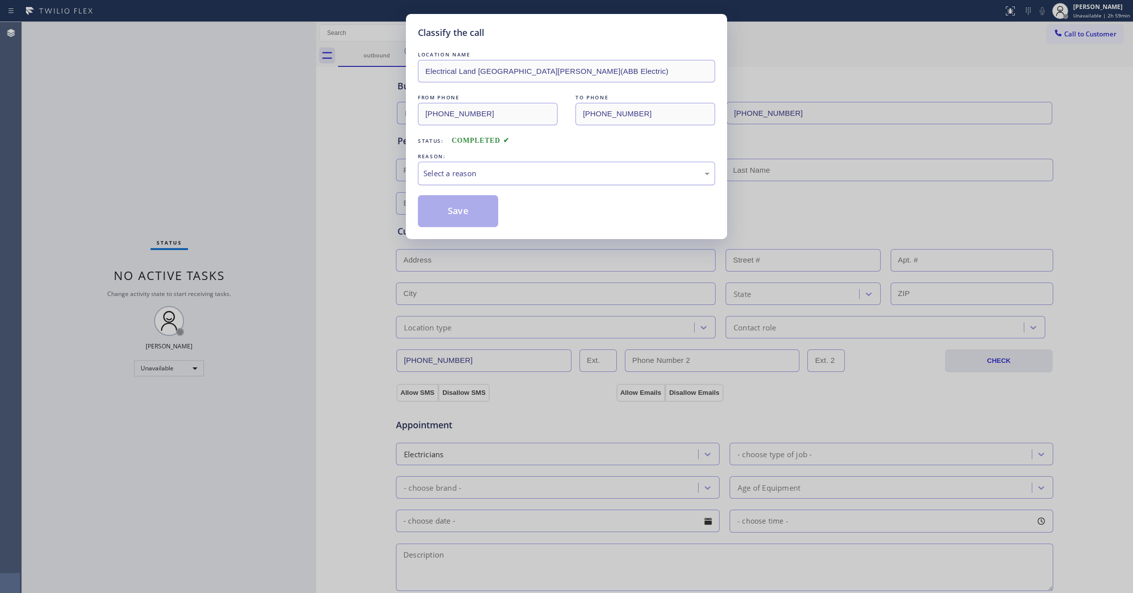
drag, startPoint x: 530, startPoint y: 170, endPoint x: 519, endPoint y: 178, distance: 13.3
click at [526, 170] on div "Select a reason" at bounding box center [566, 173] width 286 height 11
click at [472, 210] on button "Save" at bounding box center [458, 211] width 80 height 32
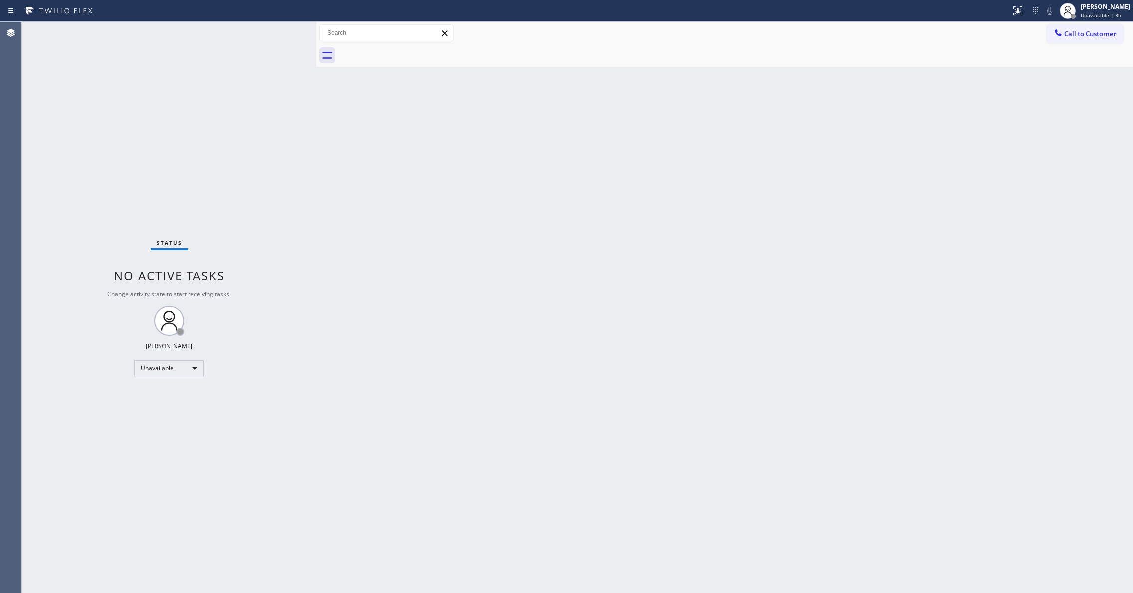
click at [58, 197] on div "Status No active tasks Change activity state to start receiving tasks. [PERSON_…" at bounding box center [169, 307] width 294 height 571
click at [1072, 34] on span "Call to Customer" at bounding box center [1090, 33] width 52 height 9
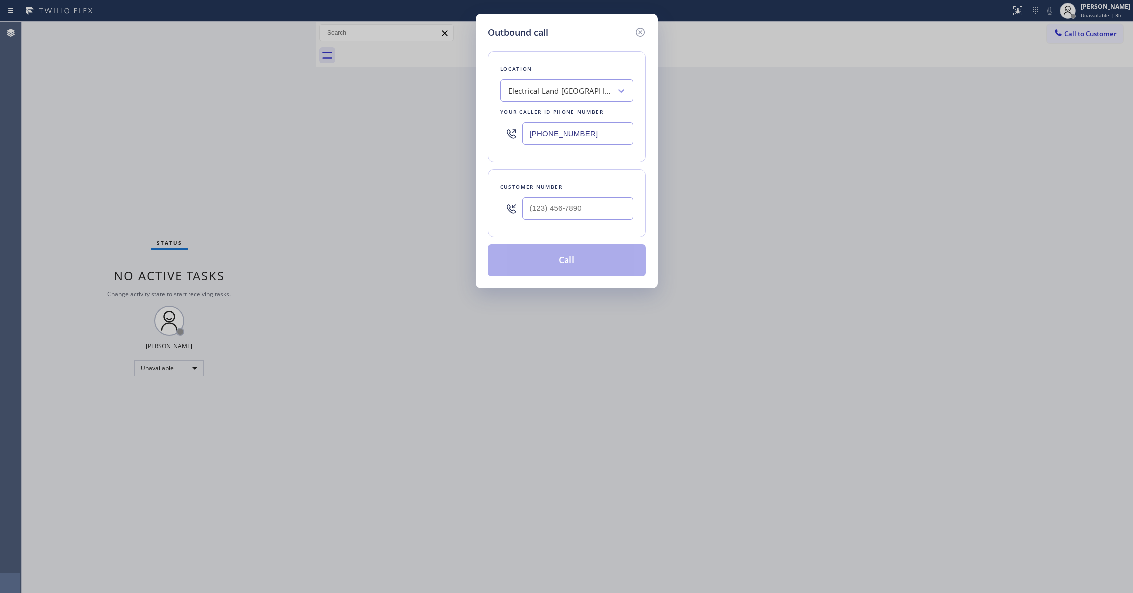
drag, startPoint x: 611, startPoint y: 129, endPoint x: 247, endPoint y: 120, distance: 363.2
click at [253, 118] on div "Outbound call Location Electrical Land [GEOGRAPHIC_DATA][PERSON_NAME](ABB Elect…" at bounding box center [566, 296] width 1133 height 593
paste input "888) 493-2313"
type input "[PHONE_NUMBER]"
click at [571, 210] on input "(___) ___-____" at bounding box center [577, 208] width 111 height 22
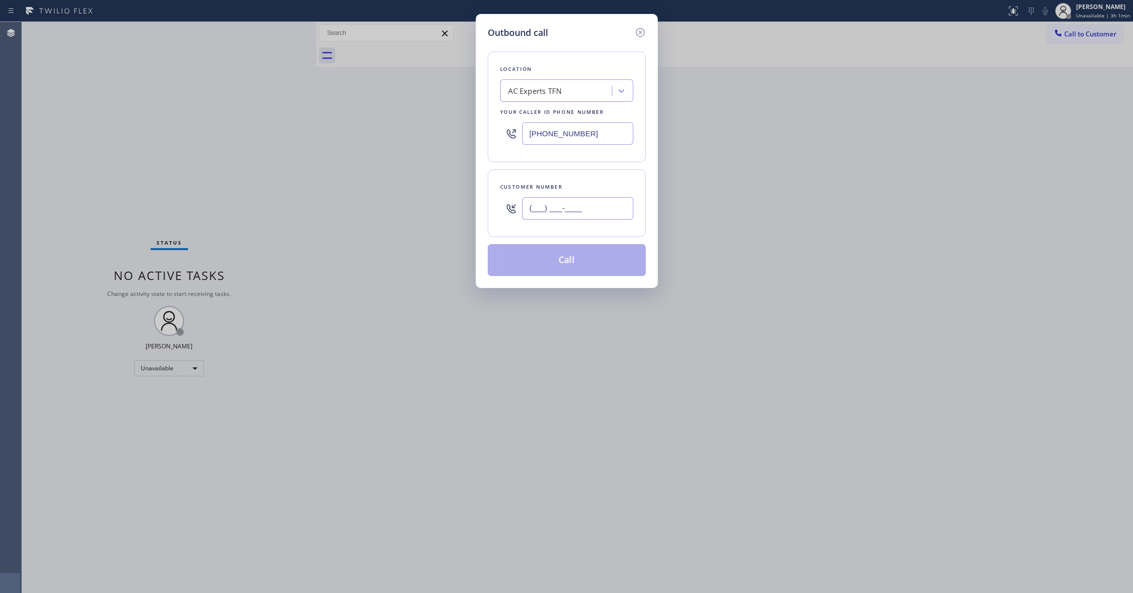
paste input "626) 880-6122"
type input "[PHONE_NUMBER]"
click at [66, 321] on div "Outbound call Location AC Experts TFN Your caller id phone number [PHONE_NUMBER…" at bounding box center [566, 296] width 1133 height 593
click at [557, 260] on button "Call" at bounding box center [567, 260] width 158 height 32
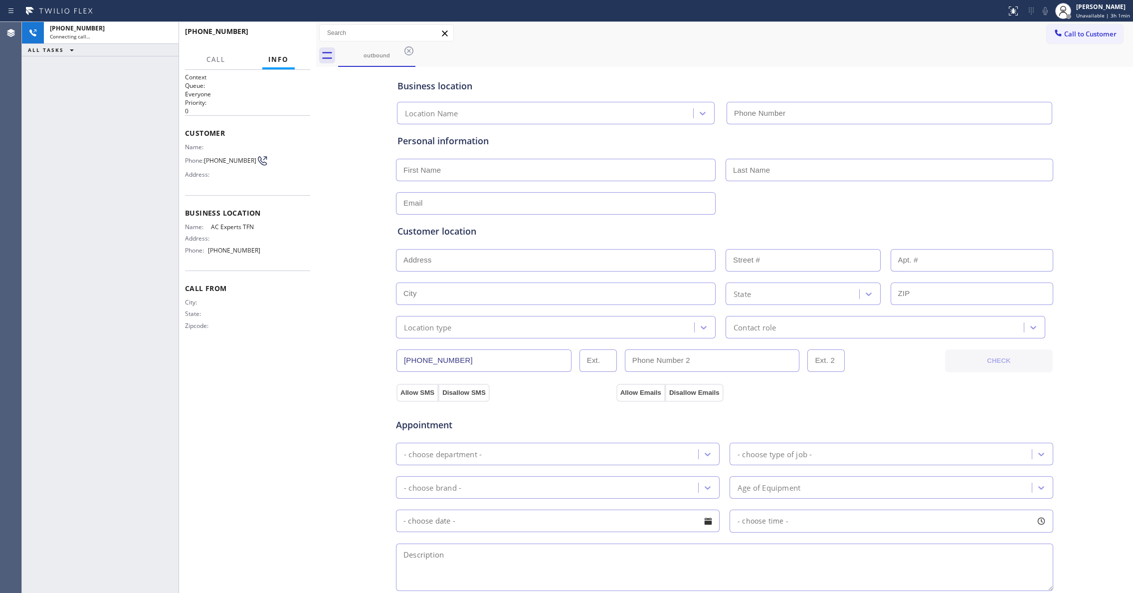
type input "[PHONE_NUMBER]"
click at [76, 243] on div "[PHONE_NUMBER] Connecting call… ALL TASKS ALL TASKS ACTIVE TASKS TASKS IN WRAP …" at bounding box center [100, 307] width 157 height 571
click at [127, 34] on div "Connecting call…" at bounding box center [111, 36] width 123 height 7
click at [164, 32] on icon at bounding box center [166, 33] width 12 height 12
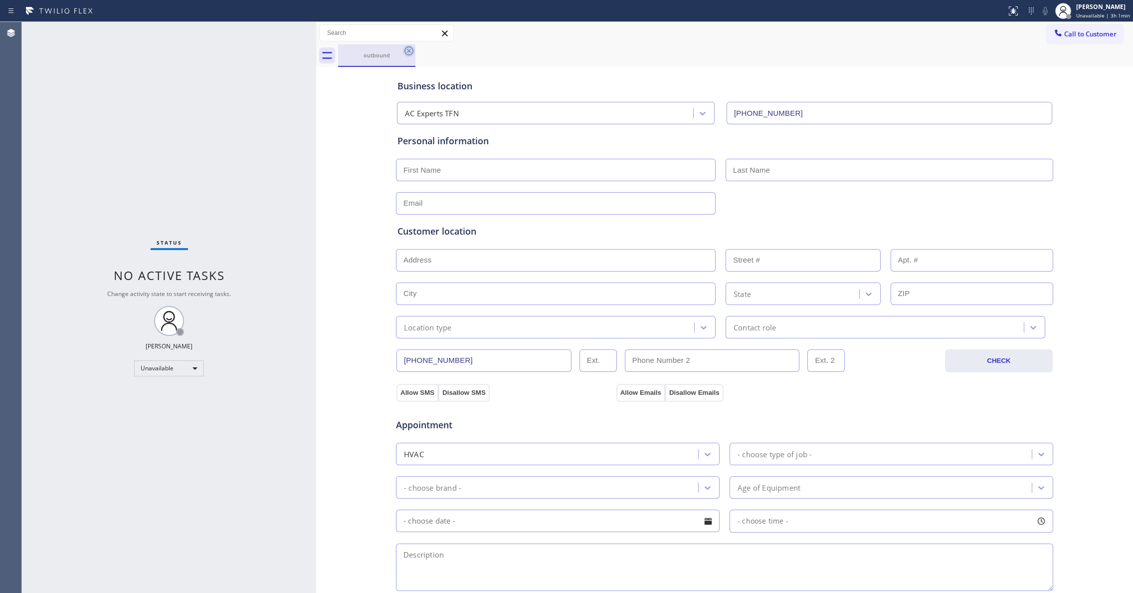
click at [407, 51] on icon at bounding box center [409, 51] width 12 height 12
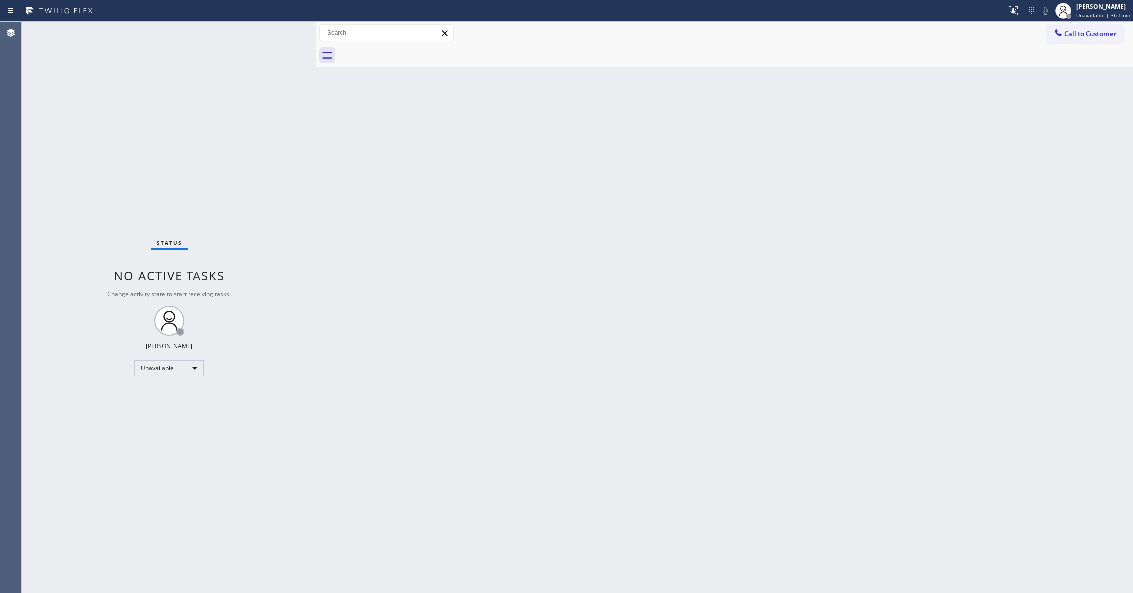
click at [70, 312] on div "Status No active tasks Change activity state to start receiving tasks. [PERSON_…" at bounding box center [169, 307] width 294 height 571
drag, startPoint x: 60, startPoint y: 206, endPoint x: 76, endPoint y: 128, distance: 79.8
click at [60, 204] on div "Status No active tasks Change activity state to start receiving tasks. [PERSON_…" at bounding box center [169, 307] width 294 height 571
click at [82, 198] on div "Status No active tasks Change activity state to start receiving tasks. [PERSON_…" at bounding box center [169, 307] width 294 height 571
click at [77, 209] on div "Status No active tasks Change activity state to start receiving tasks. [PERSON_…" at bounding box center [169, 307] width 294 height 571
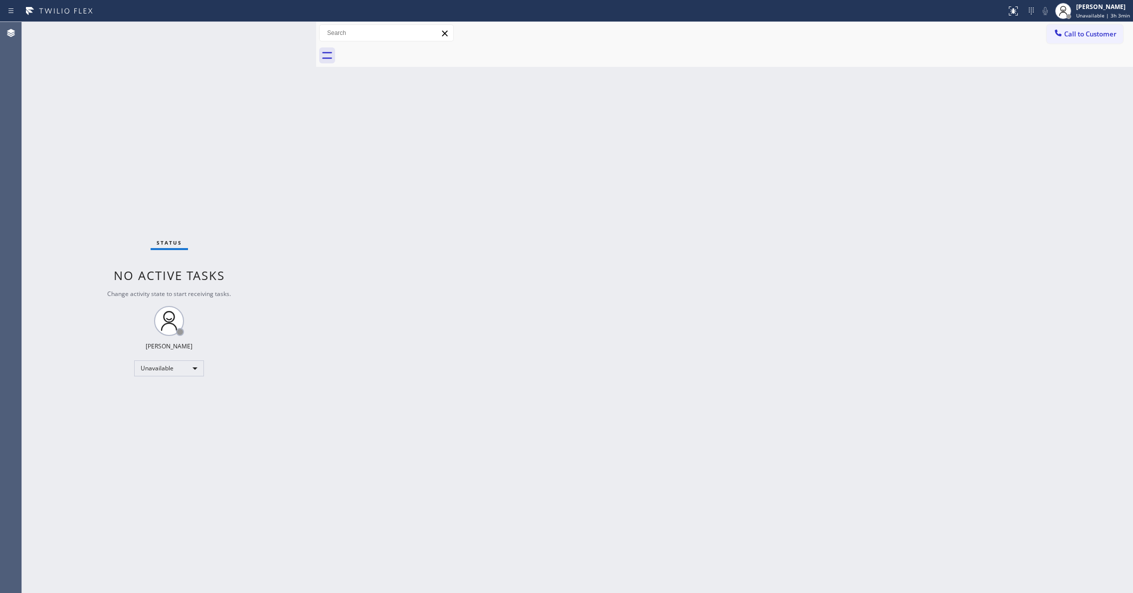
click at [66, 127] on div "Status No active tasks Change activity state to start receiving tasks. [PERSON_…" at bounding box center [169, 307] width 294 height 571
click at [48, 202] on div "Status No active tasks Change activity state to start receiving tasks. [PERSON_…" at bounding box center [169, 307] width 294 height 571
click at [1094, 28] on button "Call to Customer" at bounding box center [1085, 33] width 76 height 19
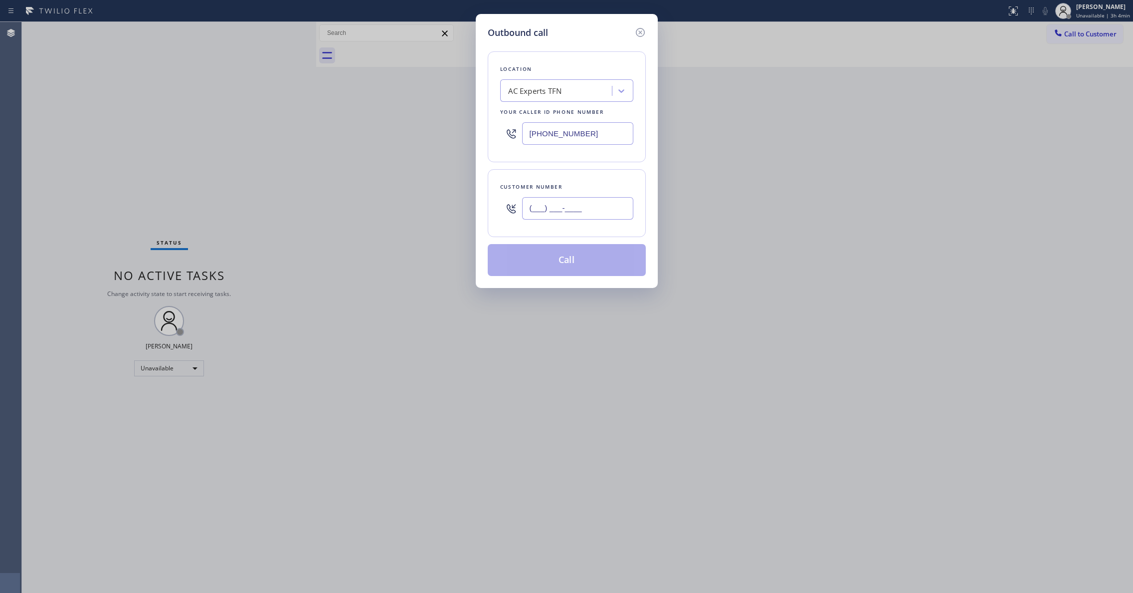
click at [580, 208] on input "(___) ___-____" at bounding box center [577, 208] width 111 height 22
paste input "626) 880-6122"
type input "[PHONE_NUMBER]"
click at [577, 266] on button "Call" at bounding box center [567, 260] width 158 height 32
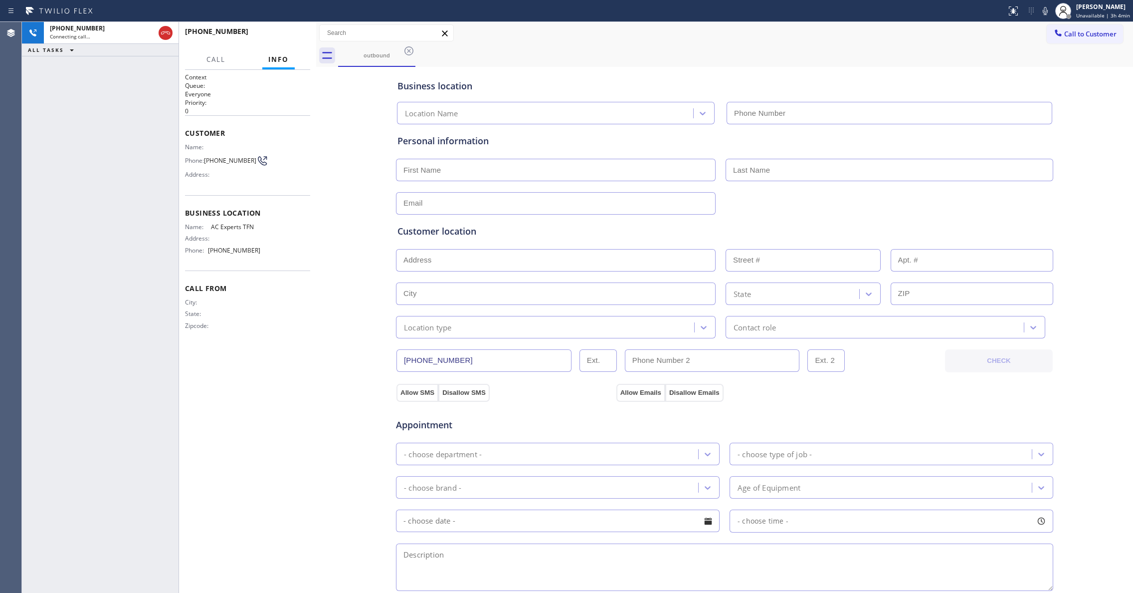
type input "[PHONE_NUMBER]"
click at [166, 32] on icon at bounding box center [165, 32] width 9 height 3
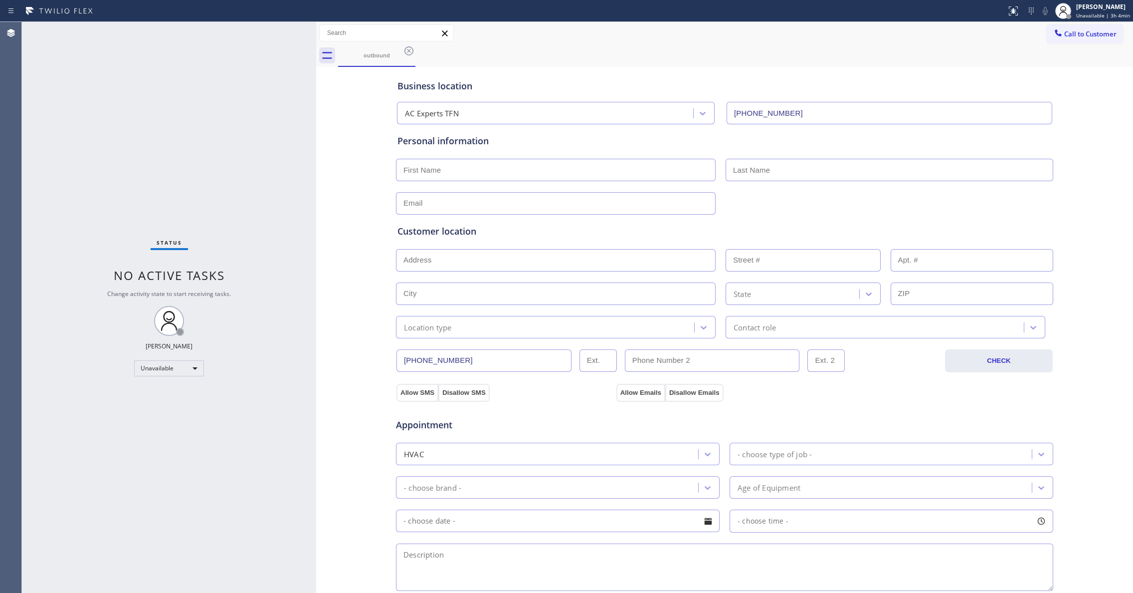
drag, startPoint x: 404, startPoint y: 49, endPoint x: 543, endPoint y: 38, distance: 140.1
click at [404, 49] on icon at bounding box center [409, 51] width 12 height 12
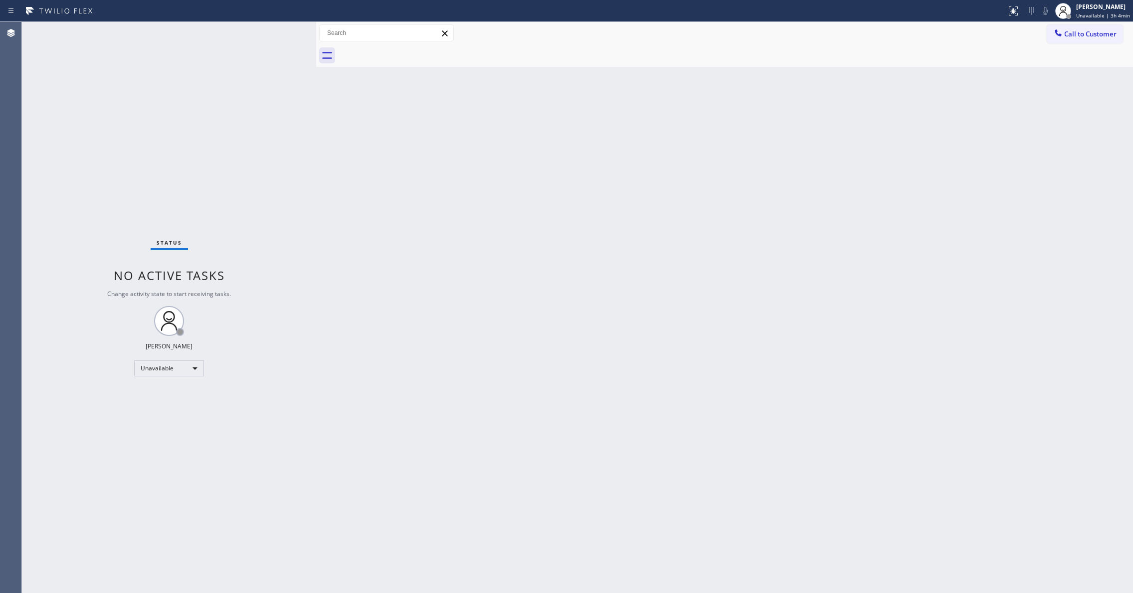
drag, startPoint x: 1108, startPoint y: 37, endPoint x: 657, endPoint y: 208, distance: 481.8
click at [1107, 37] on span "Call to Customer" at bounding box center [1090, 33] width 52 height 9
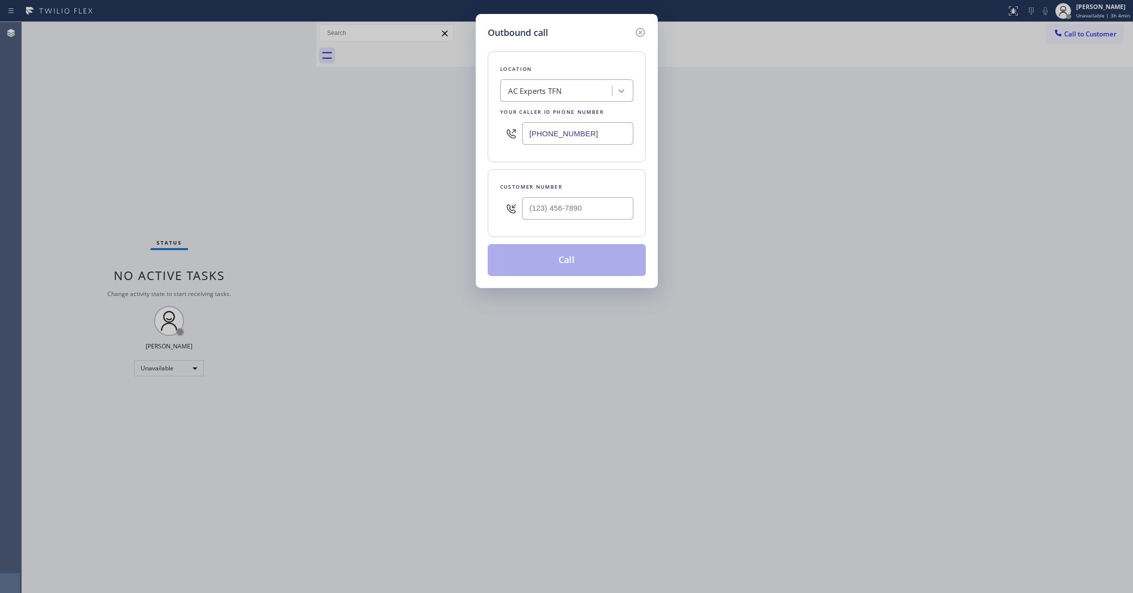
click at [565, 190] on div "Customer number" at bounding box center [566, 187] width 133 height 10
click at [565, 202] on input "(___) ___-____" at bounding box center [577, 208] width 111 height 22
paste input "626) 880-6122"
type input "[PHONE_NUMBER]"
click at [560, 261] on button "Call" at bounding box center [567, 260] width 158 height 32
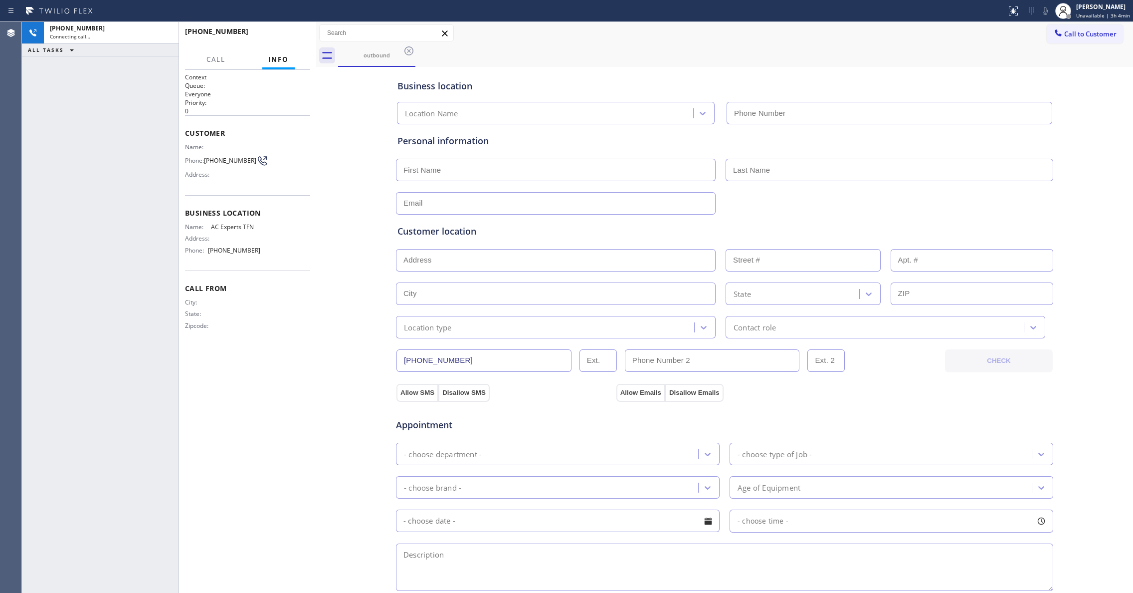
type input "[PHONE_NUMBER]"
click at [165, 34] on icon at bounding box center [166, 33] width 12 height 12
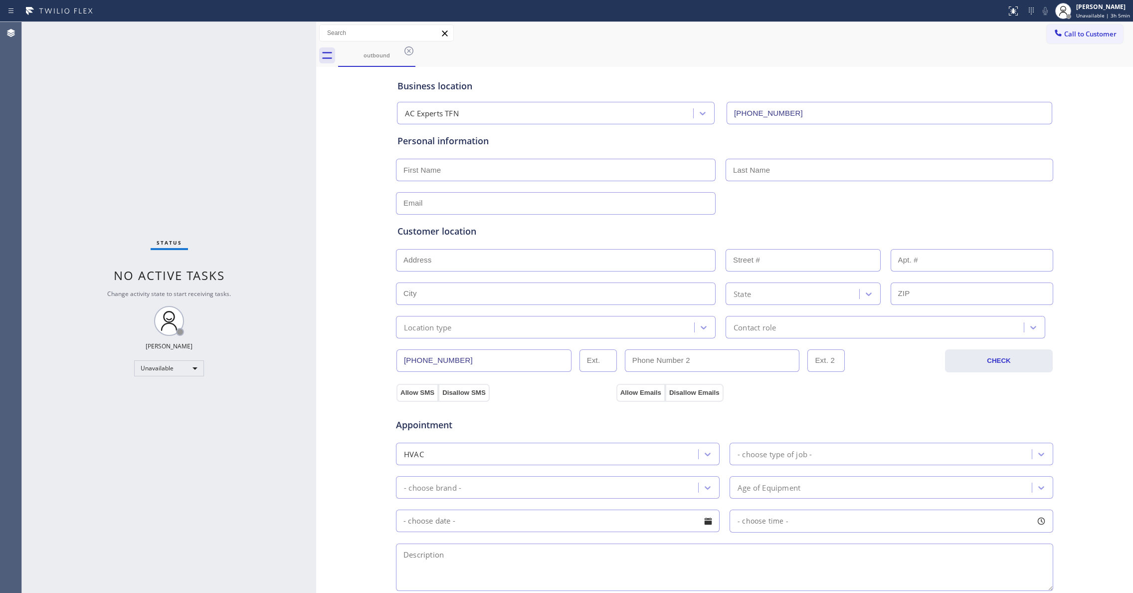
drag, startPoint x: 409, startPoint y: 48, endPoint x: 1100, endPoint y: 70, distance: 691.6
click at [409, 48] on icon at bounding box center [409, 51] width 12 height 12
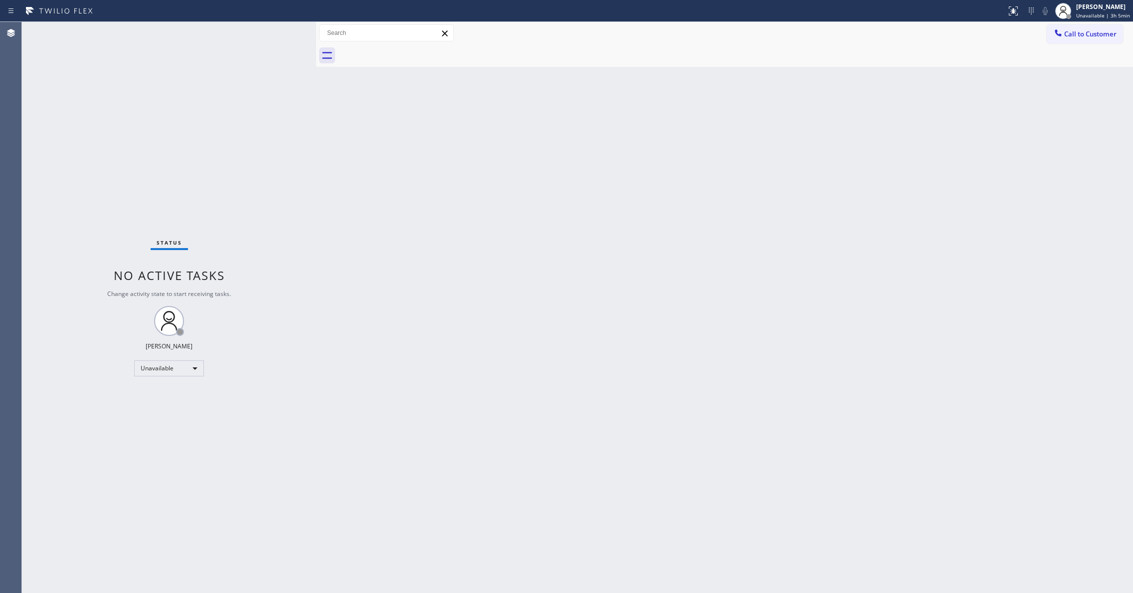
drag, startPoint x: 1082, startPoint y: 34, endPoint x: 1077, endPoint y: 38, distance: 6.4
click at [1082, 35] on span "Call to Customer" at bounding box center [1090, 33] width 52 height 9
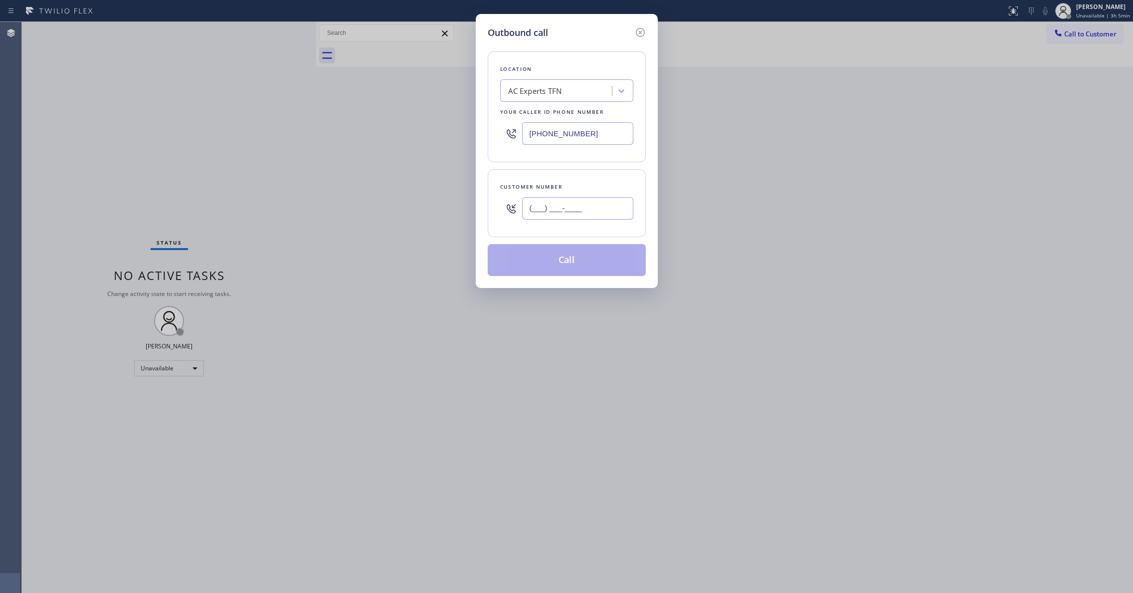
click at [586, 205] on input "(___) ___-____" at bounding box center [577, 208] width 111 height 22
paste input "626) 880-6122"
type input "[PHONE_NUMBER]"
click at [569, 261] on button "Call" at bounding box center [567, 260] width 158 height 32
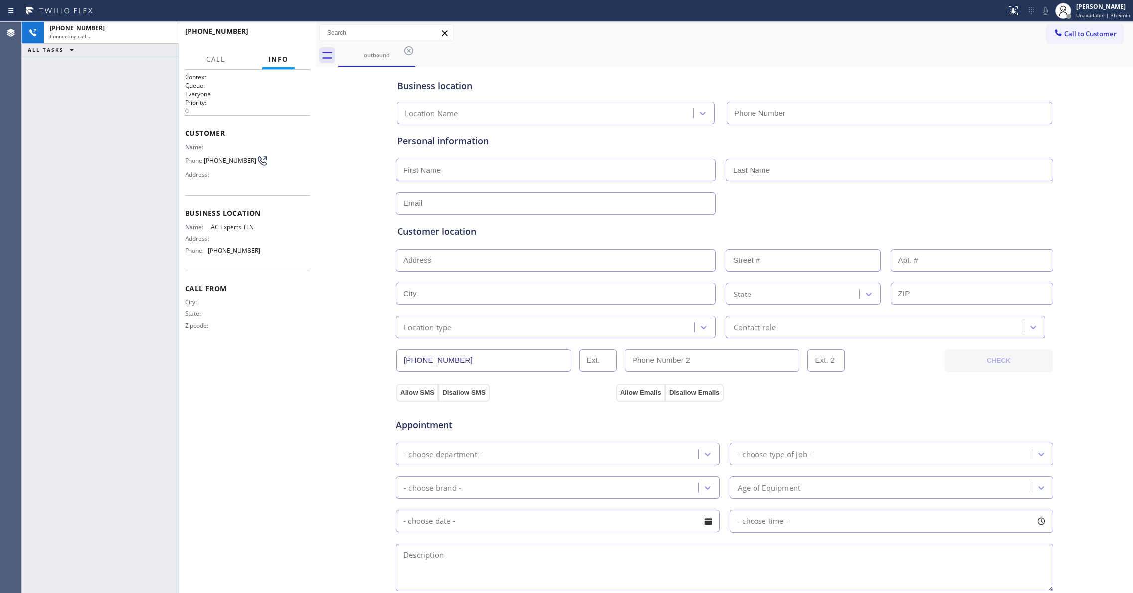
type input "[PHONE_NUMBER]"
click at [122, 209] on div "[PHONE_NUMBER] Connecting call… ALL TASKS ALL TASKS ACTIVE TASKS TASKS IN WRAP …" at bounding box center [100, 307] width 157 height 571
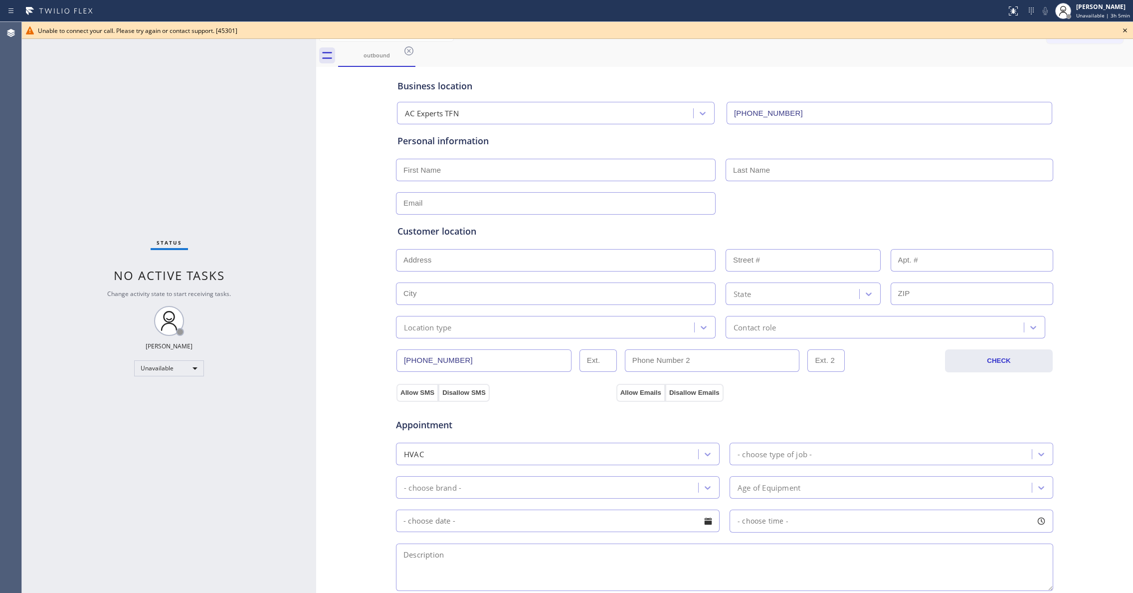
click at [1128, 28] on icon at bounding box center [1125, 30] width 12 height 12
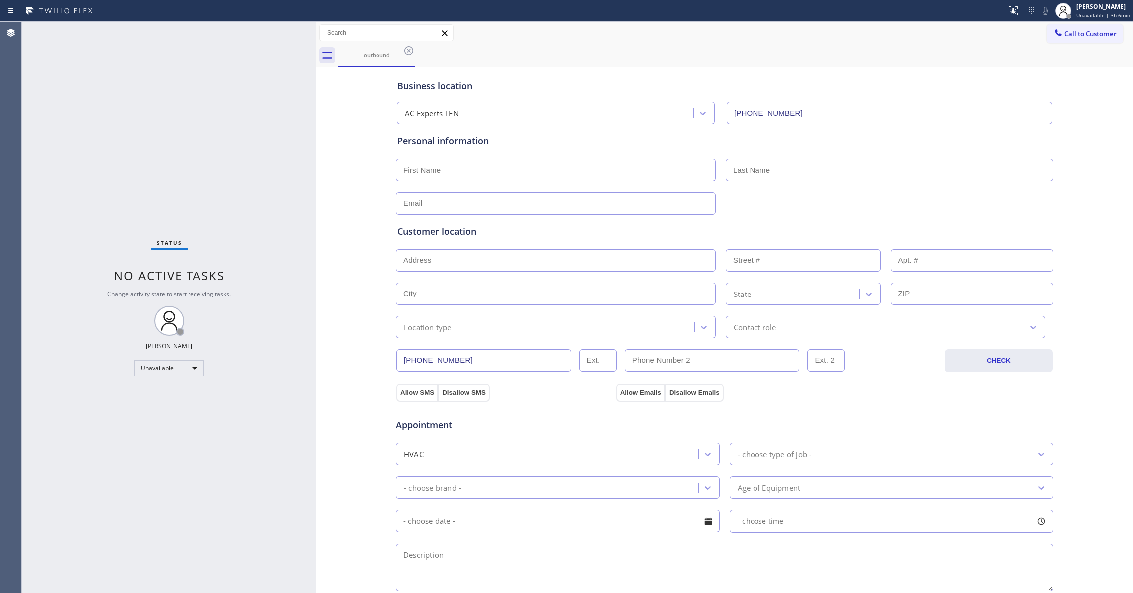
click at [116, 63] on div "Status No active tasks Change activity state to start receiving tasks. [PERSON_…" at bounding box center [169, 307] width 294 height 571
click at [411, 53] on icon at bounding box center [409, 51] width 12 height 12
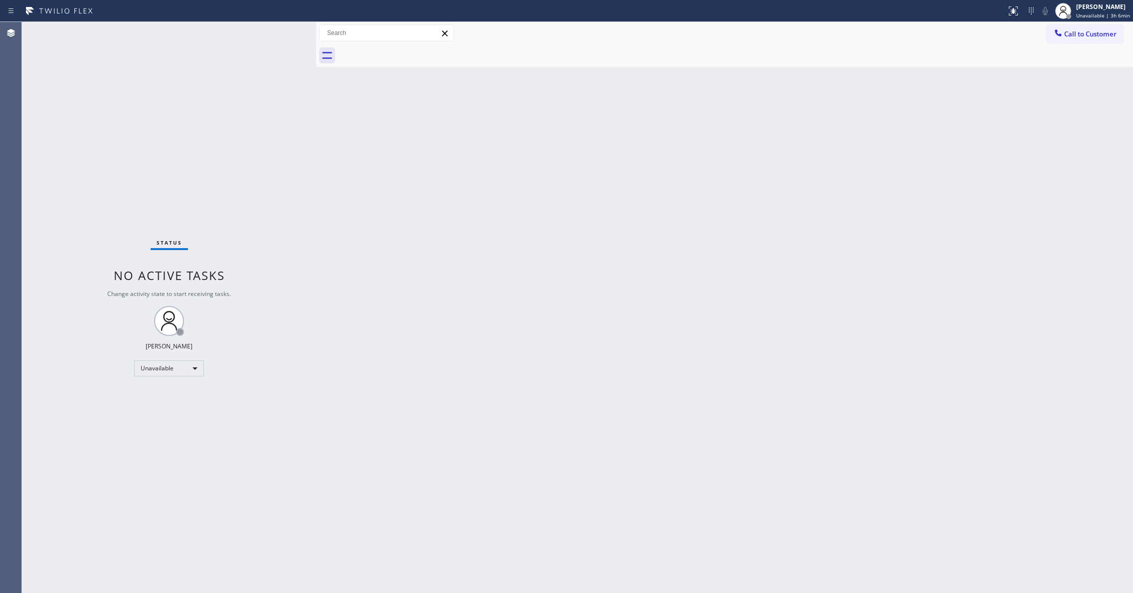
click at [79, 134] on div "Status No active tasks Change activity state to start receiving tasks. [PERSON_…" at bounding box center [169, 307] width 294 height 571
click at [1090, 18] on span "Unavailable | 3h 6min" at bounding box center [1103, 15] width 54 height 7
click at [1058, 93] on span "Log out" at bounding box center [1049, 97] width 20 height 8
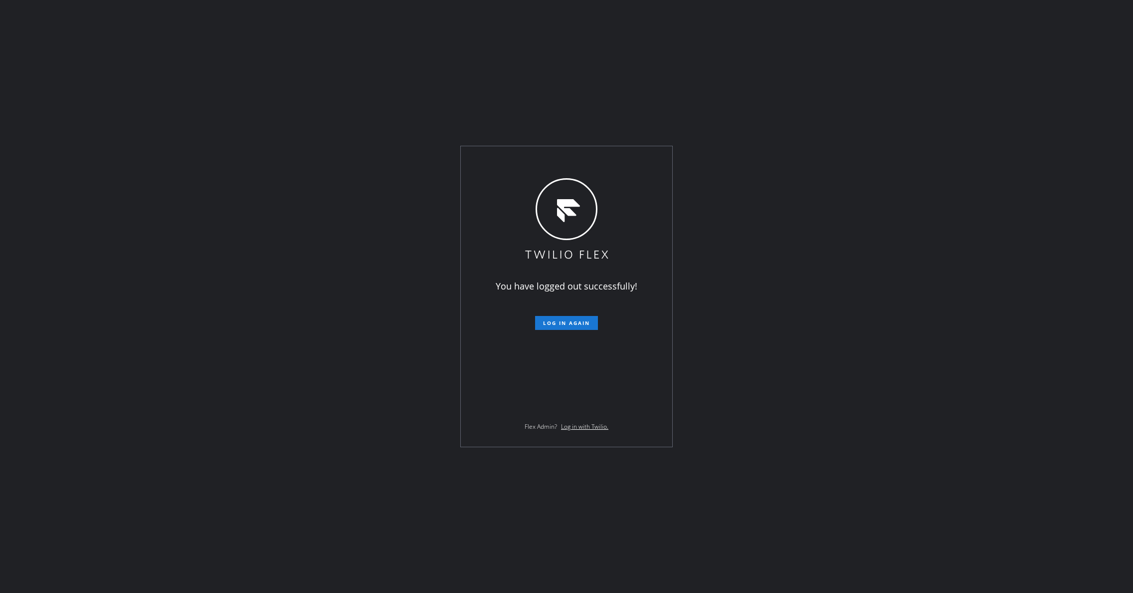
click at [950, 386] on div "You have logged out successfully! Log in again Flex Admin? Log in with Twilio." at bounding box center [566, 296] width 1133 height 593
click at [388, 417] on div "You have logged out successfully! Log in again Flex Admin? Log in with Twilio." at bounding box center [566, 296] width 1133 height 593
click at [133, 201] on div "You have logged out successfully! Log in again Flex Admin? Log in with Twilio." at bounding box center [566, 296] width 1133 height 593
